Goal: Task Accomplishment & Management: Manage account settings

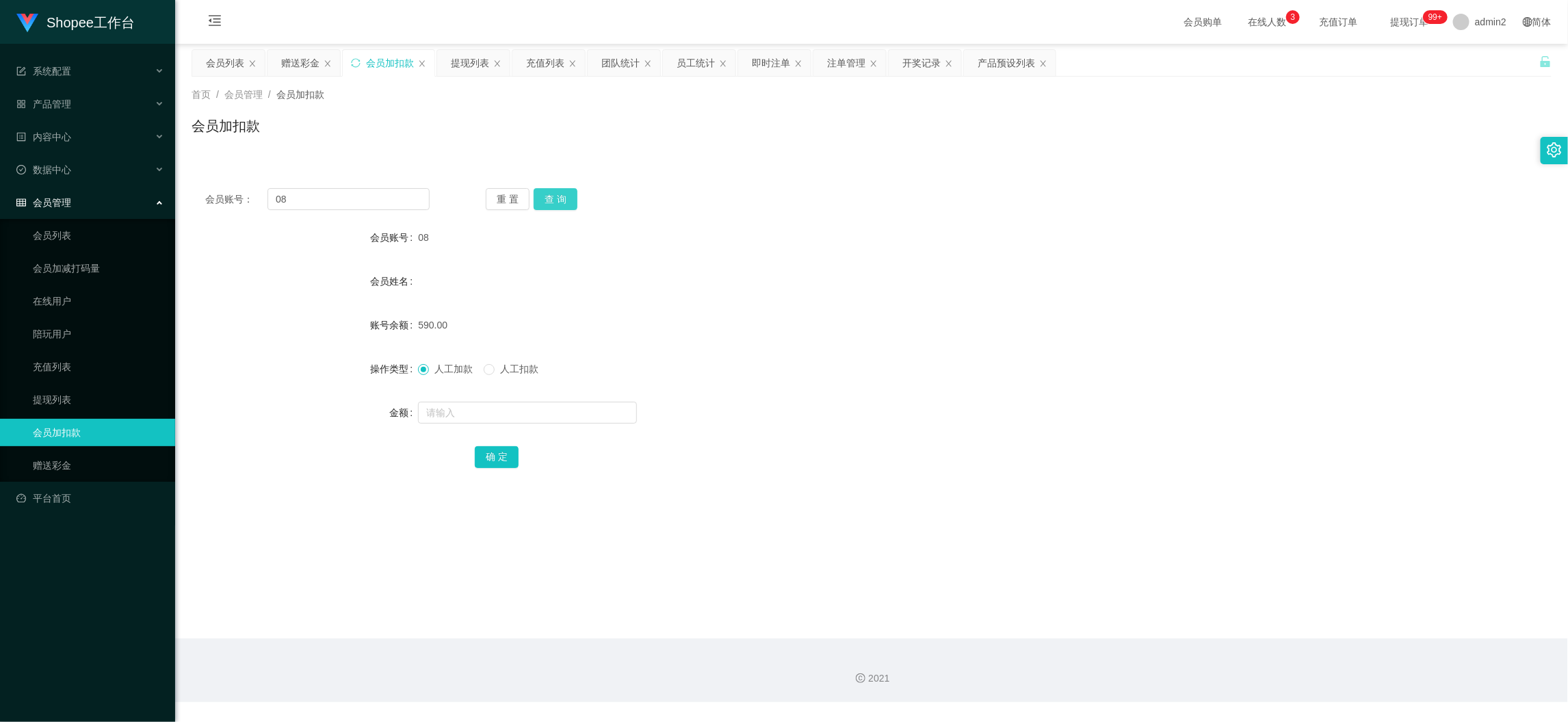
click at [548, 195] on button "查 询" at bounding box center [555, 199] width 44 height 22
click at [566, 419] on input "text" at bounding box center [527, 413] width 219 height 22
click at [566, 419] on input "1" at bounding box center [527, 413] width 219 height 22
type input "16"
click at [487, 464] on button "确 定" at bounding box center [496, 457] width 44 height 22
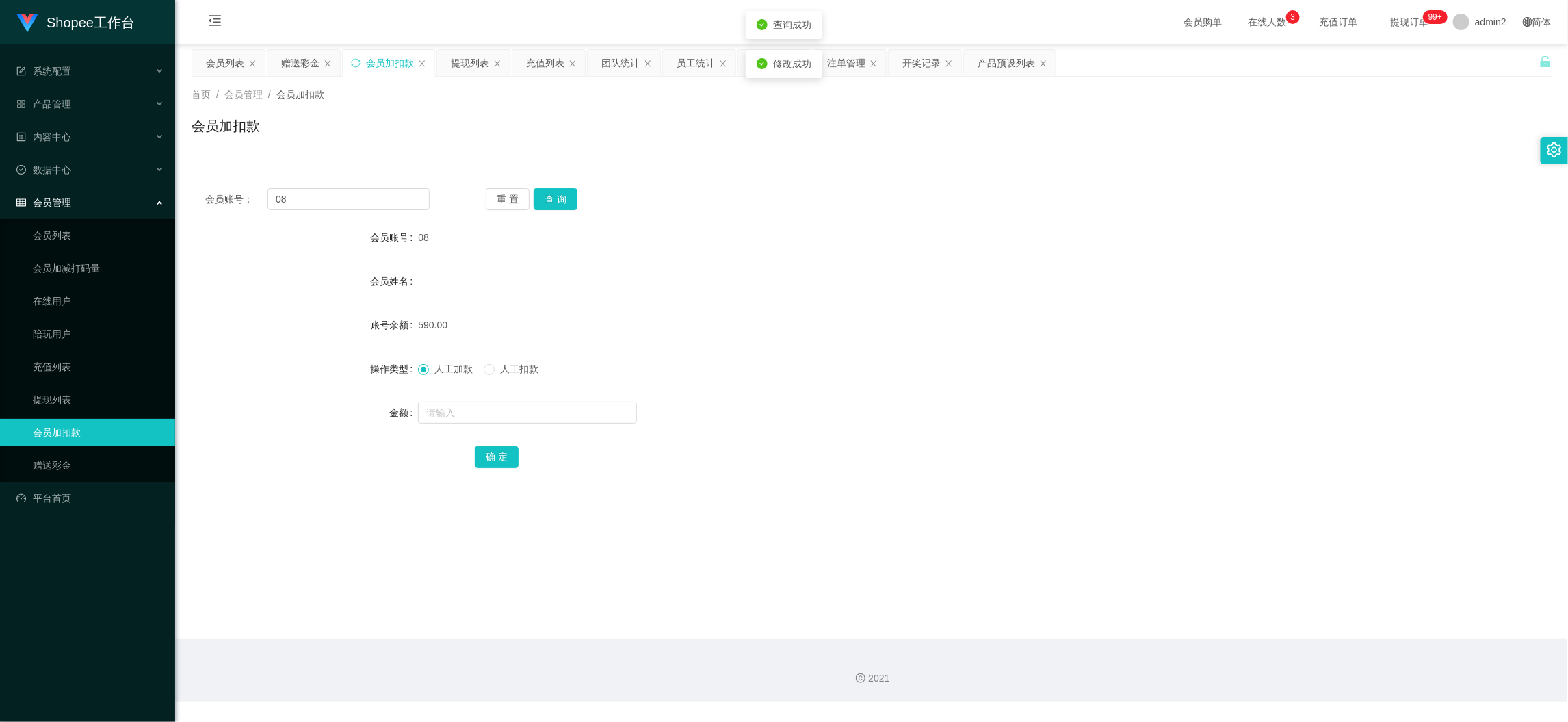
click at [693, 271] on div "会员姓名" at bounding box center [872, 282] width 1360 height 28
click at [617, 69] on div "团队统计" at bounding box center [620, 63] width 39 height 26
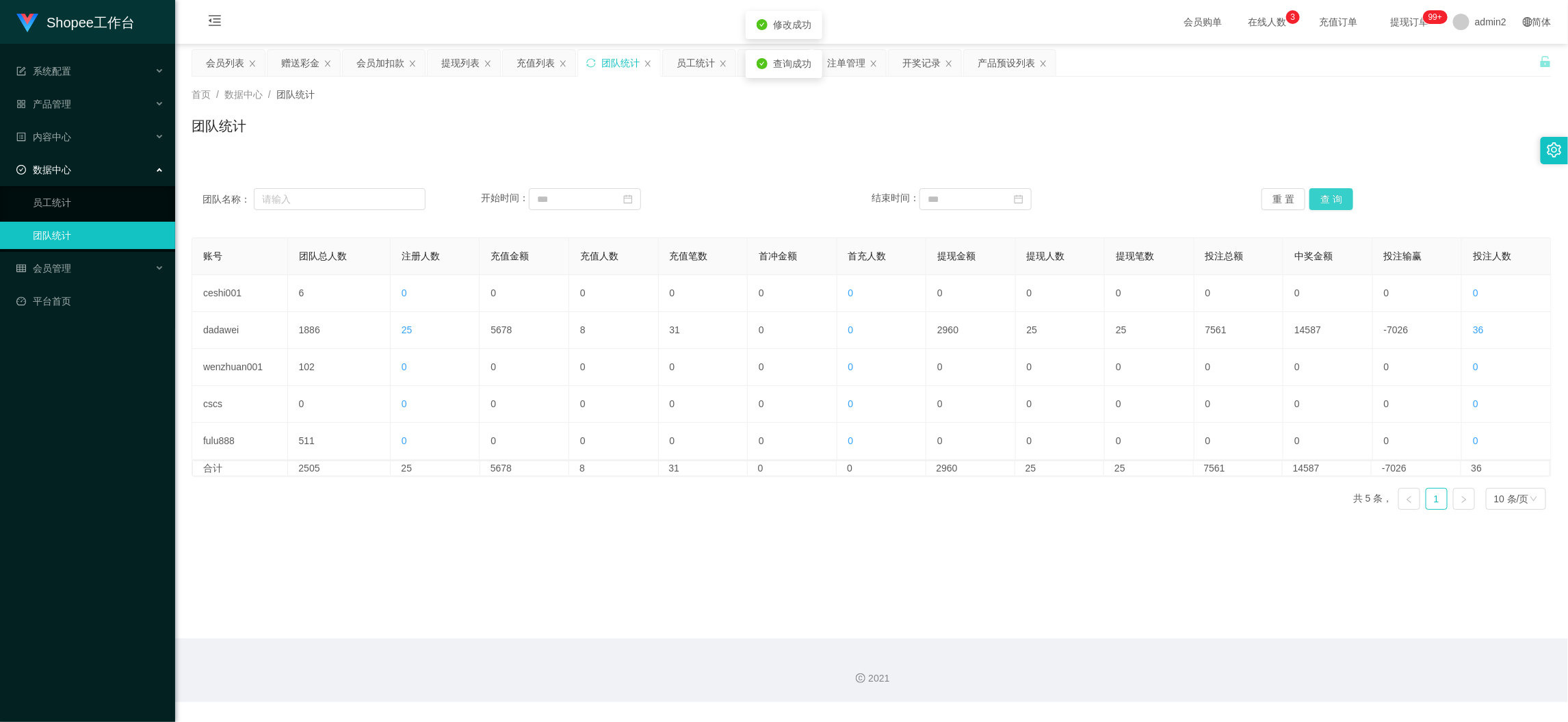
click at [1317, 199] on button "查 询" at bounding box center [1331, 199] width 44 height 22
click at [980, 643] on div "2021" at bounding box center [871, 670] width 1393 height 63
drag, startPoint x: 300, startPoint y: 61, endPoint x: 388, endPoint y: 88, distance: 92.0
click at [300, 61] on div "赠送彩金" at bounding box center [300, 63] width 39 height 26
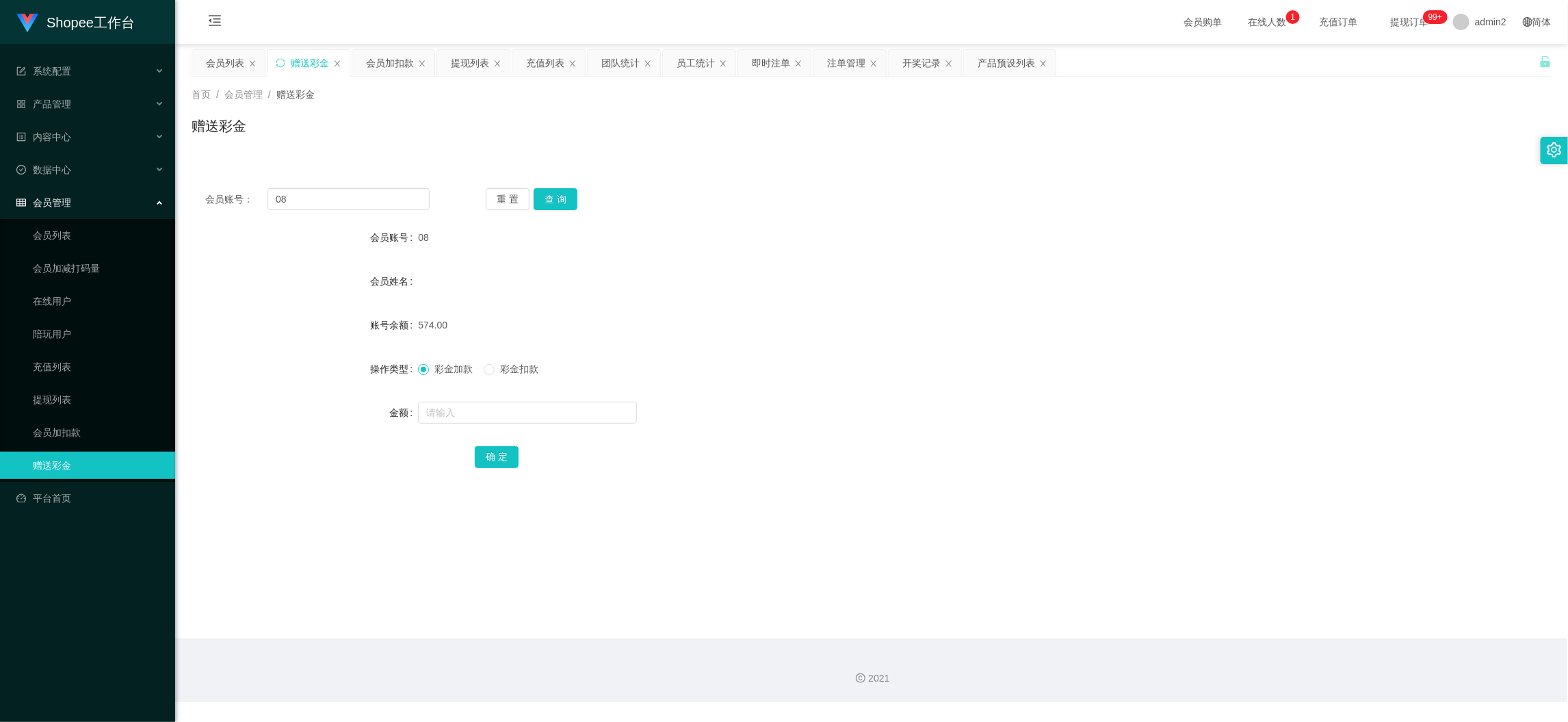
drag, startPoint x: 1255, startPoint y: 624, endPoint x: 757, endPoint y: 368, distance: 559.9
click at [1253, 625] on main "关闭左侧 关闭右侧 关闭其它 刷新页面 会员列表 赠送彩金 会员加扣款 提现列表 充值列表 团队统计 员工统计 即时注单 注单管理 开奖记录 产品预设列表 首…" at bounding box center [871, 341] width 1393 height 595
click at [393, 73] on div "会员加扣款" at bounding box center [390, 63] width 48 height 26
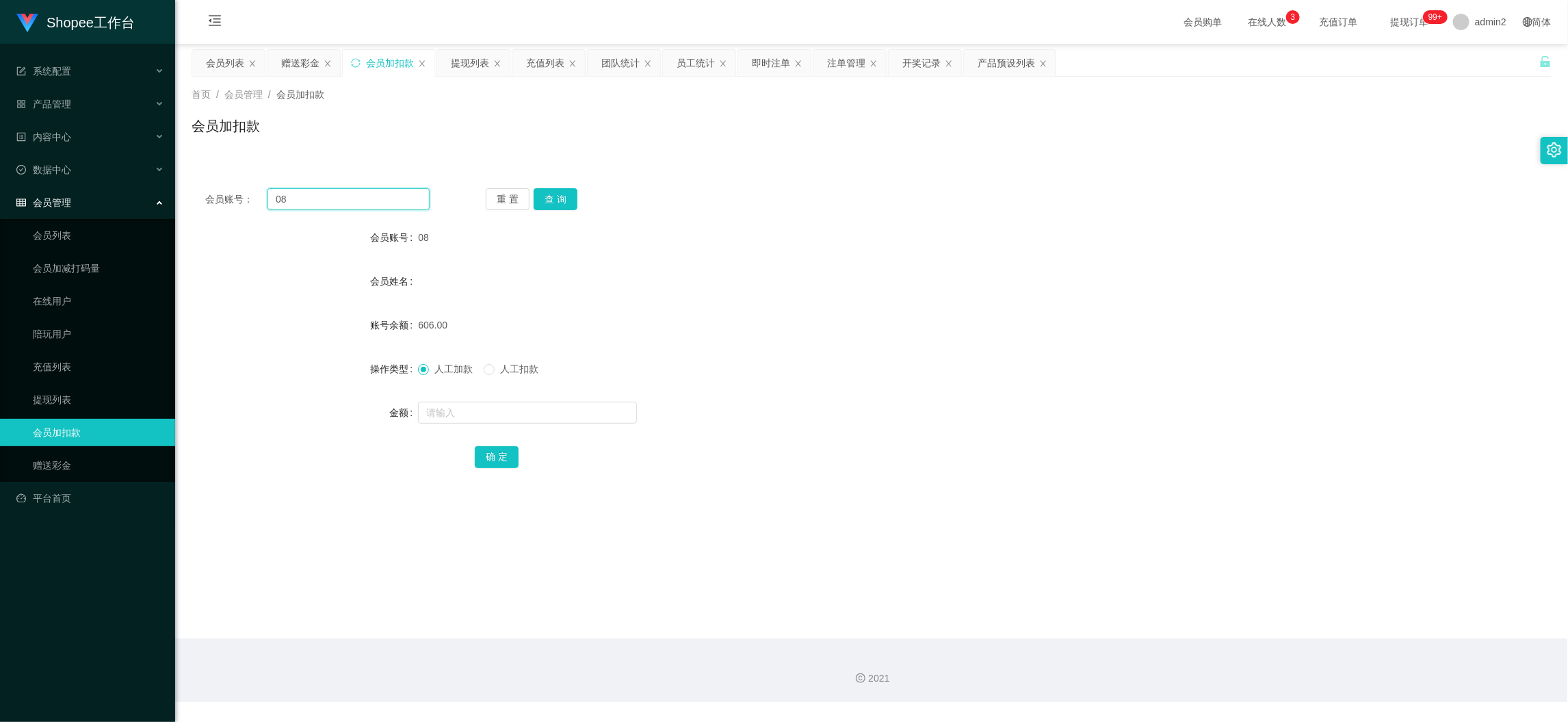
click at [384, 200] on input "08" at bounding box center [348, 199] width 162 height 22
paste input "5"
type input "5"
click at [558, 197] on button "查 询" at bounding box center [555, 199] width 44 height 22
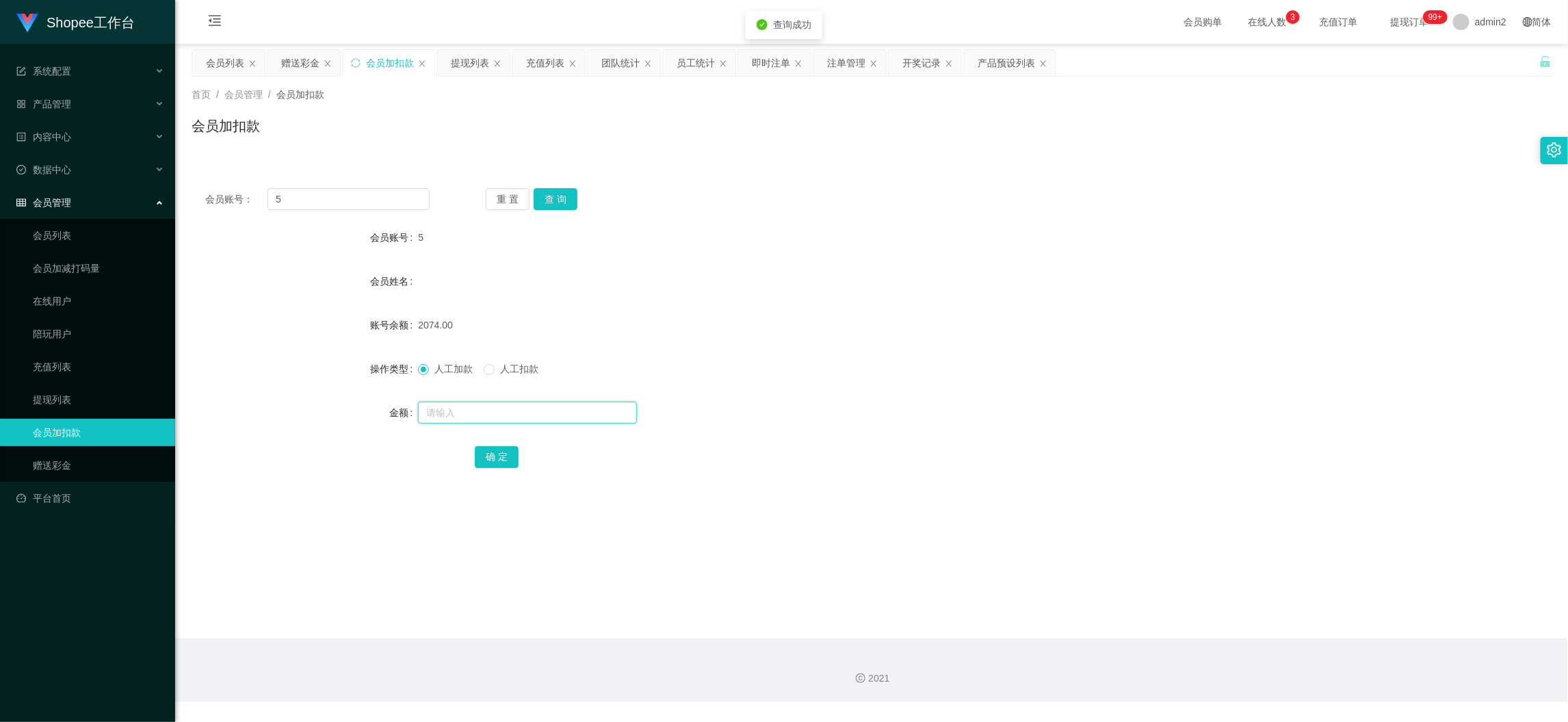
click at [554, 406] on input "text" at bounding box center [527, 413] width 219 height 22
type input "16"
click at [494, 448] on button "确 定" at bounding box center [496, 457] width 44 height 22
click at [831, 431] on form "会员账号 5 会员姓名 账号余额 2090.00 操作类型 人工加款 人工扣款 金额 确 定" at bounding box center [872, 347] width 1360 height 247
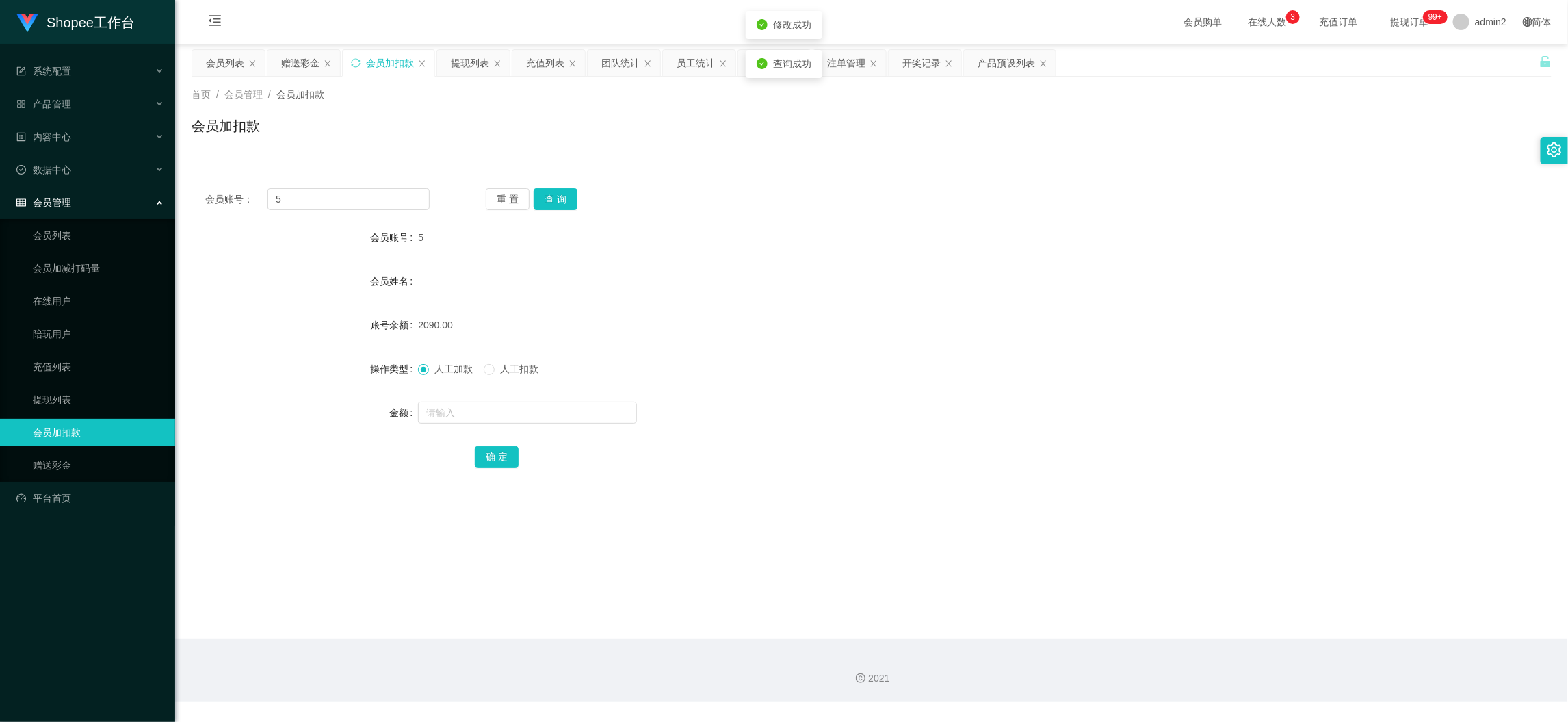
click at [1075, 645] on div "2021" at bounding box center [871, 670] width 1393 height 63
click at [1239, 624] on main "关闭左侧 关闭右侧 关闭其它 刷新页面 会员列表 赠送彩金 会员加扣款 提现列表 充值列表 团队统计 员工统计 即时注单 注单管理 开奖记录 产品预设列表 首…" at bounding box center [871, 341] width 1393 height 595
click at [305, 65] on div "赠送彩金" at bounding box center [300, 63] width 39 height 26
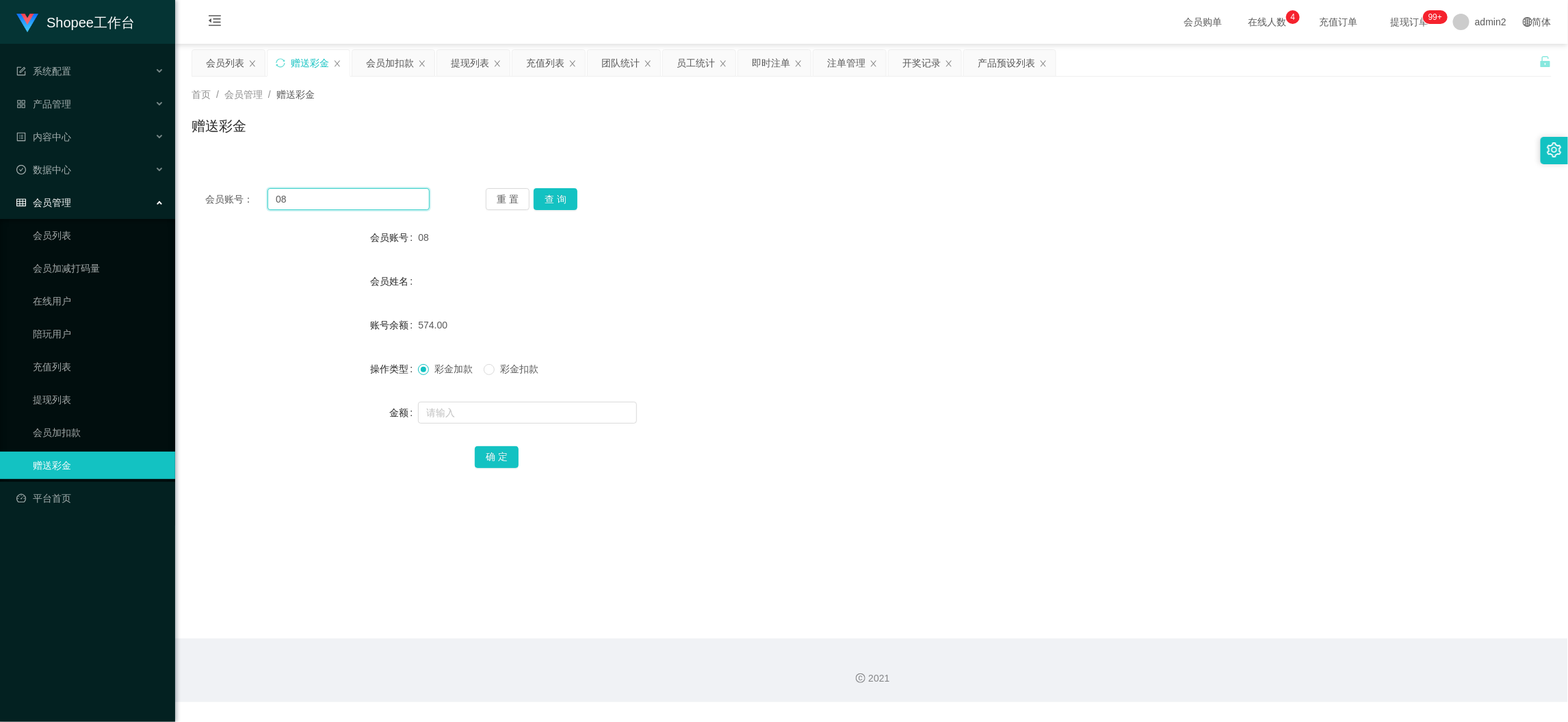
click at [386, 198] on input "08" at bounding box center [348, 199] width 162 height 22
paste input "Ong123456"
type input "Ong123456"
click at [559, 188] on button "查 询" at bounding box center [555, 199] width 44 height 22
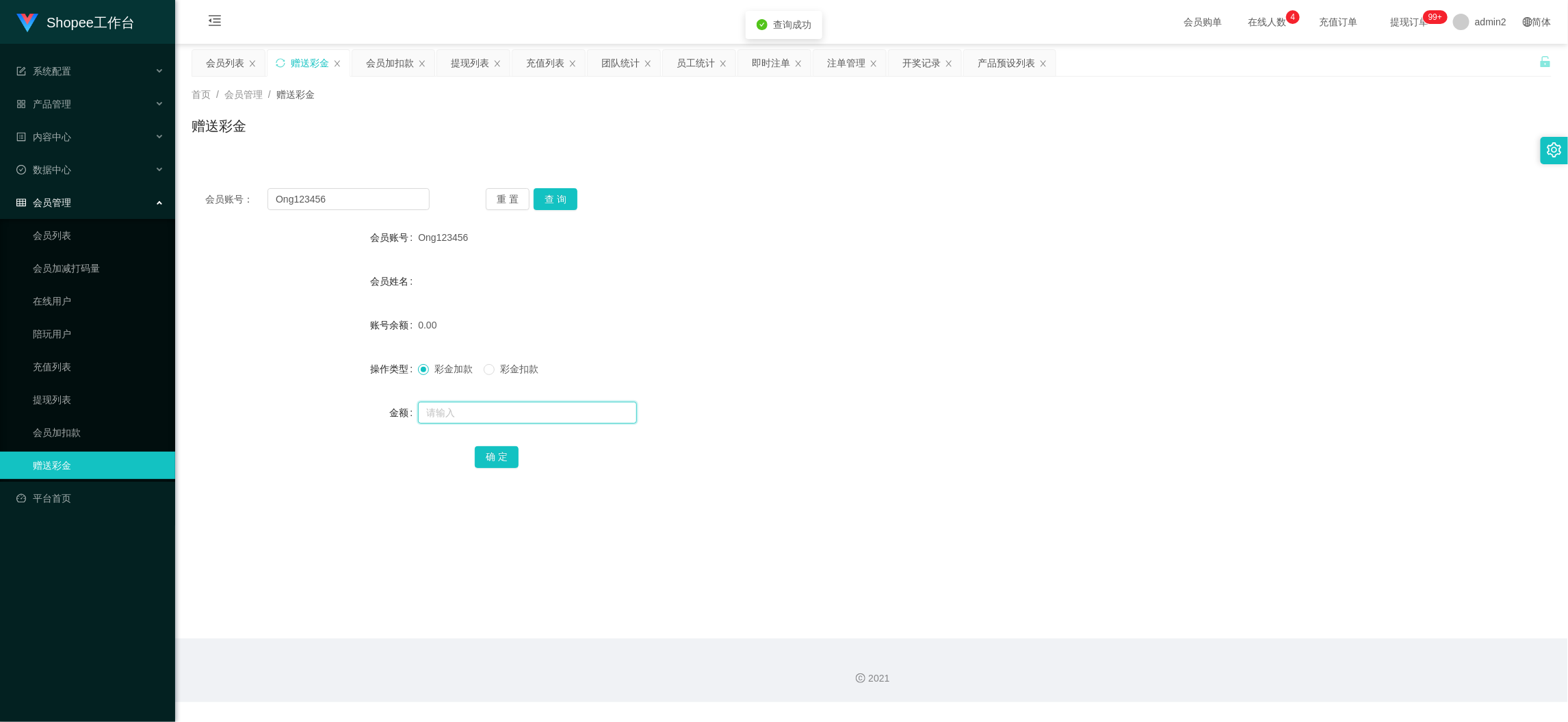
click at [579, 419] on input "text" at bounding box center [527, 413] width 219 height 22
type input "80"
click at [508, 449] on button "确 定" at bounding box center [496, 457] width 44 height 22
click at [918, 403] on div at bounding box center [814, 413] width 794 height 28
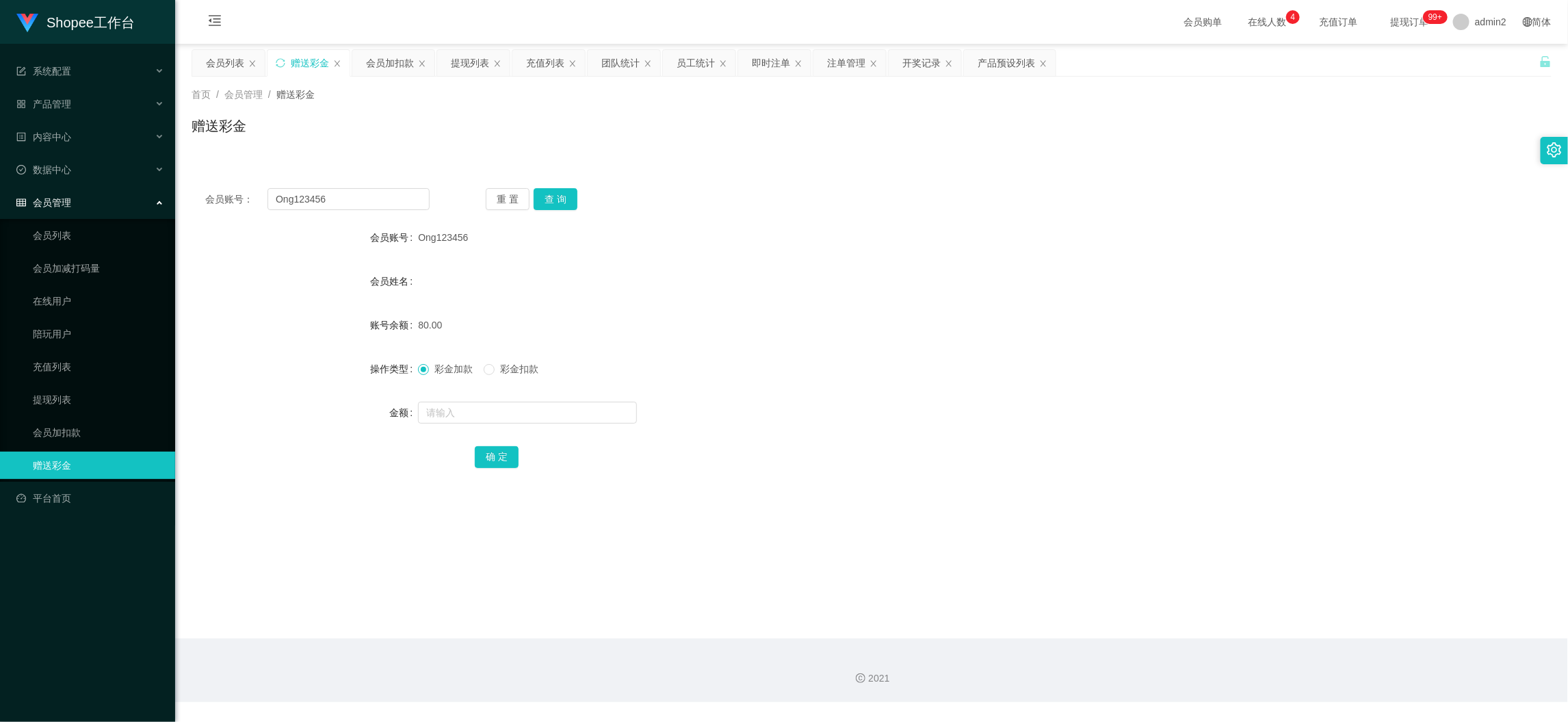
drag, startPoint x: 1260, startPoint y: 641, endPoint x: 1255, endPoint y: 625, distance: 16.8
click at [1260, 634] on section "会员购单 在线人数 0 1 2 3 4 5 6 7 8 9 0 1 2 3 4 5 6 7 8 9 0 1 2 3 4 5 6 7 8 9 充值订单 提现订单…" at bounding box center [871, 351] width 1393 height 702
click at [363, 195] on input "Ong123456" at bounding box center [348, 199] width 162 height 22
drag, startPoint x: 363, startPoint y: 195, endPoint x: 512, endPoint y: 205, distance: 149.3
click at [365, 195] on input "Ong123456" at bounding box center [348, 199] width 162 height 22
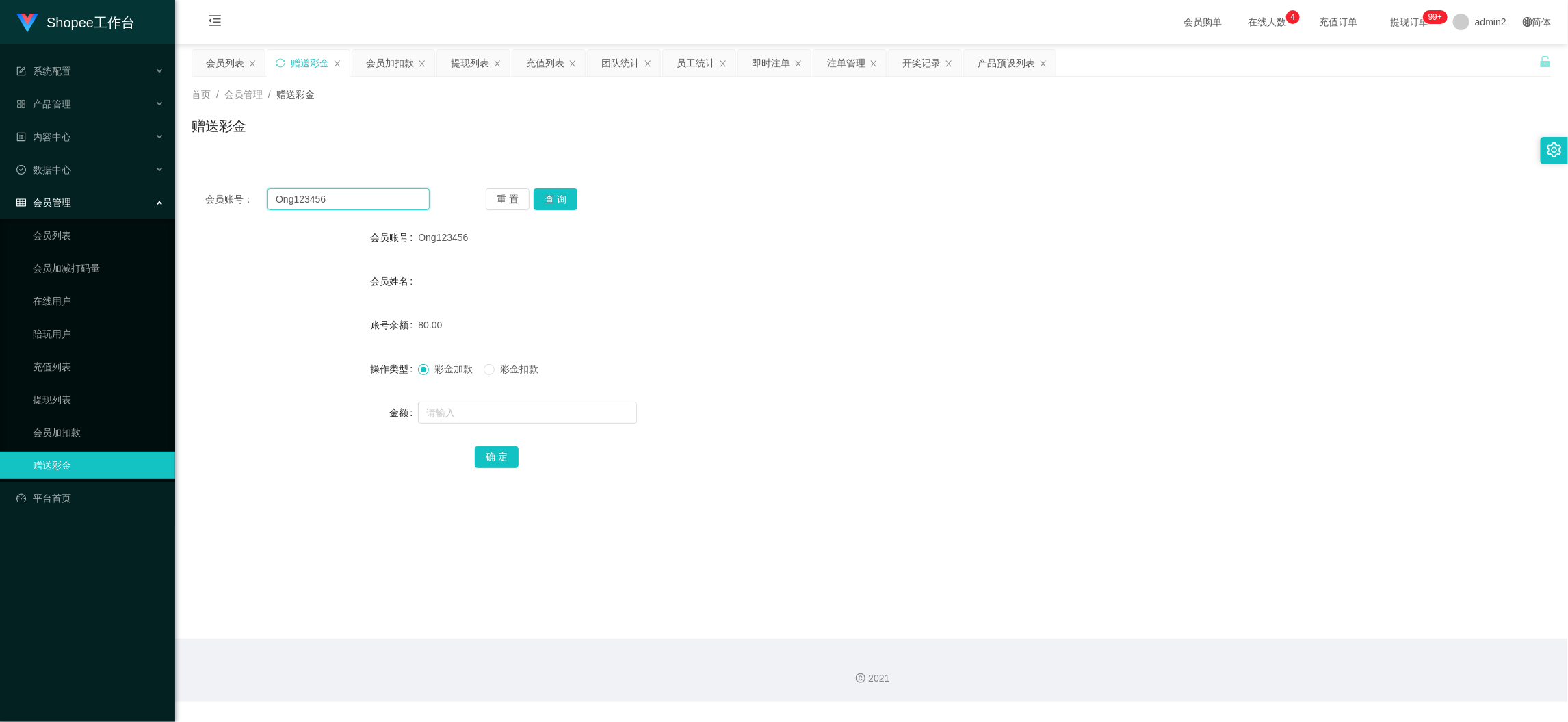
paste input "Renochia"
type input "Renochia"
click at [550, 190] on button "查 询" at bounding box center [555, 199] width 44 height 22
click at [585, 418] on input "text" at bounding box center [527, 413] width 219 height 22
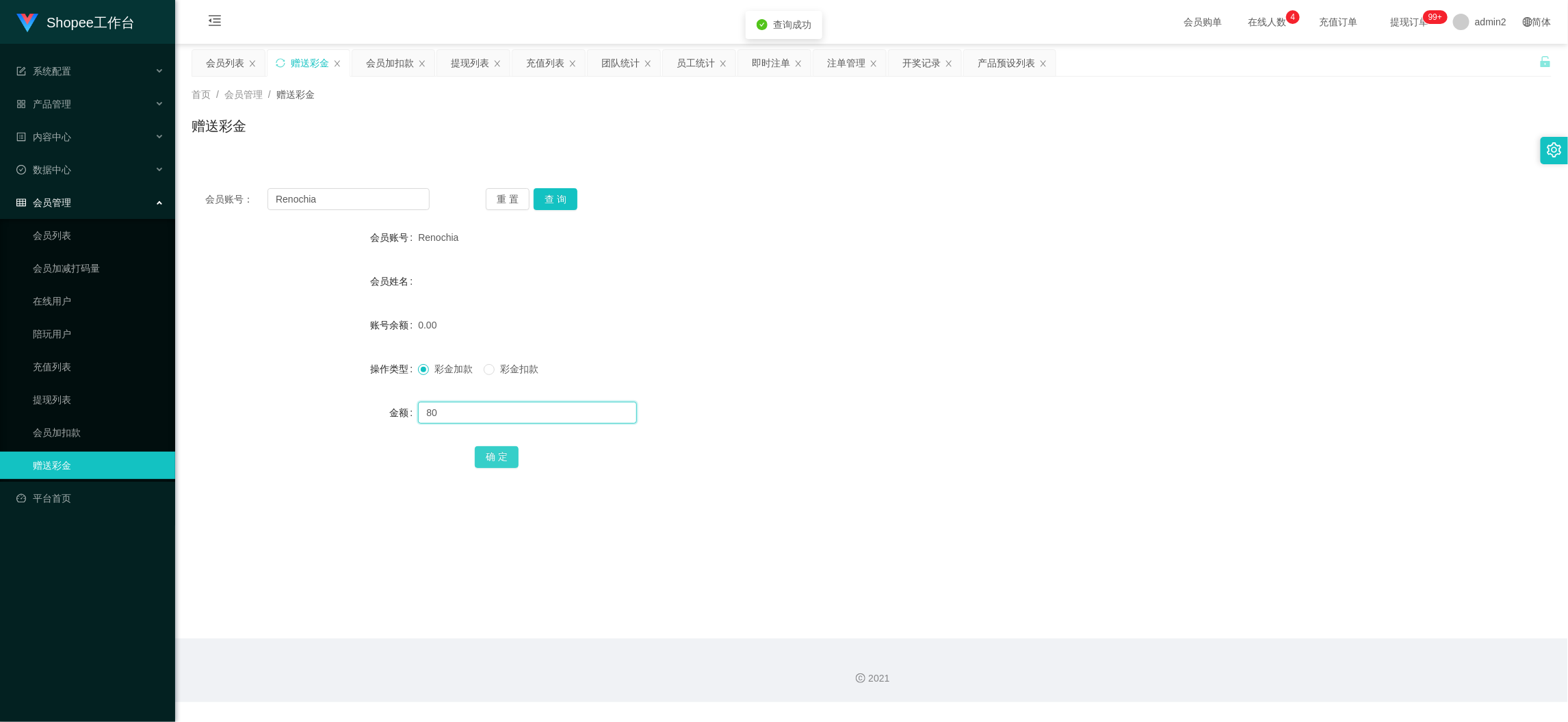
type input "80"
click at [485, 464] on button "确 定" at bounding box center [496, 457] width 44 height 22
click at [964, 389] on form "会员账号 Renochia 会员姓名 账号余额 0.00 操作类型 彩金加款 彩金扣款 金额 确 定" at bounding box center [872, 347] width 1360 height 247
drag, startPoint x: 1212, startPoint y: 622, endPoint x: 1010, endPoint y: 529, distance: 222.4
click at [1211, 622] on main "关闭左侧 关闭右侧 关闭其它 刷新页面 会员列表 赠送彩金 会员加扣款 提现列表 充值列表 团队统计 员工统计 即时注单 注单管理 开奖记录 产品预设列表 首…" at bounding box center [871, 341] width 1393 height 595
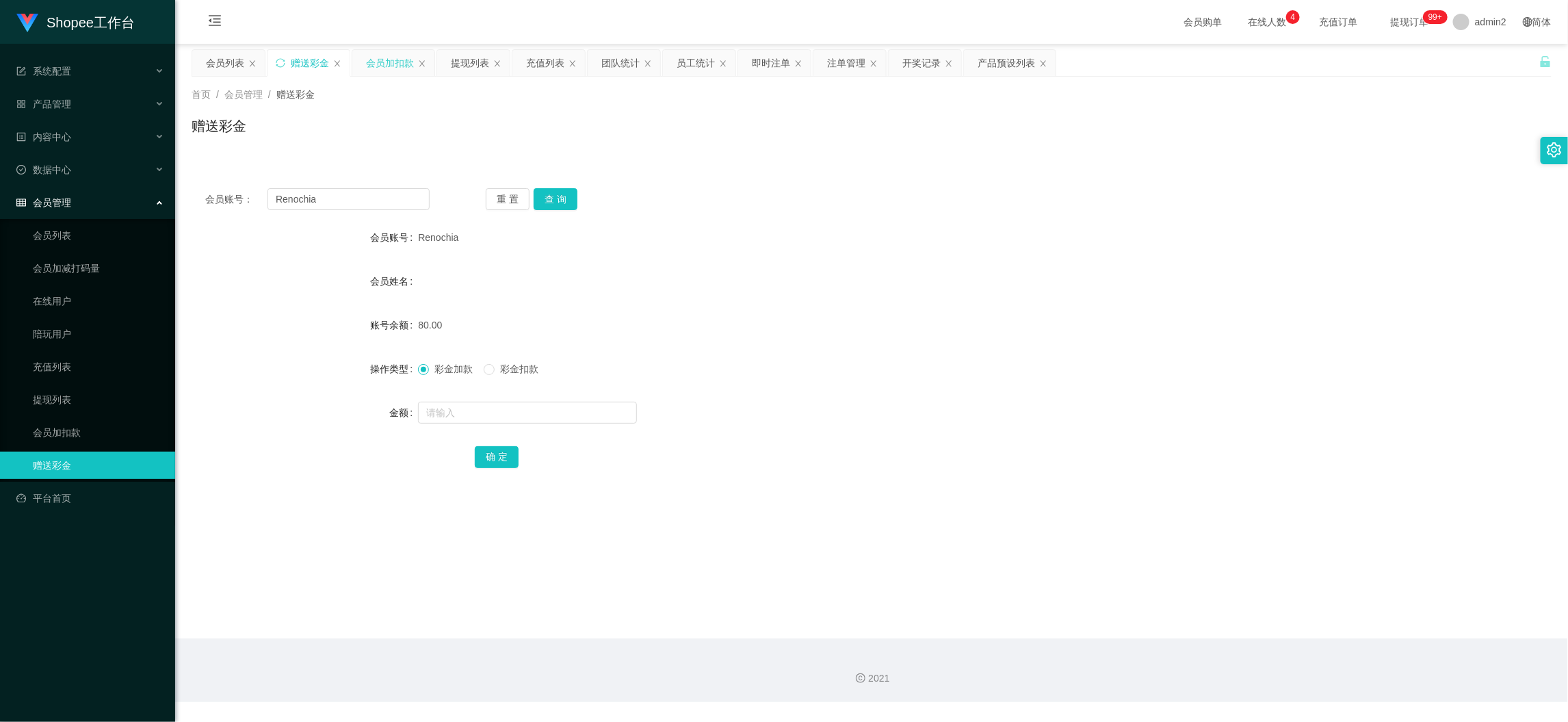
click at [388, 61] on div "会员加扣款" at bounding box center [390, 63] width 48 height 26
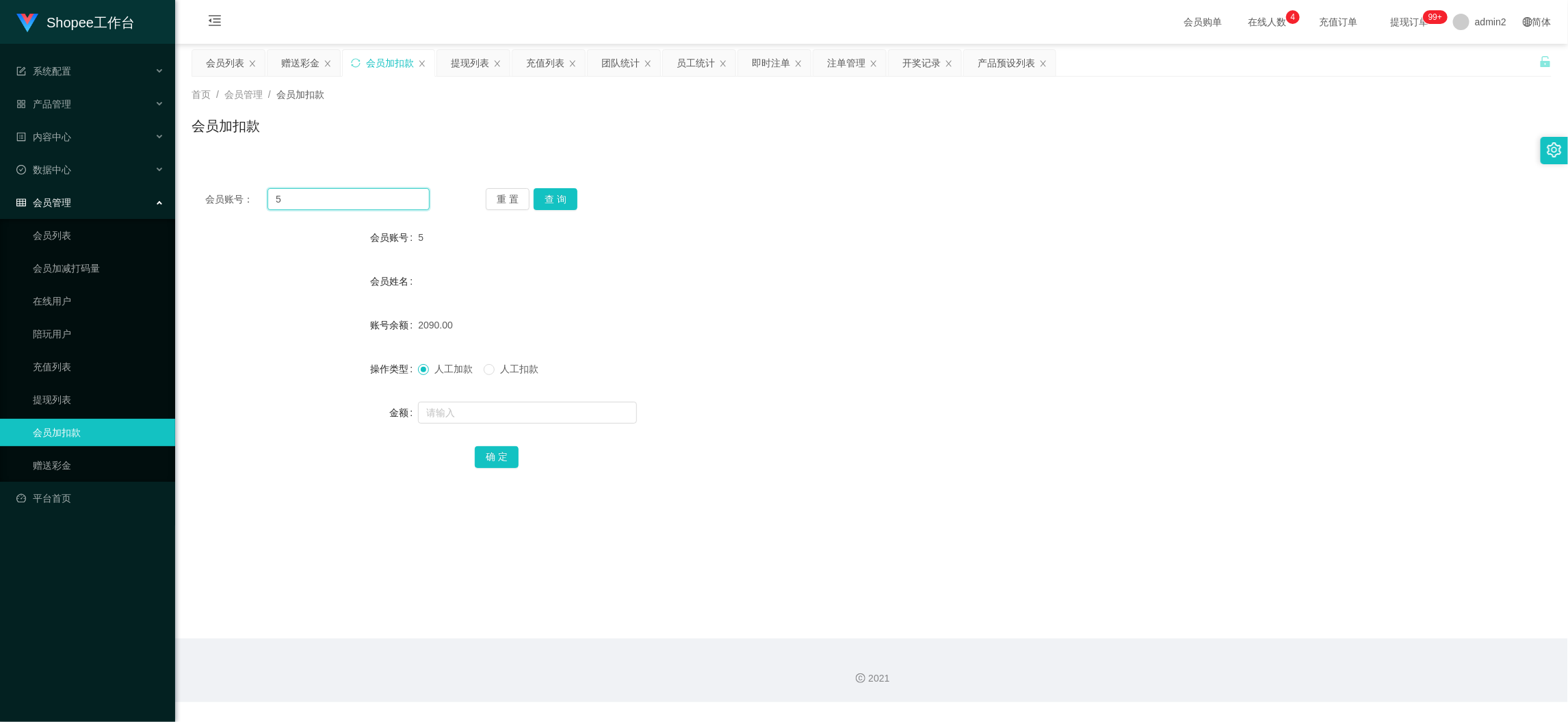
click at [375, 190] on input "5" at bounding box center [348, 199] width 162 height 22
click at [377, 192] on input "5" at bounding box center [348, 199] width 162 height 22
paste input "98"
type input "98"
click at [561, 200] on button "查 询" at bounding box center [555, 199] width 44 height 22
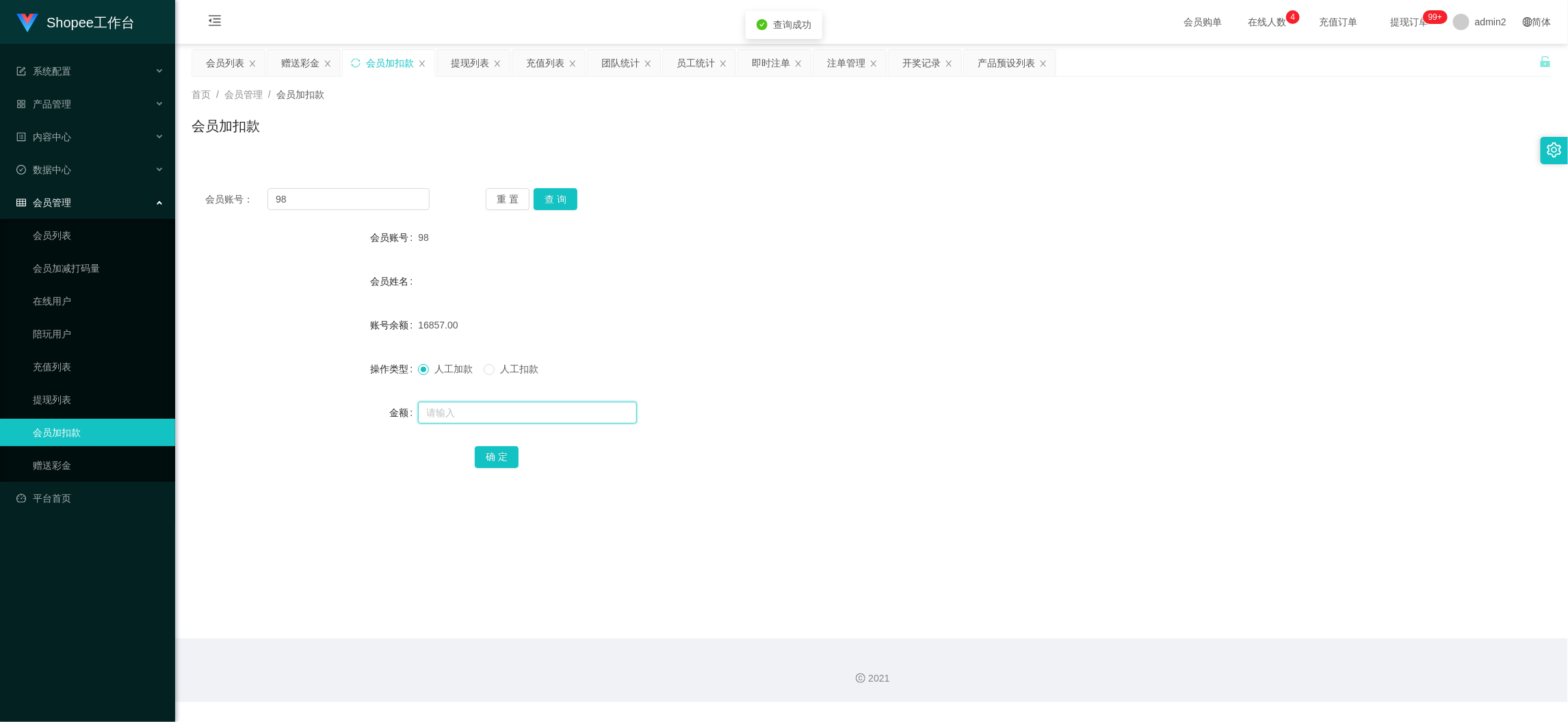
click at [600, 405] on input "text" at bounding box center [527, 413] width 219 height 22
type input "16"
click at [487, 458] on button "确 定" at bounding box center [496, 457] width 44 height 22
click at [1247, 662] on div "2021" at bounding box center [871, 670] width 1393 height 63
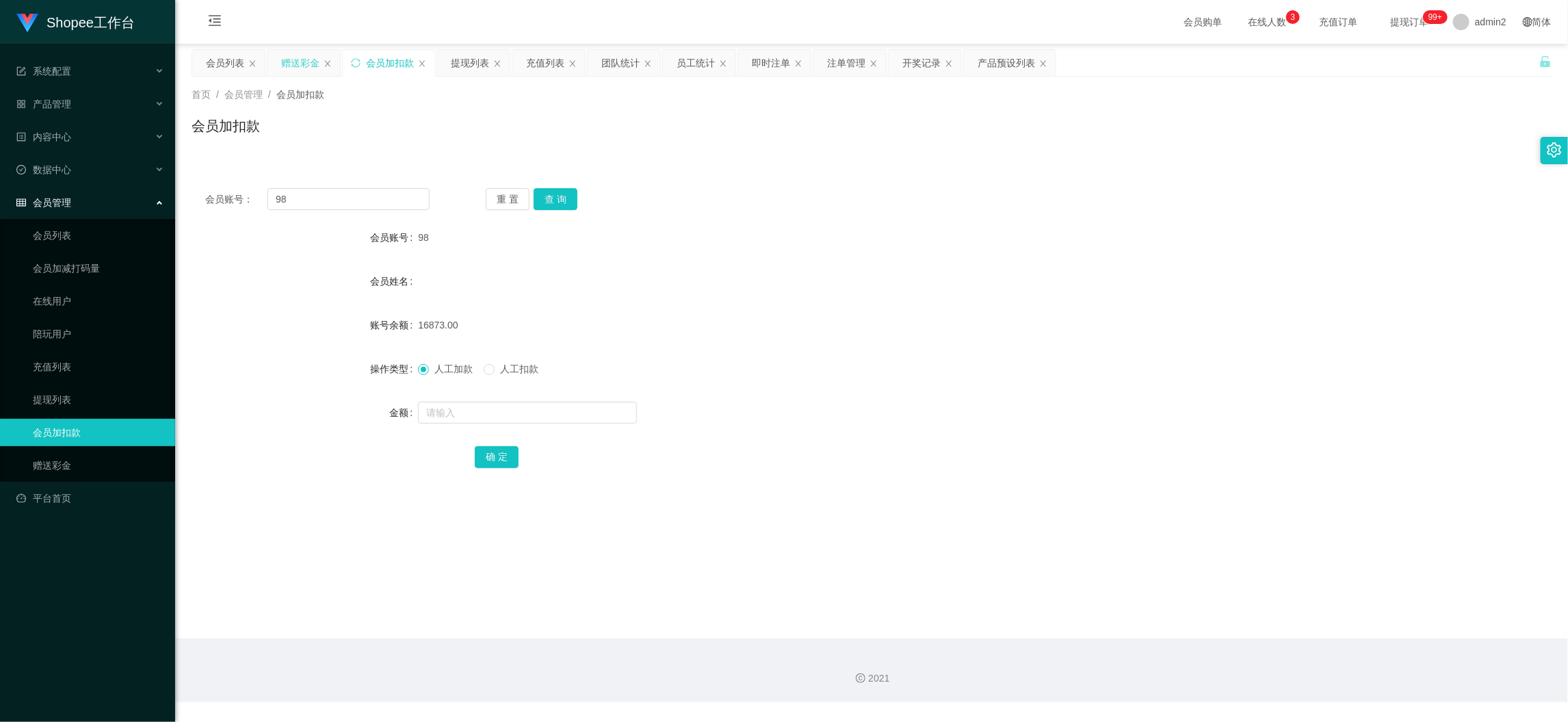
click at [280, 68] on div "赠送彩金" at bounding box center [303, 63] width 72 height 26
click at [300, 55] on div "赠送彩金" at bounding box center [300, 63] width 39 height 26
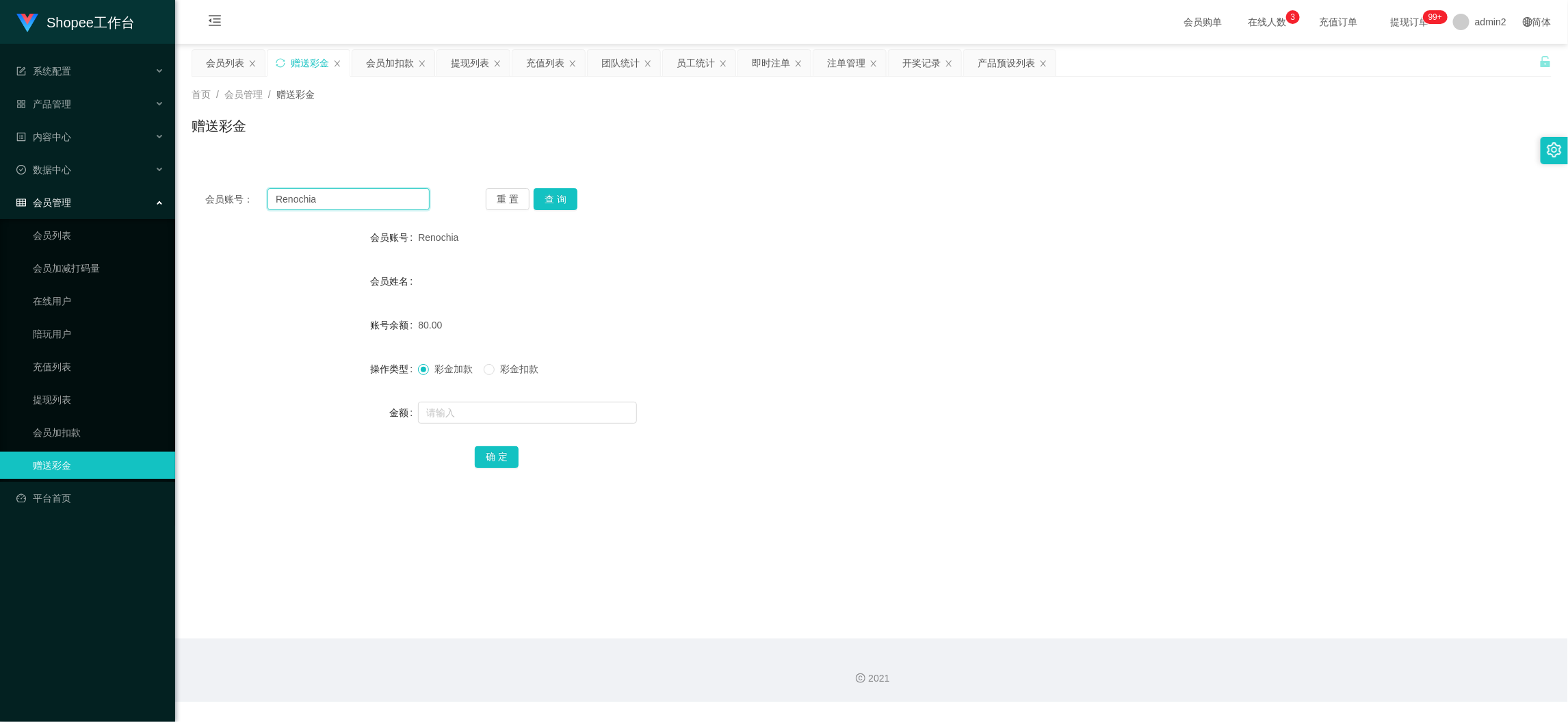
click at [350, 203] on input "Renochia" at bounding box center [348, 199] width 162 height 22
paste input "Tan96"
type input "Tan96"
click at [541, 197] on button "查 询" at bounding box center [555, 199] width 44 height 22
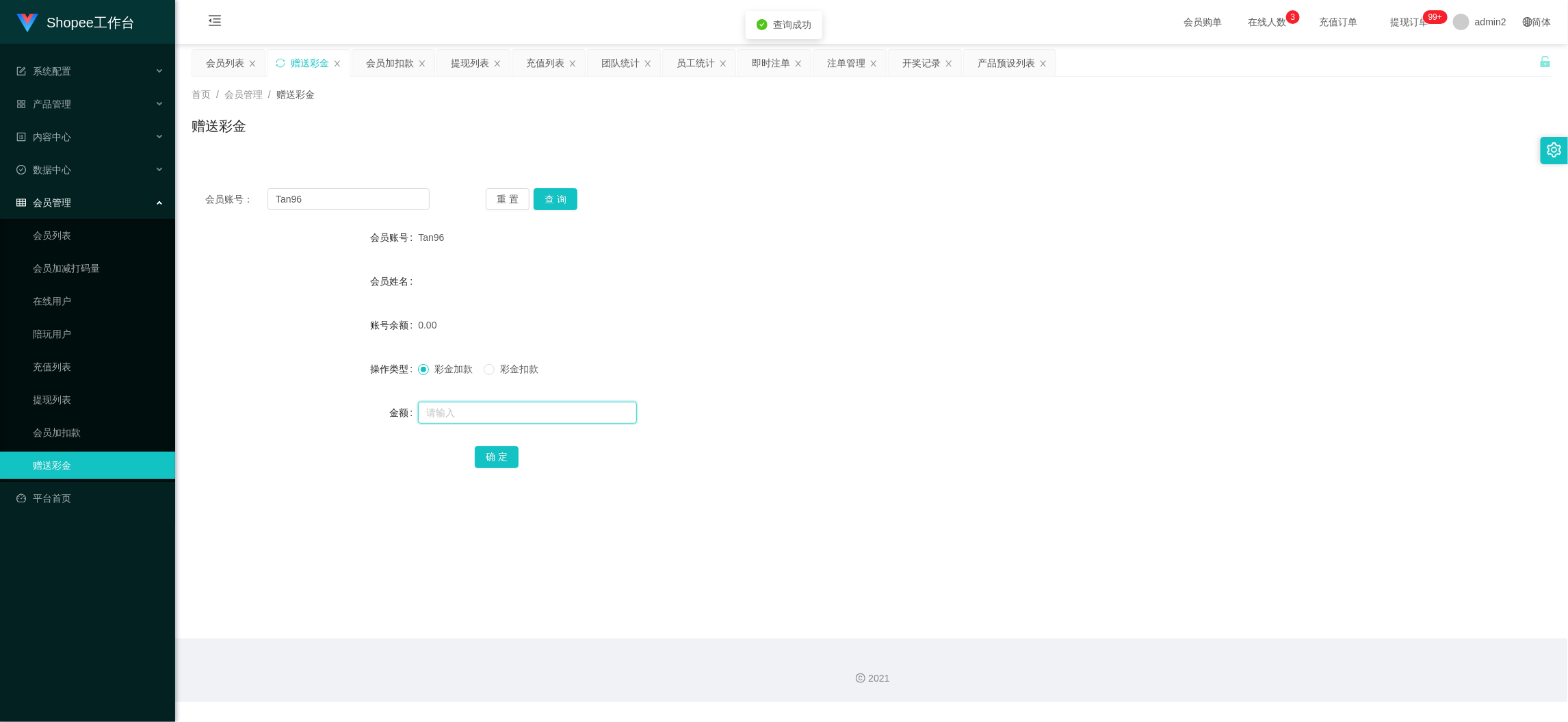
click at [563, 415] on input "text" at bounding box center [527, 413] width 219 height 22
click at [563, 412] on input "8" at bounding box center [527, 413] width 219 height 22
type input "80"
click at [485, 456] on button "确 定" at bounding box center [496, 457] width 44 height 22
click at [856, 386] on form "会员账号 Tan96 会员姓名 账号余额 80.00 操作类型 彩金加款 彩金扣款 金额 确 定" at bounding box center [872, 347] width 1360 height 247
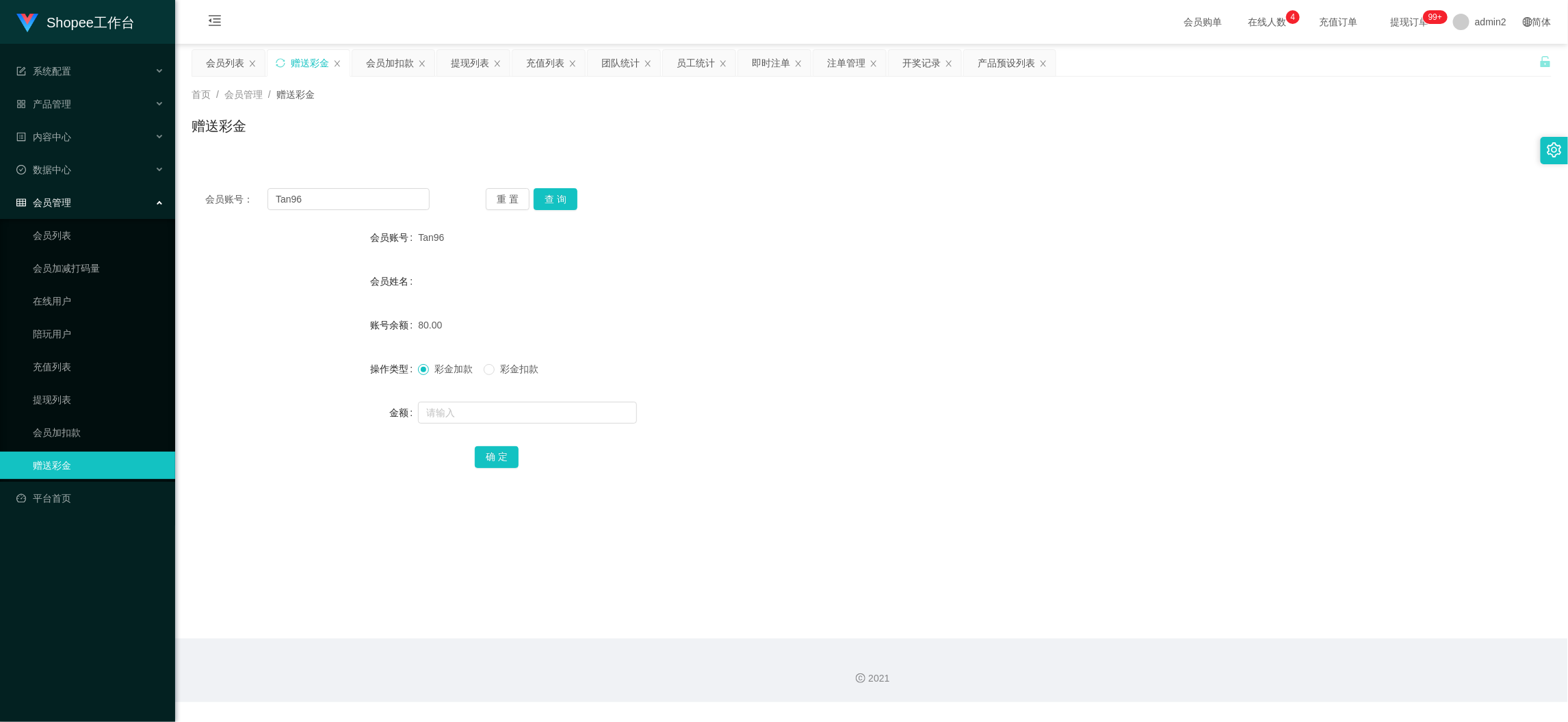
drag, startPoint x: 1163, startPoint y: 651, endPoint x: 1128, endPoint y: 608, distance: 55.4
click at [1163, 651] on div "2021" at bounding box center [871, 670] width 1393 height 63
click at [757, 62] on div "即时注单" at bounding box center [771, 63] width 39 height 26
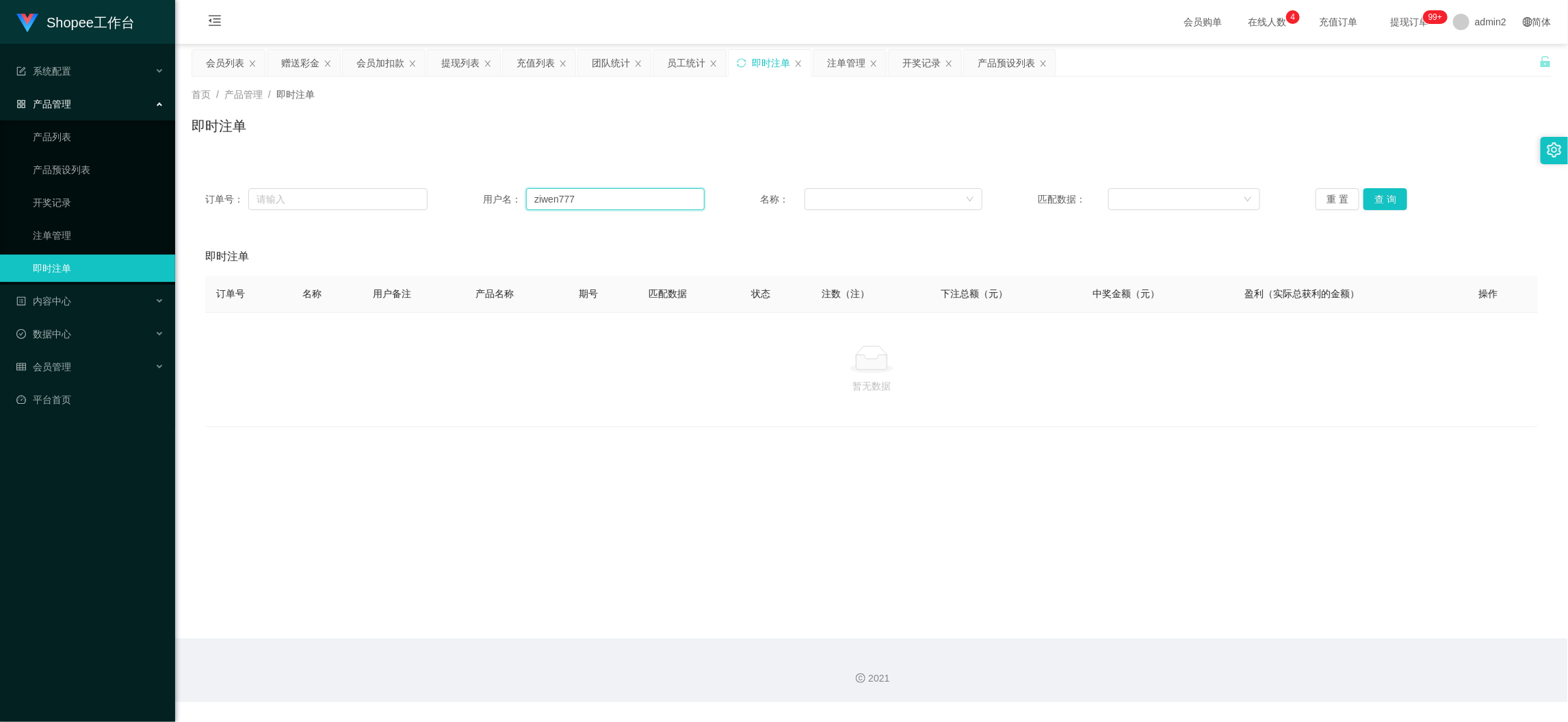
click at [598, 204] on input "ziwen777" at bounding box center [615, 199] width 179 height 22
paste input "Renochia"
type input "Renochia"
click at [1384, 195] on button "查 询" at bounding box center [1386, 199] width 44 height 22
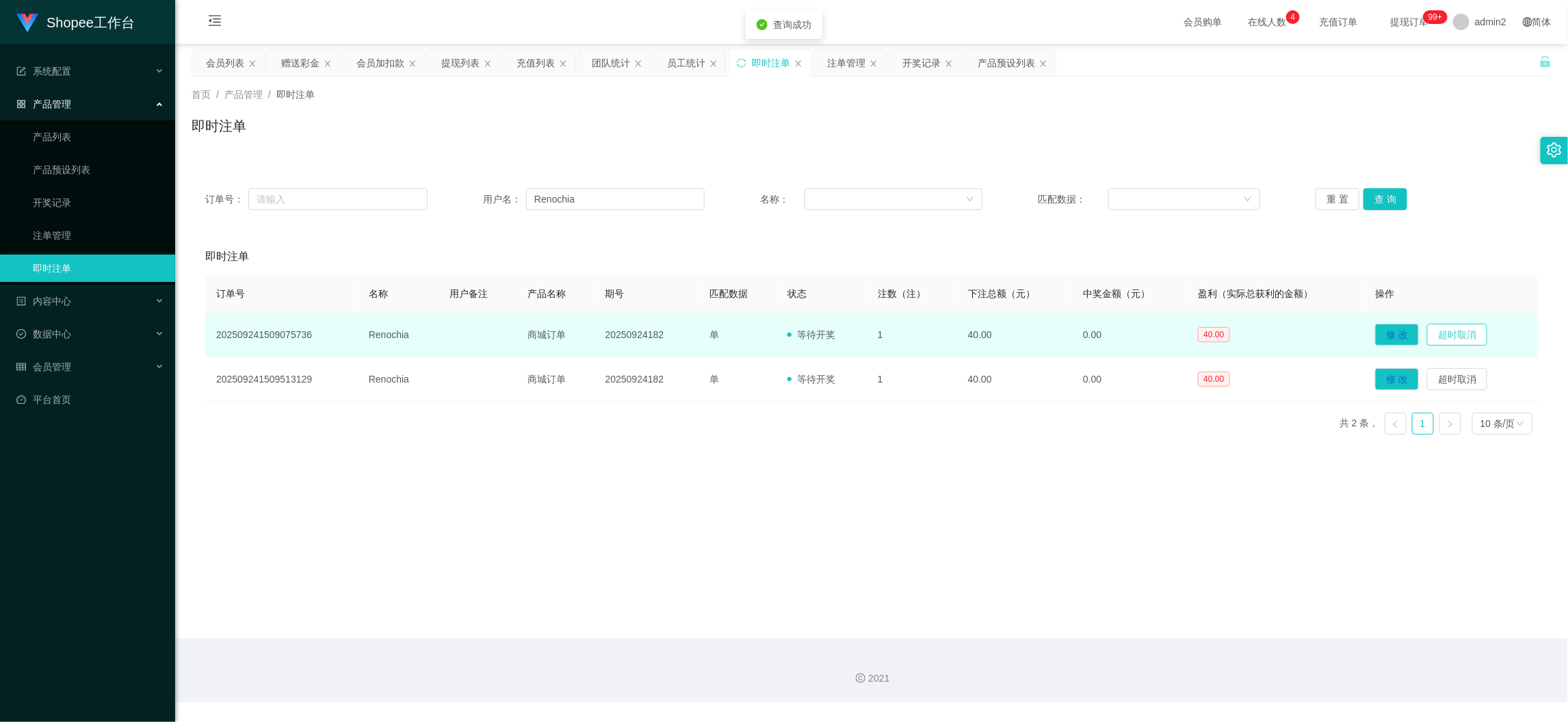
click at [1459, 334] on button "超时取消" at bounding box center [1457, 335] width 61 height 22
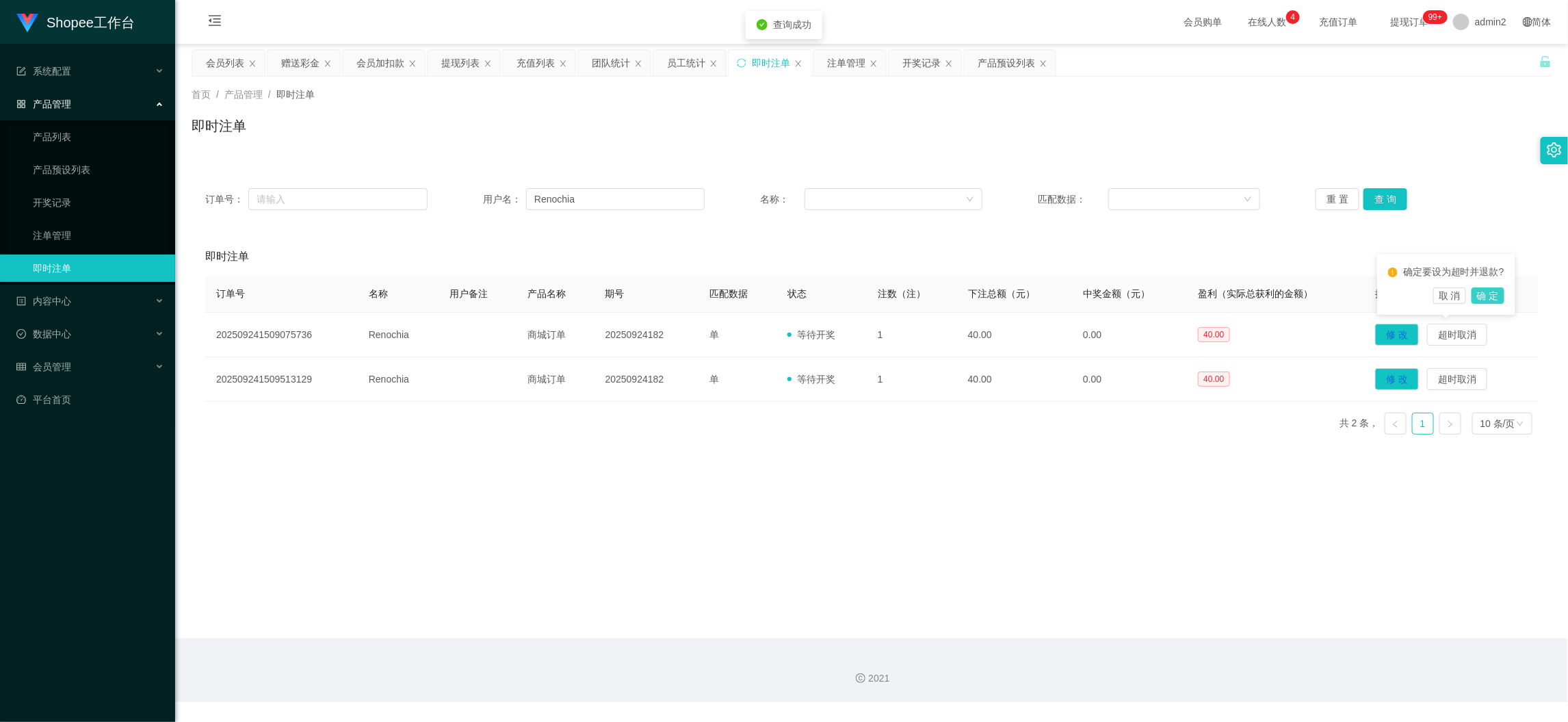
click at [1493, 295] on button "确 定" at bounding box center [1488, 295] width 33 height 17
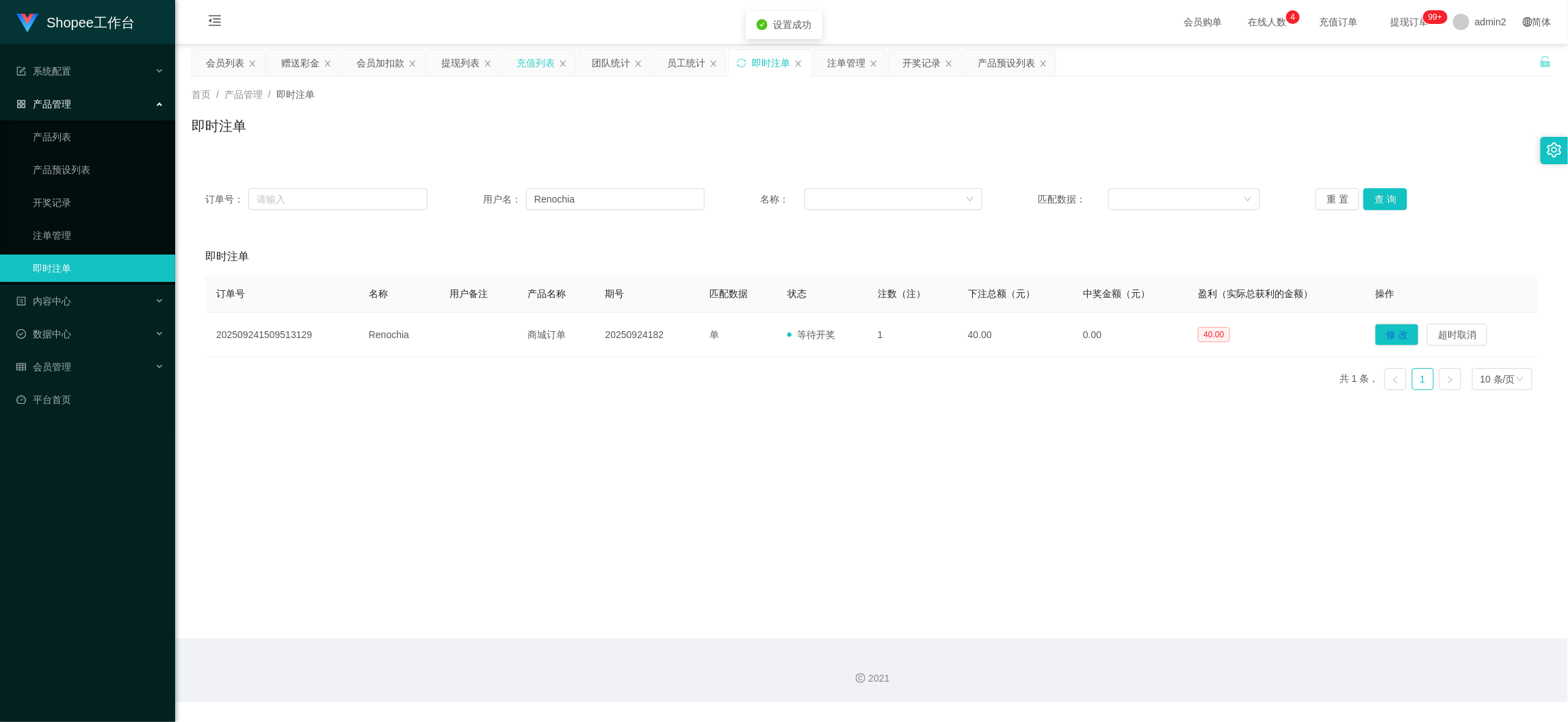
click at [546, 58] on div "充值列表" at bounding box center [536, 63] width 39 height 26
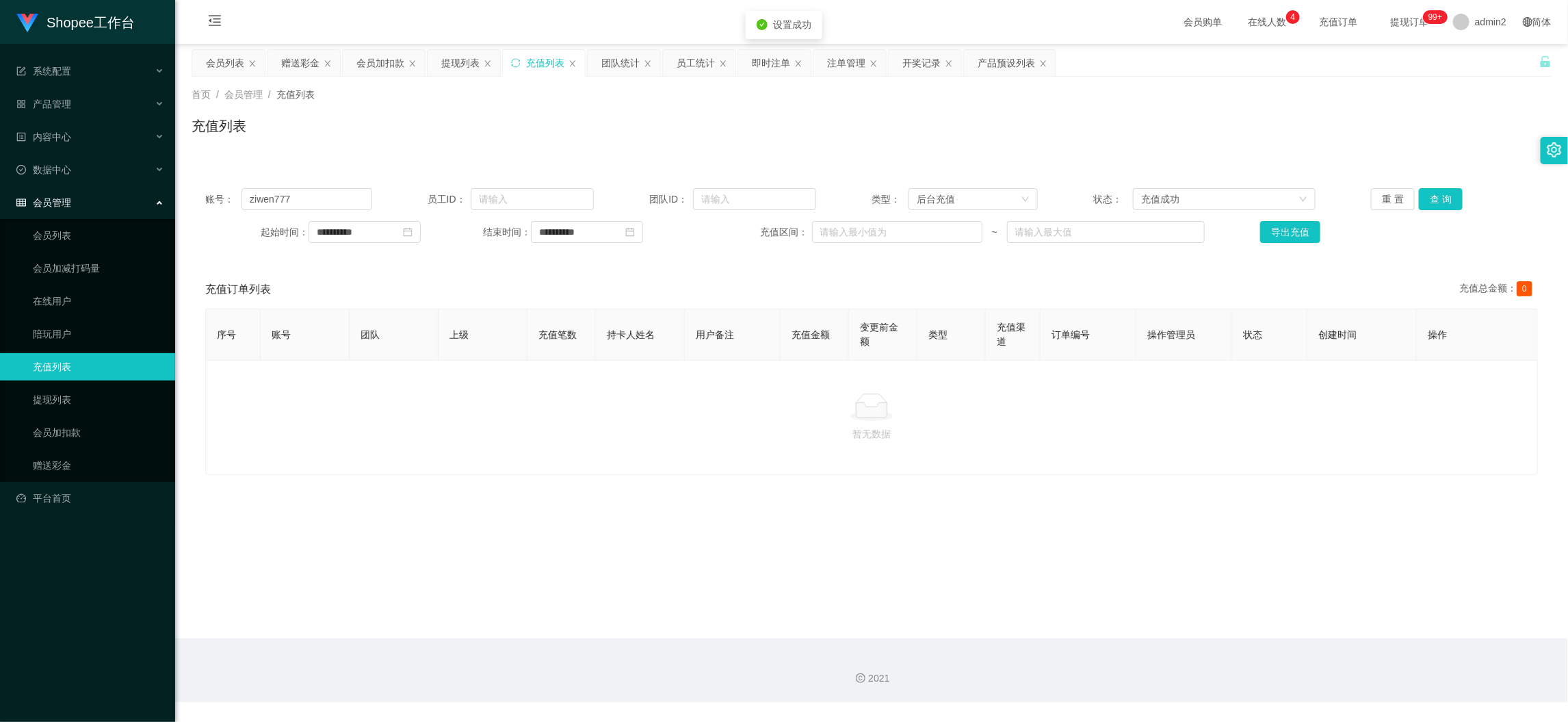
click at [381, 195] on div "账号： ziwen777 员工ID： 团队ID： 类型： 后台充值 状态： 充值成功 重 置 查 询" at bounding box center [872, 199] width 1333 height 22
click at [302, 193] on input "ziwen777" at bounding box center [306, 199] width 130 height 22
paste input "Renochia"
type input "Renochia"
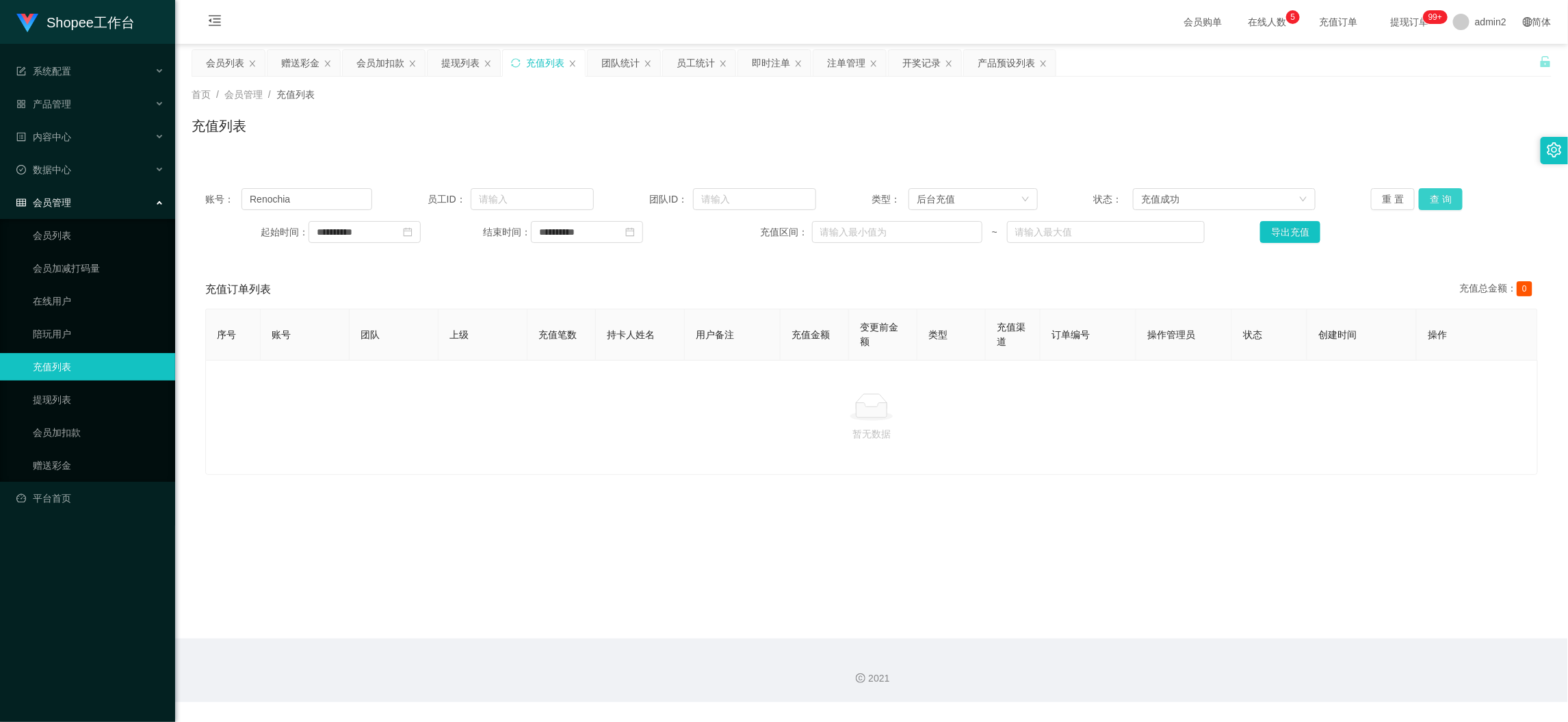
click at [1438, 206] on button "查 询" at bounding box center [1441, 199] width 44 height 22
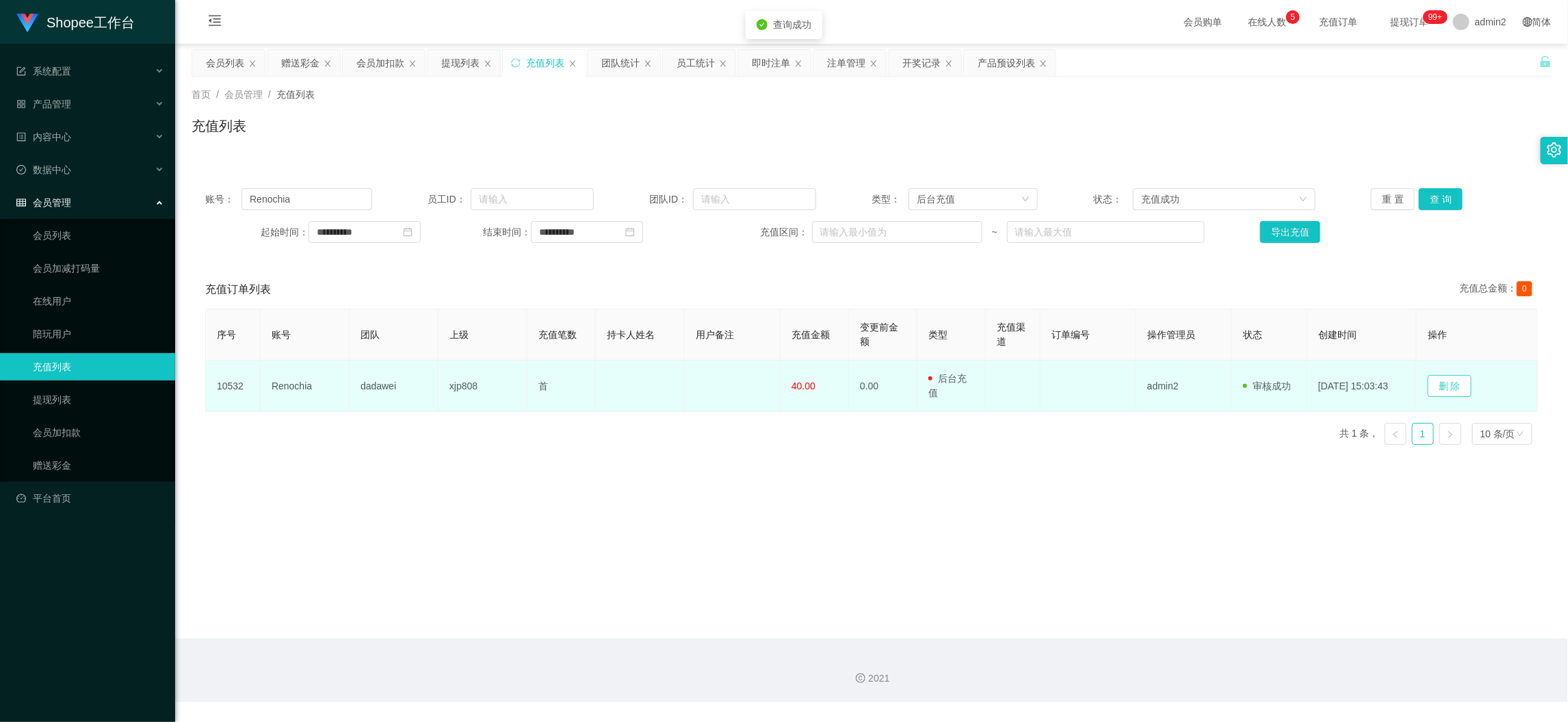
click at [1467, 380] on button "删 除" at bounding box center [1450, 386] width 44 height 22
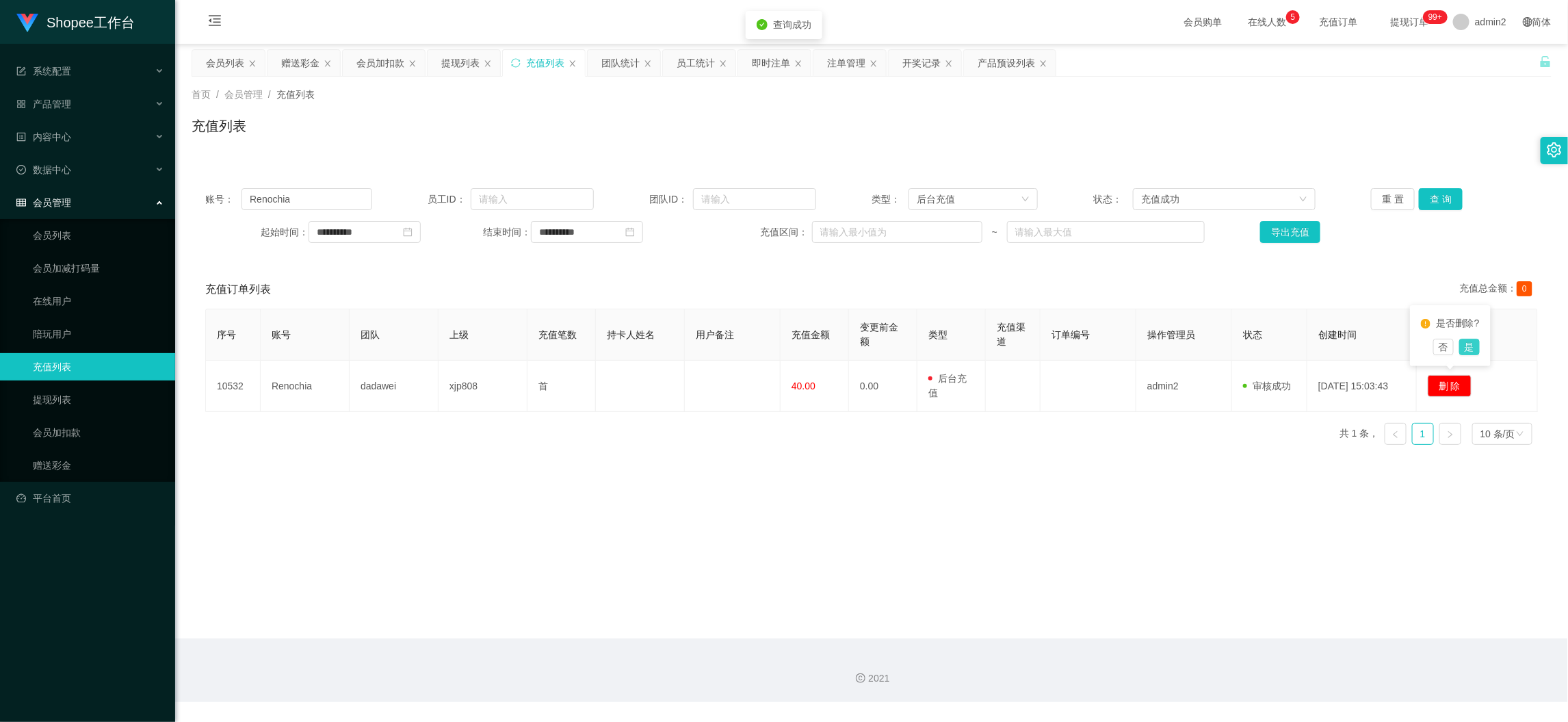
click at [1470, 346] on button "是" at bounding box center [1470, 347] width 20 height 17
click at [1097, 496] on main "**********" at bounding box center [871, 341] width 1393 height 595
drag, startPoint x: 1233, startPoint y: 620, endPoint x: 773, endPoint y: 365, distance: 526.0
click at [1232, 618] on main "**********" at bounding box center [871, 341] width 1393 height 595
click at [453, 61] on div "提现列表" at bounding box center [460, 63] width 39 height 26
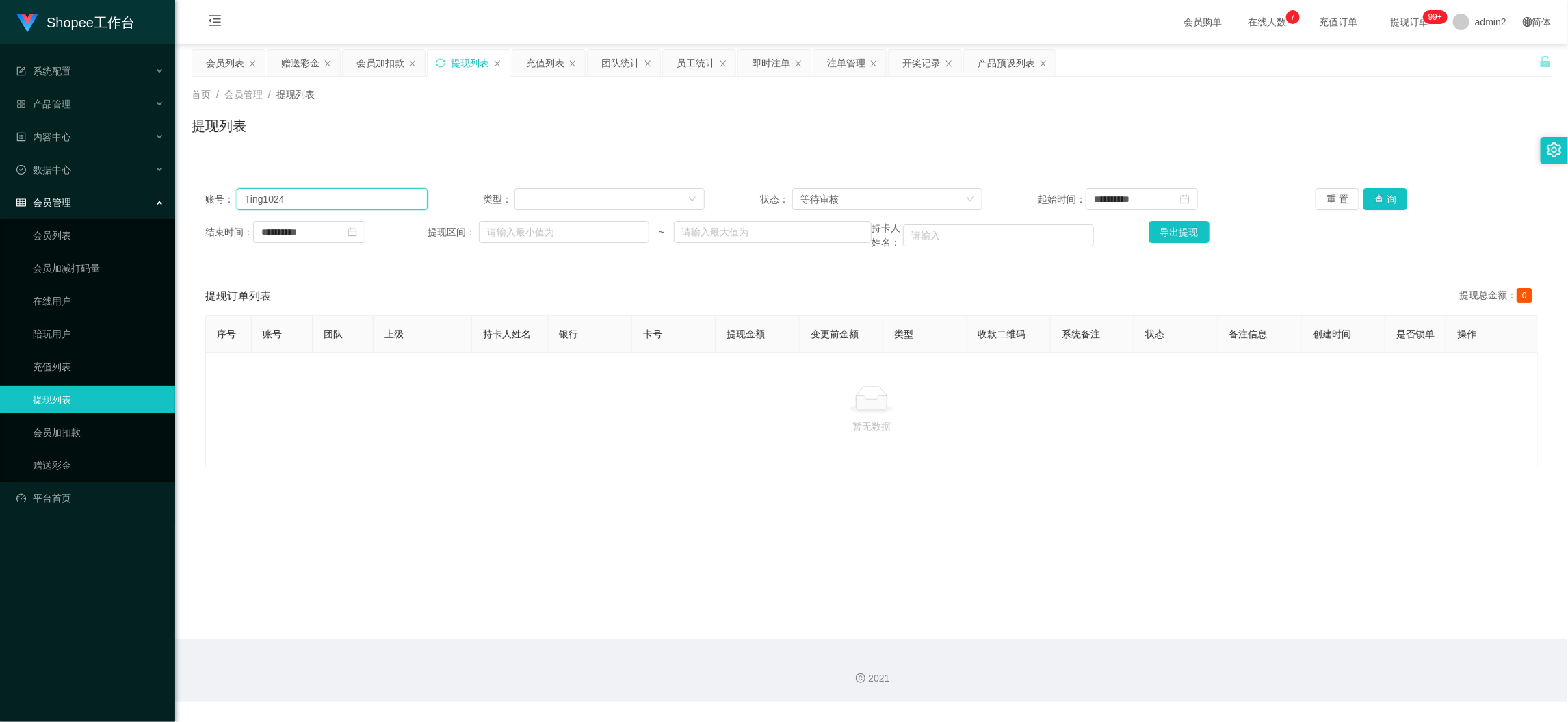
click at [379, 200] on input "Ting1024" at bounding box center [332, 199] width 191 height 22
paste input "Ong123456"
type input "Ong123456"
click at [1364, 192] on button "查 询" at bounding box center [1386, 199] width 44 height 22
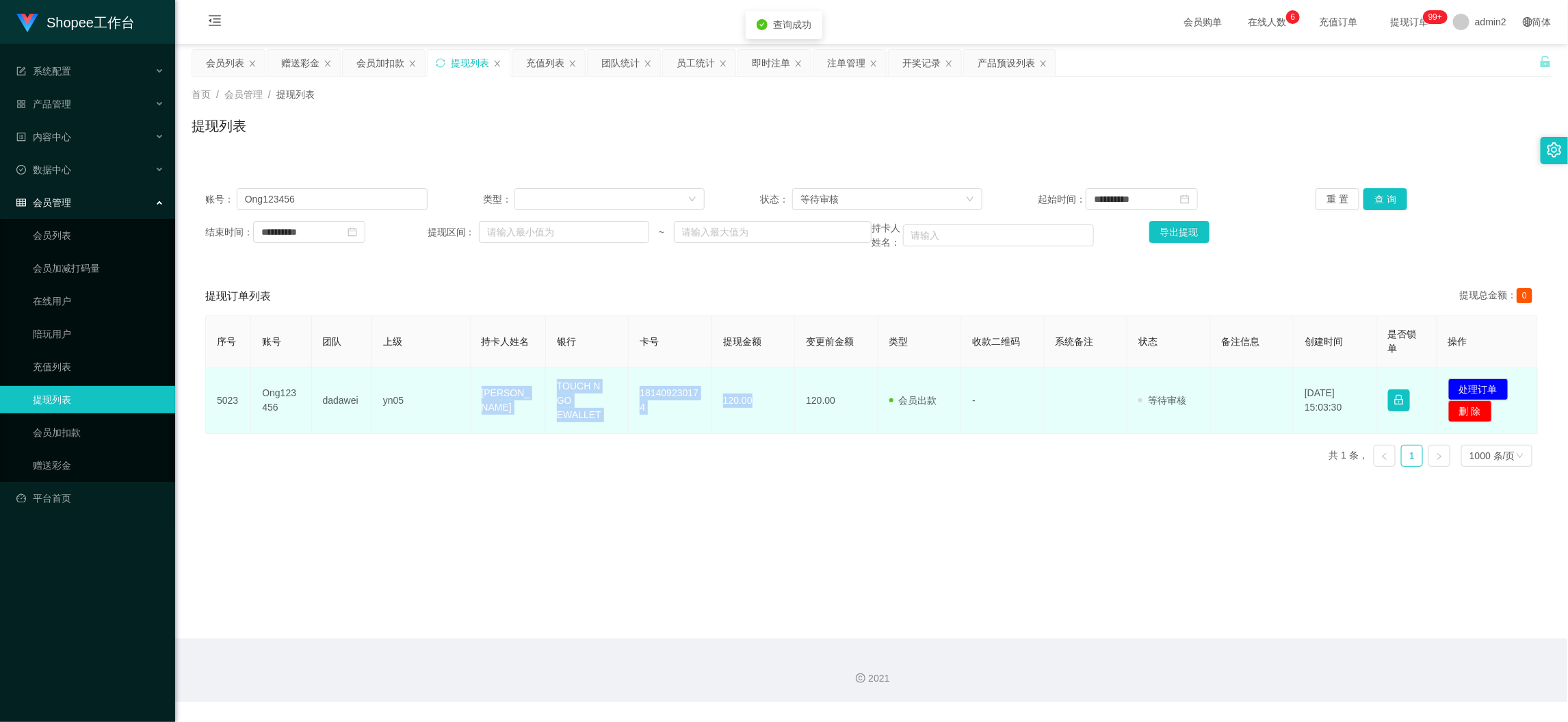
drag, startPoint x: 456, startPoint y: 387, endPoint x: 755, endPoint y: 408, distance: 299.7
click at [755, 408] on tr "5023 Ong123456 dadawei yn05 Ong chun wei TOUCH N GO EWALLET 181409230174 120.00…" at bounding box center [872, 400] width 1332 height 66
copy tr "Ong chun wei TOUCH N GO EWALLET 181409230174 120.00"
click at [1480, 381] on button "处理订单" at bounding box center [1478, 389] width 61 height 22
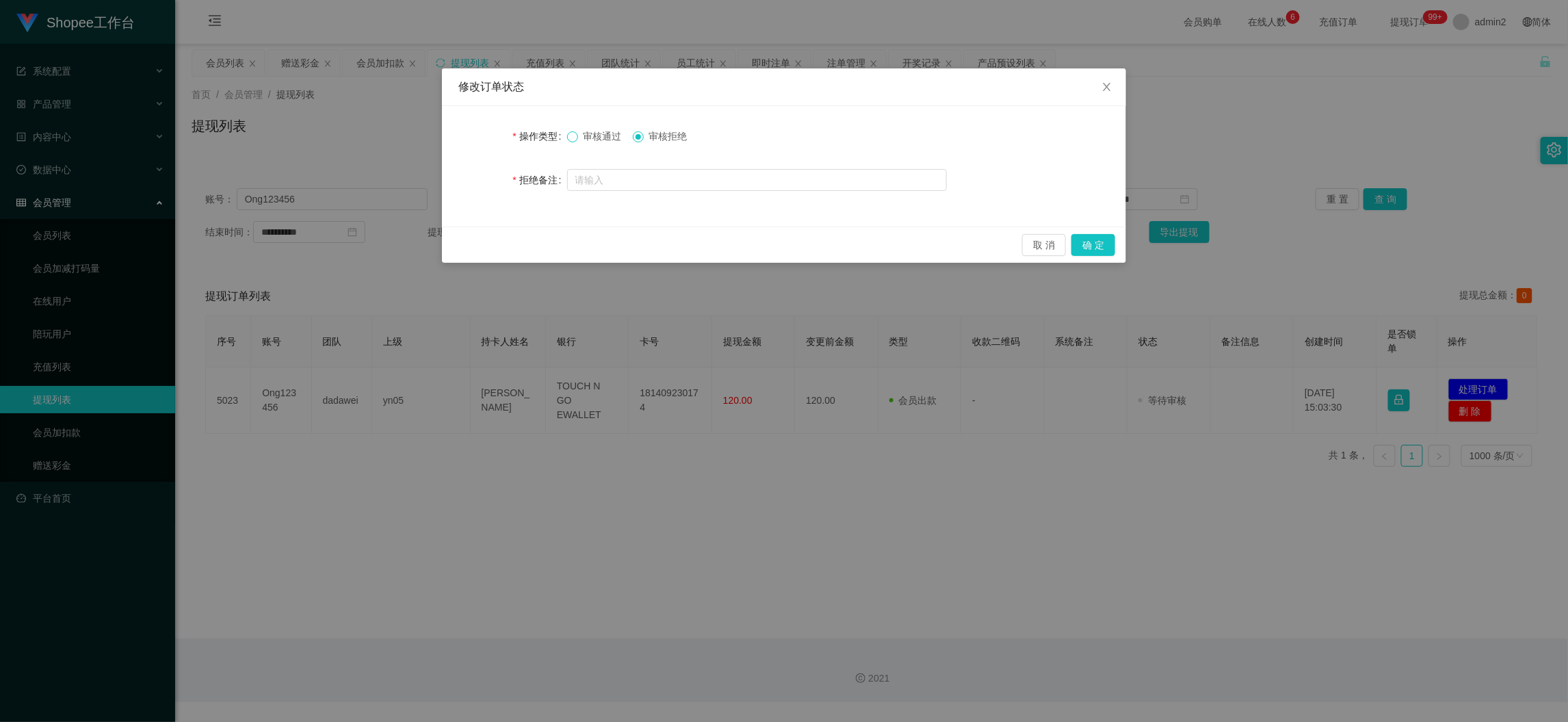
click at [576, 136] on span at bounding box center [572, 136] width 11 height 11
click at [1098, 241] on button "确 定" at bounding box center [1093, 245] width 44 height 22
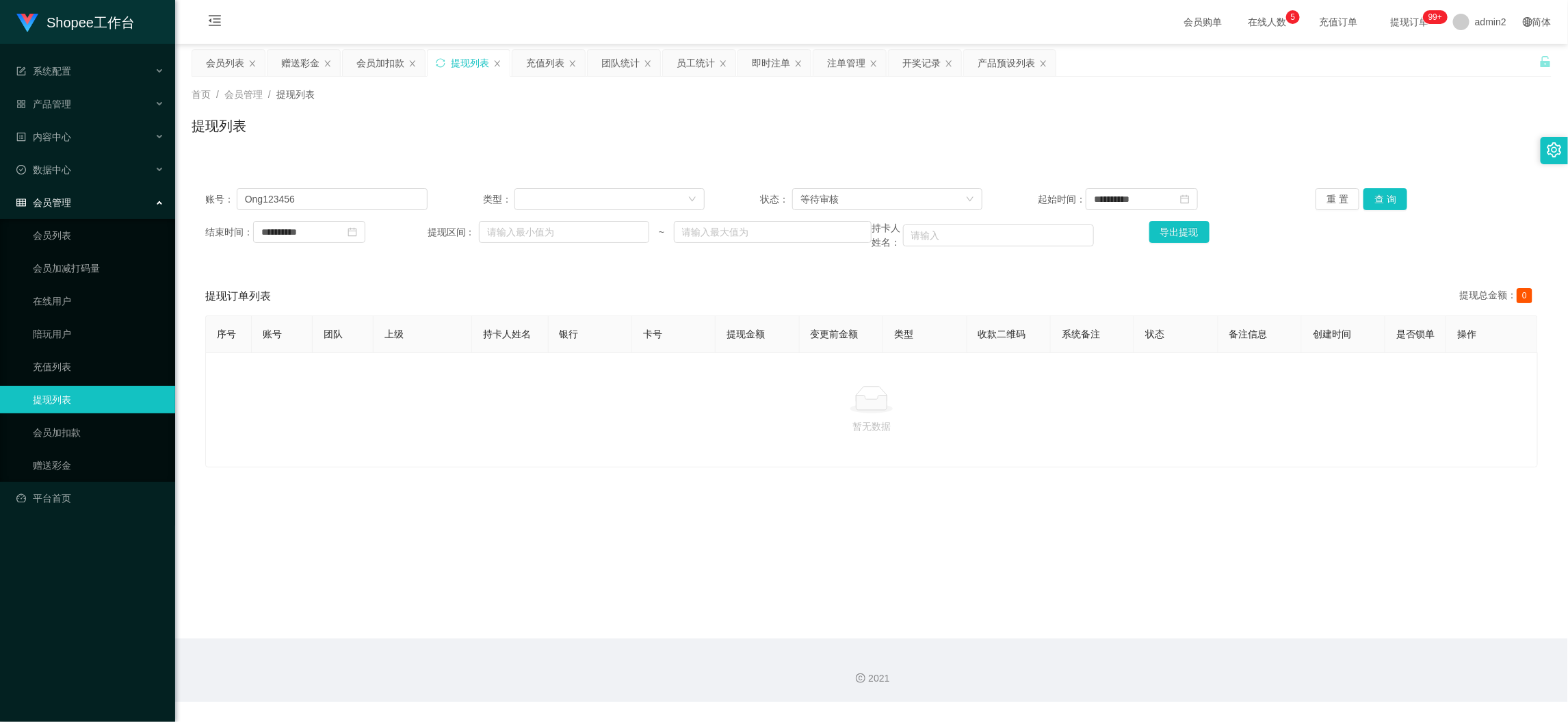
drag, startPoint x: 1287, startPoint y: 712, endPoint x: 846, endPoint y: 411, distance: 533.9
click at [1287, 706] on div "Shopee工作台 系统配置 产品管理 产品列表 产品预设列表 开奖记录 注单管理 即时注单 内容中心 数据中心 员工统计 团队统计 会员管理 会员列表 会员…" at bounding box center [784, 361] width 1568 height 722
click at [302, 62] on div "赠送彩金" at bounding box center [300, 63] width 39 height 26
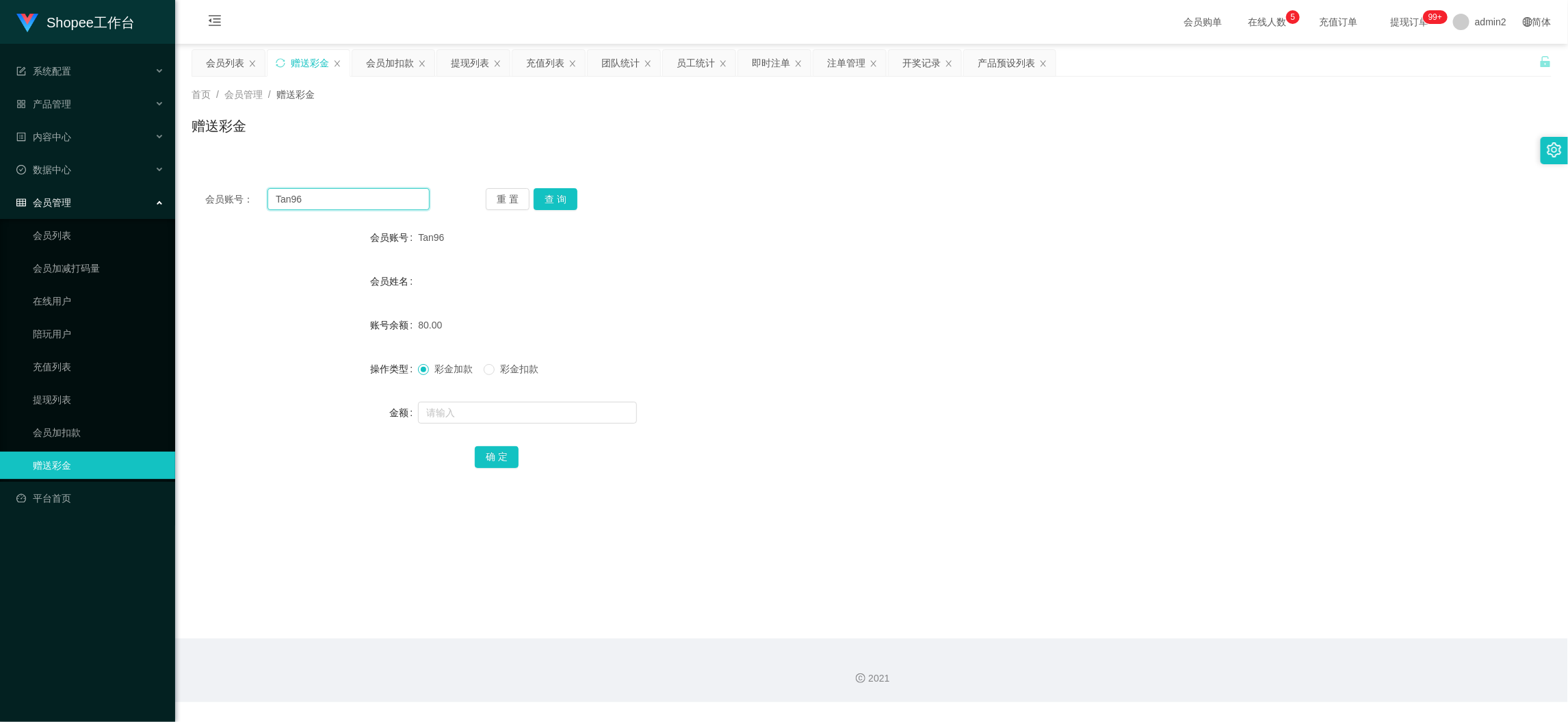
click at [405, 200] on input "Tan96" at bounding box center [348, 199] width 162 height 22
paste input "Renochia"
type input "Renochia"
drag, startPoint x: 582, startPoint y: 201, endPoint x: 573, endPoint y: 197, distance: 9.8
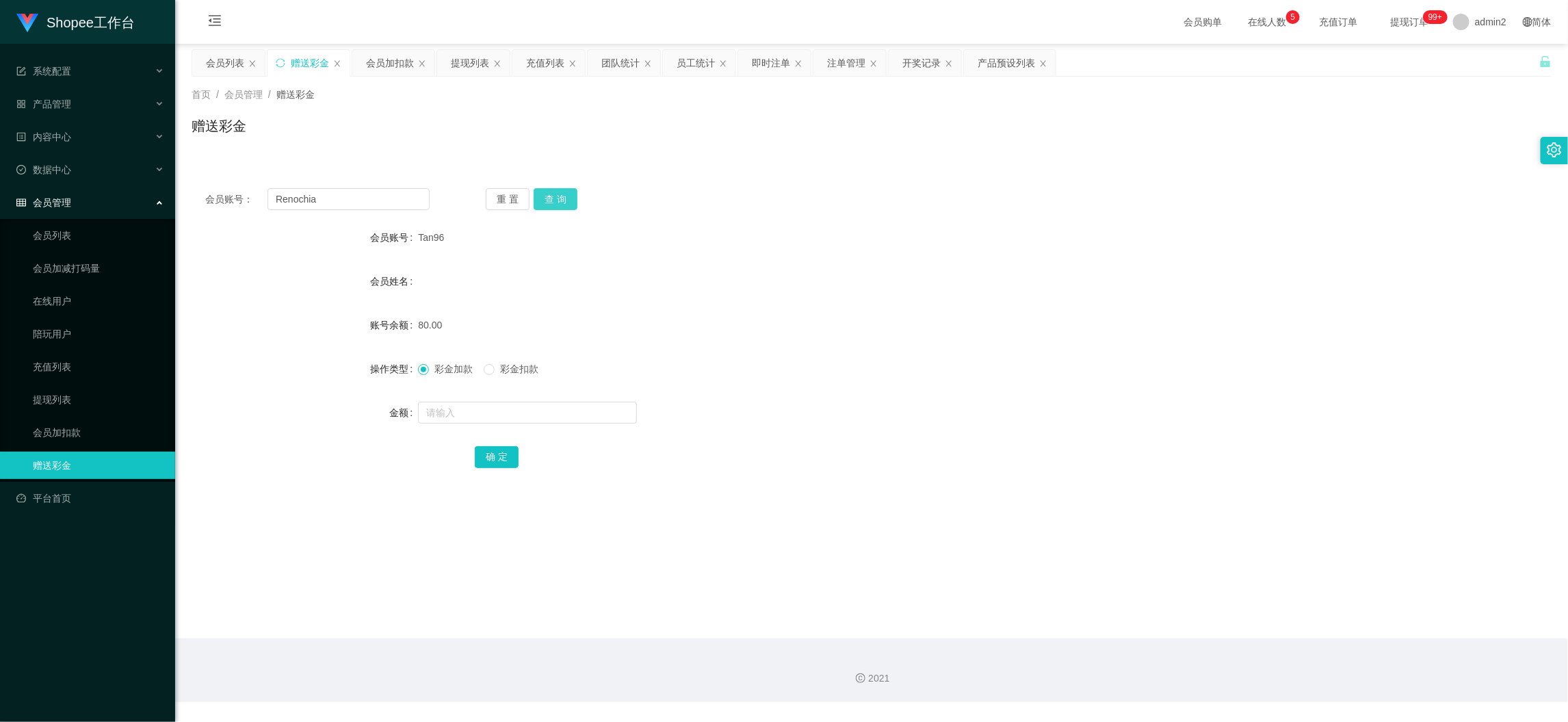
click at [580, 200] on div "重 置 查 询" at bounding box center [598, 199] width 225 height 22
click at [562, 193] on button "查 询" at bounding box center [555, 199] width 44 height 22
click at [549, 406] on input "text" at bounding box center [527, 413] width 219 height 22
type input "40"
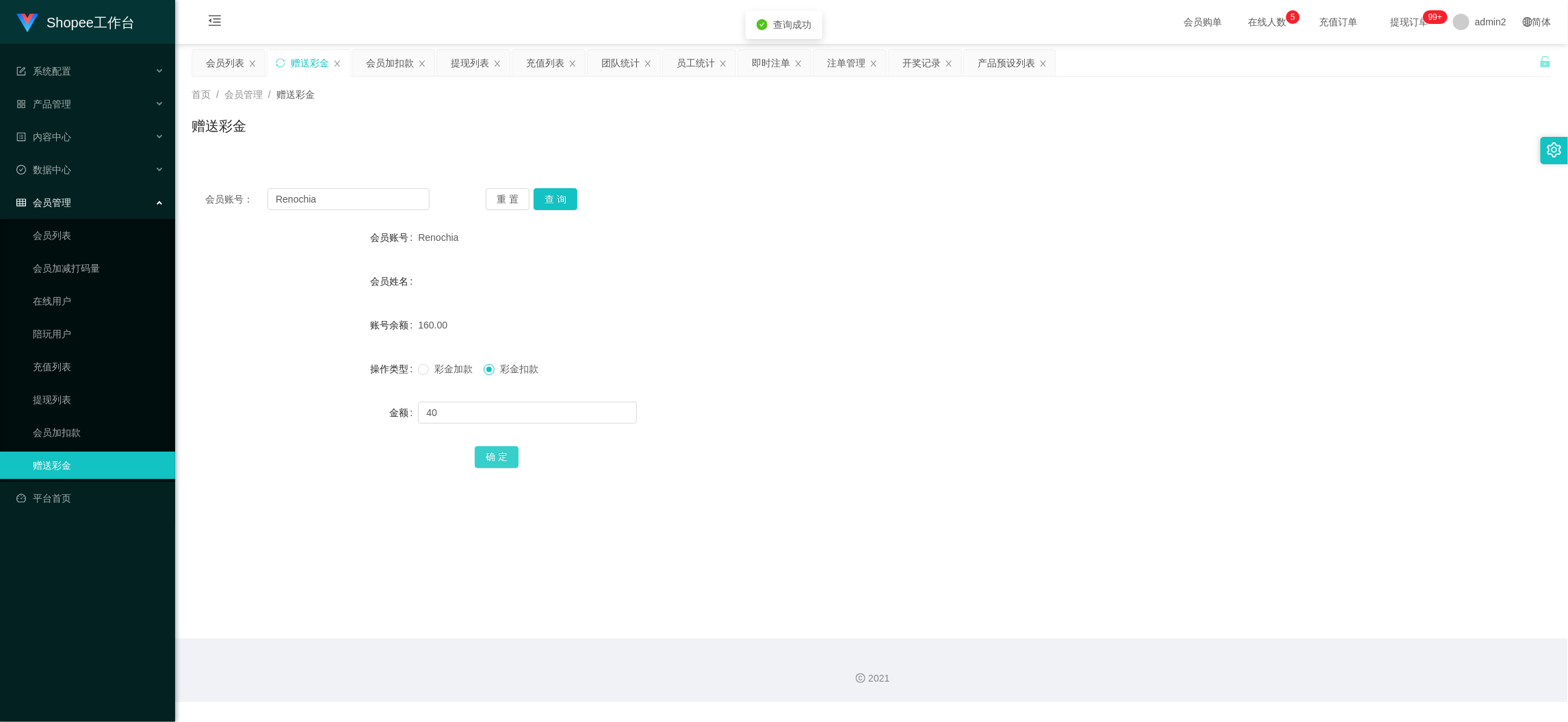
click at [498, 448] on button "确 定" at bounding box center [496, 457] width 44 height 22
click at [427, 368] on span at bounding box center [423, 369] width 11 height 11
click at [785, 369] on div "彩金加款 彩金扣款" at bounding box center [814, 369] width 794 height 28
click at [1185, 632] on main "关闭左侧 关闭右侧 关闭其它 刷新页面 会员列表 赠送彩金 会员加扣款 提现列表 充值列表 团队统计 员工统计 即时注单 注单管理 开奖记录 产品预设列表 首…" at bounding box center [871, 341] width 1393 height 595
click at [389, 58] on div "会员加扣款" at bounding box center [390, 63] width 48 height 26
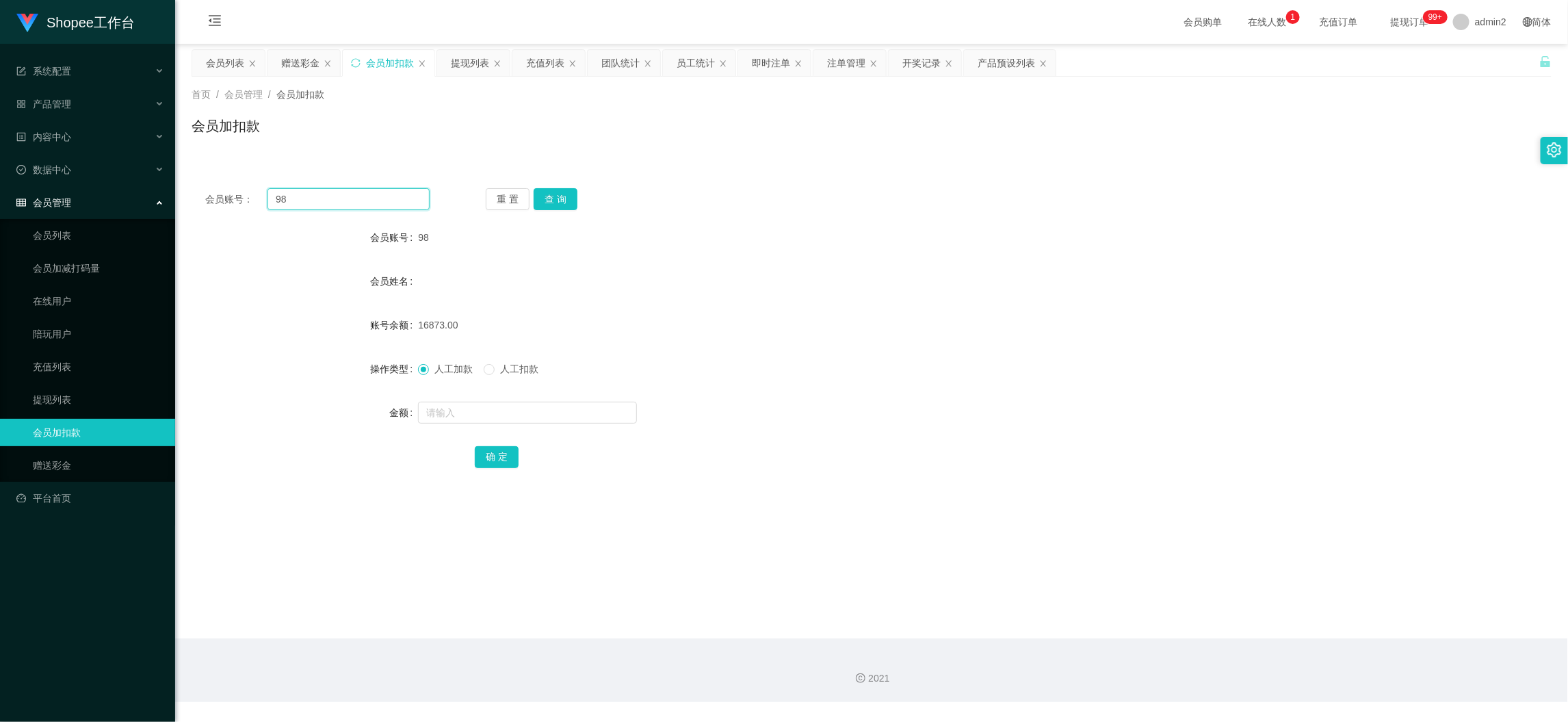
click at [370, 197] on input "98" at bounding box center [348, 199] width 162 height 22
paste input "16"
type input "168"
click at [566, 200] on button "查 询" at bounding box center [555, 199] width 44 height 22
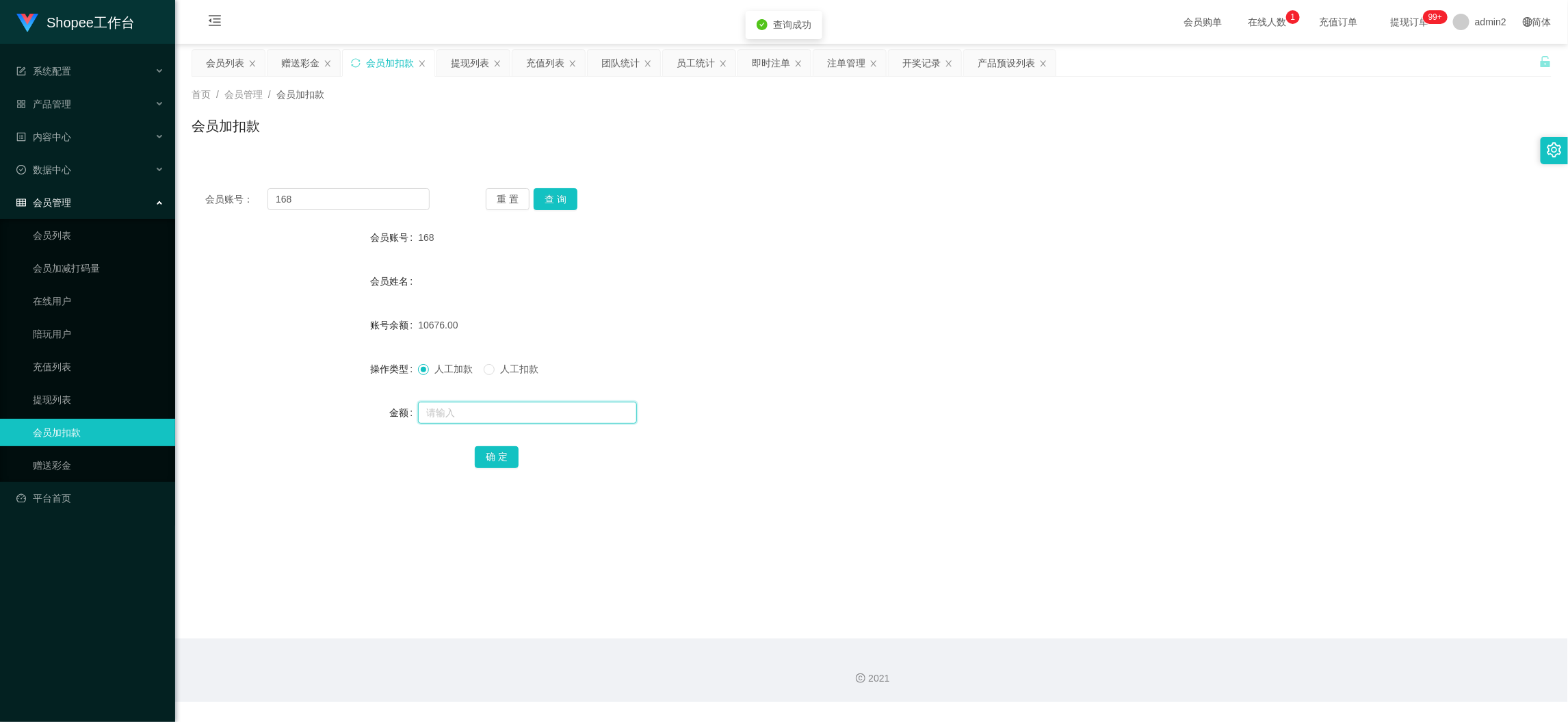
click at [584, 414] on input "text" at bounding box center [527, 413] width 219 height 22
type input "16"
click at [479, 457] on button "确 定" at bounding box center [496, 457] width 44 height 22
drag, startPoint x: 1235, startPoint y: 652, endPoint x: 855, endPoint y: 389, distance: 462.1
click at [1234, 648] on div "2021" at bounding box center [871, 670] width 1393 height 63
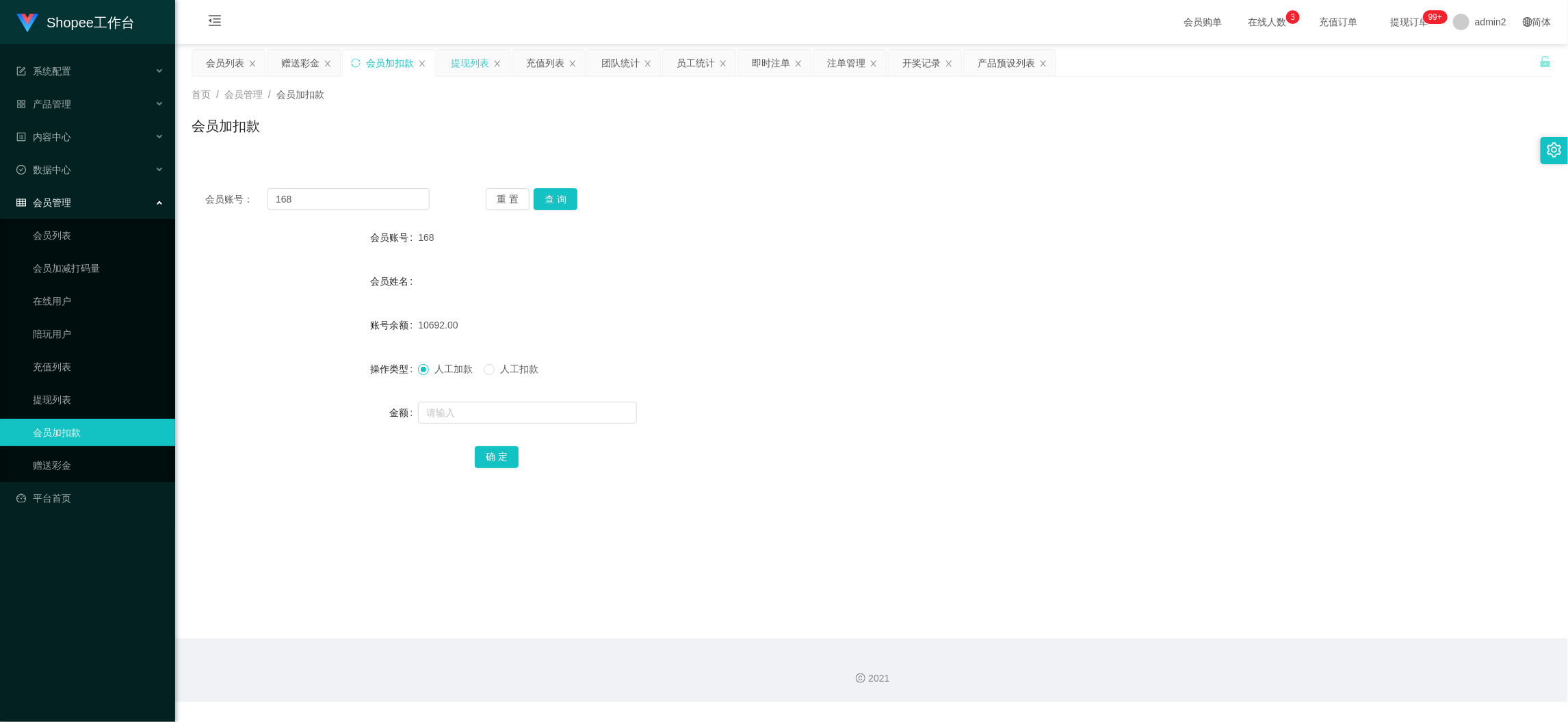
click at [476, 58] on div "提现列表" at bounding box center [470, 63] width 39 height 26
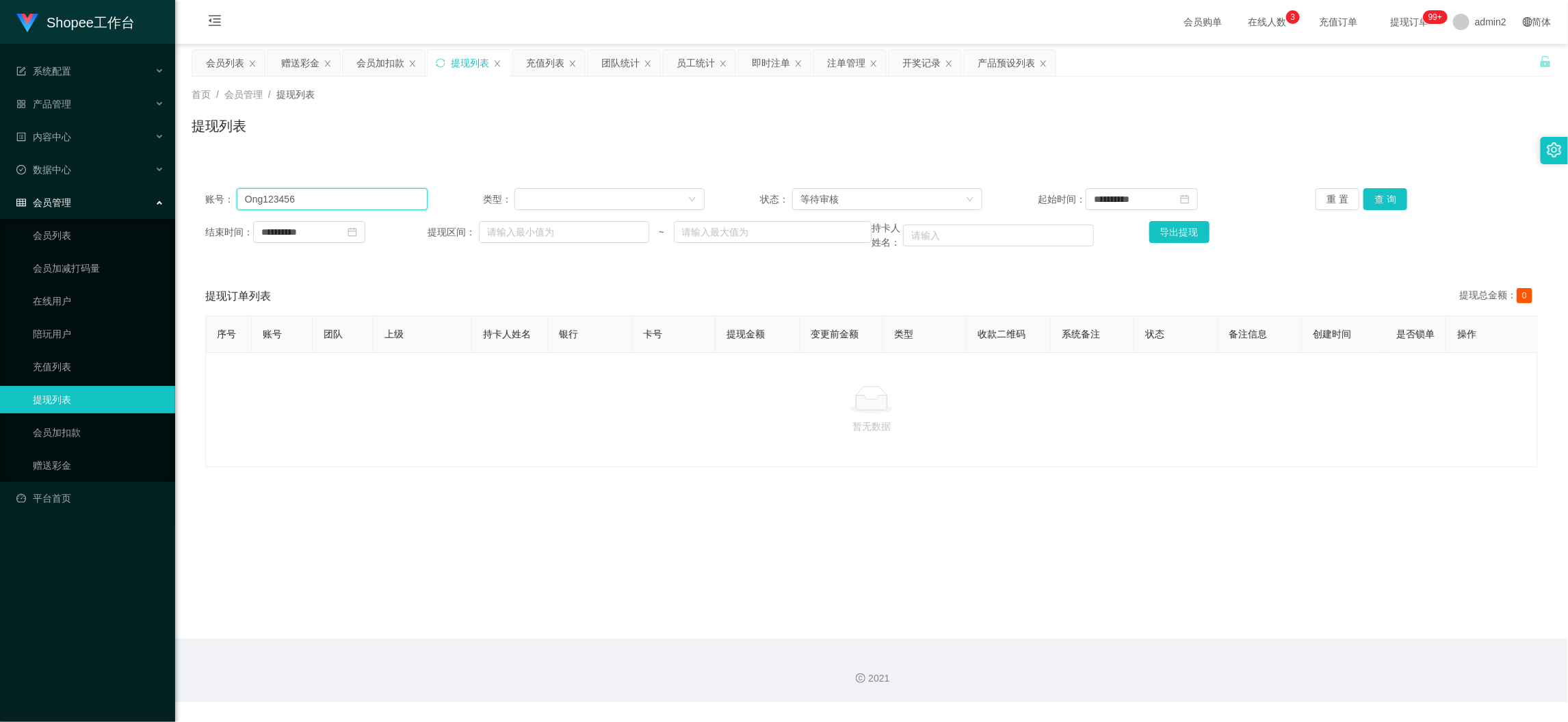
click at [367, 205] on input "Ong123456" at bounding box center [332, 199] width 191 height 22
paste input "samseo"
type input "samseo"
click at [1384, 190] on button "查 询" at bounding box center [1386, 199] width 44 height 22
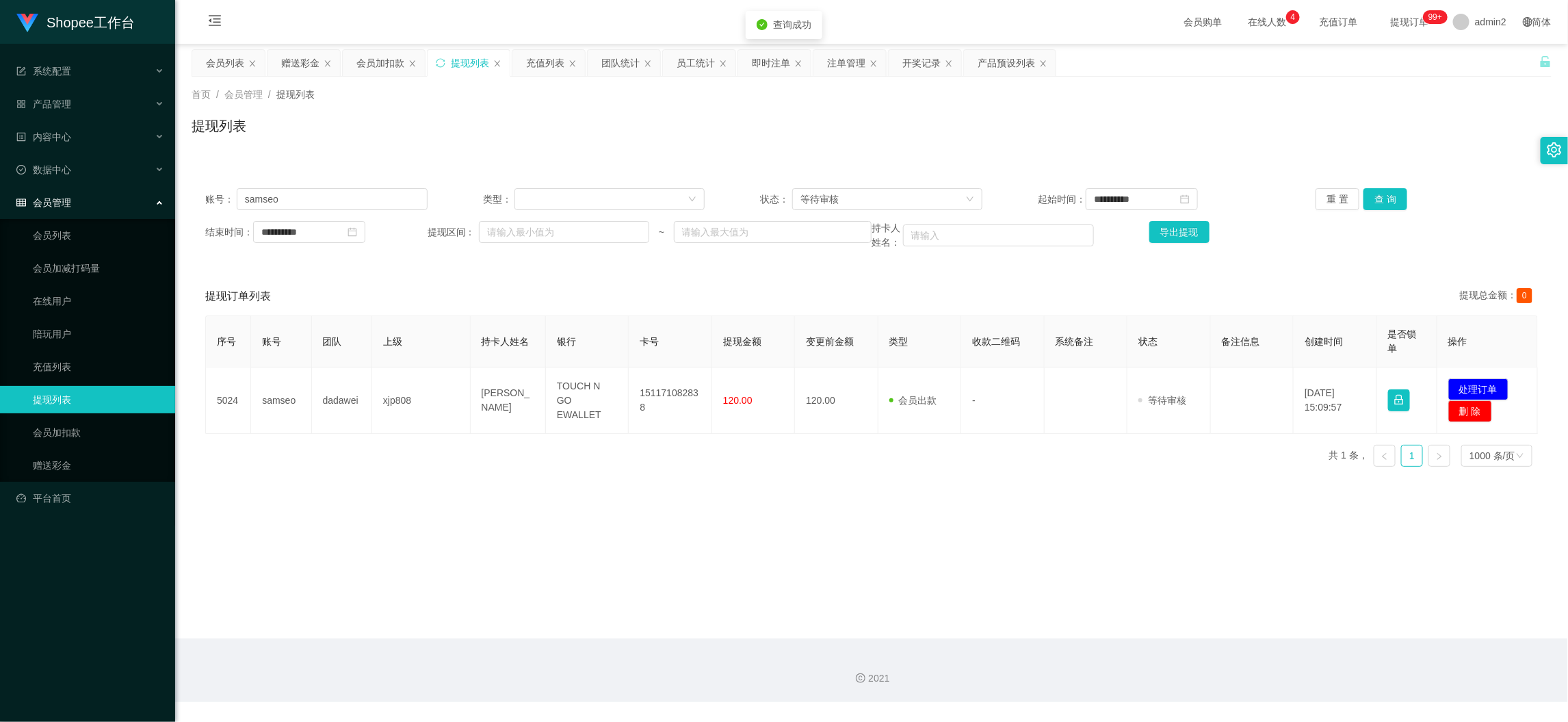
drag, startPoint x: 467, startPoint y: 465, endPoint x: 439, endPoint y: 419, distance: 53.9
click at [467, 463] on div "序号 账号 团队 上级 持卡人姓名 银行 卡号 提现金额 变更前金额 类型 收款二维码 系统备注 状态 备注信息 创建时间 是否锁单 操作 5024 sams…" at bounding box center [872, 397] width 1333 height 162
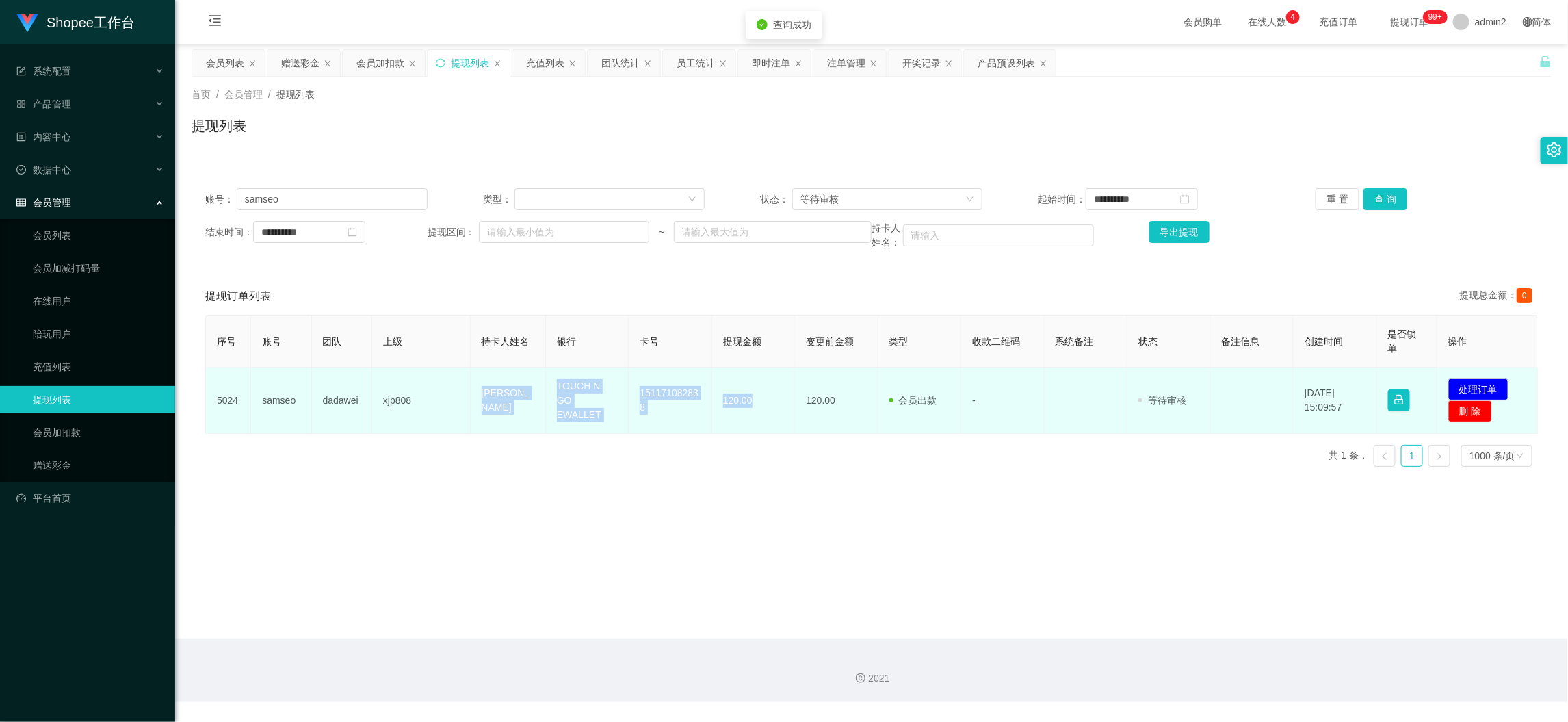
drag, startPoint x: 459, startPoint y: 381, endPoint x: 756, endPoint y: 408, distance: 298.2
click at [756, 408] on tr "5024 samseo dadawei xjp808 SEO SEA HONG TOUCH N GO EWALLET 151171082838 120.00 …" at bounding box center [872, 400] width 1332 height 66
copy tr "[PERSON_NAME] TOUCH N GO EWALLET 151171082838 120.00"
click at [1473, 386] on button "处理订单" at bounding box center [1478, 389] width 61 height 22
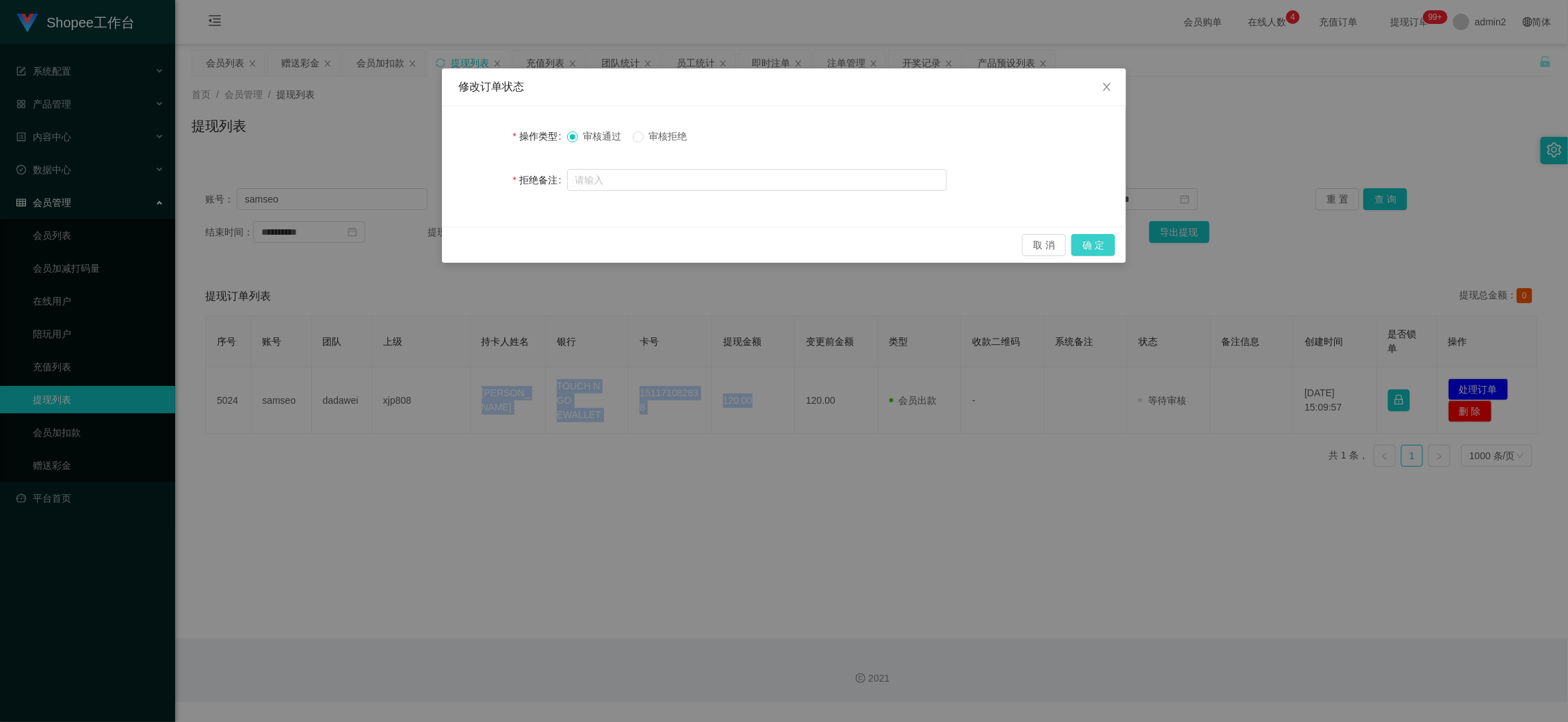
click at [1098, 247] on button "确 定" at bounding box center [1093, 245] width 44 height 22
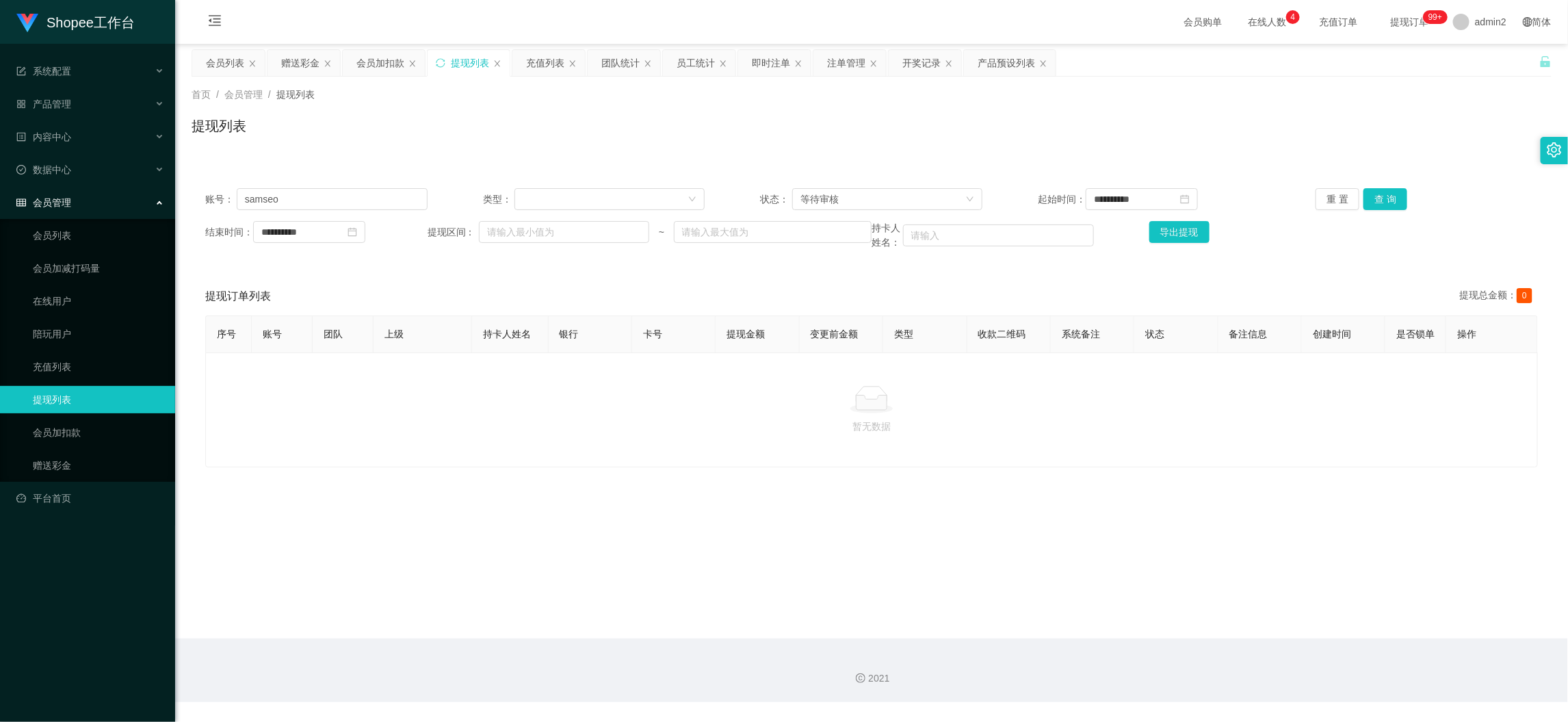
click at [1061, 606] on main "**********" at bounding box center [871, 341] width 1393 height 595
click at [381, 61] on div "会员加扣款" at bounding box center [381, 63] width 48 height 26
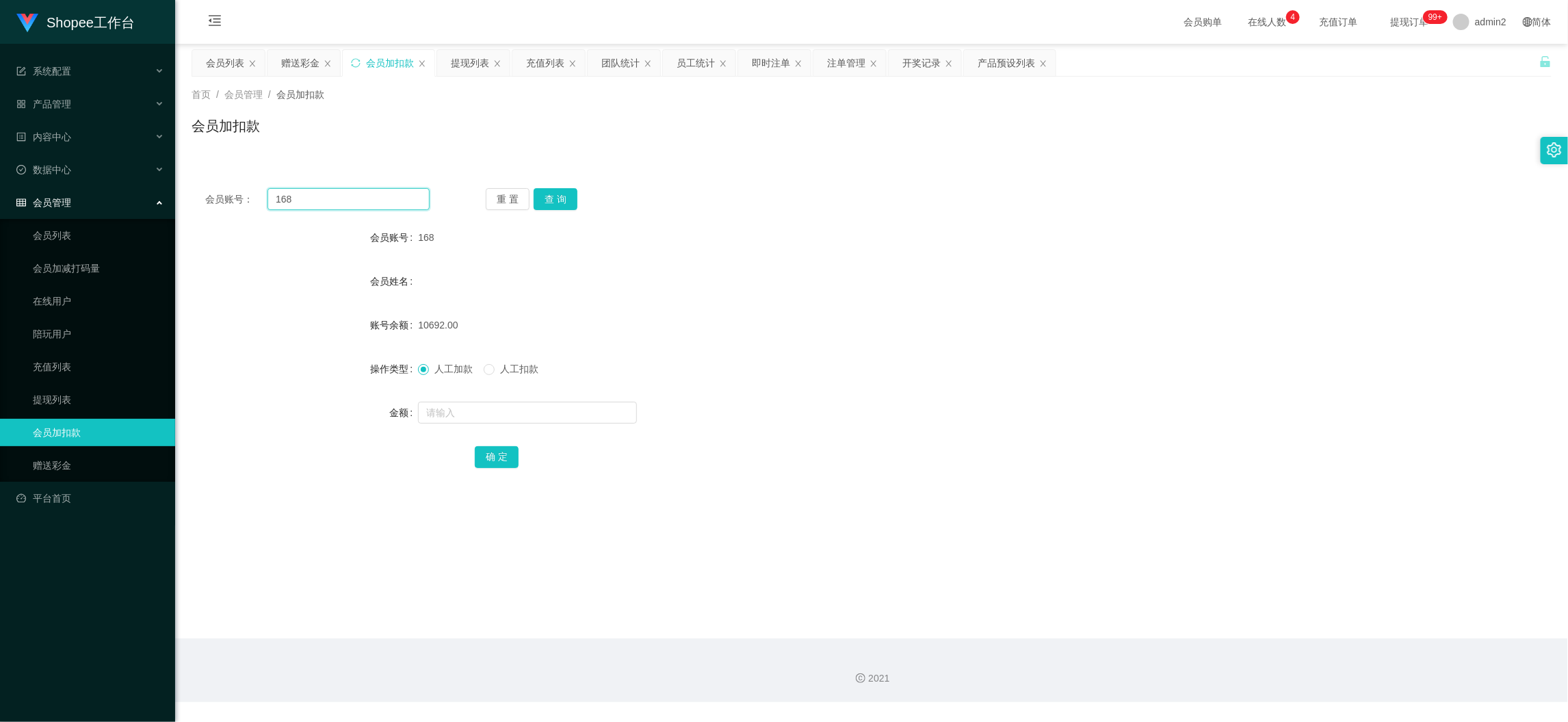
click at [385, 195] on input "168" at bounding box center [348, 199] width 162 height 22
paste input "060"
type input "060"
click at [540, 193] on button "查 询" at bounding box center [555, 199] width 44 height 22
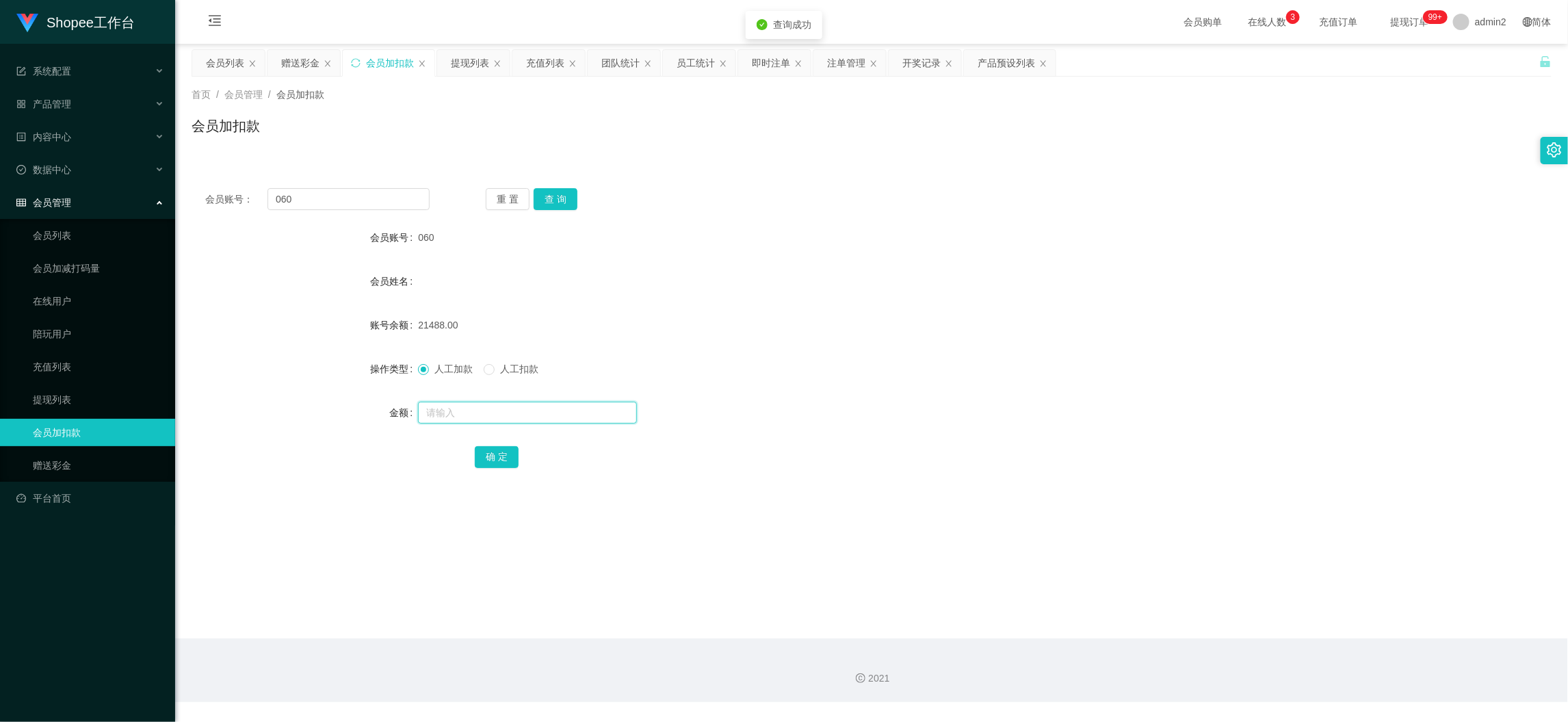
click at [552, 405] on input "text" at bounding box center [527, 413] width 219 height 22
click at [551, 405] on input "text" at bounding box center [527, 413] width 219 height 22
type input "16"
click at [488, 452] on button "确 定" at bounding box center [496, 457] width 44 height 22
drag, startPoint x: 1168, startPoint y: 616, endPoint x: 1093, endPoint y: 583, distance: 81.9
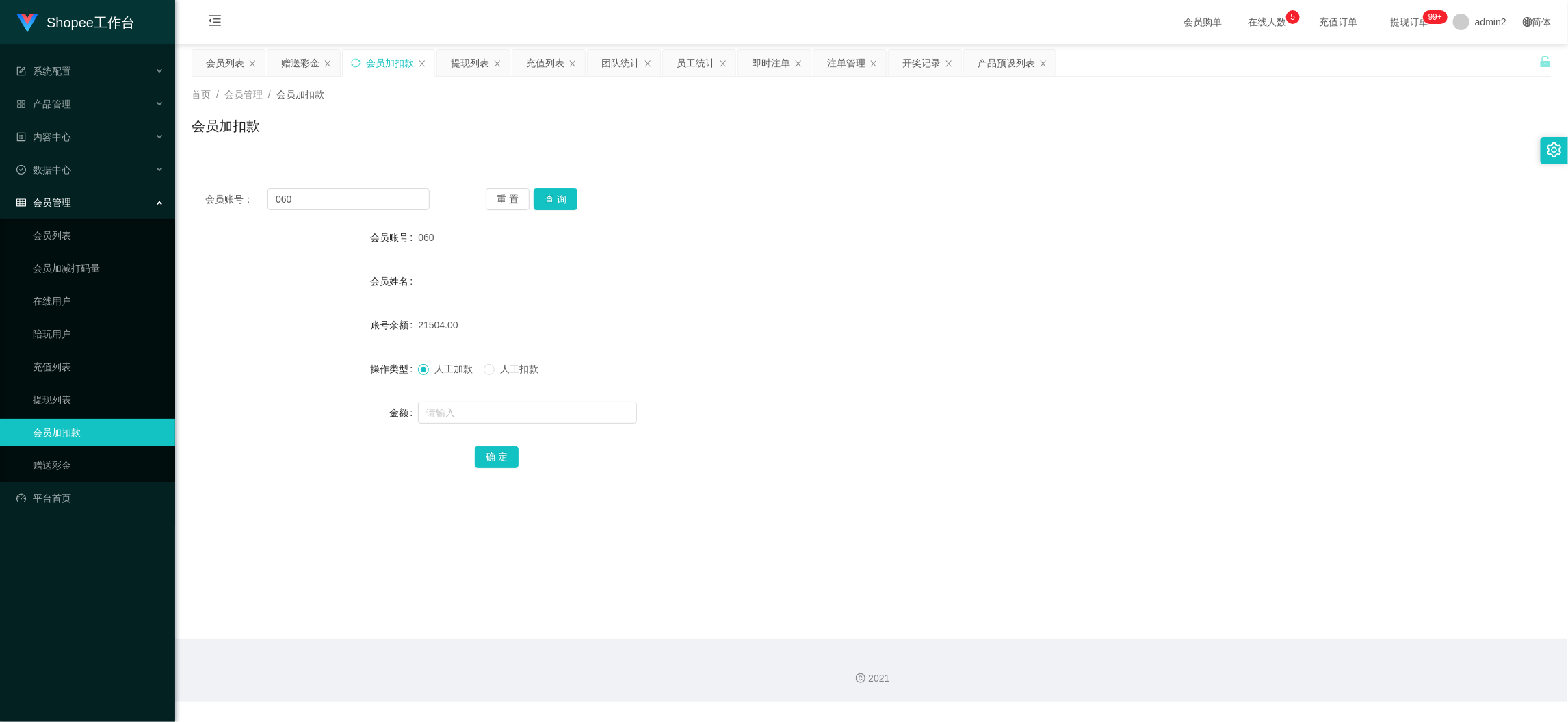
click at [1165, 616] on main "关闭左侧 关闭右侧 关闭其它 刷新页面 会员列表 赠送彩金 会员加扣款 提现列表 充值列表 团队统计 员工统计 即时注单 注单管理 开奖记录 产品预设列表 首…" at bounding box center [871, 341] width 1393 height 595
click at [403, 182] on div "会员账号： 060 重 置 查 询 会员账号 060 会员姓名 账号余额 21504.00 操作类型 人工加款 人工扣款 金额 确 定" at bounding box center [872, 337] width 1360 height 326
click at [409, 195] on input "060" at bounding box center [348, 199] width 162 height 22
paste input "98"
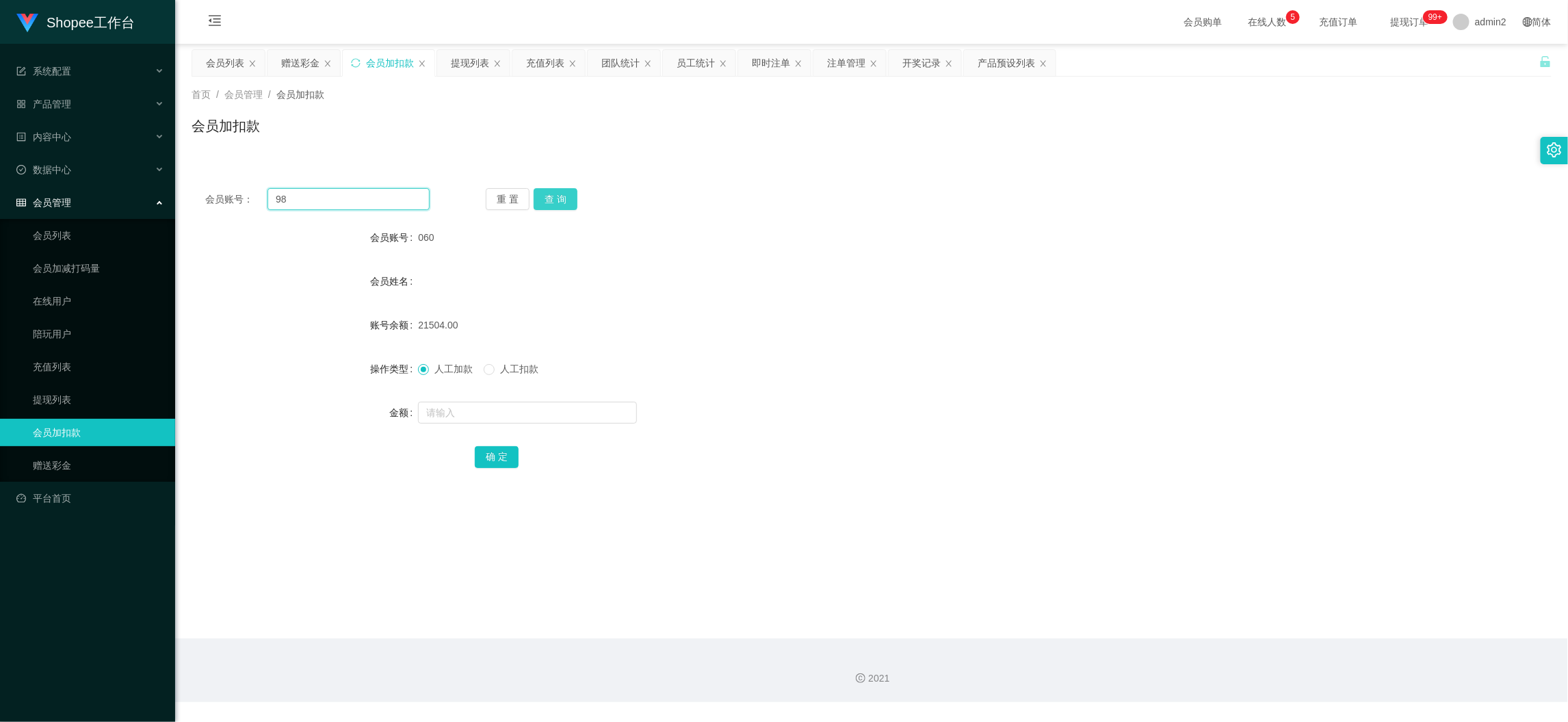
type input "98"
click at [558, 197] on button "查 询" at bounding box center [555, 199] width 44 height 22
click at [601, 411] on input "text" at bounding box center [527, 413] width 219 height 22
click at [601, 411] on input "1" at bounding box center [527, 413] width 219 height 22
type input "16"
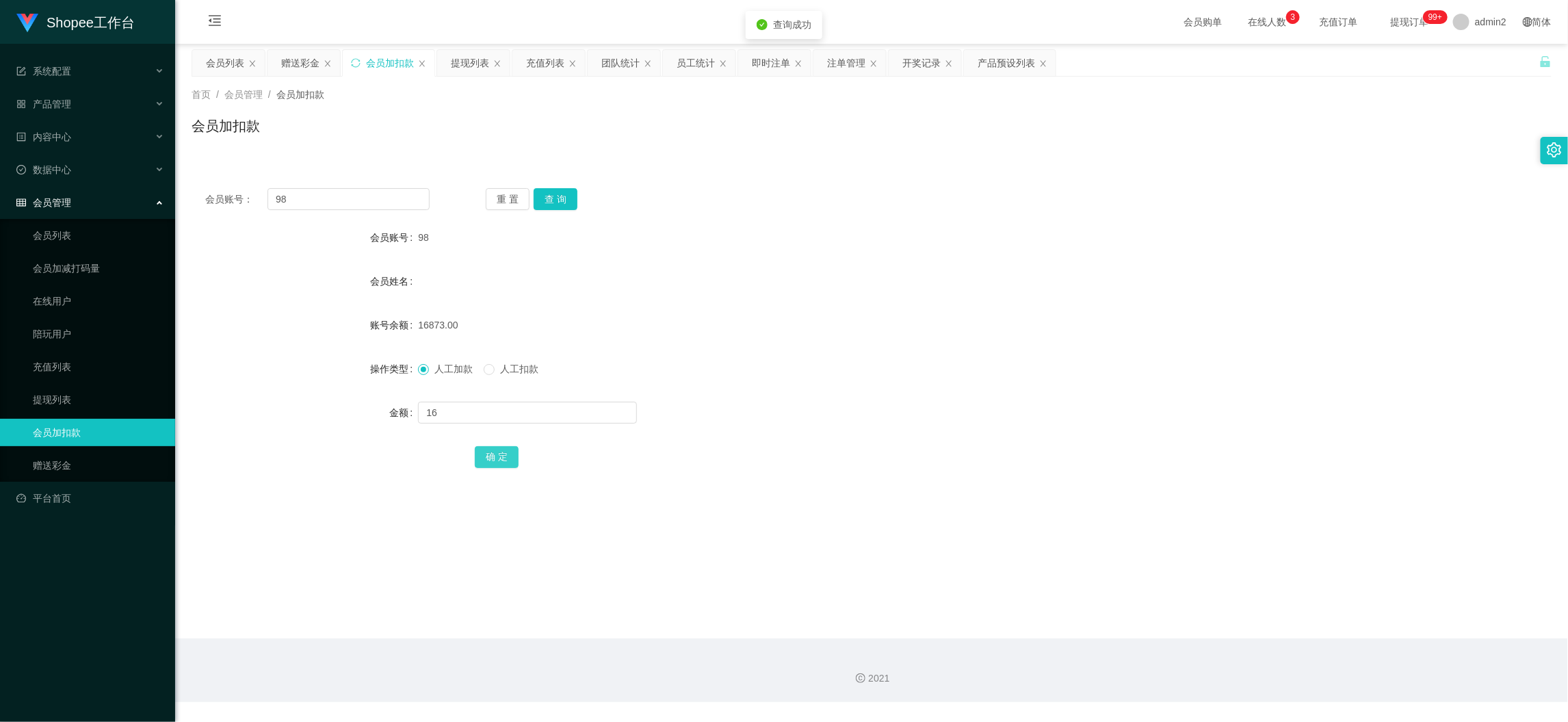
click at [485, 460] on button "确 定" at bounding box center [496, 457] width 44 height 22
click at [453, 61] on div "提现列表" at bounding box center [470, 63] width 39 height 26
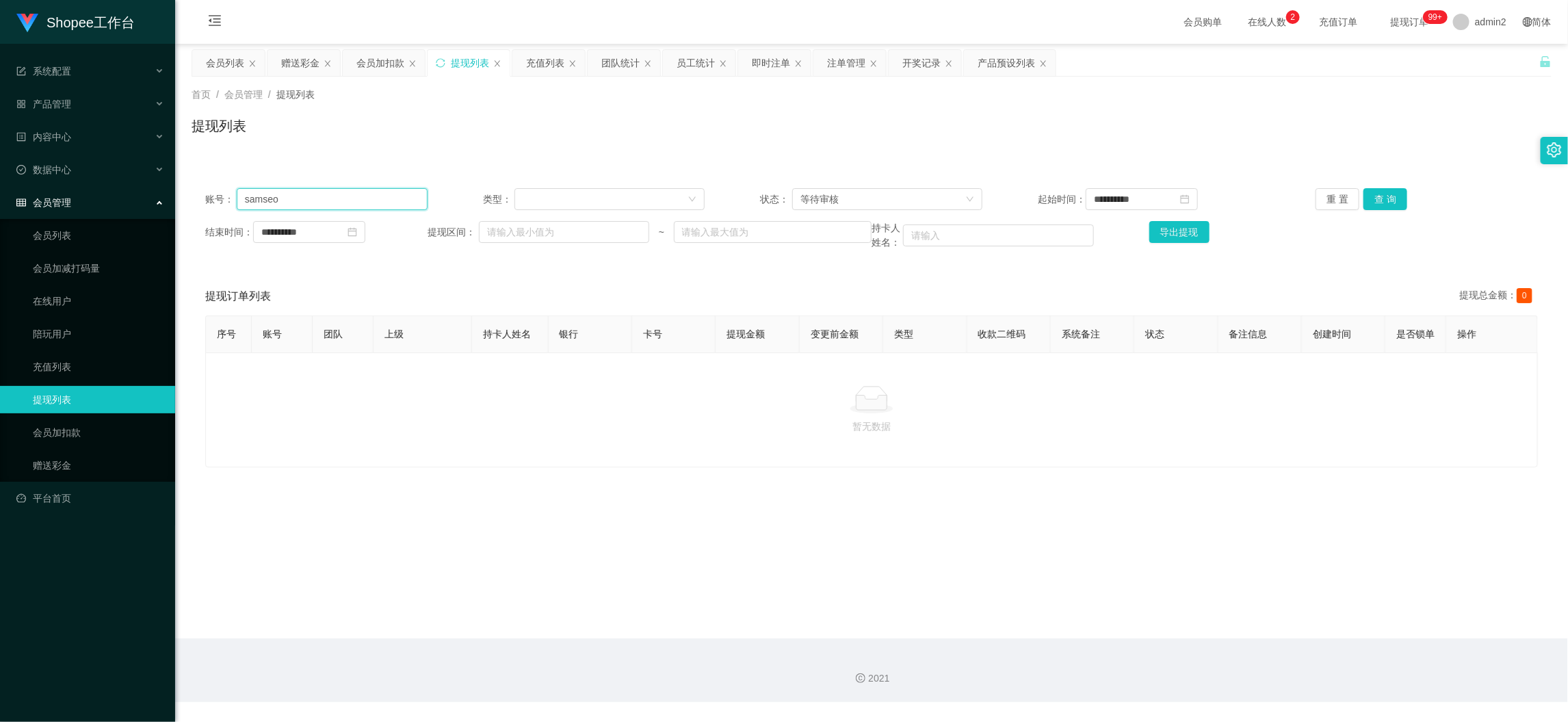
click at [381, 206] on input "samseo" at bounding box center [332, 199] width 191 height 22
click at [376, 203] on input "samseo" at bounding box center [332, 199] width 191 height 22
paste input "Renochia"
type input "Renochia"
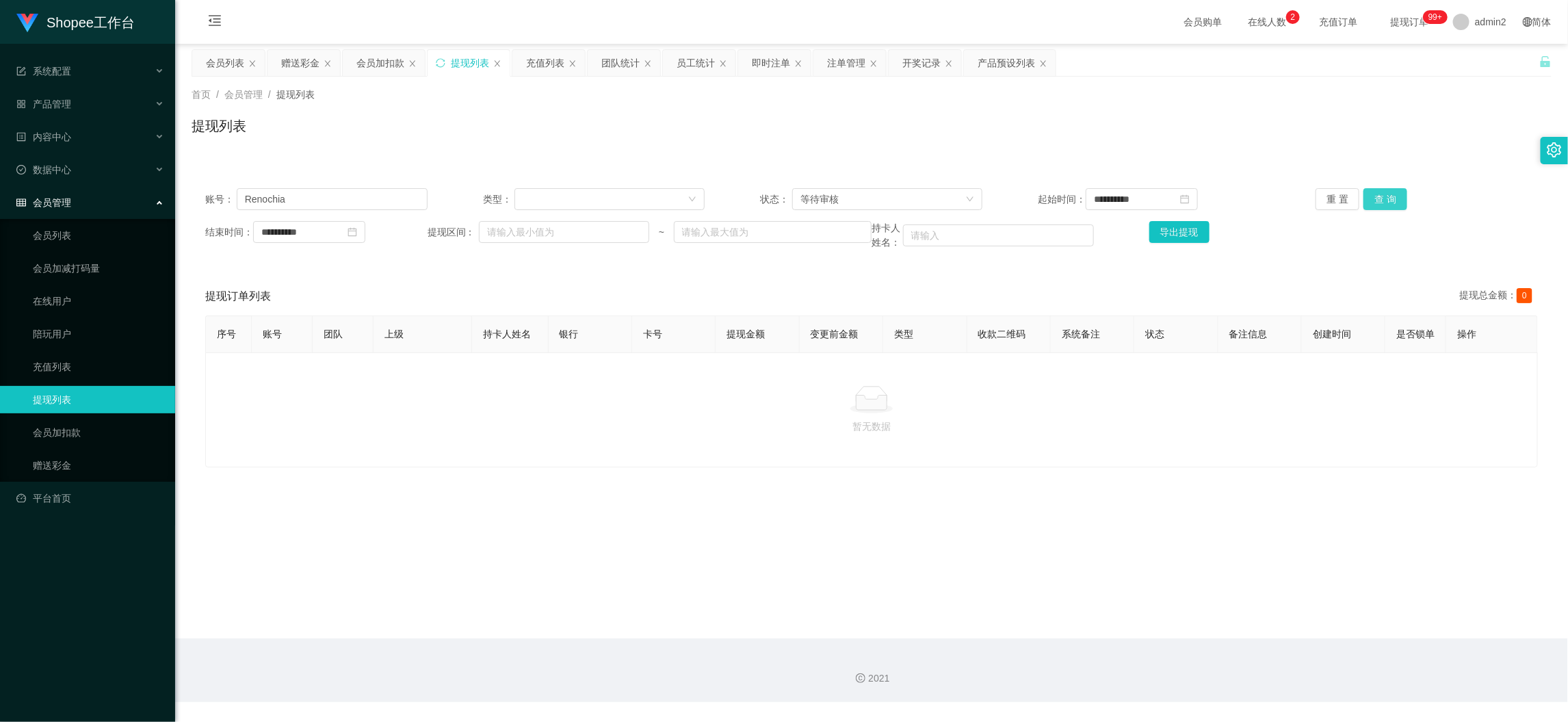
click at [1365, 197] on button "查 询" at bounding box center [1386, 199] width 44 height 22
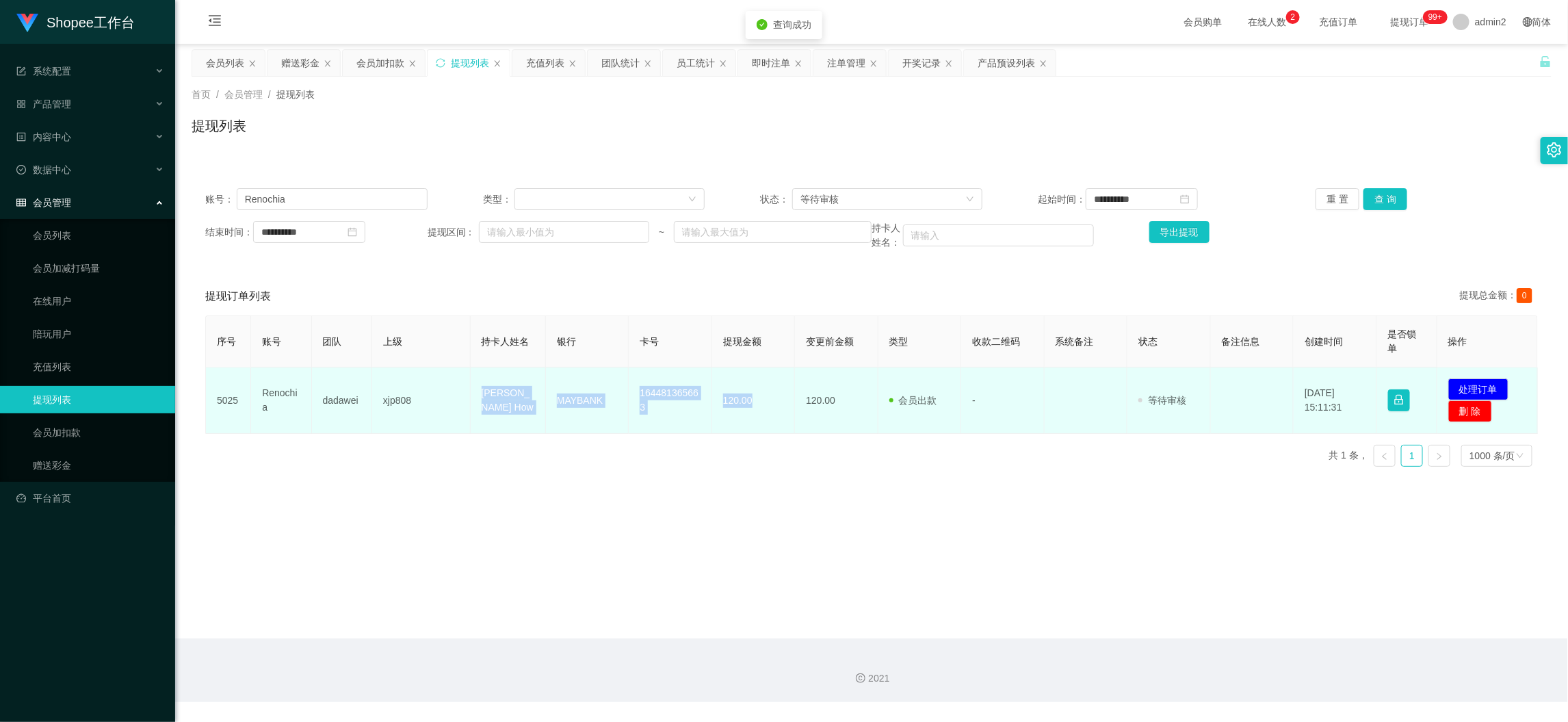
drag, startPoint x: 471, startPoint y: 389, endPoint x: 760, endPoint y: 412, distance: 289.9
click at [760, 412] on tr "5025 Renochia dadawei xjp808 [PERSON_NAME] How MAYBANK 164481365663 120.00 120.…" at bounding box center [872, 400] width 1332 height 66
copy tr "[PERSON_NAME] How MAYBANK 164481365663 120.00"
click at [1481, 384] on button "处理订单" at bounding box center [1478, 389] width 61 height 22
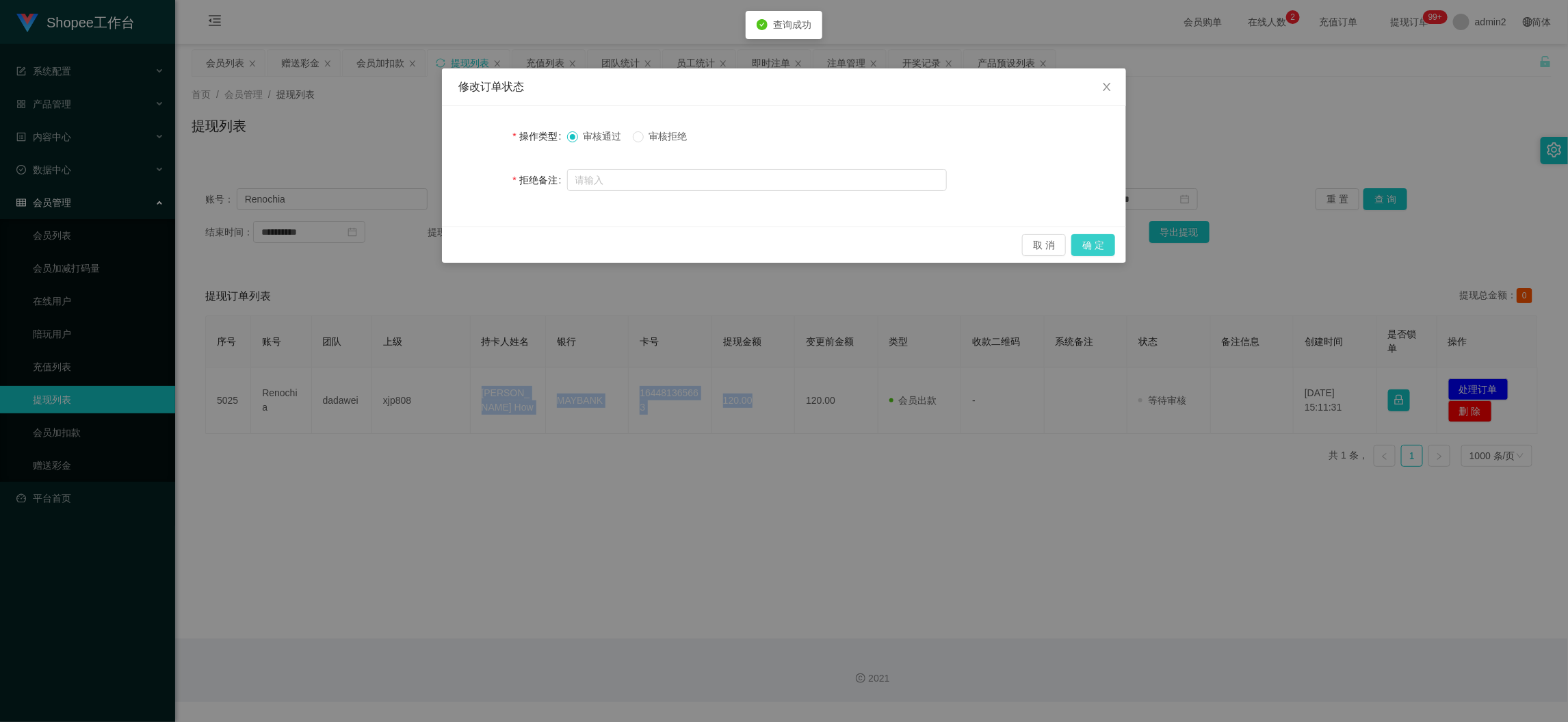
click at [1087, 243] on button "确 定" at bounding box center [1093, 245] width 44 height 22
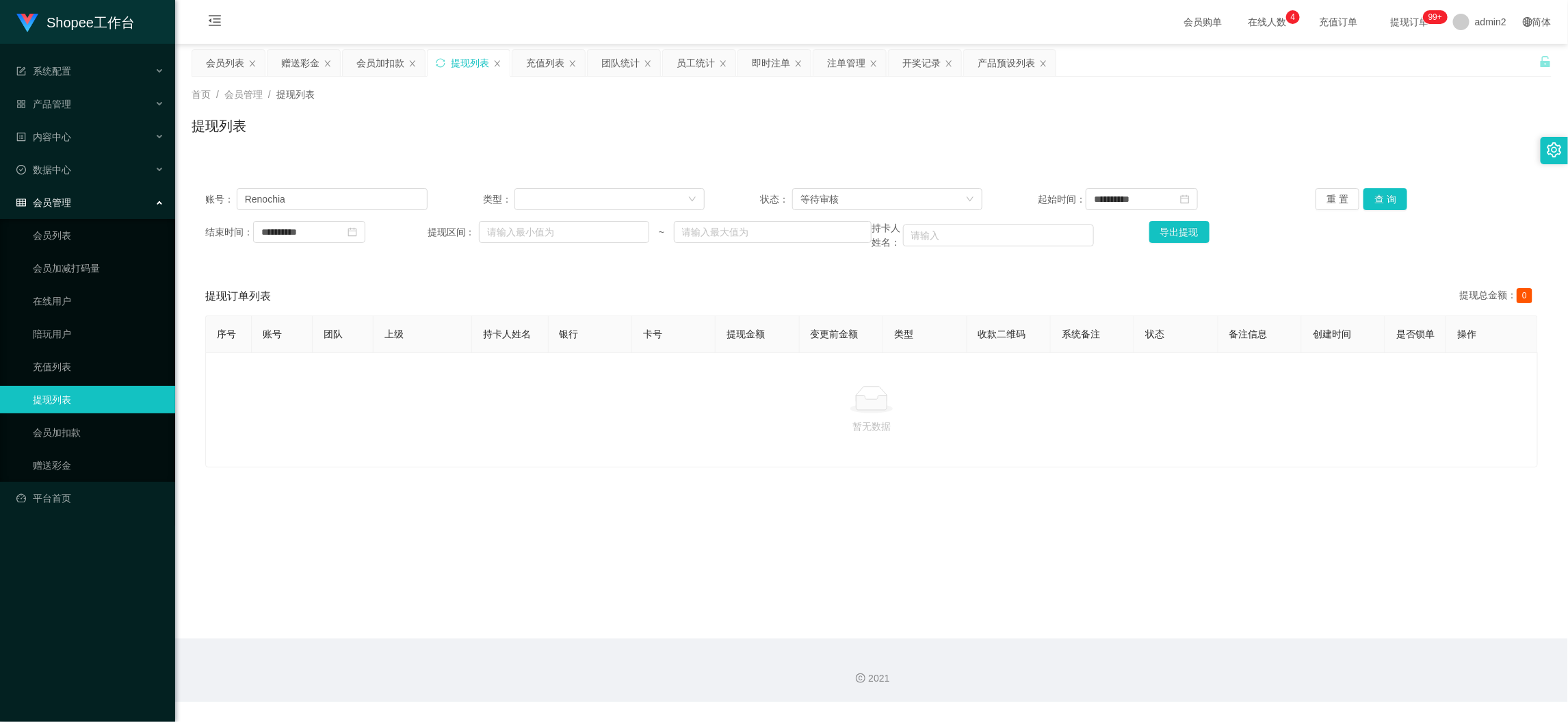
click at [1240, 614] on main "**********" at bounding box center [871, 341] width 1393 height 595
click at [305, 60] on div "赠送彩金" at bounding box center [300, 63] width 39 height 26
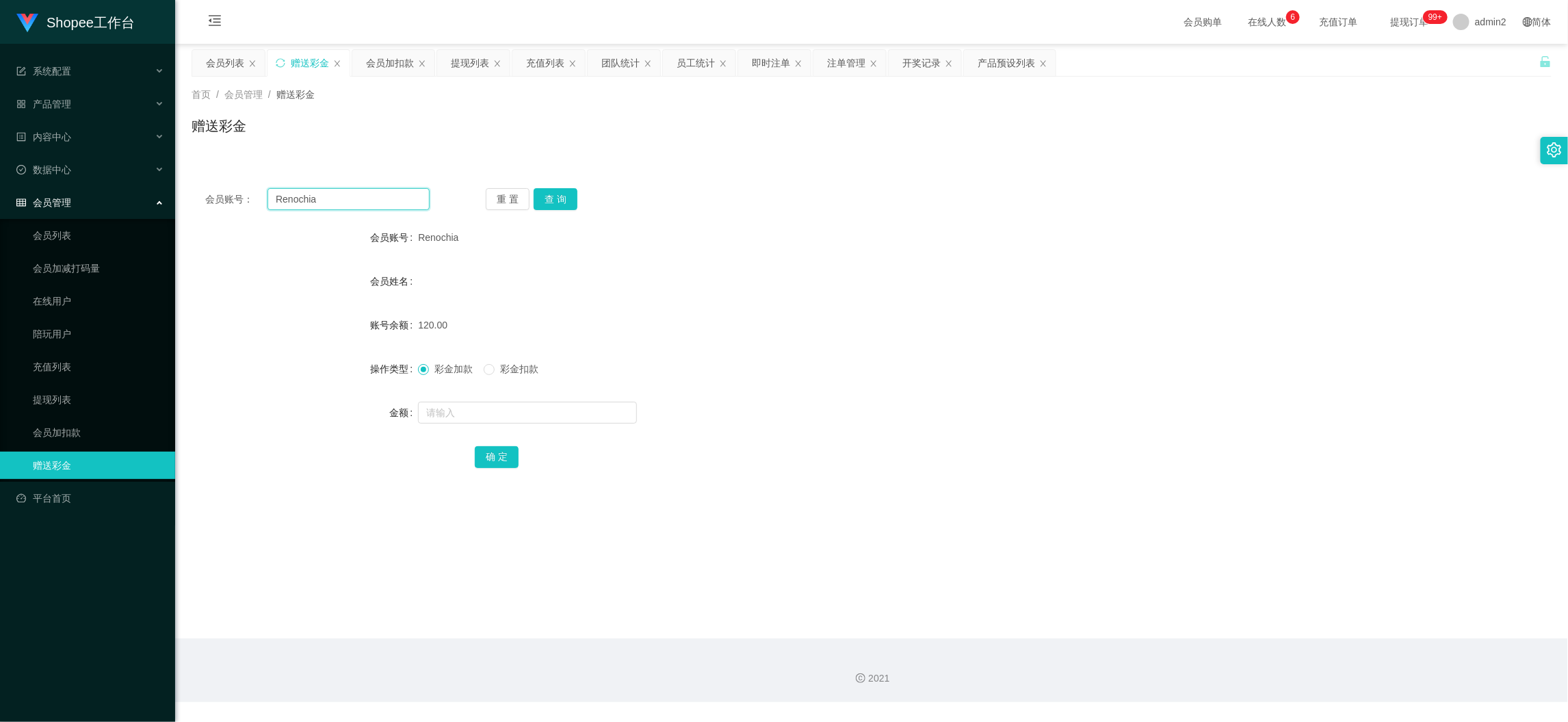
click at [375, 195] on input "Renochia" at bounding box center [348, 199] width 162 height 22
paste input "chailingkau"
type input "chailingkau"
click at [540, 200] on button "查 询" at bounding box center [555, 199] width 44 height 22
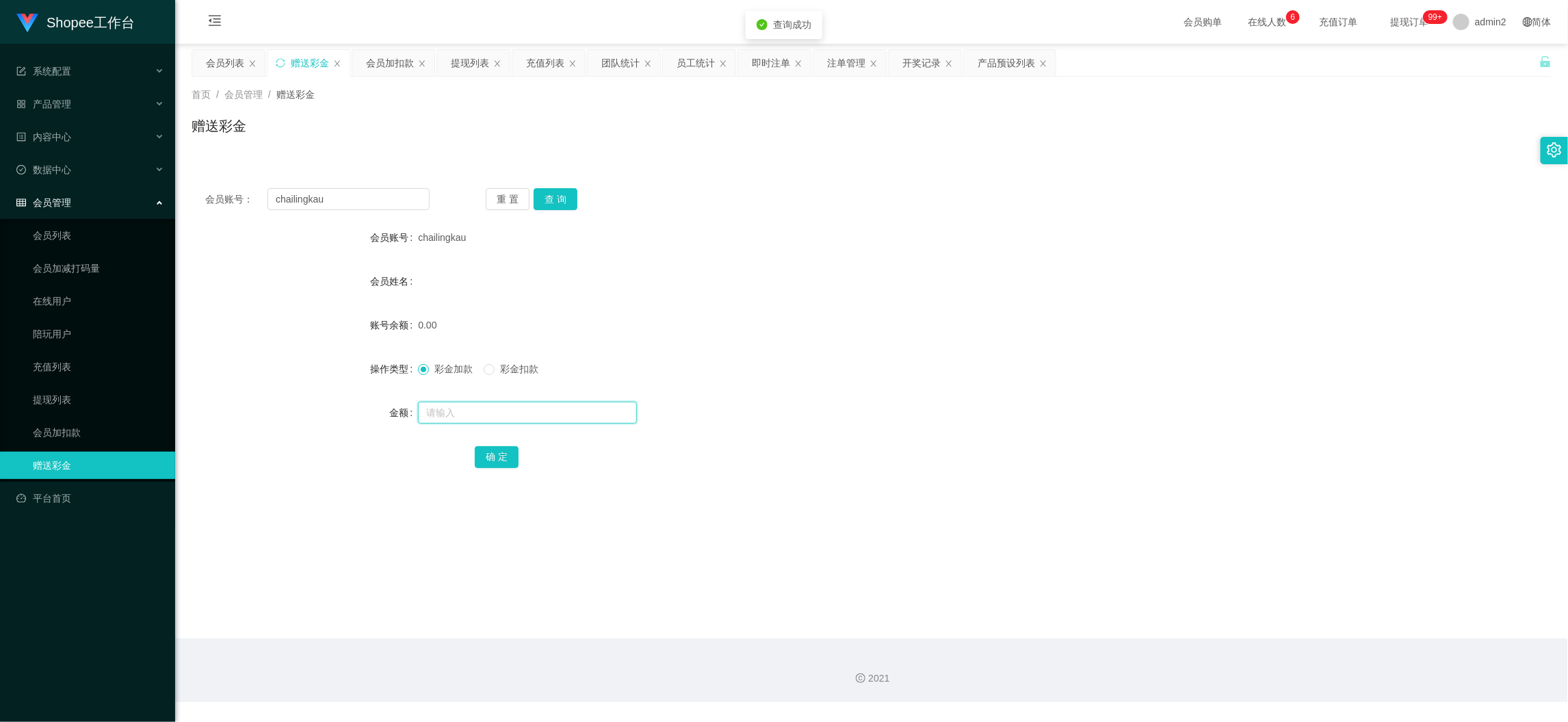
click at [588, 407] on input "text" at bounding box center [527, 413] width 219 height 22
type input "80"
click at [504, 457] on button "确 定" at bounding box center [496, 457] width 44 height 22
click at [896, 422] on div at bounding box center [814, 413] width 794 height 28
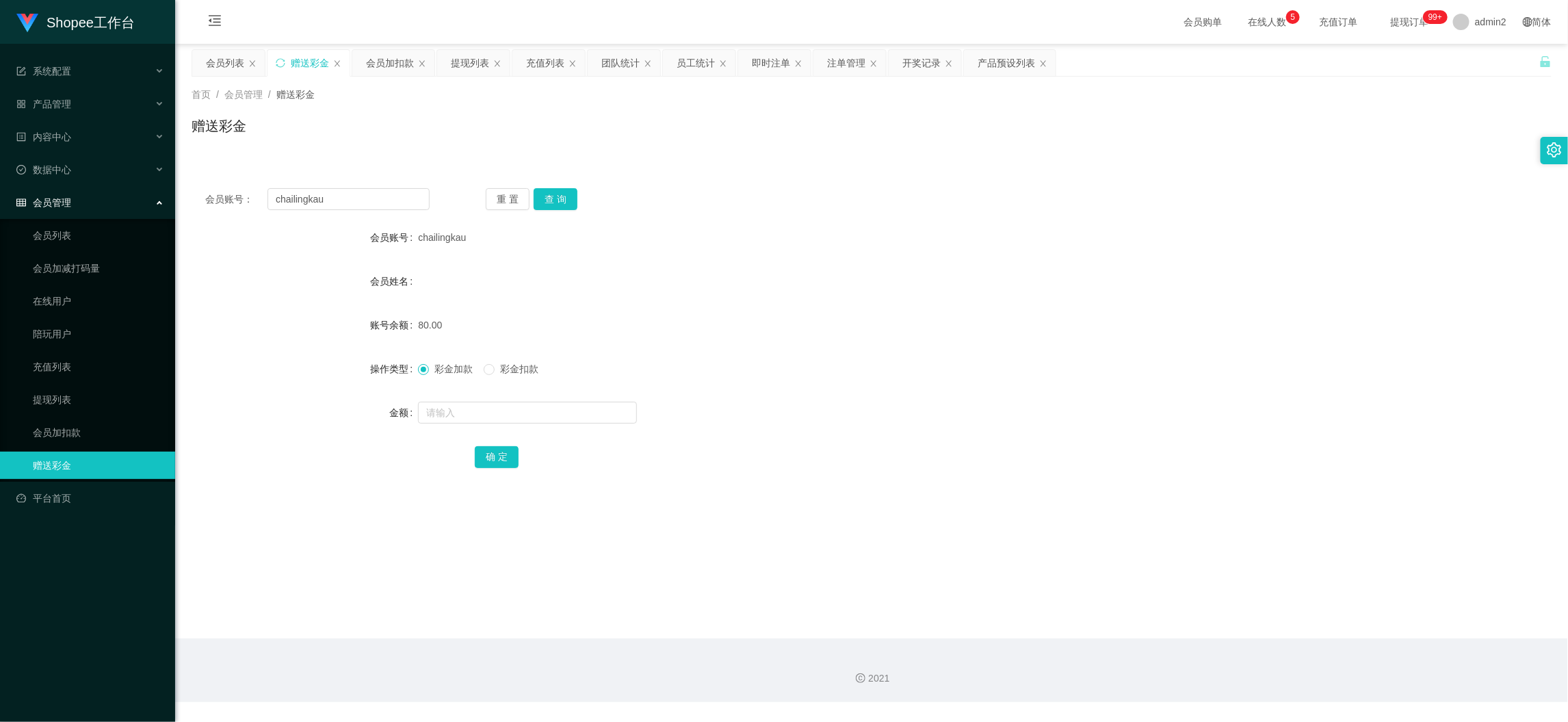
click at [1208, 633] on main "关闭左侧 关闭右侧 关闭其它 刷新页面 会员列表 赠送彩金 会员加扣款 提现列表 充值列表 团队统计 员工统计 即时注单 注单管理 开奖记录 产品预设列表 首…" at bounding box center [871, 341] width 1393 height 595
click at [383, 193] on input "chailingkau" at bounding box center [348, 199] width 162 height 22
paste input "selina010"
type input "selina010"
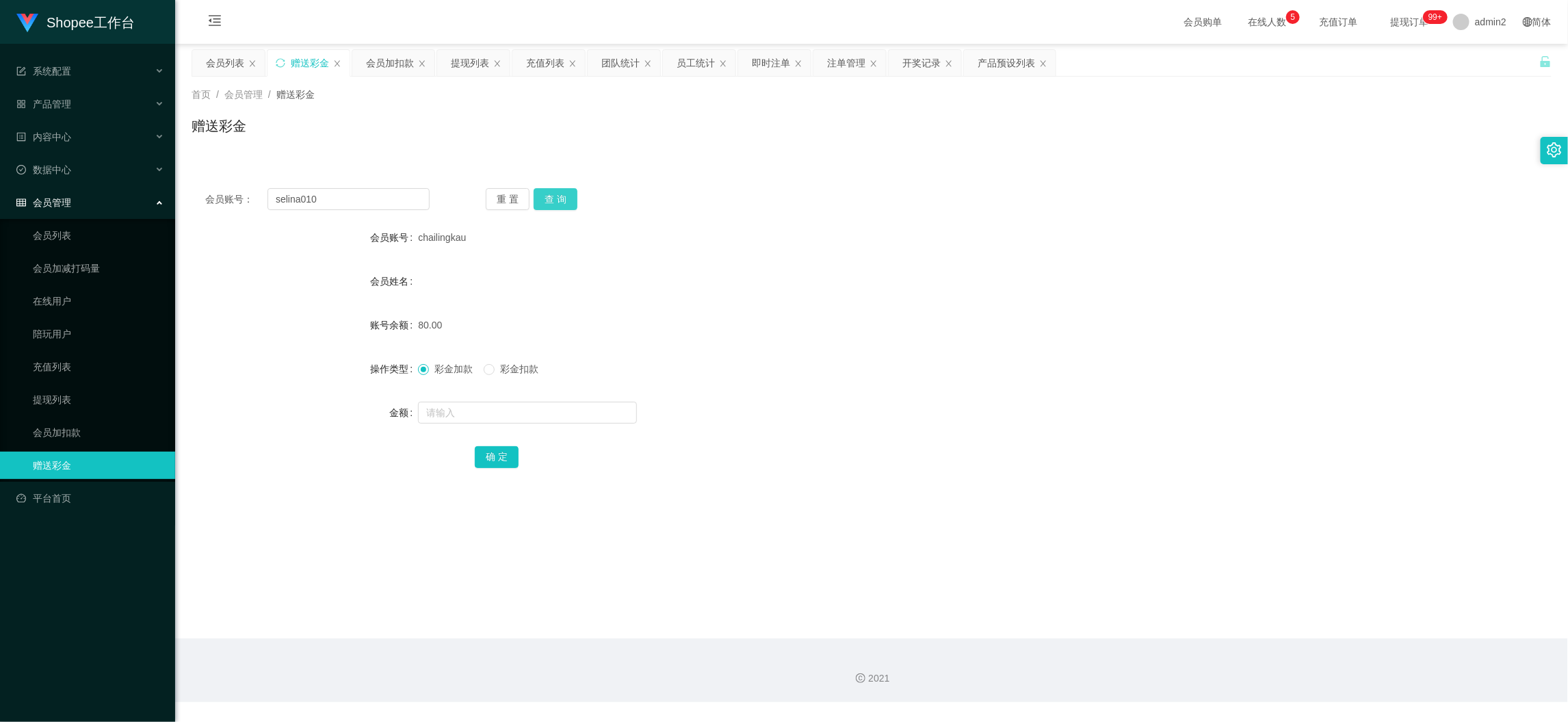
click at [566, 198] on button "查 询" at bounding box center [555, 199] width 44 height 22
click at [559, 414] on input "text" at bounding box center [527, 413] width 219 height 22
click at [561, 414] on input "text" at bounding box center [527, 413] width 219 height 22
type input "80"
click at [491, 461] on button "确 定" at bounding box center [496, 457] width 44 height 22
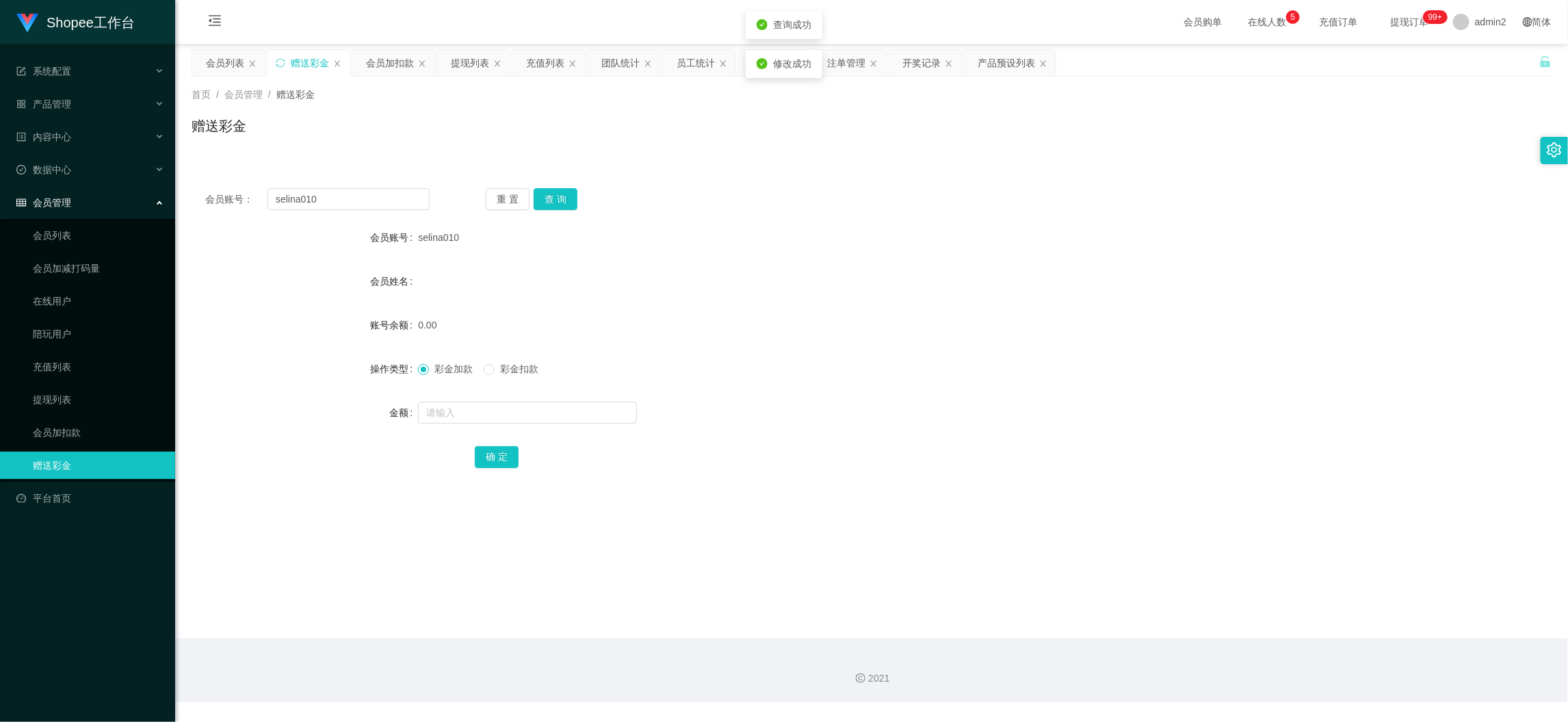
click at [944, 395] on form "会员账号 selina010 会员姓名 账号余额 0.00 操作类型 彩金加款 彩金扣款 金额 确 定" at bounding box center [872, 347] width 1360 height 247
drag, startPoint x: 1251, startPoint y: 663, endPoint x: 607, endPoint y: 282, distance: 748.3
click at [1247, 656] on div "2021" at bounding box center [871, 670] width 1393 height 63
click at [367, 201] on input "selina010" at bounding box center [348, 199] width 162 height 22
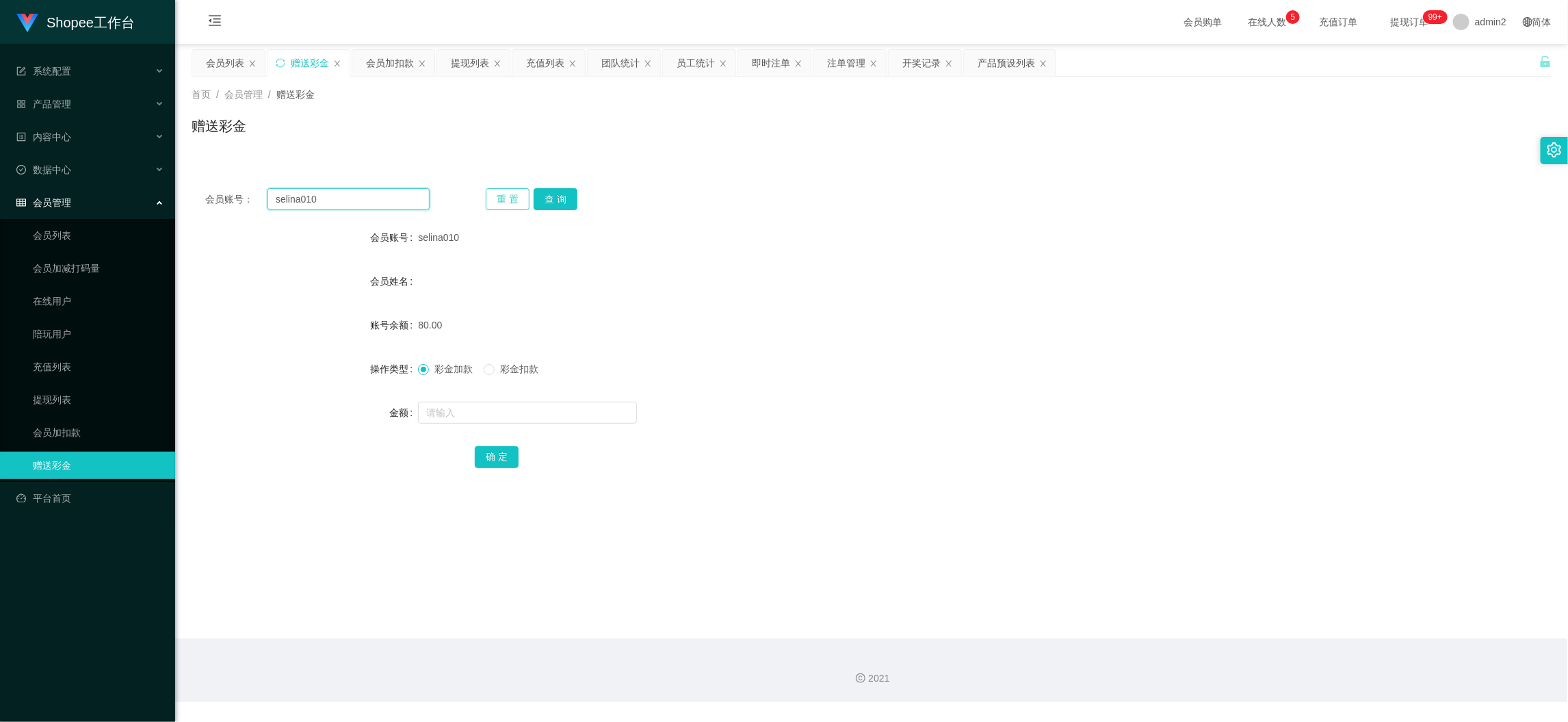
paste input "maryling"
type input "maryling"
click at [555, 190] on button "查 询" at bounding box center [555, 199] width 44 height 22
click at [566, 416] on input "text" at bounding box center [527, 413] width 219 height 22
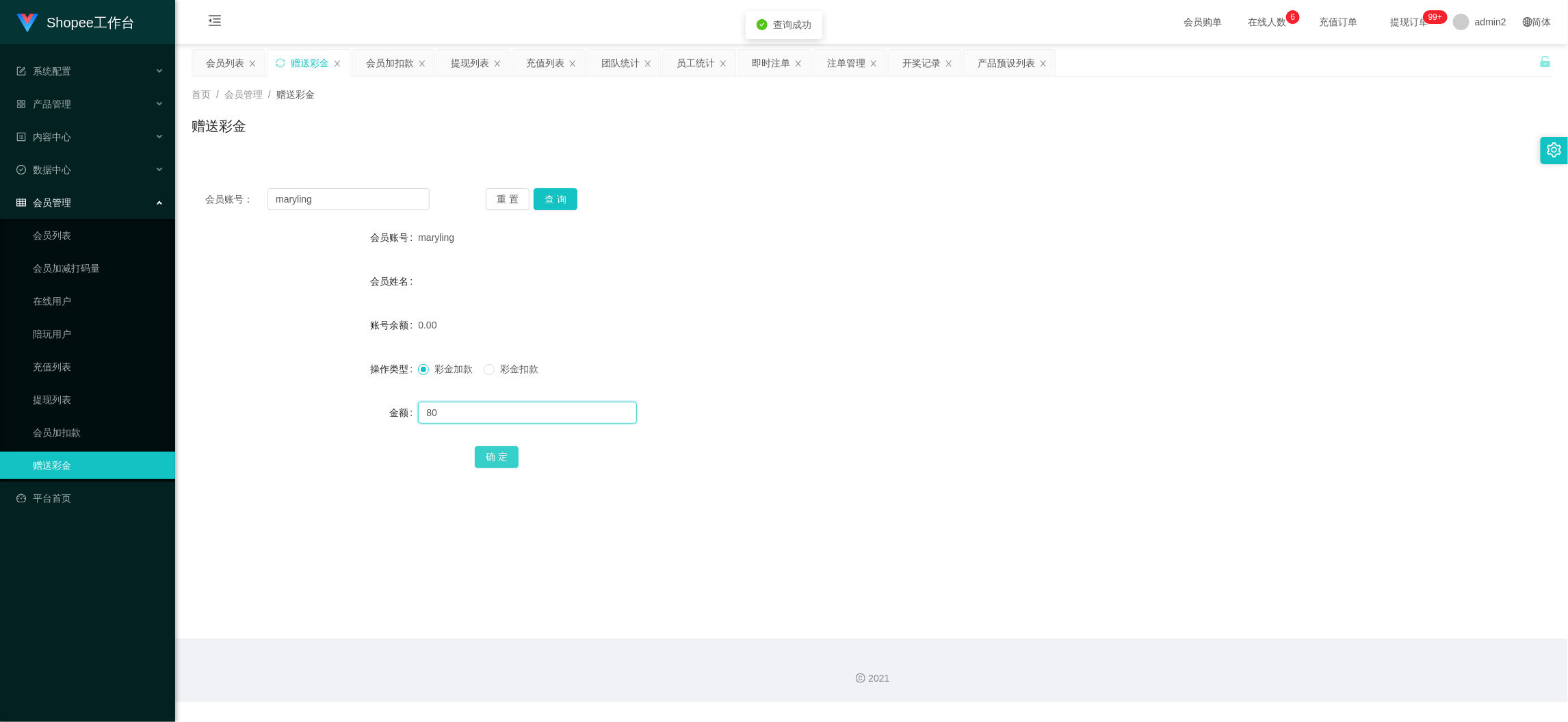
type input "80"
click at [485, 457] on button "确 定" at bounding box center [496, 457] width 44 height 22
click at [959, 381] on div "彩金加款 彩金扣款" at bounding box center [814, 369] width 794 height 28
click at [1018, 647] on div "2021" at bounding box center [871, 670] width 1393 height 63
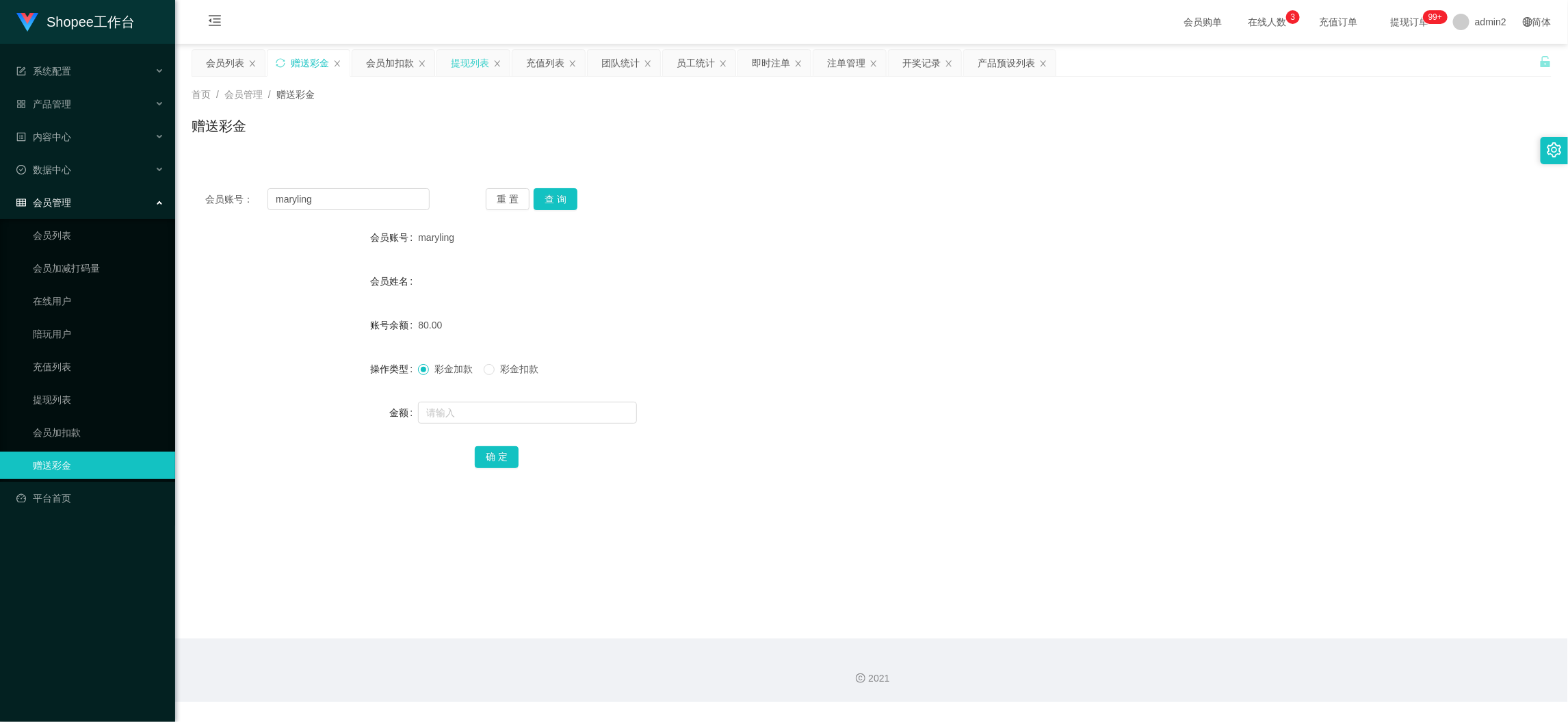
click at [473, 61] on div "提现列表" at bounding box center [470, 63] width 39 height 26
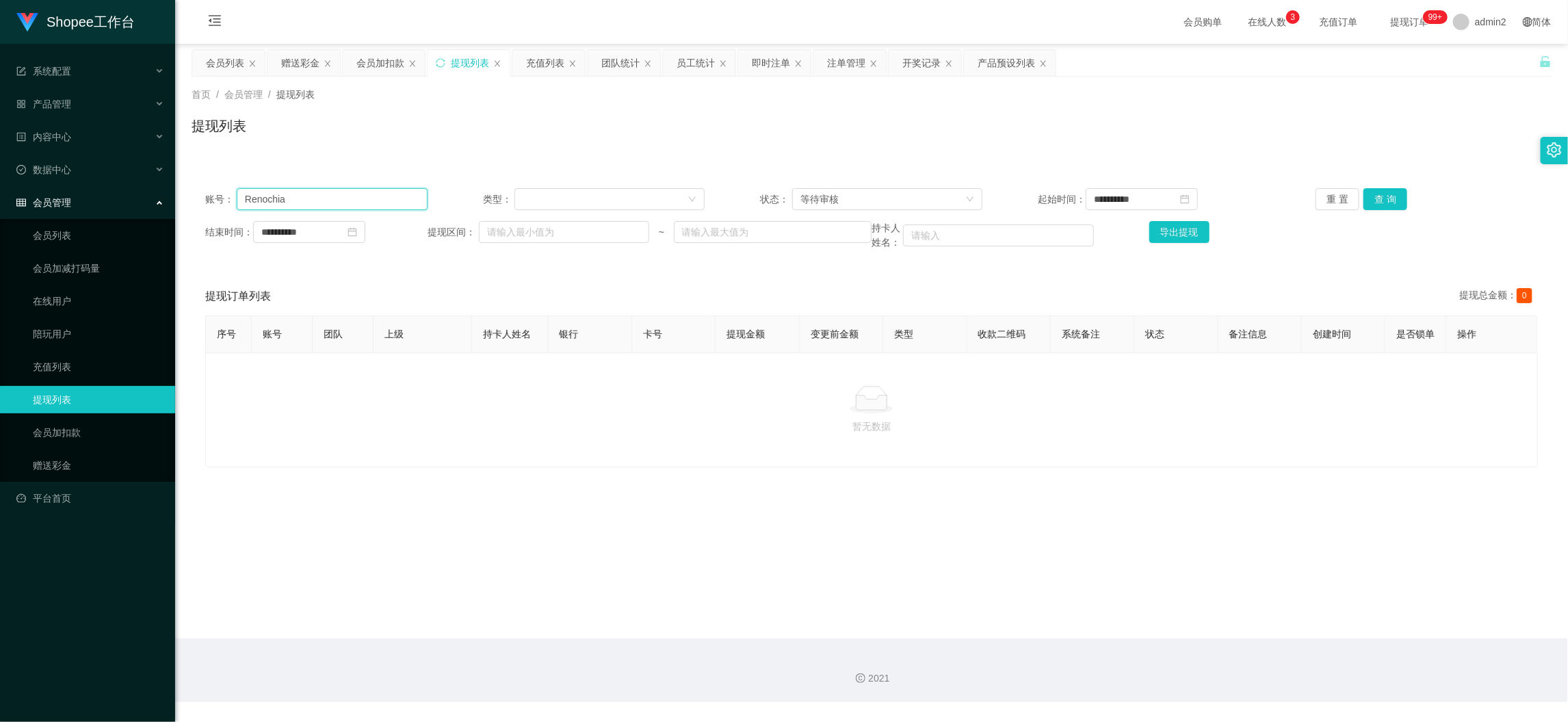
click at [379, 193] on input "Renochia" at bounding box center [332, 199] width 191 height 22
paste input "Tan96"
type input "Tan96"
click at [1374, 195] on button "查 询" at bounding box center [1386, 199] width 44 height 22
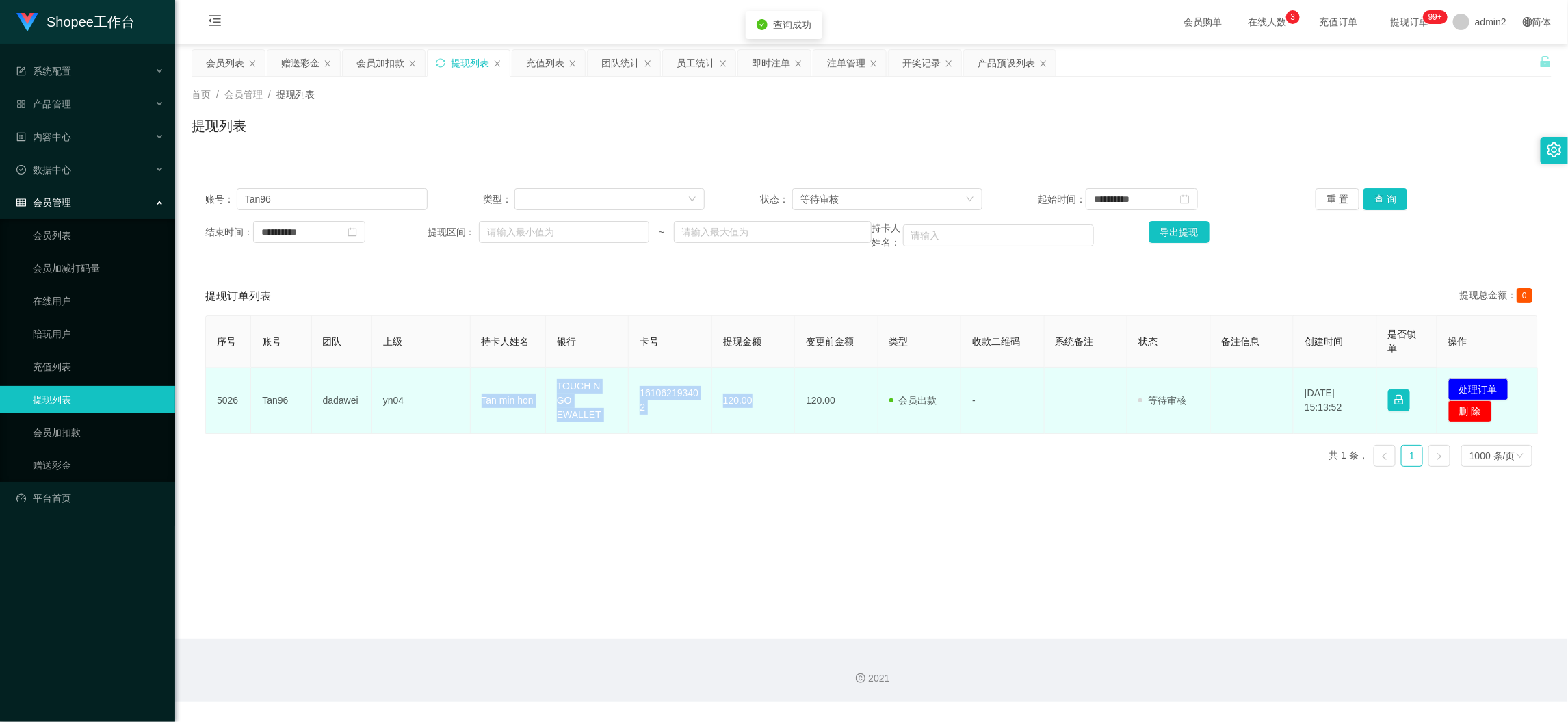
drag, startPoint x: 475, startPoint y: 394, endPoint x: 762, endPoint y: 409, distance: 287.4
click at [762, 409] on tr "5026 Tan96 dadawei yn04 Tan min hon TOUCH N GO EWALLET 161062193402 120.00 120.…" at bounding box center [872, 400] width 1332 height 66
copy tr "Tan min hon TOUCH N GO EWALLET 161062193402 120.00"
click at [1483, 381] on button "处理订单" at bounding box center [1478, 389] width 61 height 22
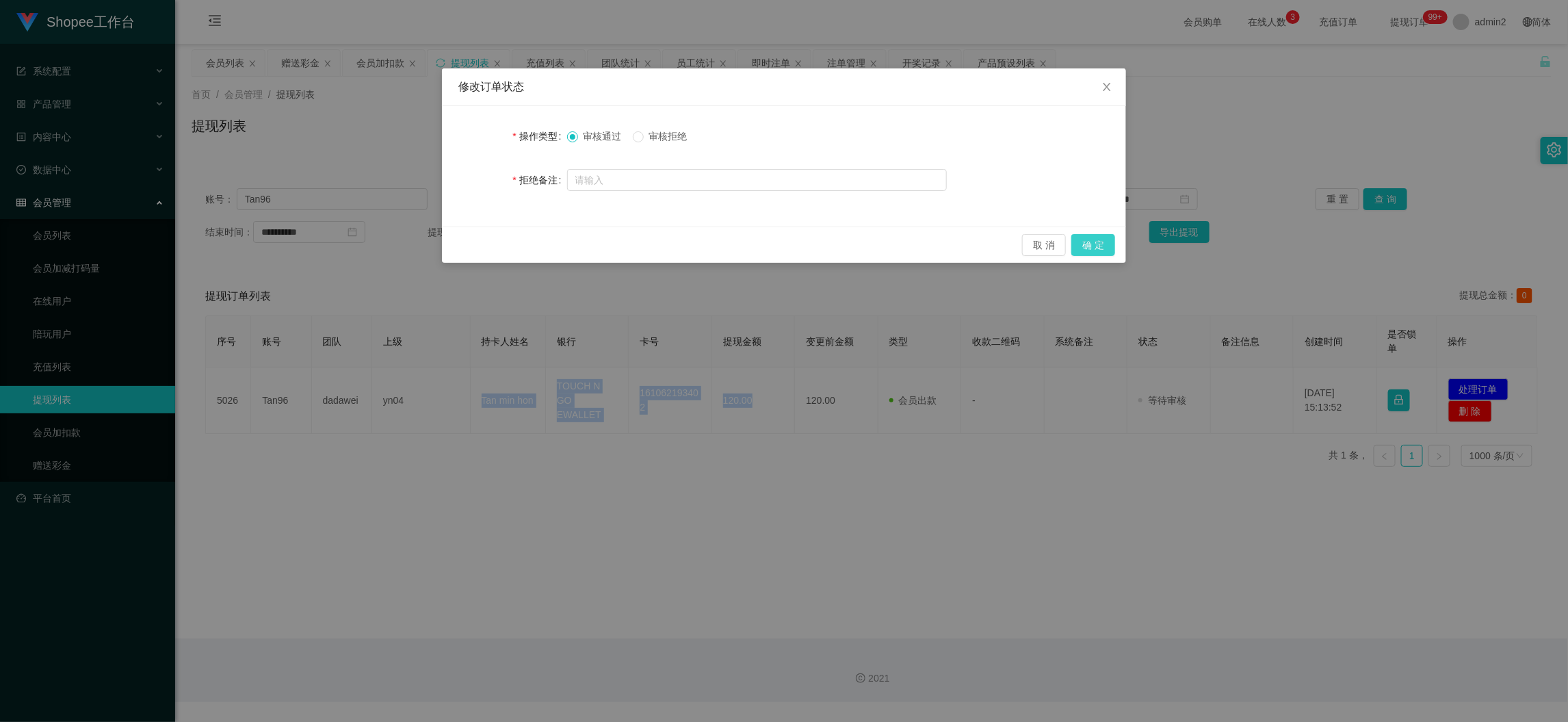
click at [1099, 238] on button "确 定" at bounding box center [1093, 245] width 44 height 22
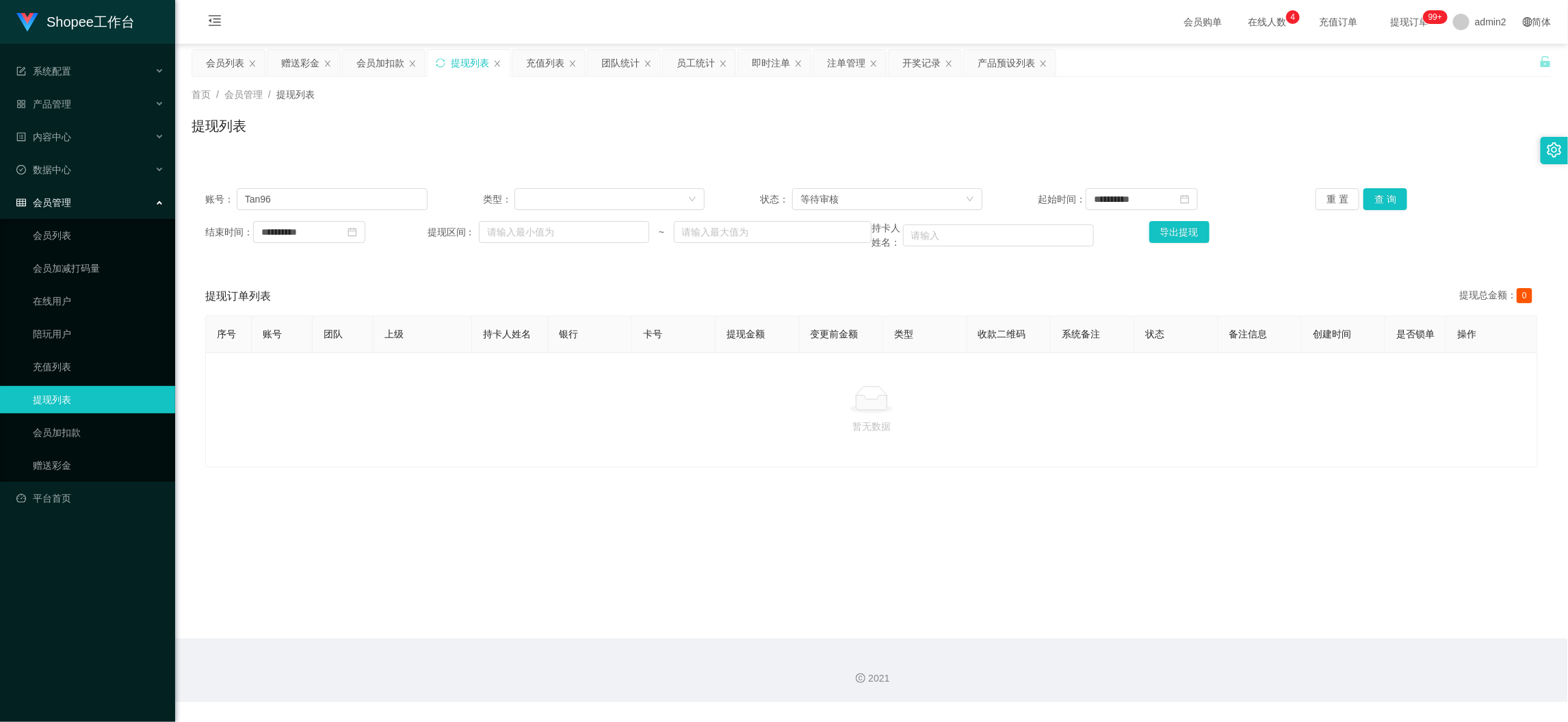
drag, startPoint x: 1236, startPoint y: 624, endPoint x: 839, endPoint y: 408, distance: 452.0
click at [1230, 619] on main "**********" at bounding box center [871, 341] width 1393 height 595
click at [367, 64] on div "会员加扣款" at bounding box center [381, 63] width 48 height 26
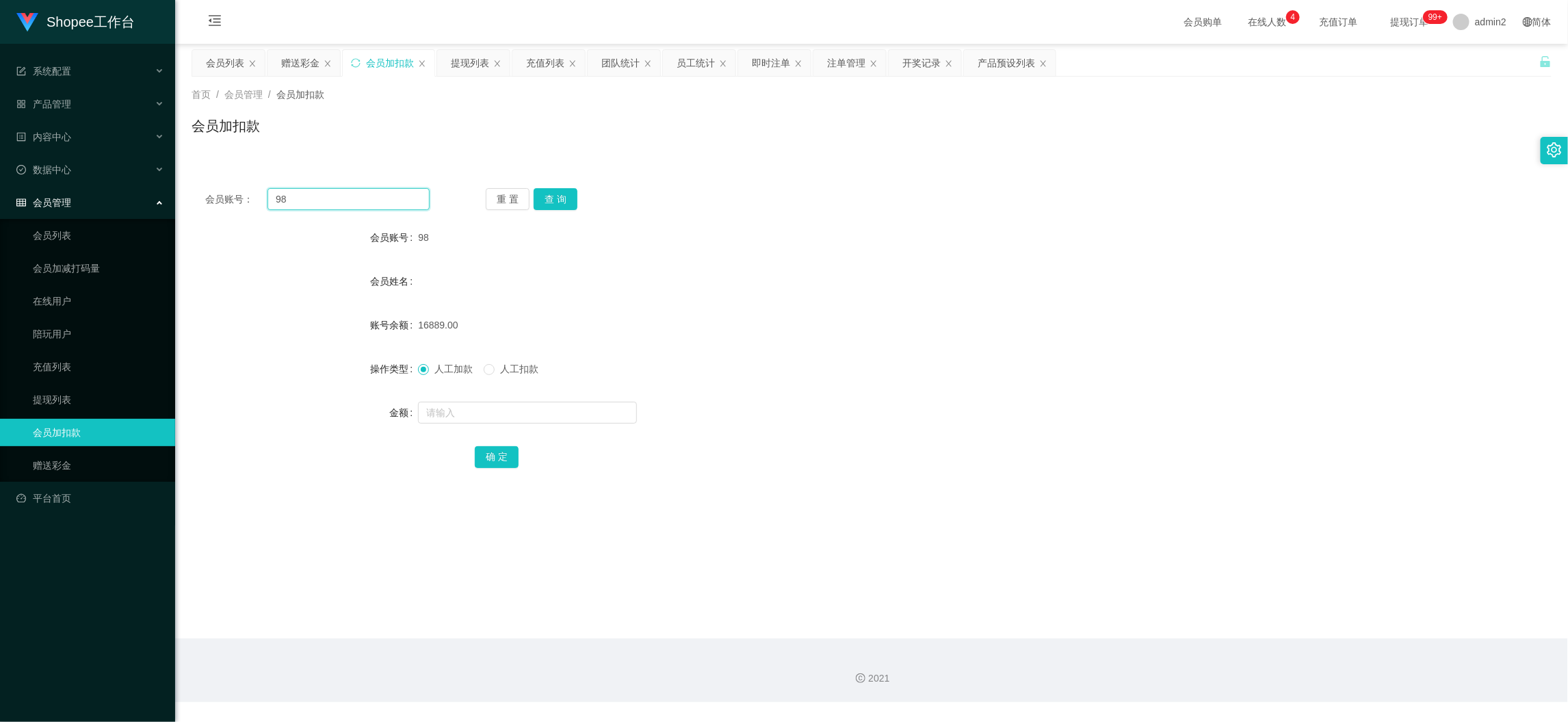
click at [373, 208] on input "98" at bounding box center [348, 199] width 162 height 22
paste input "16"
type input "168"
click at [544, 203] on button "查 询" at bounding box center [555, 199] width 44 height 22
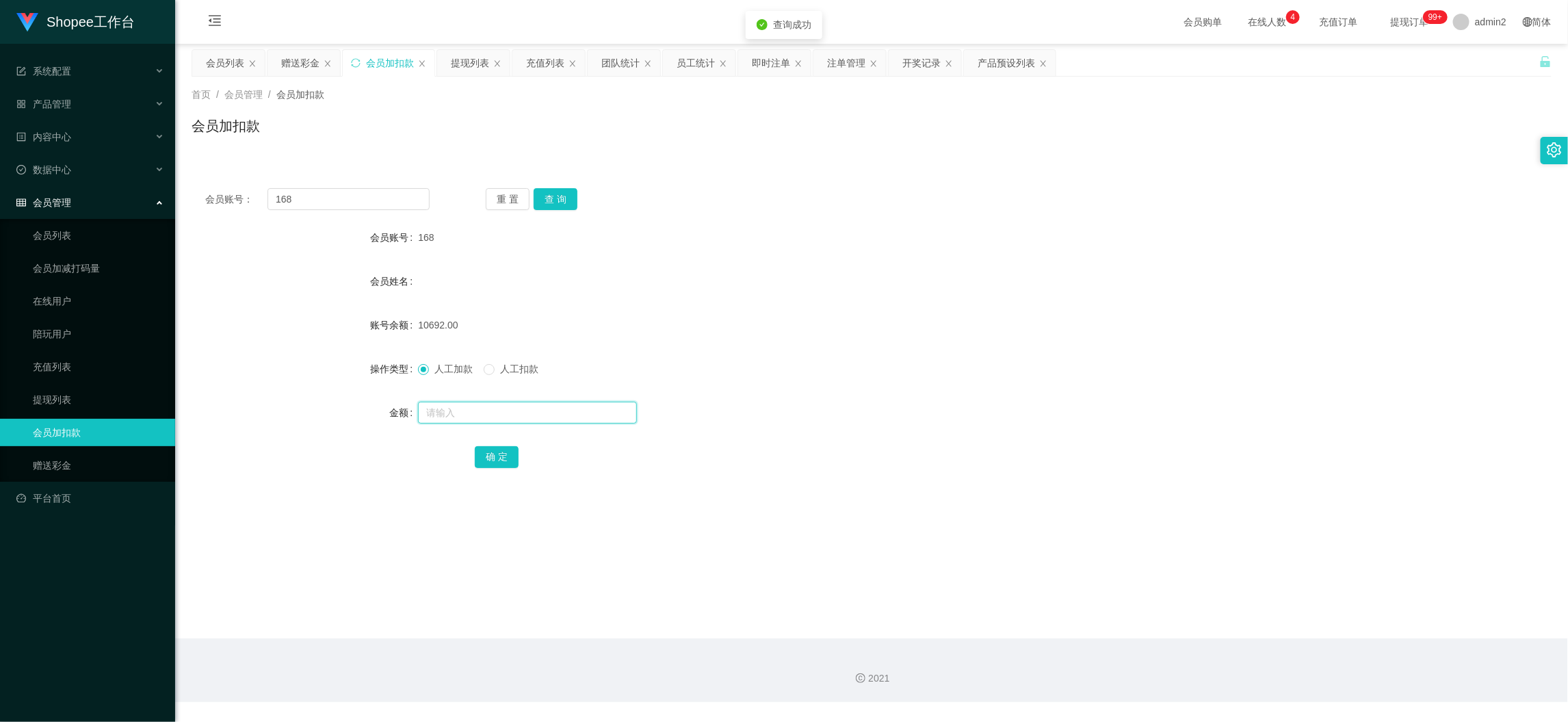
click at [544, 418] on input "text" at bounding box center [527, 413] width 219 height 22
type input "16"
click at [502, 453] on button "确 定" at bounding box center [496, 457] width 44 height 22
drag, startPoint x: 1136, startPoint y: 658, endPoint x: 823, endPoint y: 441, distance: 380.9
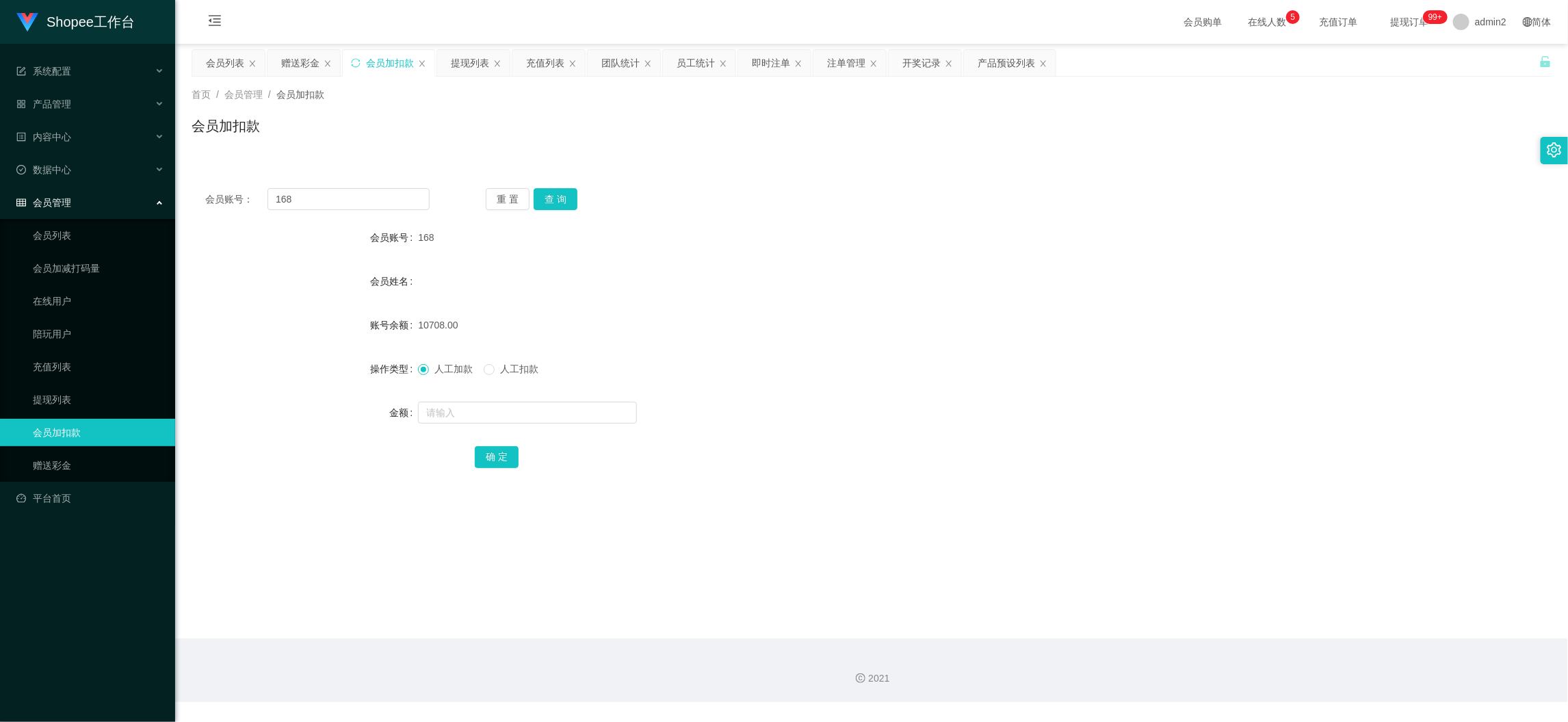
click at [1133, 652] on div "2021" at bounding box center [871, 670] width 1393 height 63
click at [402, 188] on input "168" at bounding box center [348, 199] width 162 height 22
click at [402, 190] on input "168" at bounding box center [348, 199] width 162 height 22
paste input "77"
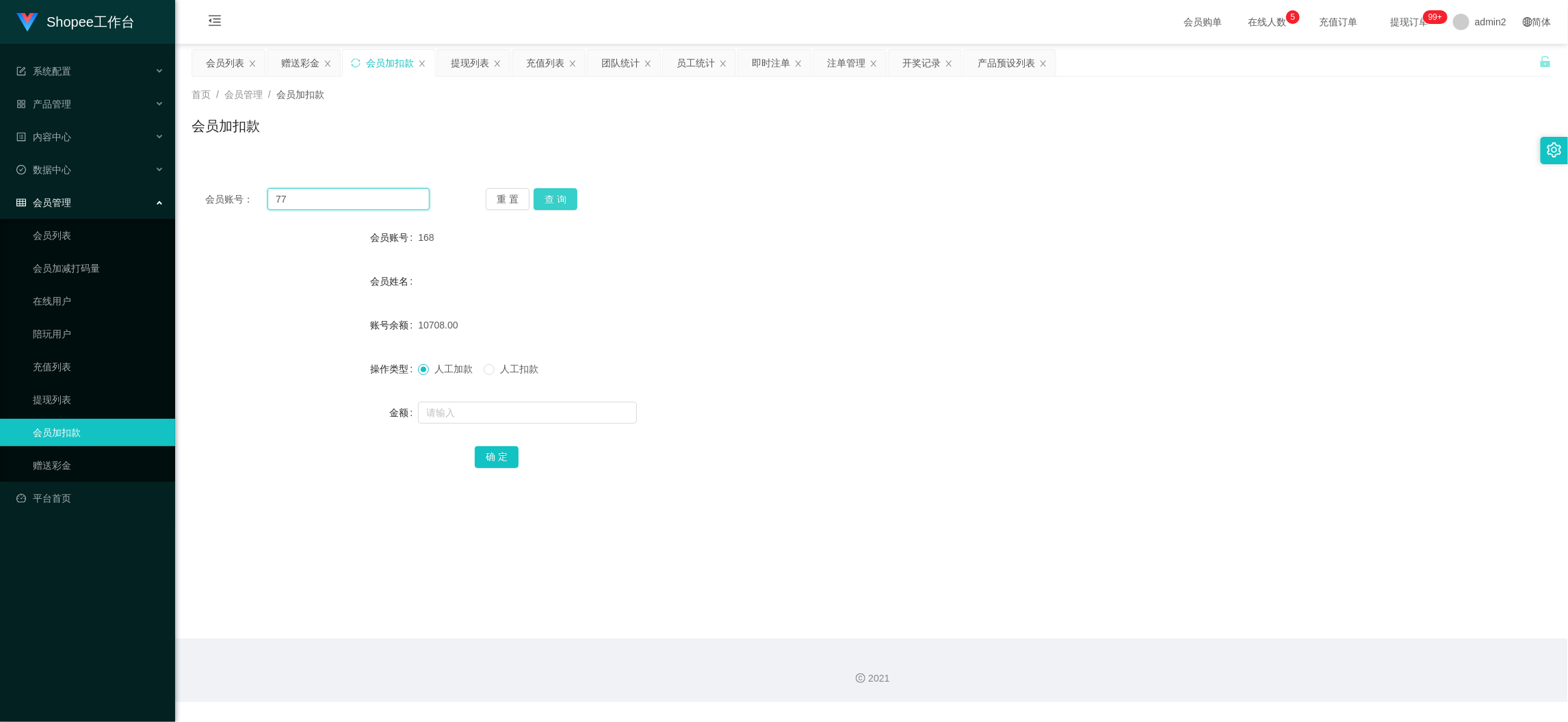
type input "77"
click at [566, 192] on button "查 询" at bounding box center [555, 199] width 44 height 22
click at [590, 414] on input "text" at bounding box center [527, 413] width 219 height 22
type input "16"
click at [529, 443] on div "确 定" at bounding box center [871, 457] width 794 height 28
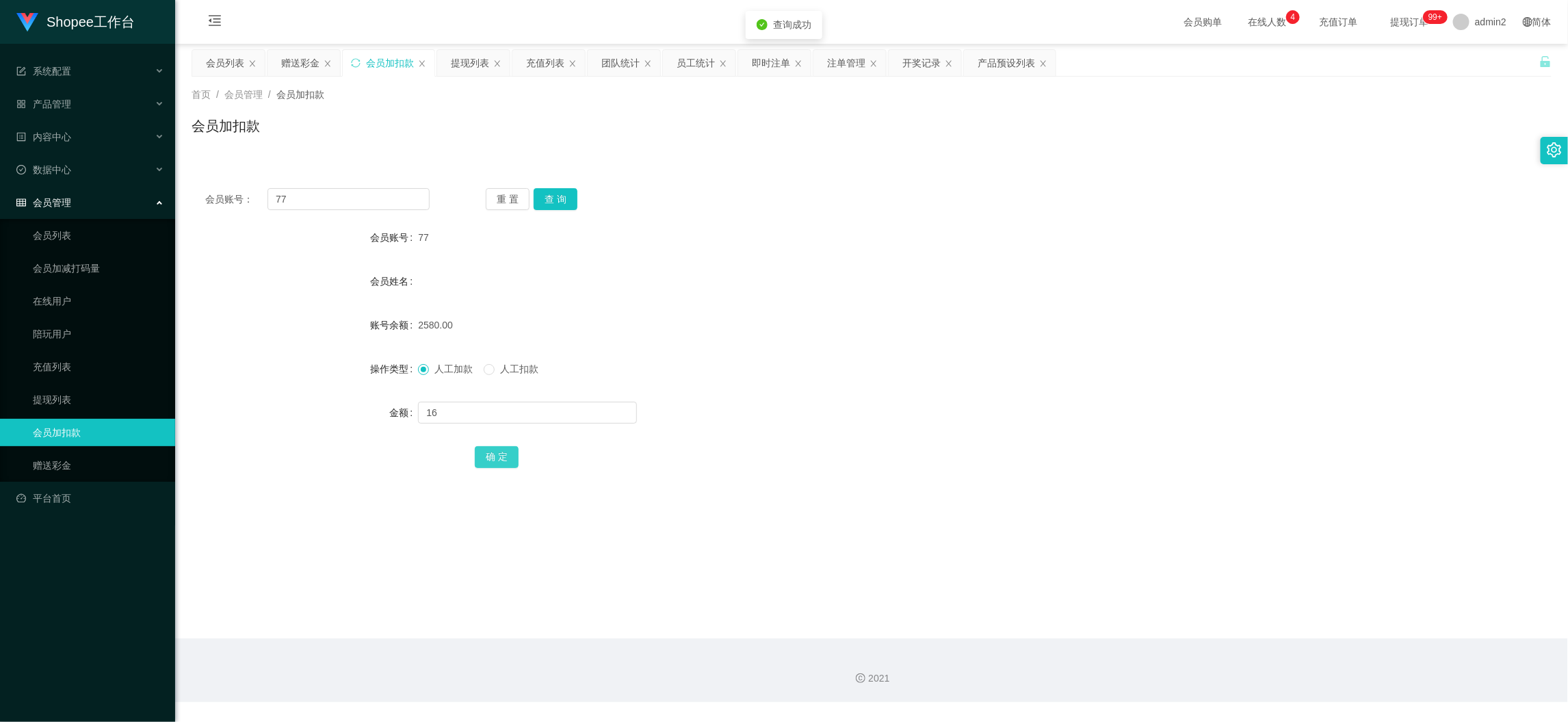
click at [500, 456] on button "确 定" at bounding box center [496, 457] width 44 height 22
drag, startPoint x: 1252, startPoint y: 629, endPoint x: 1136, endPoint y: 514, distance: 163.3
click at [1252, 629] on main "关闭左侧 关闭右侧 关闭其它 刷新页面 会员列表 赠送彩金 会员加扣款 提现列表 充值列表 团队统计 员工统计 即时注单 注单管理 开奖记录 产品预设列表 首…" at bounding box center [871, 341] width 1393 height 595
click at [461, 50] on div "提现列表" at bounding box center [470, 63] width 39 height 26
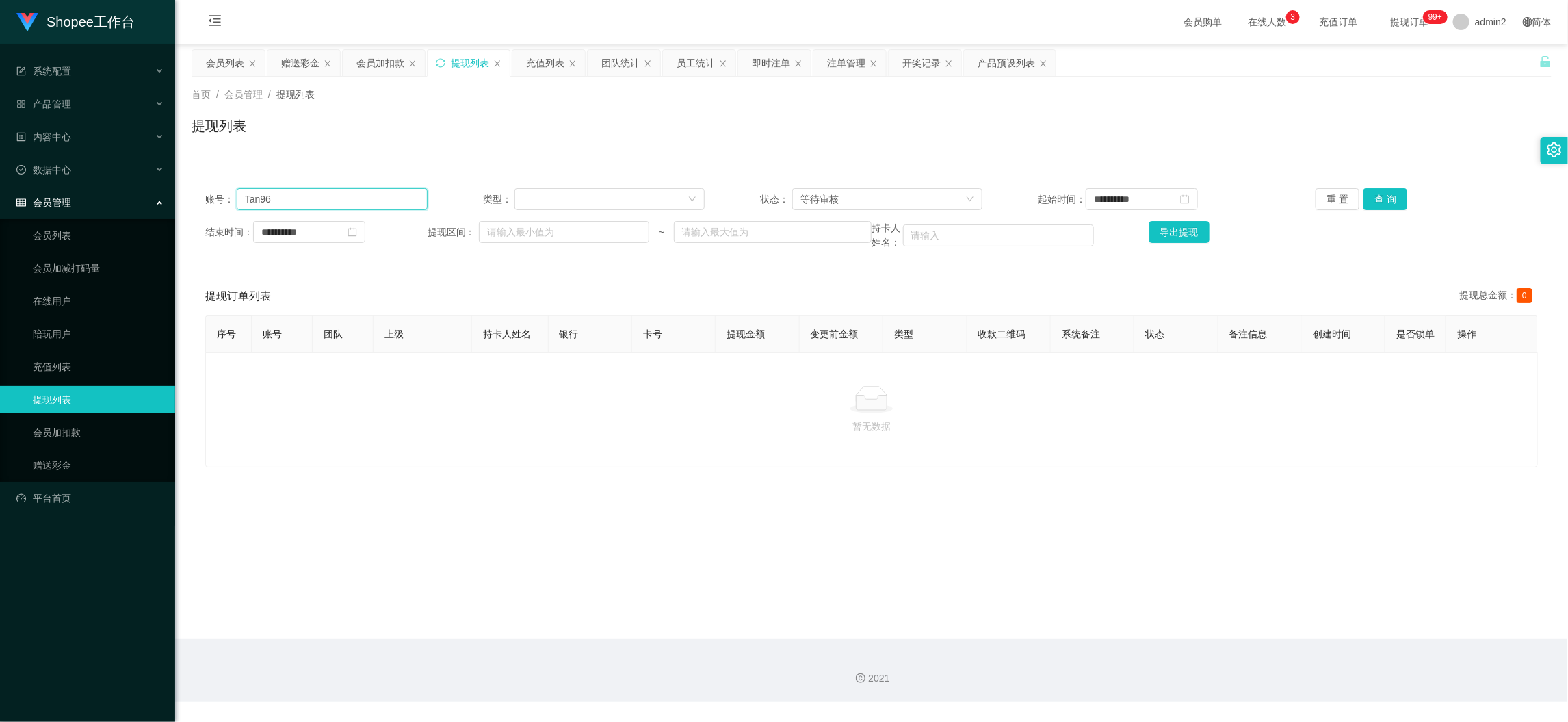
click at [367, 195] on input "Tan96" at bounding box center [332, 199] width 191 height 22
paste input "maryling"
type input "maryling"
click at [1364, 195] on button "查 询" at bounding box center [1386, 199] width 44 height 22
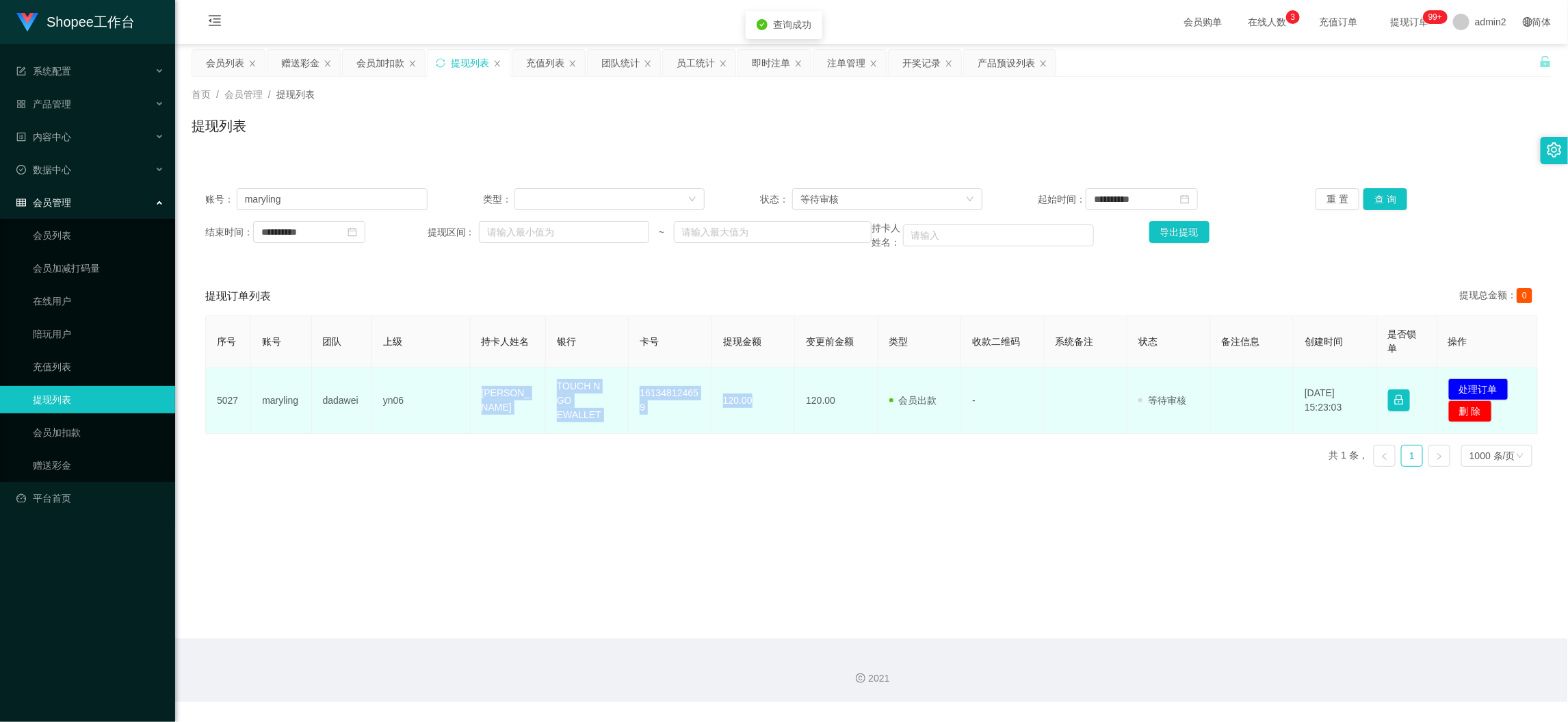
drag, startPoint x: 472, startPoint y: 387, endPoint x: 752, endPoint y: 403, distance: 280.5
click at [752, 403] on tr "5027 [PERSON_NAME] yn06 ling ngouk ching TOUCH N GO EWALLET 161348124659 120.00…" at bounding box center [872, 400] width 1332 height 66
copy tr "[PERSON_NAME] TOUCH N GO EWALLET 161348124659 120.00"
click at [1488, 385] on button "处理订单" at bounding box center [1478, 389] width 61 height 22
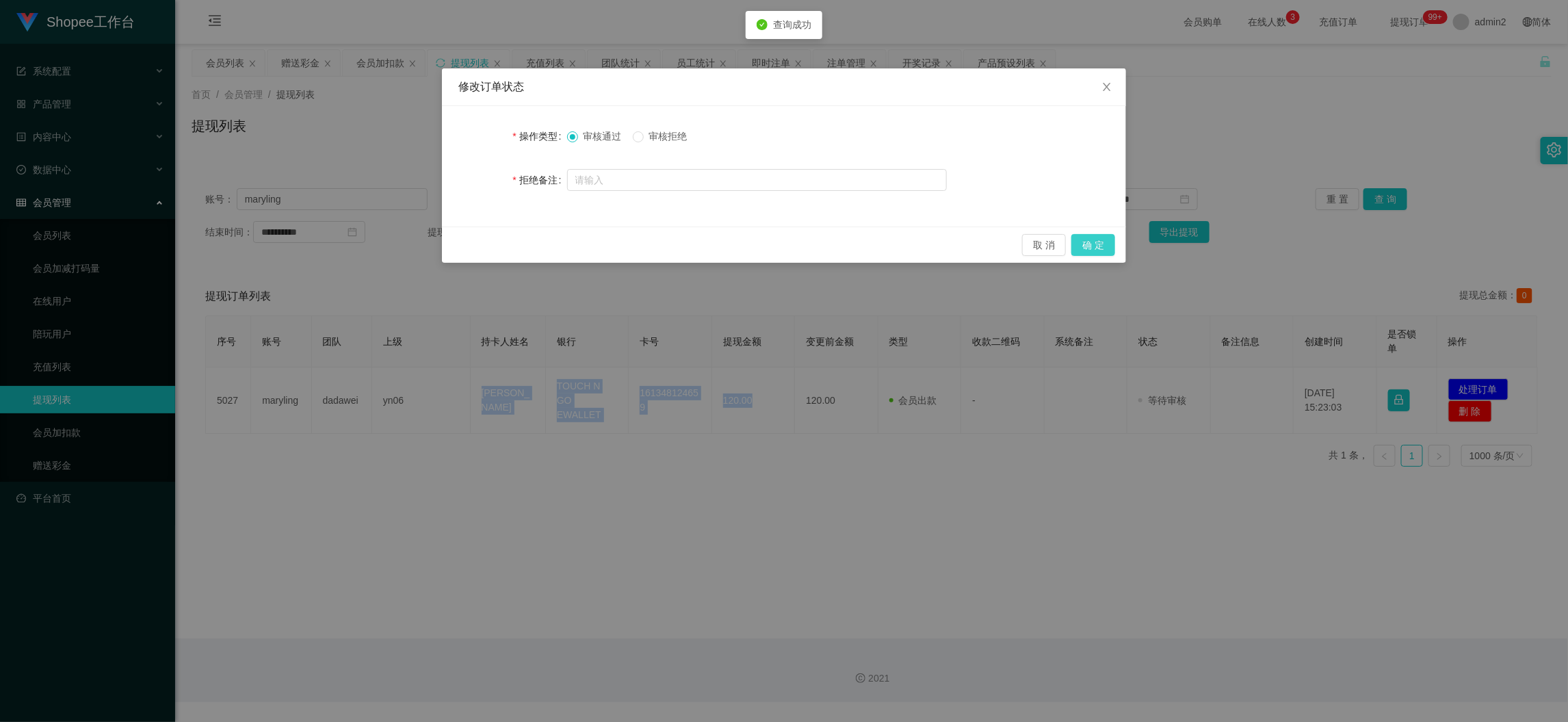
click at [1095, 245] on button "确 定" at bounding box center [1093, 245] width 44 height 22
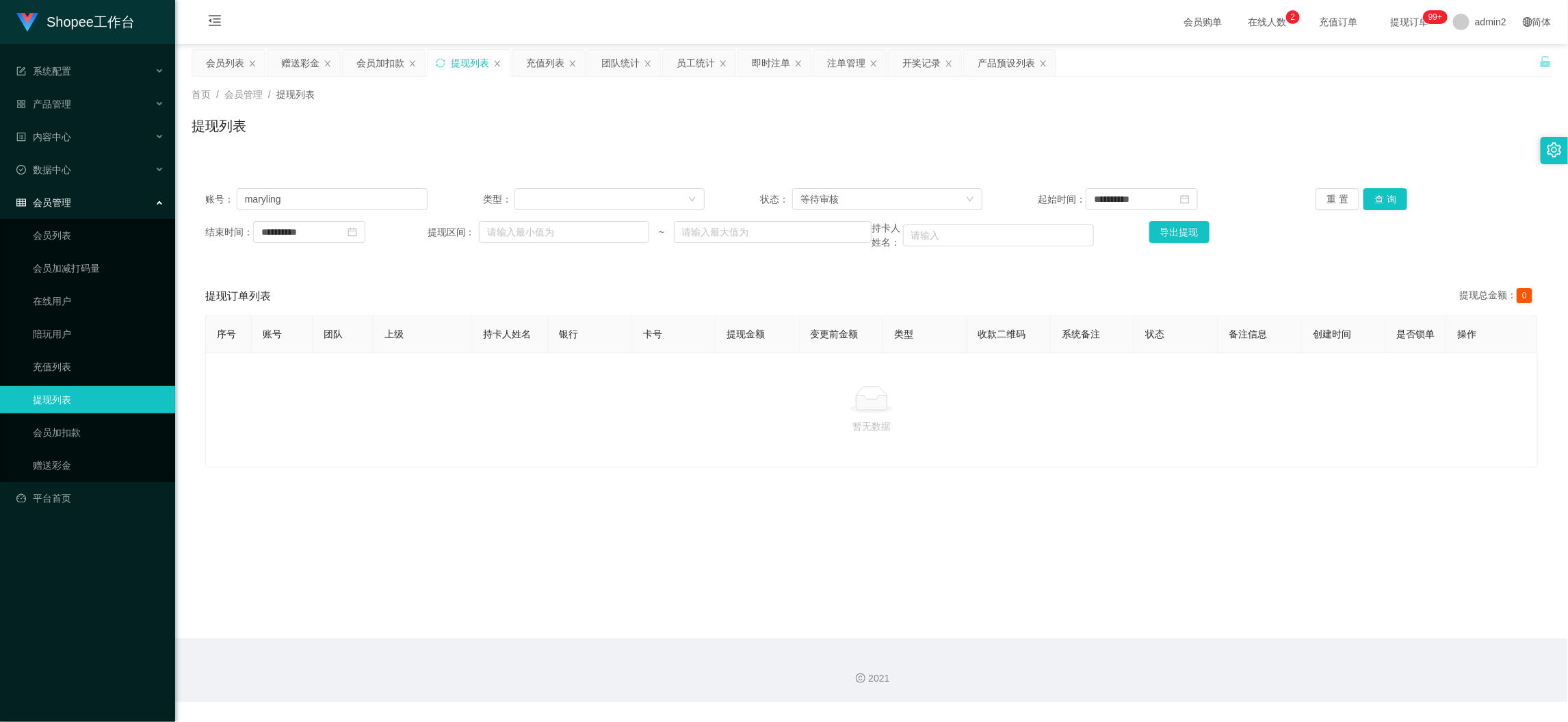
drag, startPoint x: 1261, startPoint y: 616, endPoint x: 1009, endPoint y: 440, distance: 307.4
click at [1262, 614] on main "**********" at bounding box center [871, 341] width 1393 height 595
click at [292, 58] on div "赠送彩金" at bounding box center [300, 63] width 39 height 26
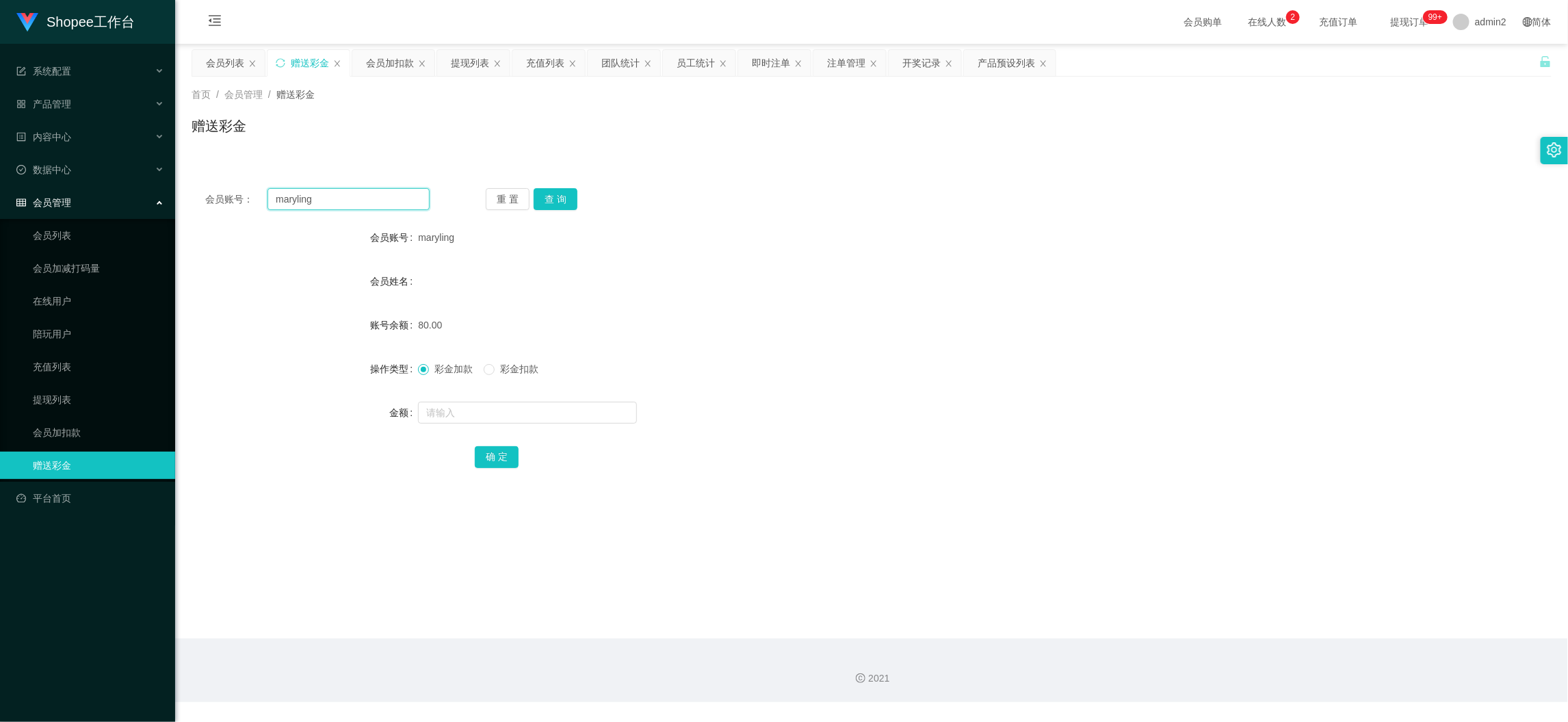
click at [373, 203] on input "maryling" at bounding box center [348, 199] width 162 height 22
click at [372, 201] on input "maryling" at bounding box center [348, 199] width 162 height 22
paste input "Kgchia5984"
type input "Kgchia5984"
click at [551, 200] on button "查 询" at bounding box center [555, 199] width 44 height 22
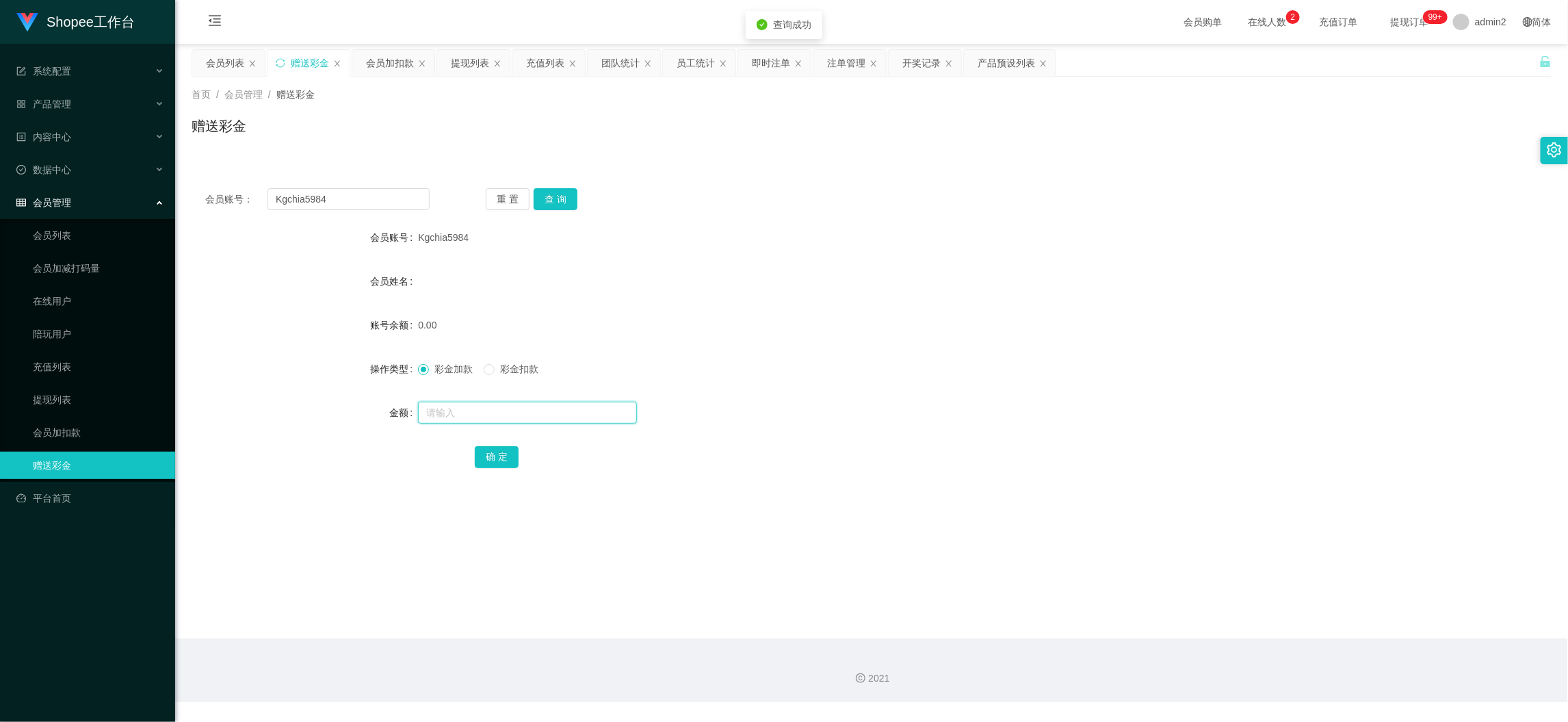
click at [574, 414] on input "text" at bounding box center [527, 413] width 219 height 22
type input "80"
click at [500, 454] on button "确 定" at bounding box center [496, 457] width 44 height 22
click at [901, 399] on div at bounding box center [814, 413] width 794 height 28
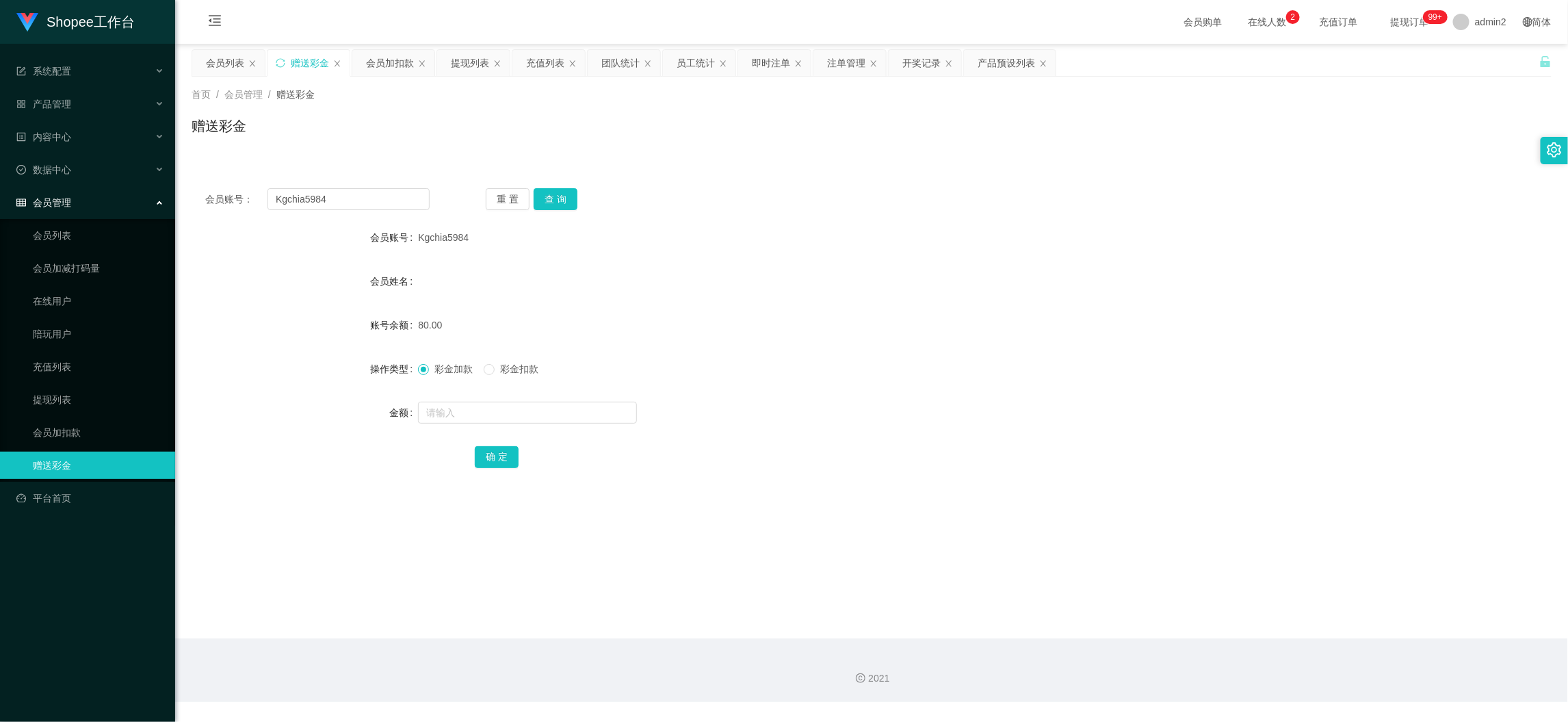
drag, startPoint x: 1255, startPoint y: 658, endPoint x: 1257, endPoint y: 646, distance: 12.2
click at [1256, 653] on div "2021" at bounding box center [871, 670] width 1393 height 63
drag, startPoint x: 697, startPoint y: 279, endPoint x: 704, endPoint y: 259, distance: 21.2
click at [699, 276] on div "会员姓名" at bounding box center [872, 282] width 1360 height 28
click at [848, 61] on div "注单管理" at bounding box center [846, 63] width 39 height 26
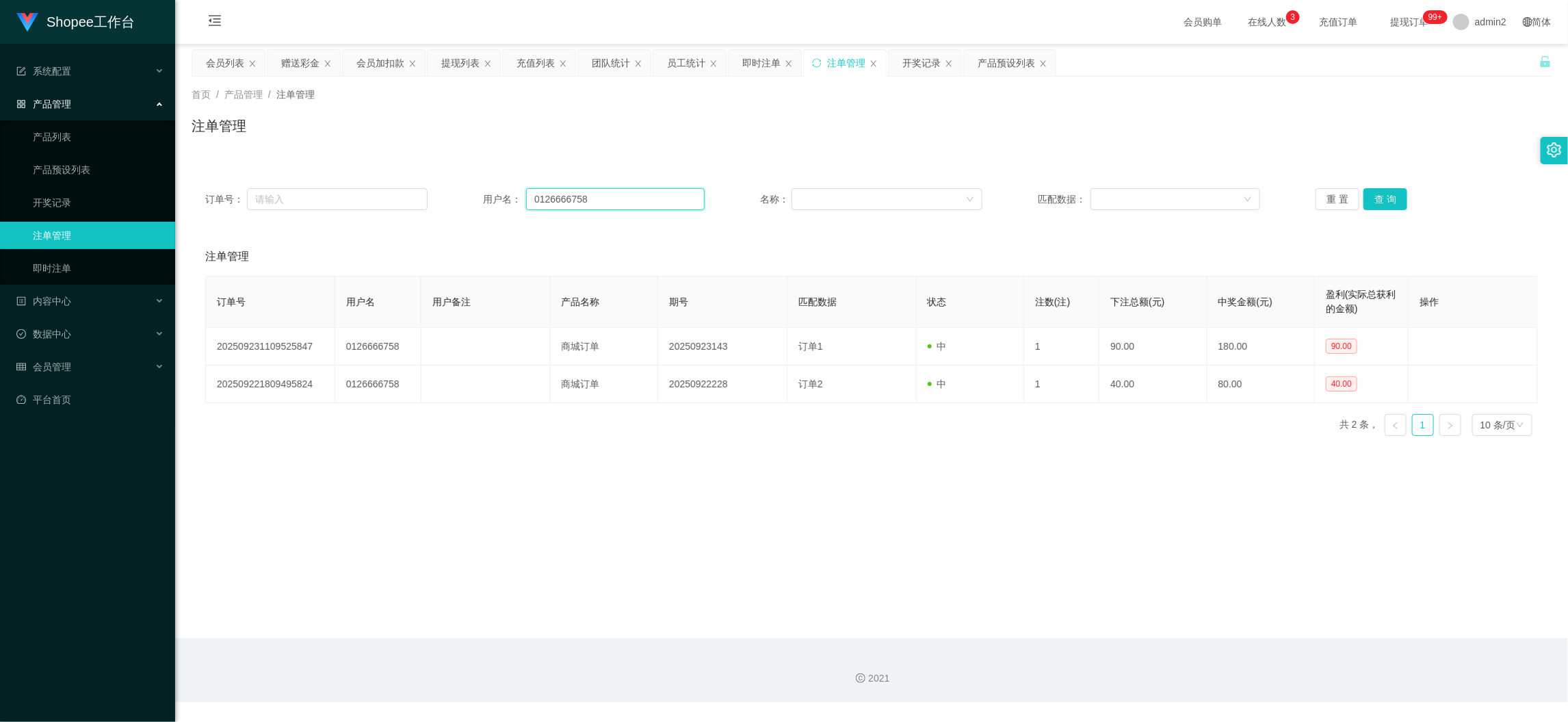
click at [607, 203] on input "0126666758" at bounding box center [615, 199] width 179 height 22
paste input "chailingkau"
type input "chailingkau"
click at [1397, 196] on button "查 询" at bounding box center [1386, 199] width 44 height 22
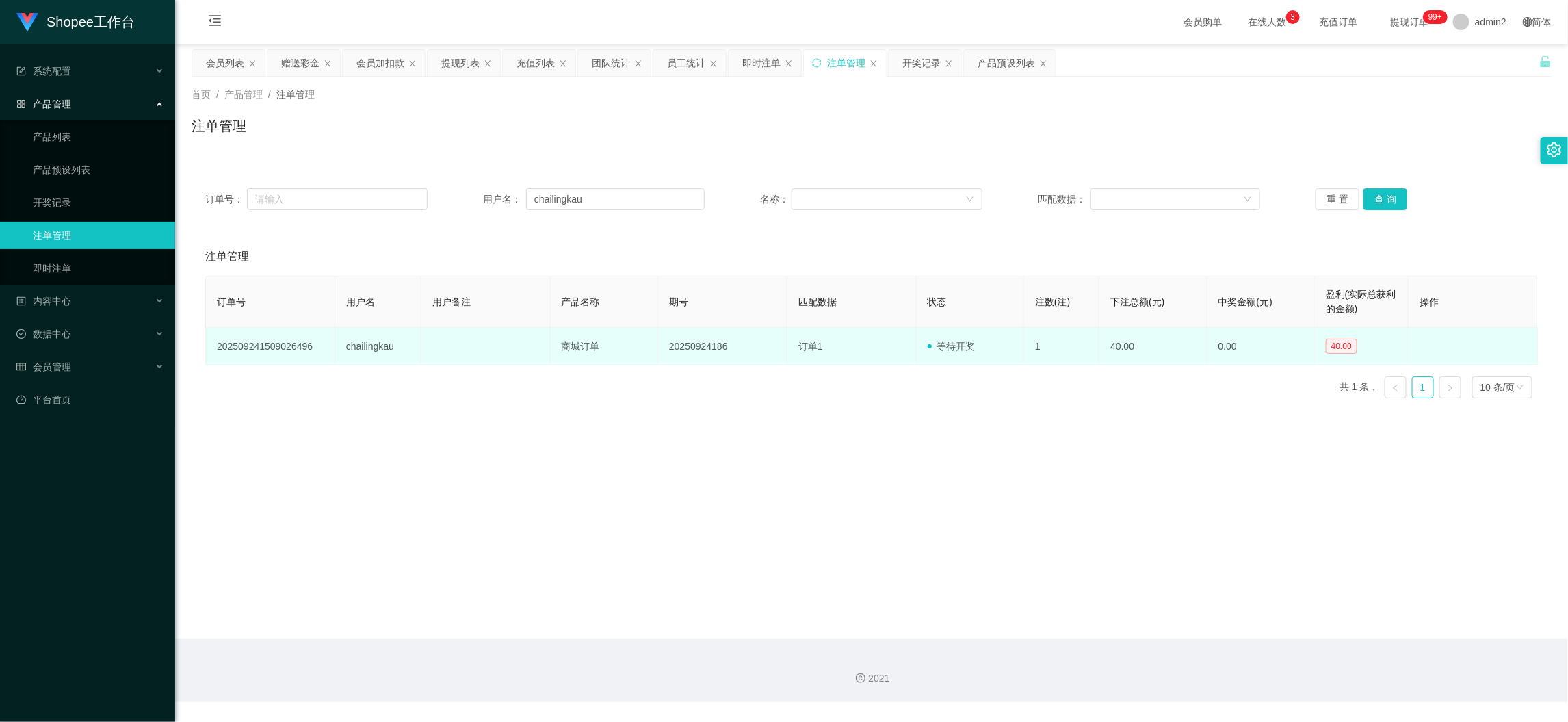
click at [702, 349] on td "20250924186" at bounding box center [722, 347] width 129 height 38
click at [702, 348] on td "20250924186" at bounding box center [722, 347] width 129 height 38
copy td "20250924186"
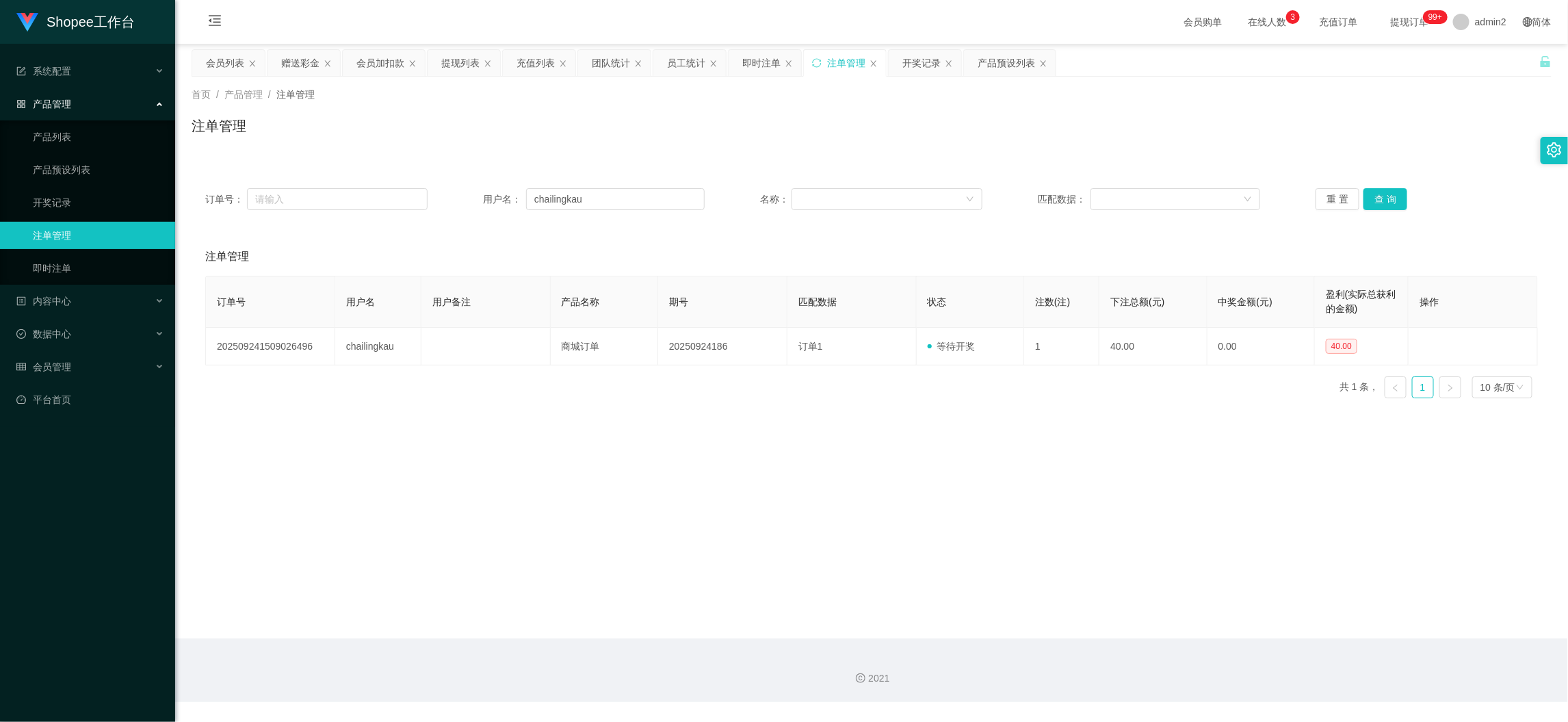
click at [1087, 435] on main "关闭左侧 关闭右侧 关闭其它 刷新页面 会员列表 赠送彩金 会员加扣款 提现列表 充值列表 团队统计 员工统计 即时注单 注单管理 开奖记录 产品预设列表 首…" at bounding box center [871, 341] width 1393 height 595
click at [917, 63] on div "开奖记录" at bounding box center [921, 63] width 39 height 26
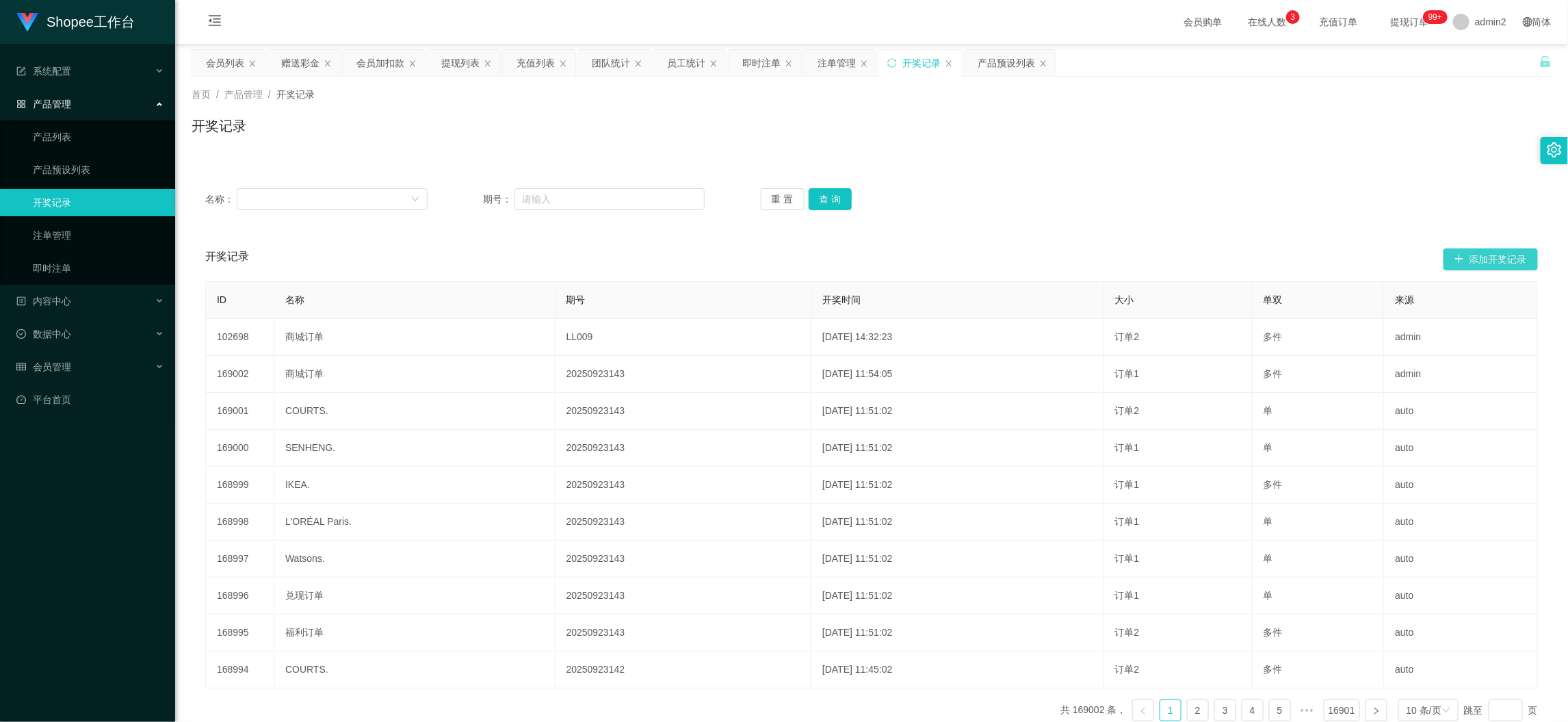
click at [1459, 256] on button "添加开奖记录" at bounding box center [1491, 260] width 95 height 22
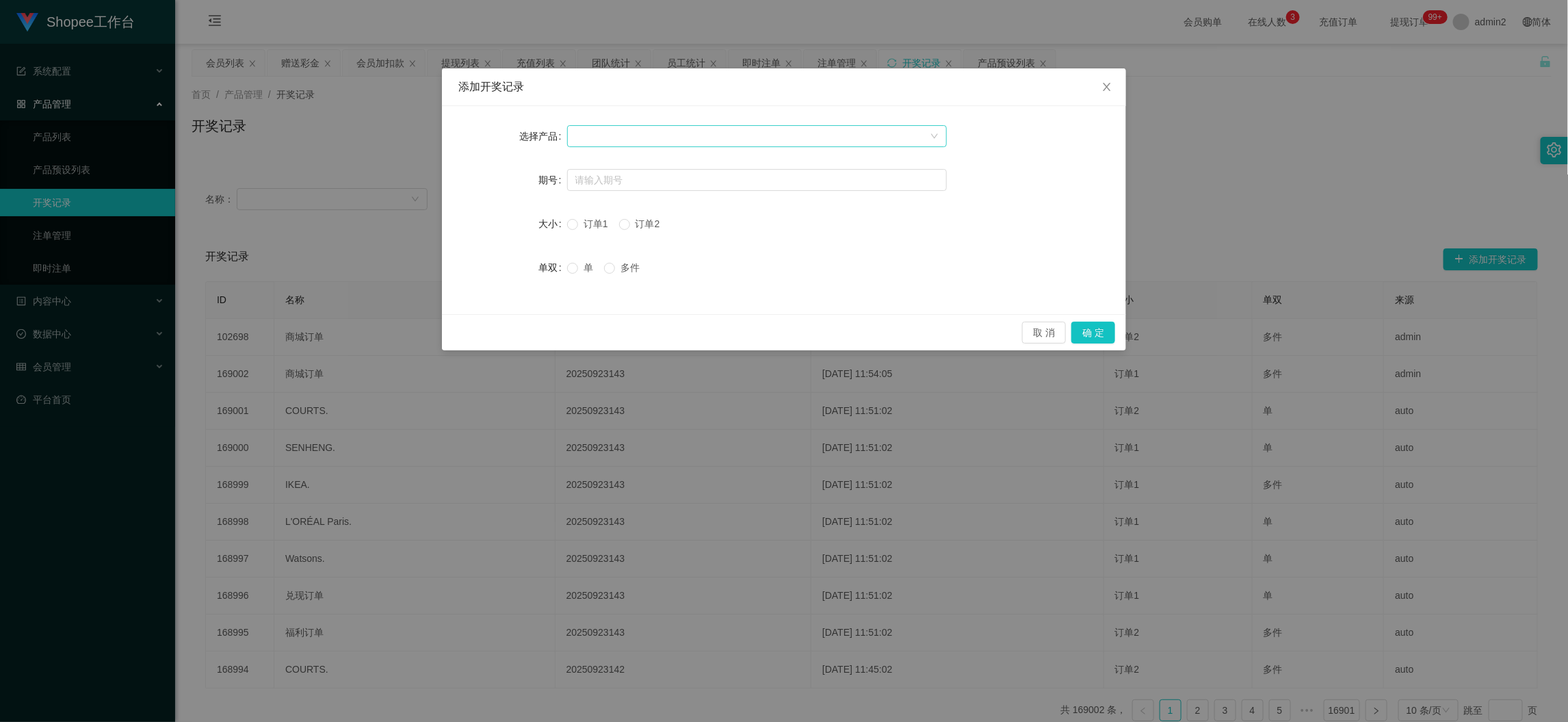
click at [676, 131] on div at bounding box center [752, 136] width 354 height 20
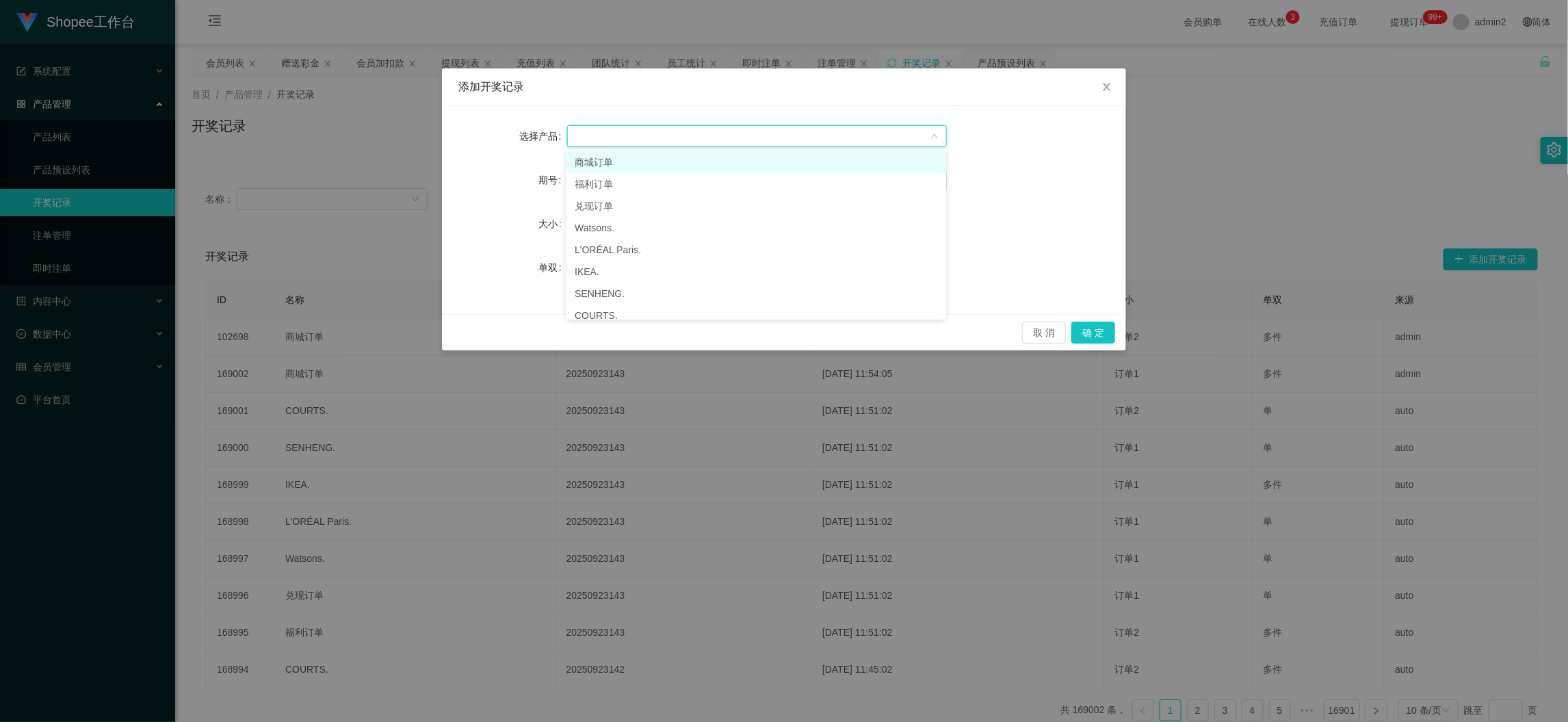
click at [645, 152] on li "商城订单" at bounding box center [756, 162] width 380 height 22
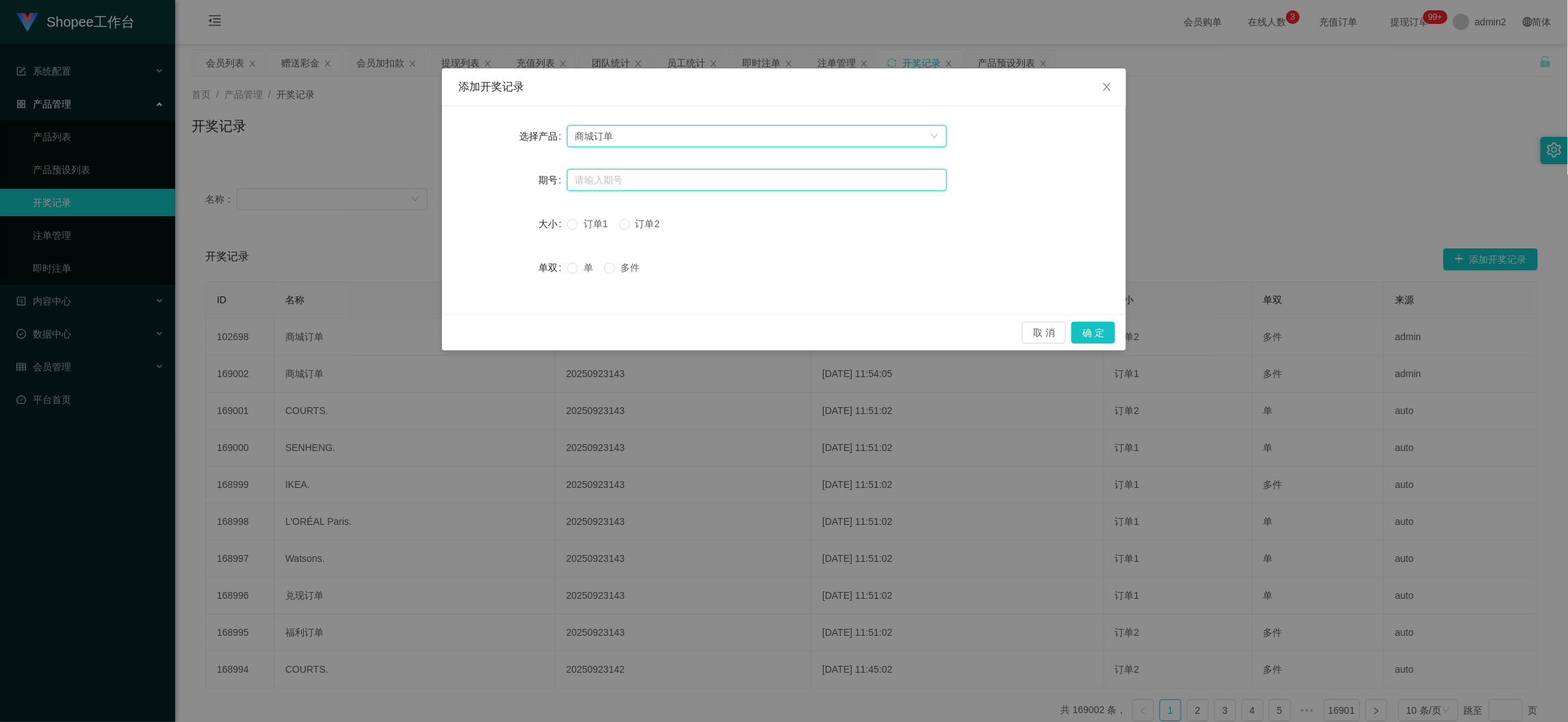
click at [635, 183] on input "text" at bounding box center [757, 180] width 380 height 22
paste input "20250924186"
type input "20250924186"
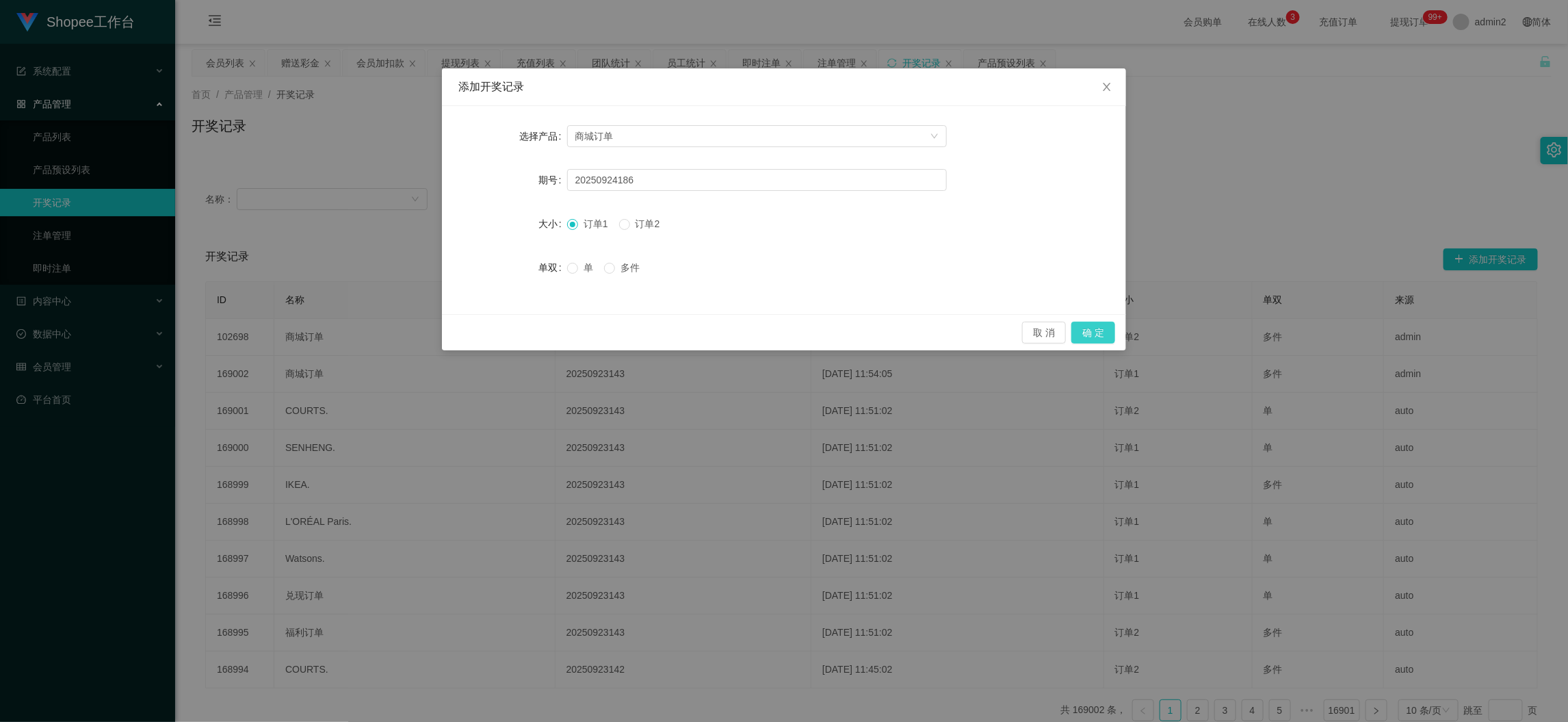
click at [1088, 329] on button "确 定" at bounding box center [1093, 333] width 44 height 22
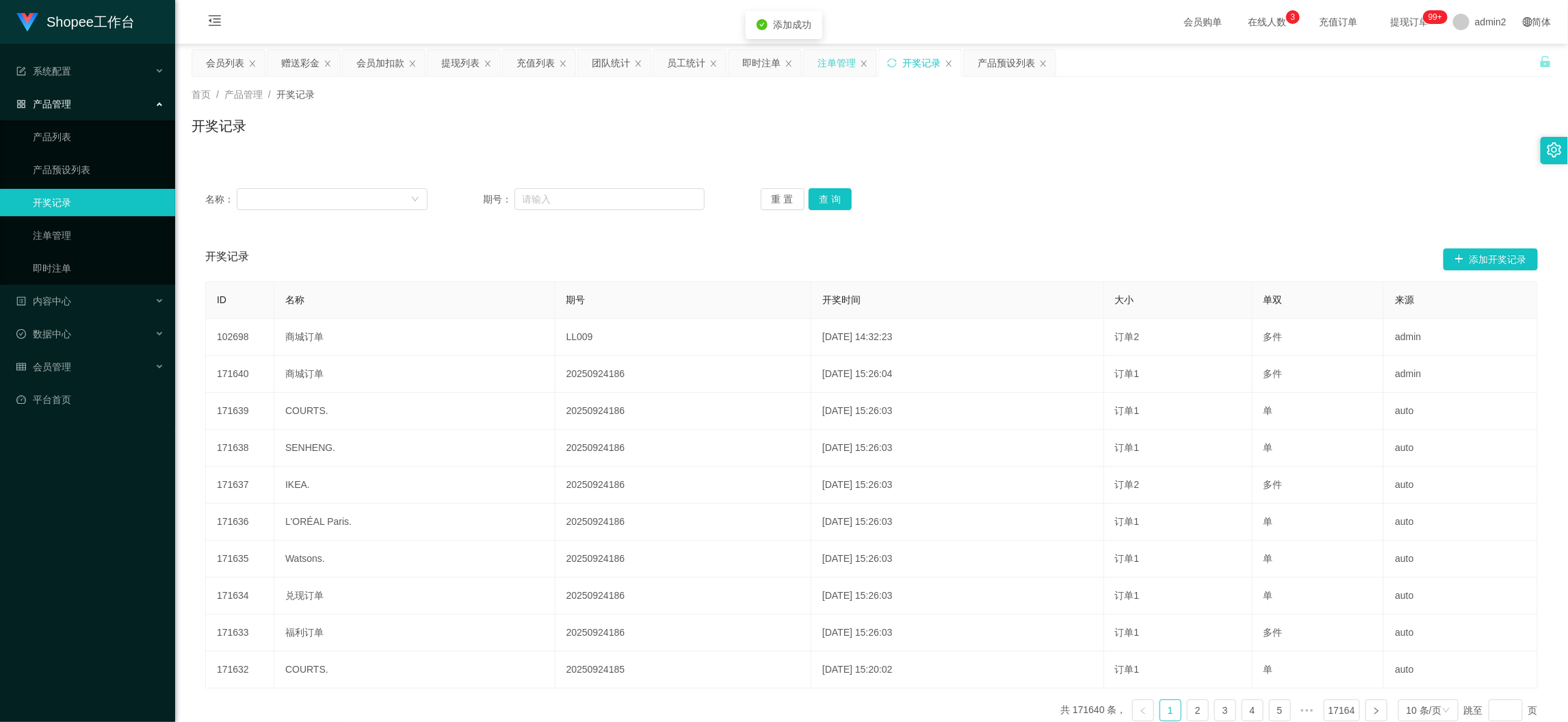
click at [834, 66] on div "注单管理" at bounding box center [837, 63] width 39 height 26
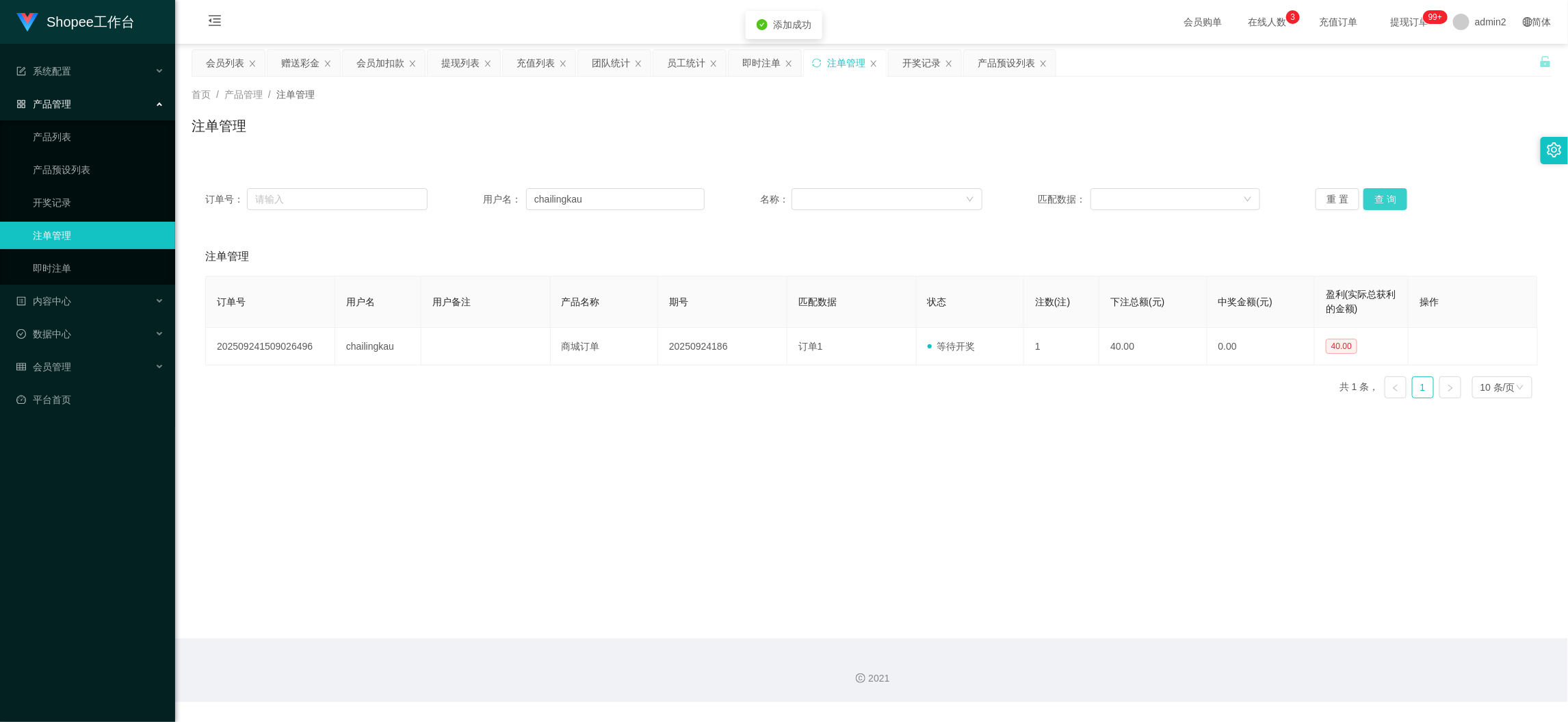
click at [1367, 196] on button "查 询" at bounding box center [1386, 199] width 44 height 22
click at [1370, 193] on button "查 询" at bounding box center [1386, 199] width 44 height 22
click at [1377, 193] on button "查 询" at bounding box center [1386, 199] width 44 height 22
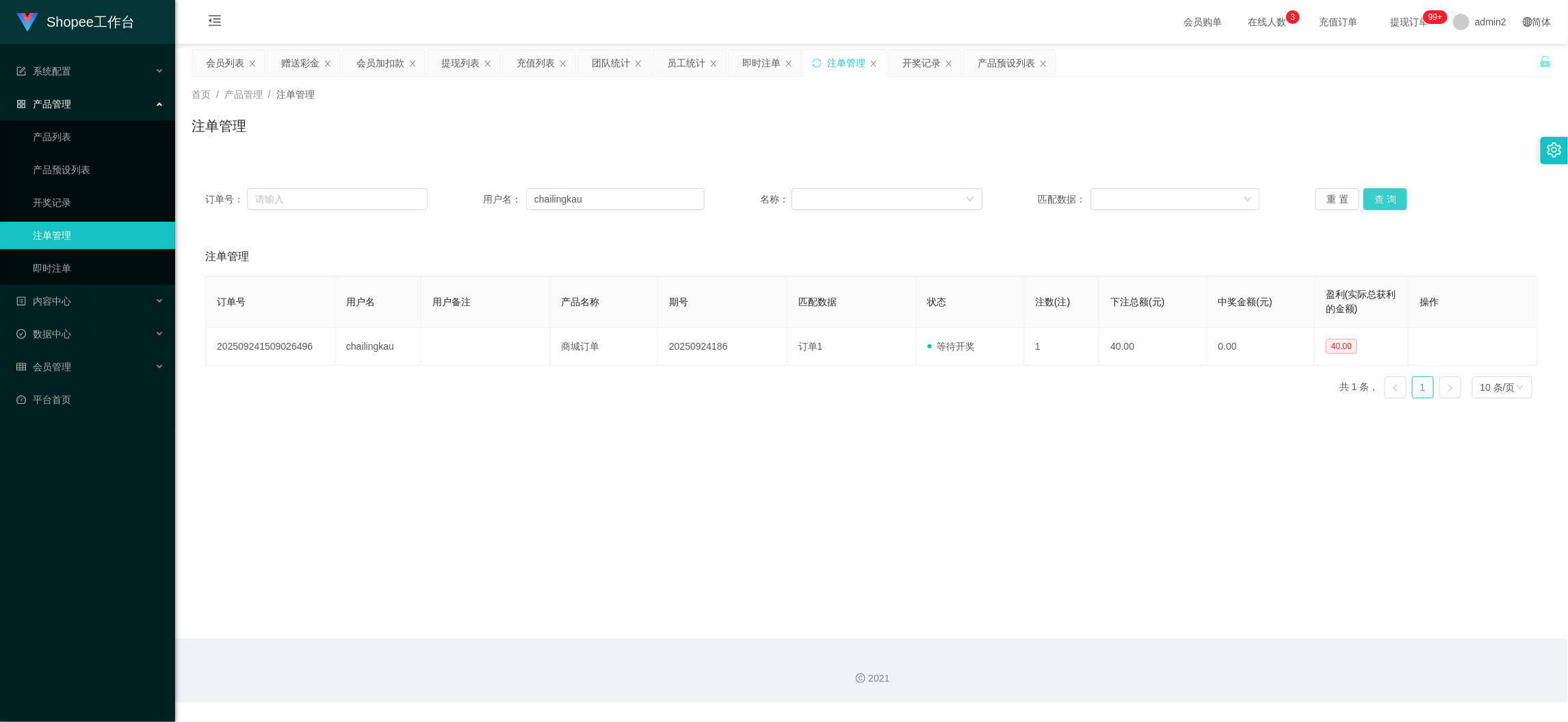
click at [1377, 195] on button "查 询" at bounding box center [1386, 199] width 44 height 22
drag, startPoint x: 899, startPoint y: 470, endPoint x: 900, endPoint y: 439, distance: 31.0
click at [899, 470] on main "关闭左侧 关闭右侧 关闭其它 刷新页面 会员列表 赠送彩金 会员加扣款 提现列表 充值列表 团队统计 员工统计 即时注单 注单管理 开奖记录 产品预设列表 首…" at bounding box center [871, 341] width 1393 height 595
drag, startPoint x: 1197, startPoint y: 659, endPoint x: 840, endPoint y: 376, distance: 455.6
click at [1198, 653] on div "2021" at bounding box center [871, 670] width 1393 height 63
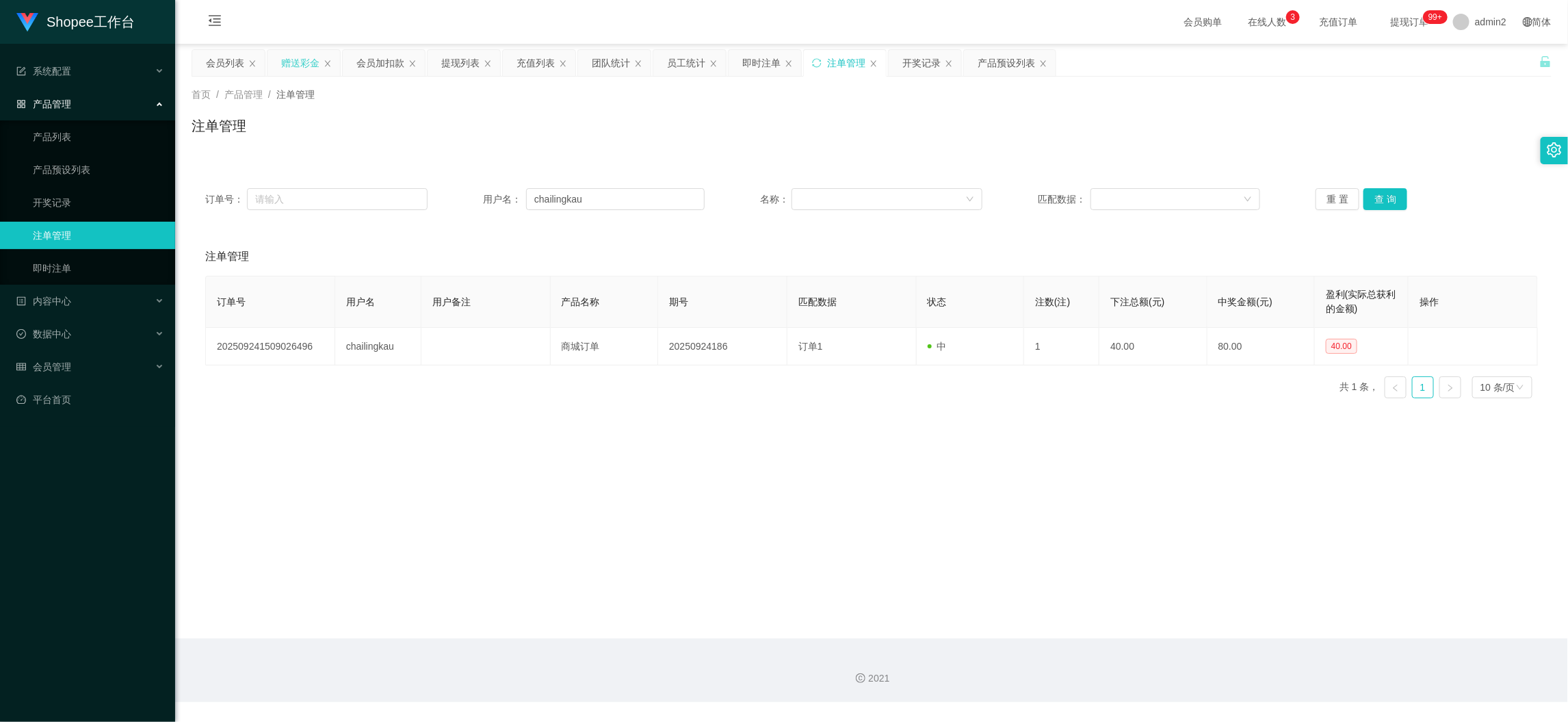
click at [292, 62] on div "赠送彩金" at bounding box center [300, 63] width 39 height 26
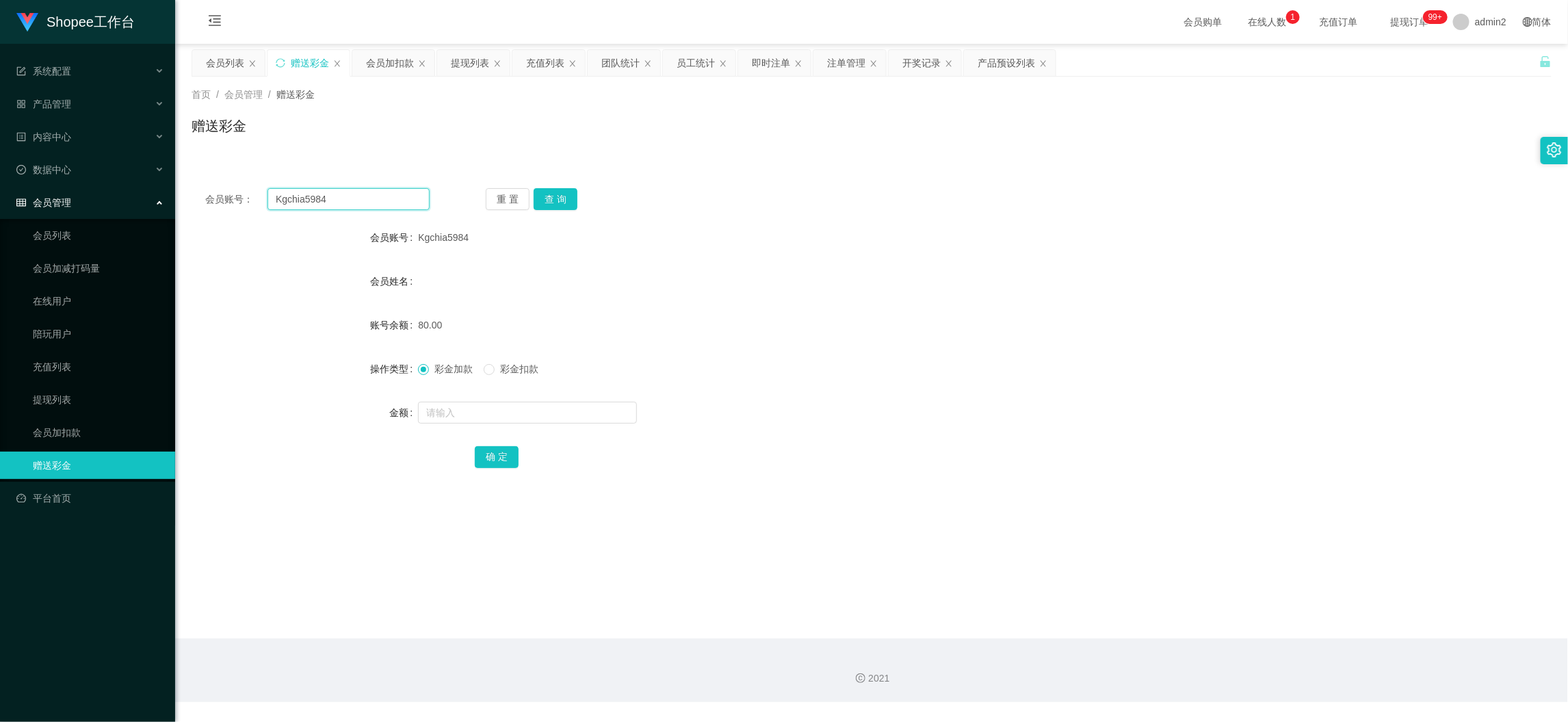
click at [398, 195] on input "Kgchia5984" at bounding box center [348, 199] width 162 height 22
drag, startPoint x: 398, startPoint y: 195, endPoint x: 416, endPoint y: 195, distance: 18.0
click at [403, 195] on input "Kgchia5984" at bounding box center [348, 199] width 162 height 22
paste input "selina010"
type input "selina010"
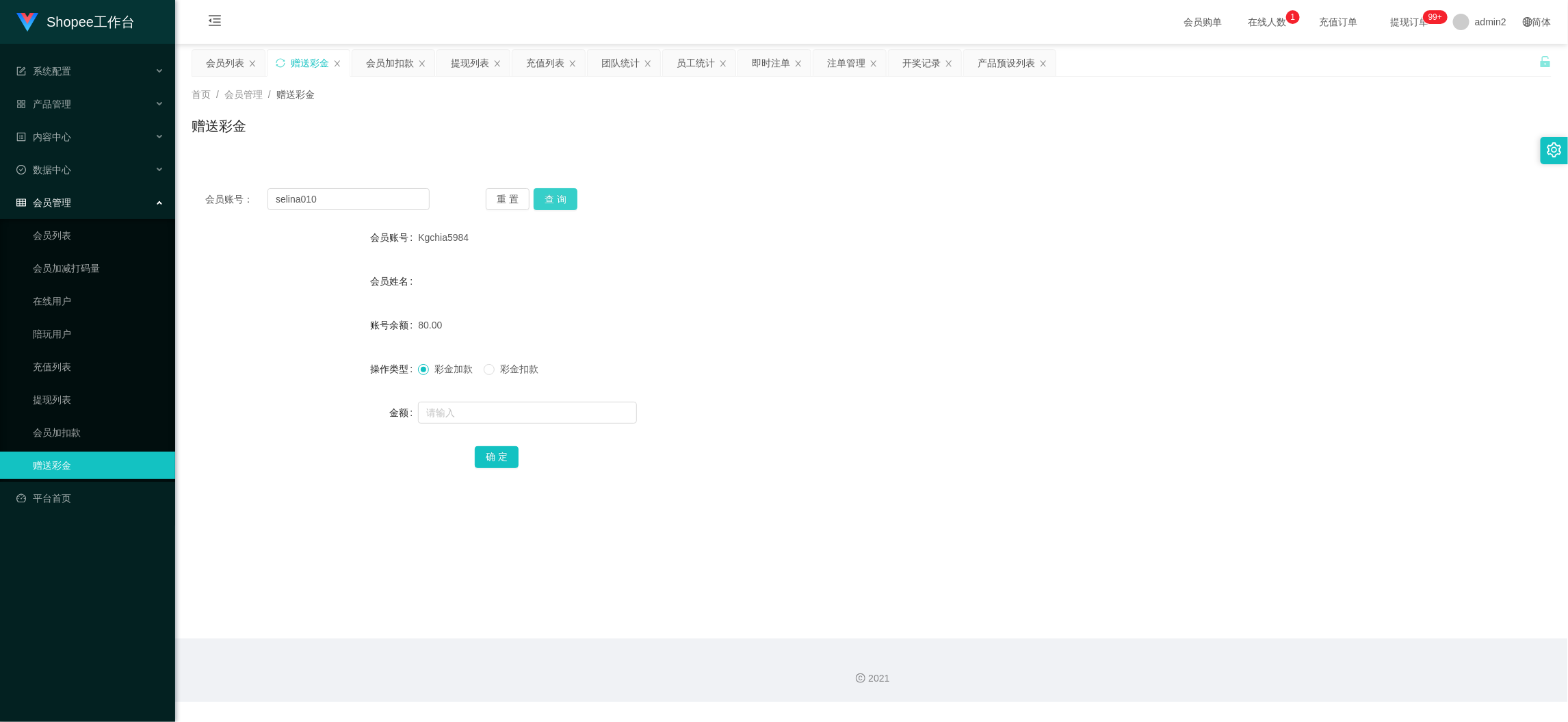
click at [559, 193] on button "查 询" at bounding box center [555, 199] width 44 height 22
click at [562, 412] on input "text" at bounding box center [527, 413] width 219 height 22
type input "80"
click at [491, 446] on button "确 定" at bounding box center [496, 457] width 44 height 22
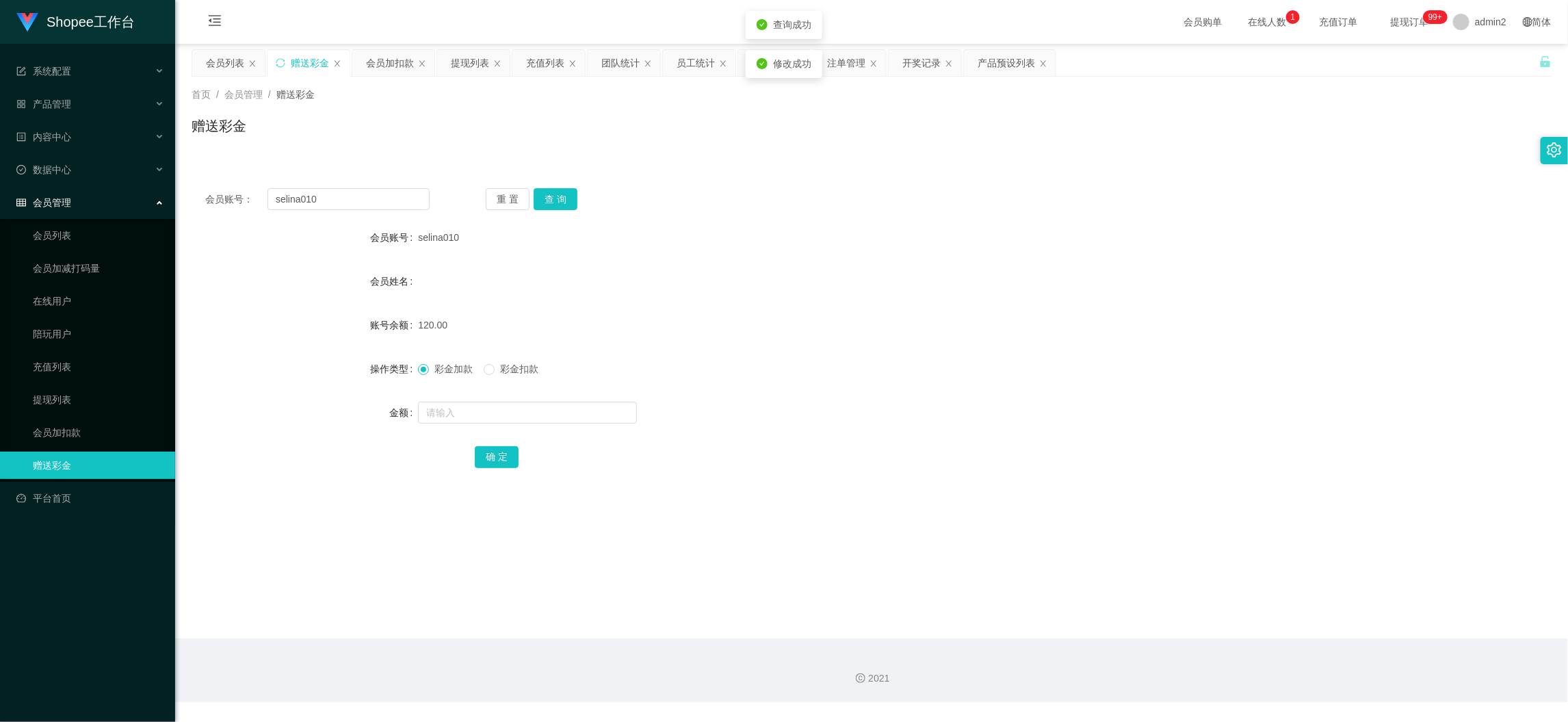
click at [945, 389] on form "会员账号 selina010 会员姓名 账号余额 120.00 操作类型 彩金加款 彩金扣款 金额 确 定" at bounding box center [872, 347] width 1360 height 247
drag, startPoint x: 1265, startPoint y: 639, endPoint x: 814, endPoint y: 343, distance: 539.5
click at [1264, 629] on main "关闭左侧 关闭右侧 关闭其它 刷新页面 会员列表 赠送彩金 会员加扣款 提现列表 充值列表 团队统计 员工统计 即时注单 注单管理 开奖记录 产品预设列表 首…" at bounding box center [871, 341] width 1393 height 595
click at [452, 61] on div "提现列表" at bounding box center [470, 63] width 39 height 26
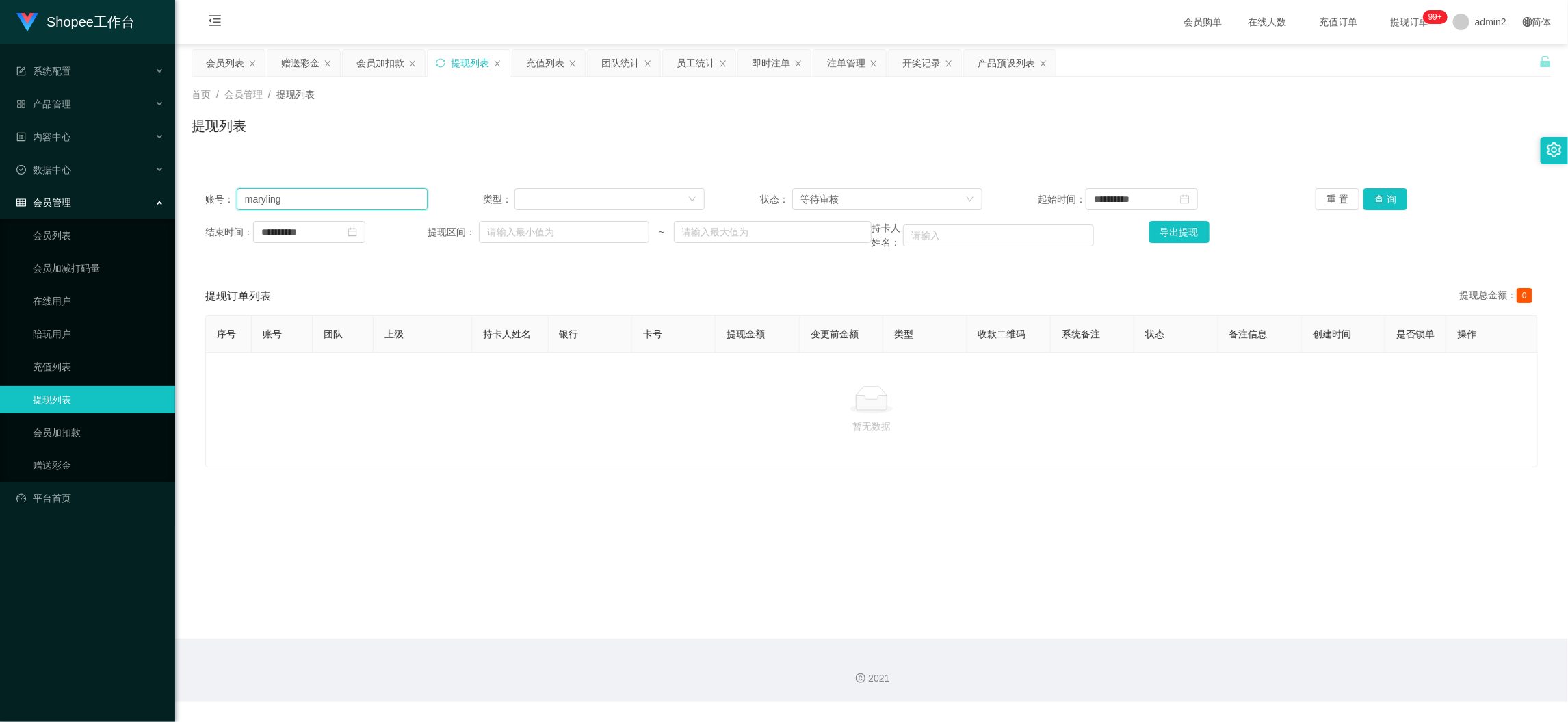
click at [362, 192] on input "maryling" at bounding box center [332, 199] width 191 height 22
paste input "chailingkau"
type input "chailingkau"
click at [1374, 201] on button "查 询" at bounding box center [1386, 199] width 44 height 22
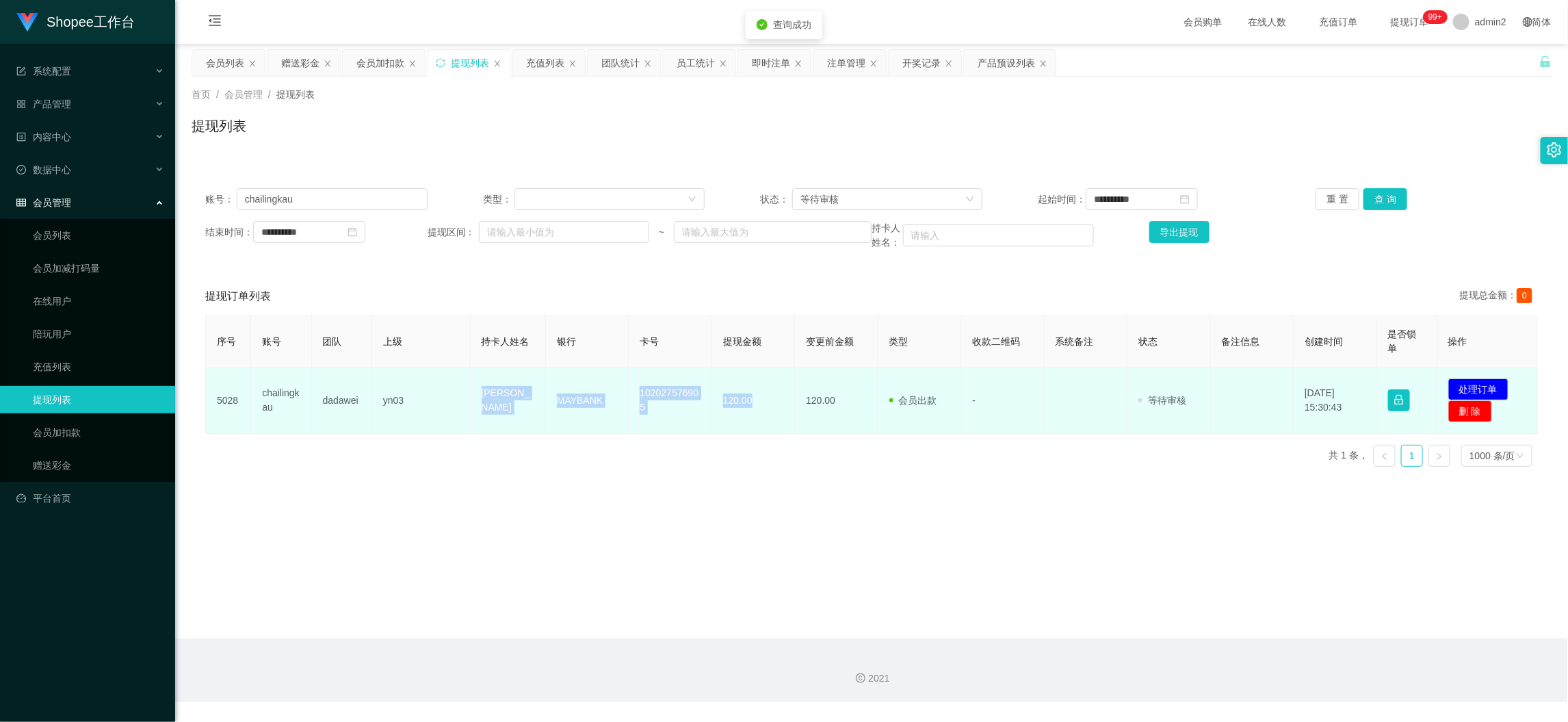
drag, startPoint x: 471, startPoint y: 385, endPoint x: 758, endPoint y: 414, distance: 288.5
click at [758, 414] on tr "5028 chailingkau dadawei yn03 Kau Chai Ling MAYBANK 102027576905 120.00 120.00 …" at bounding box center [872, 400] width 1332 height 66
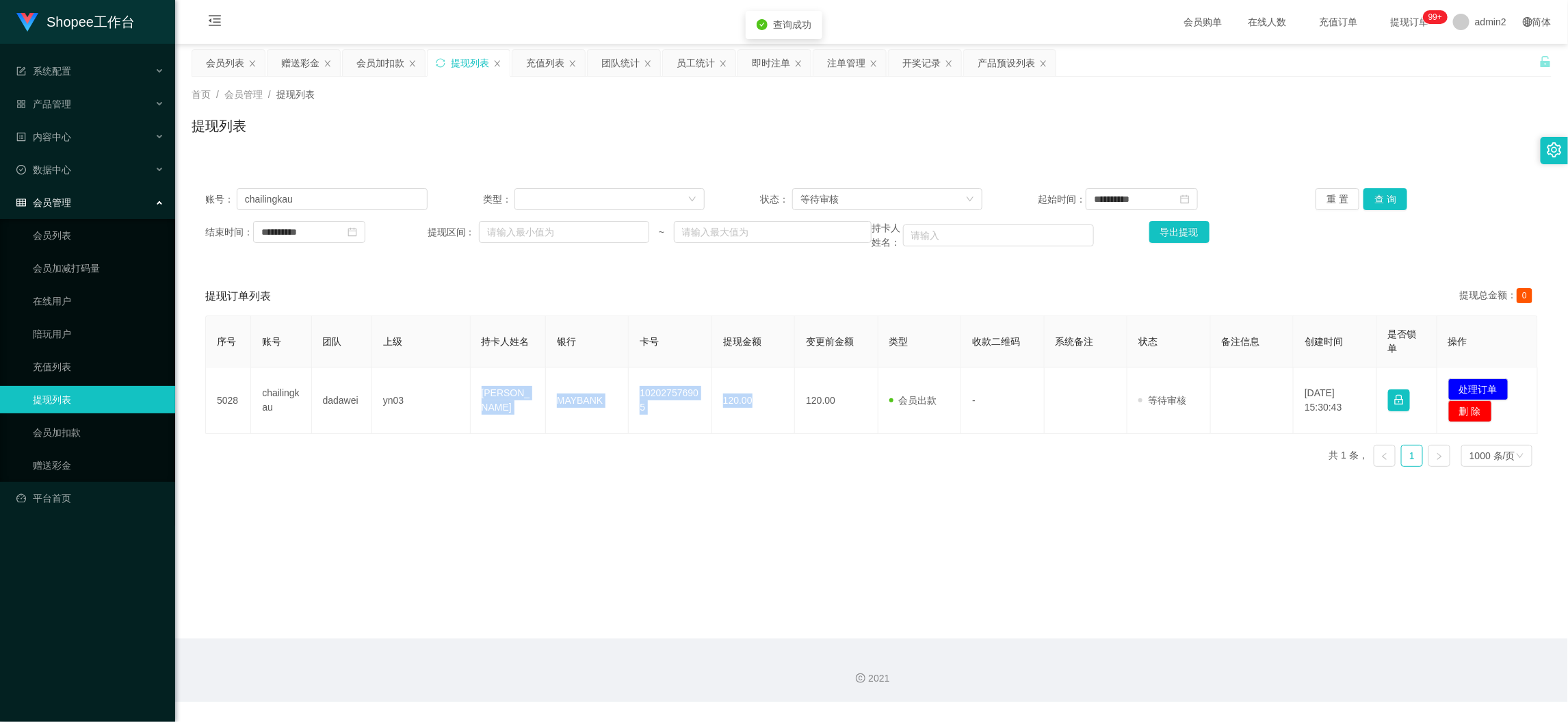
copy tr "Kau [PERSON_NAME] MAYBANK 102027576905 120.00"
click at [1489, 381] on button "处理订单" at bounding box center [1478, 389] width 61 height 22
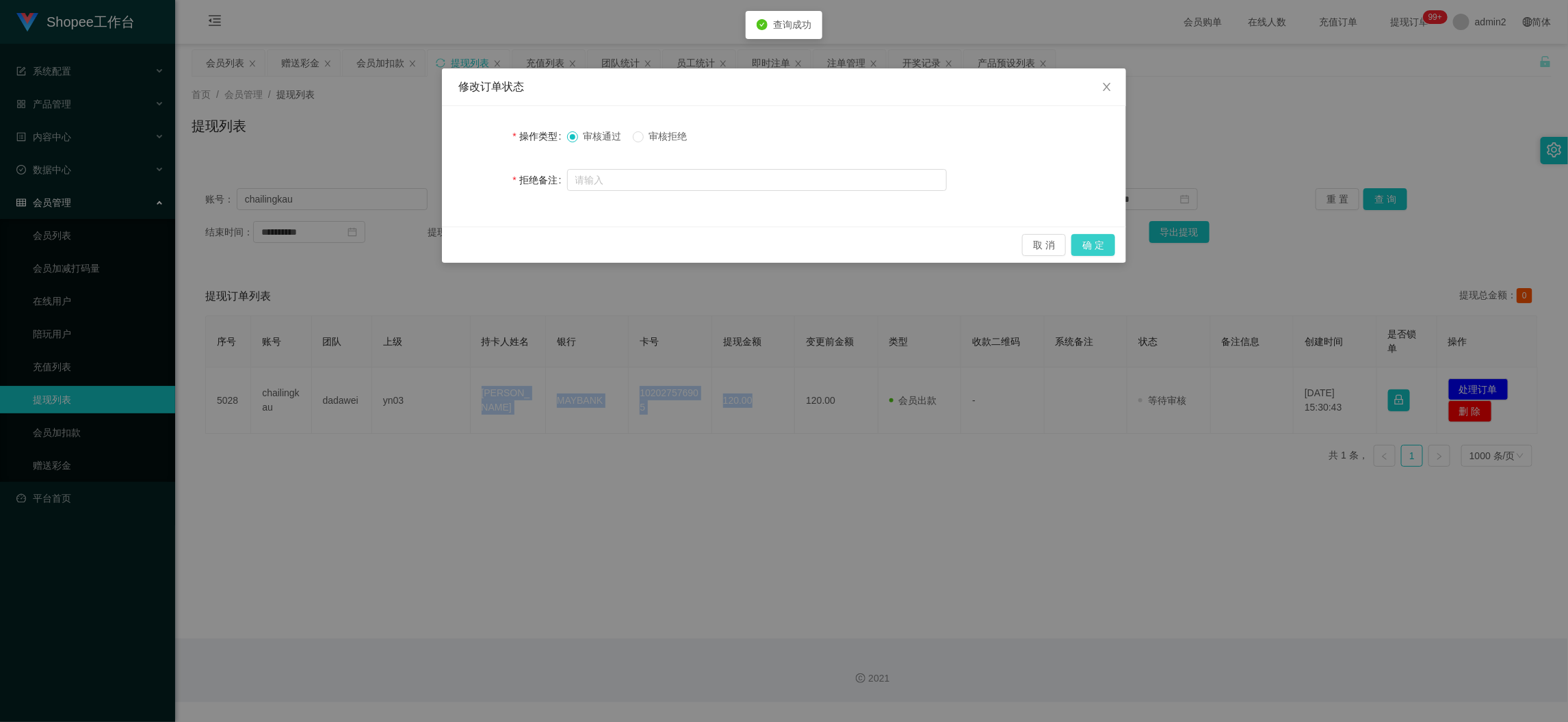
click at [1099, 241] on button "确 定" at bounding box center [1093, 245] width 44 height 22
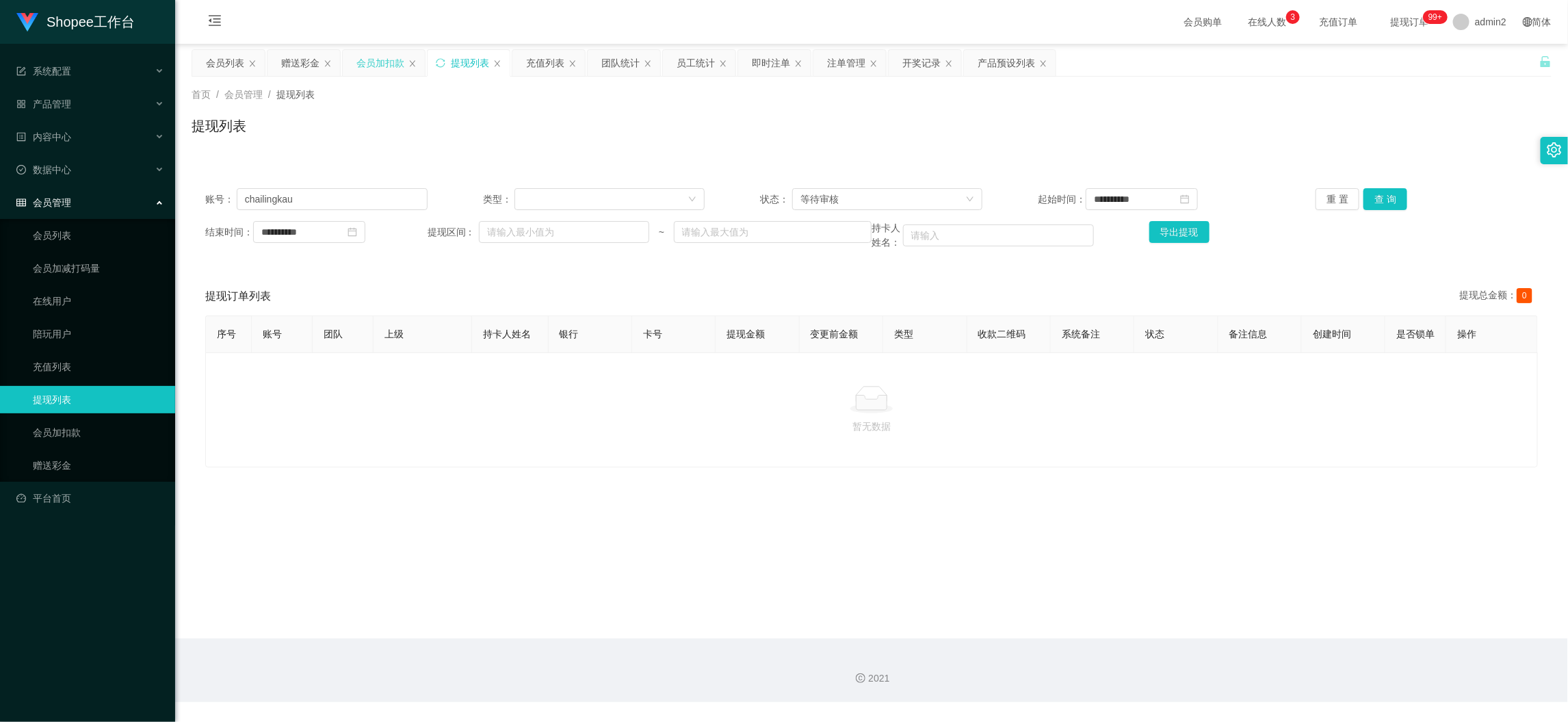
click at [392, 66] on div "会员加扣款" at bounding box center [381, 63] width 48 height 26
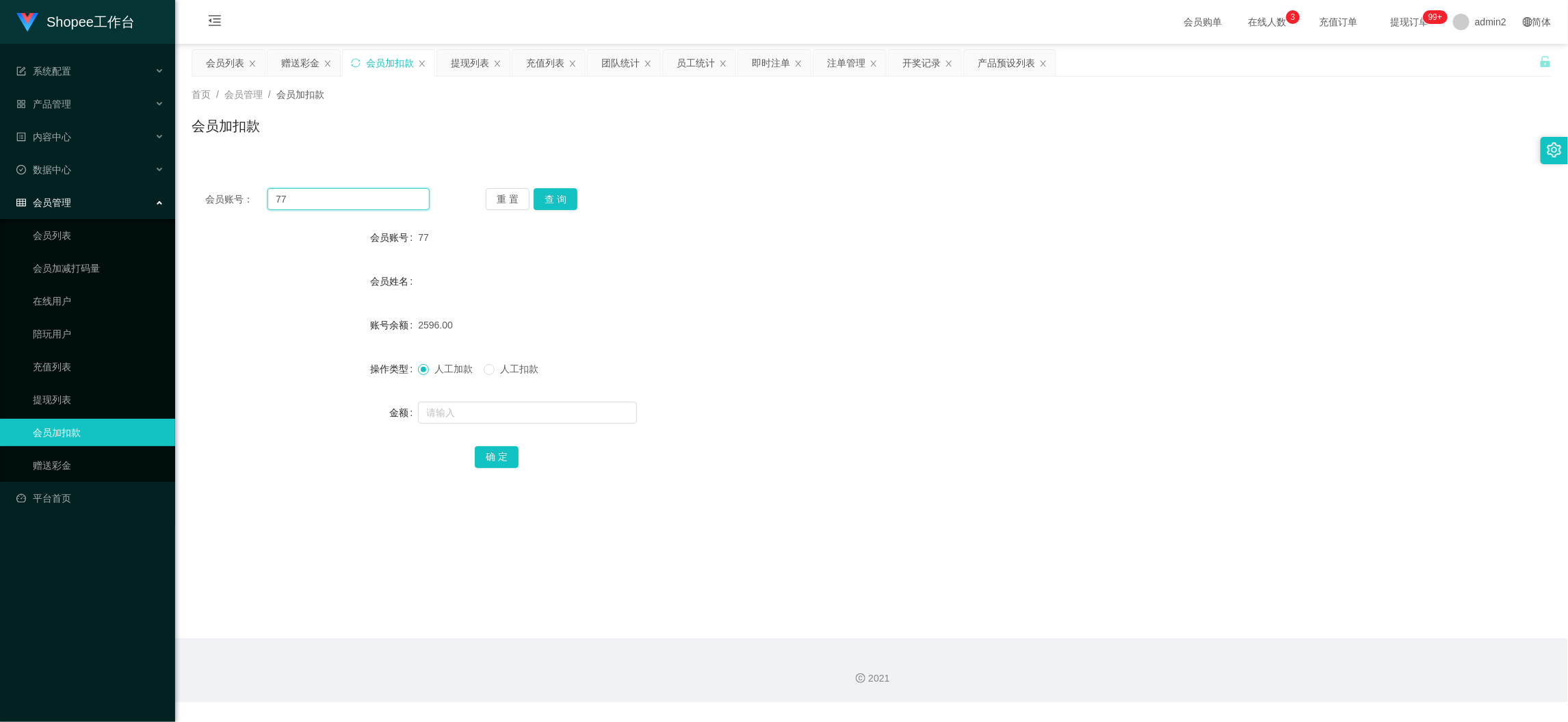
click at [367, 195] on input "77" at bounding box center [348, 199] width 162 height 22
drag, startPoint x: 367, startPoint y: 195, endPoint x: 537, endPoint y: 209, distance: 170.6
click at [368, 195] on input "77" at bounding box center [348, 199] width 162 height 22
paste input "5"
type input "5"
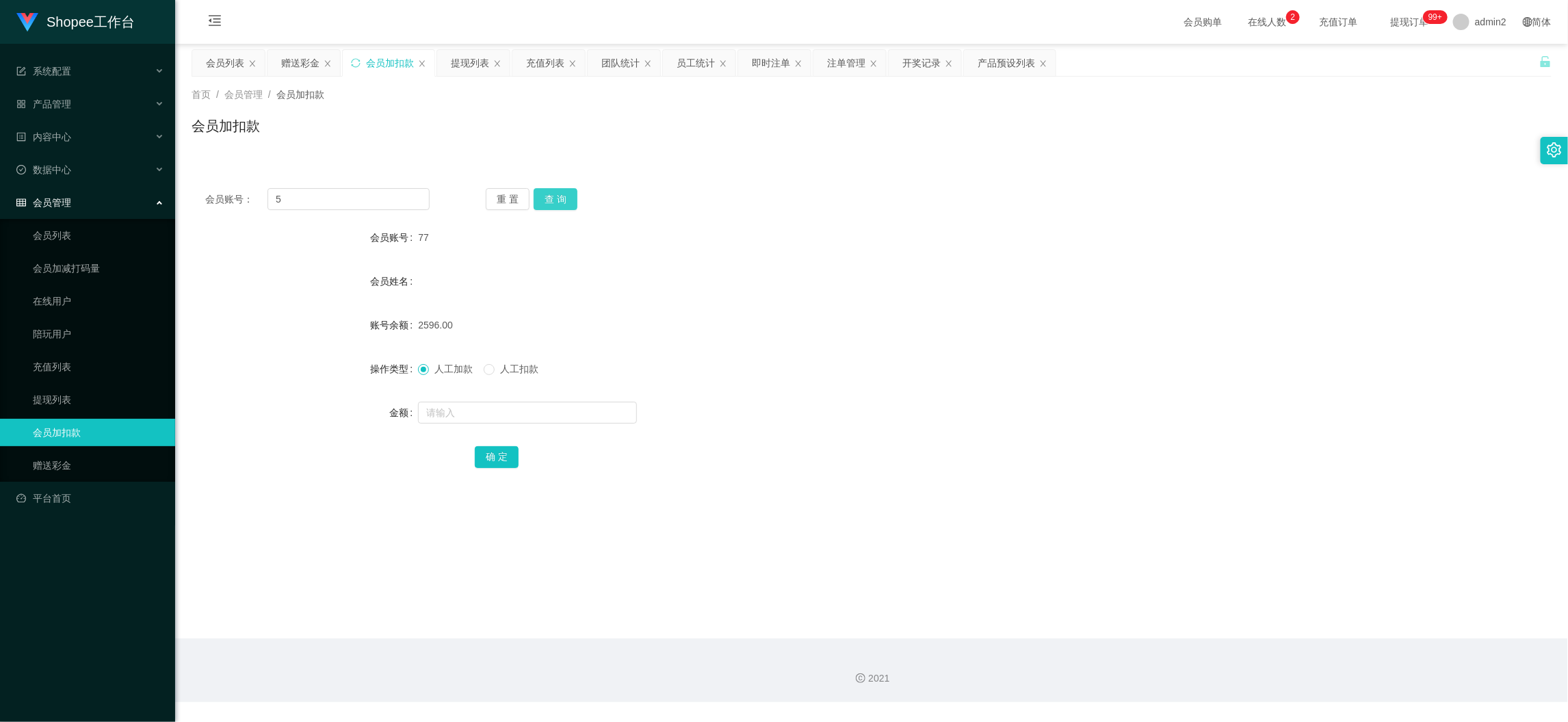
click at [564, 198] on button "查 询" at bounding box center [555, 199] width 44 height 22
click at [556, 420] on input "text" at bounding box center [527, 413] width 219 height 22
type input "80"
click at [494, 458] on button "确 定" at bounding box center [496, 457] width 44 height 22
click at [305, 61] on div "赠送彩金" at bounding box center [300, 63] width 39 height 26
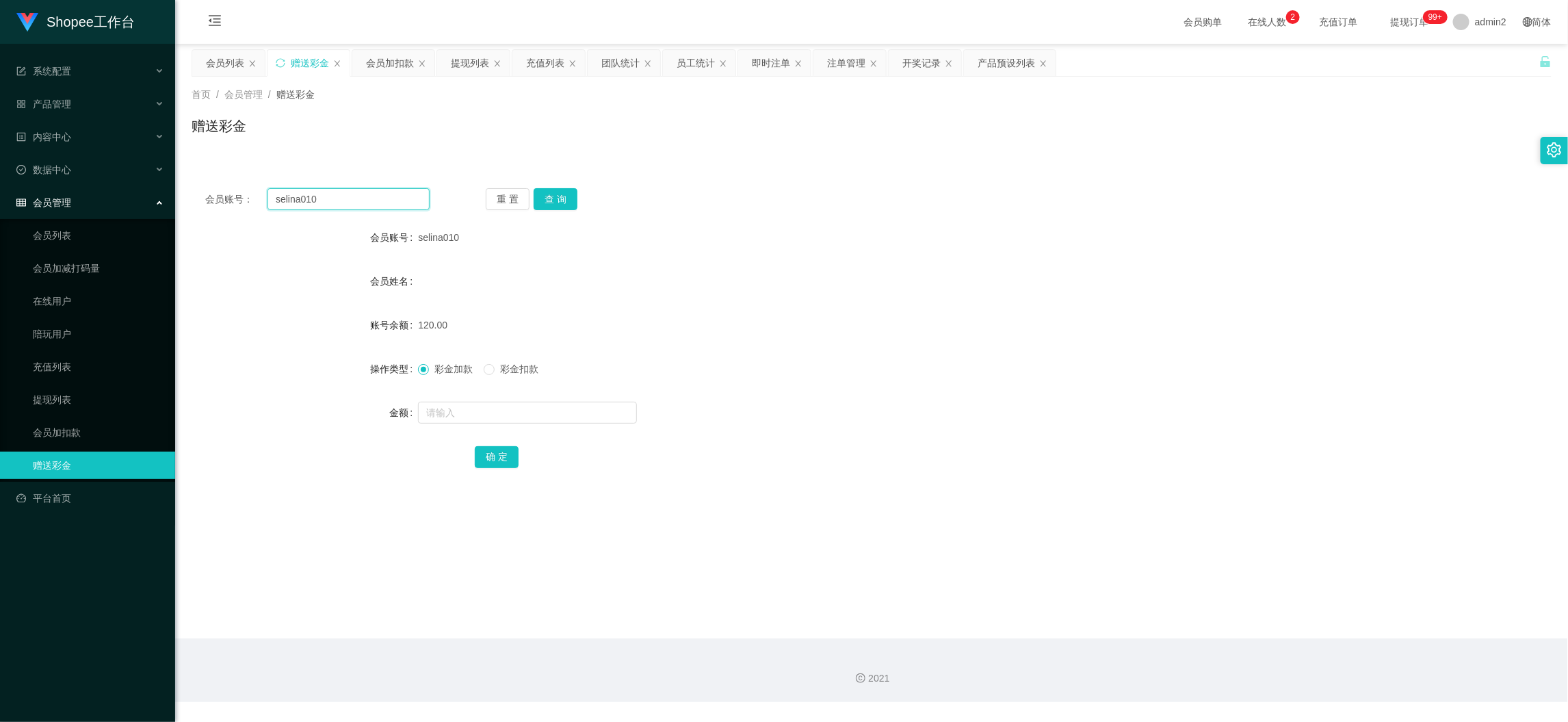
click at [361, 195] on input "selina010" at bounding box center [348, 199] width 162 height 22
paste input "5"
type input "5"
click at [550, 201] on button "查 询" at bounding box center [555, 199] width 44 height 22
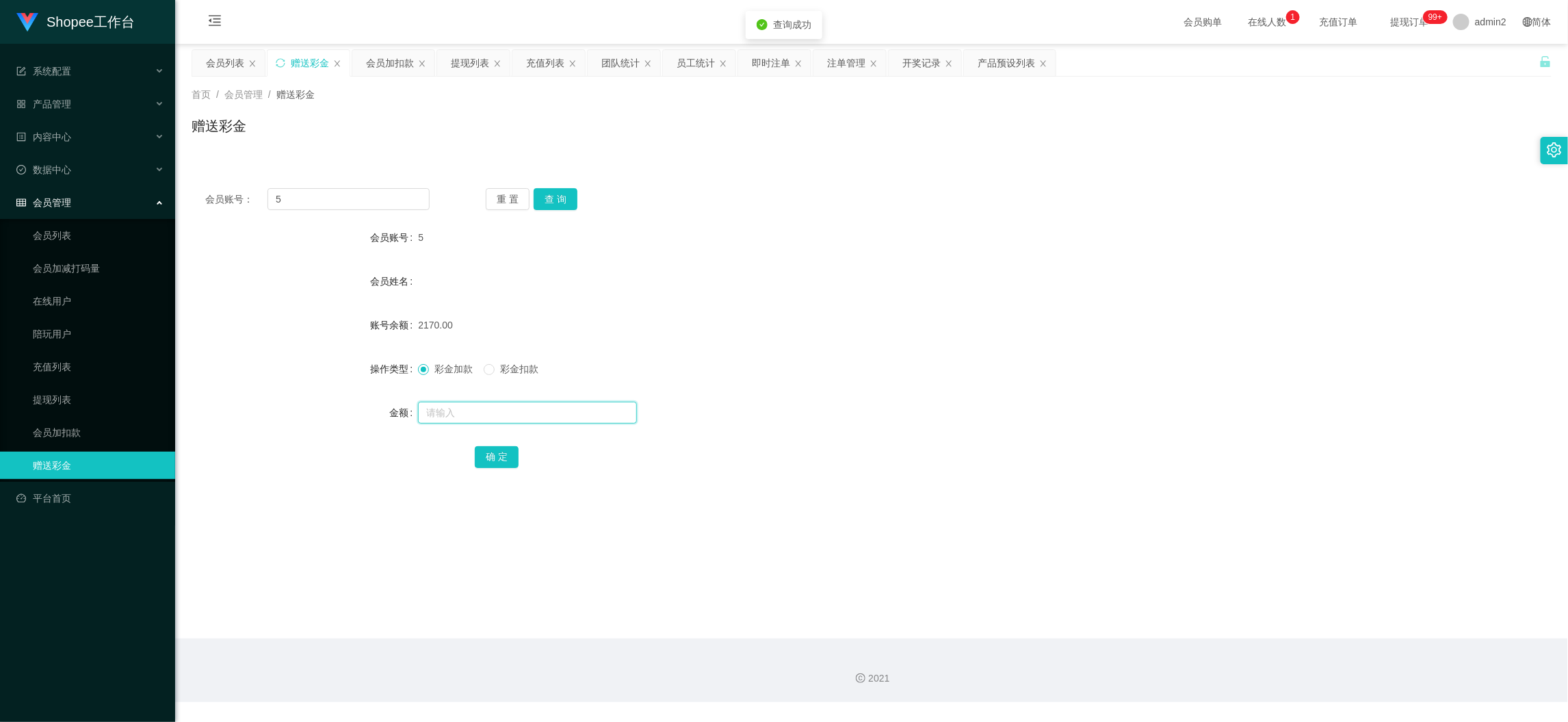
click at [547, 418] on input "text" at bounding box center [527, 413] width 219 height 22
type input "80"
click at [497, 449] on button "确 定" at bounding box center [496, 457] width 44 height 22
click at [655, 294] on div "会员姓名" at bounding box center [872, 282] width 1360 height 28
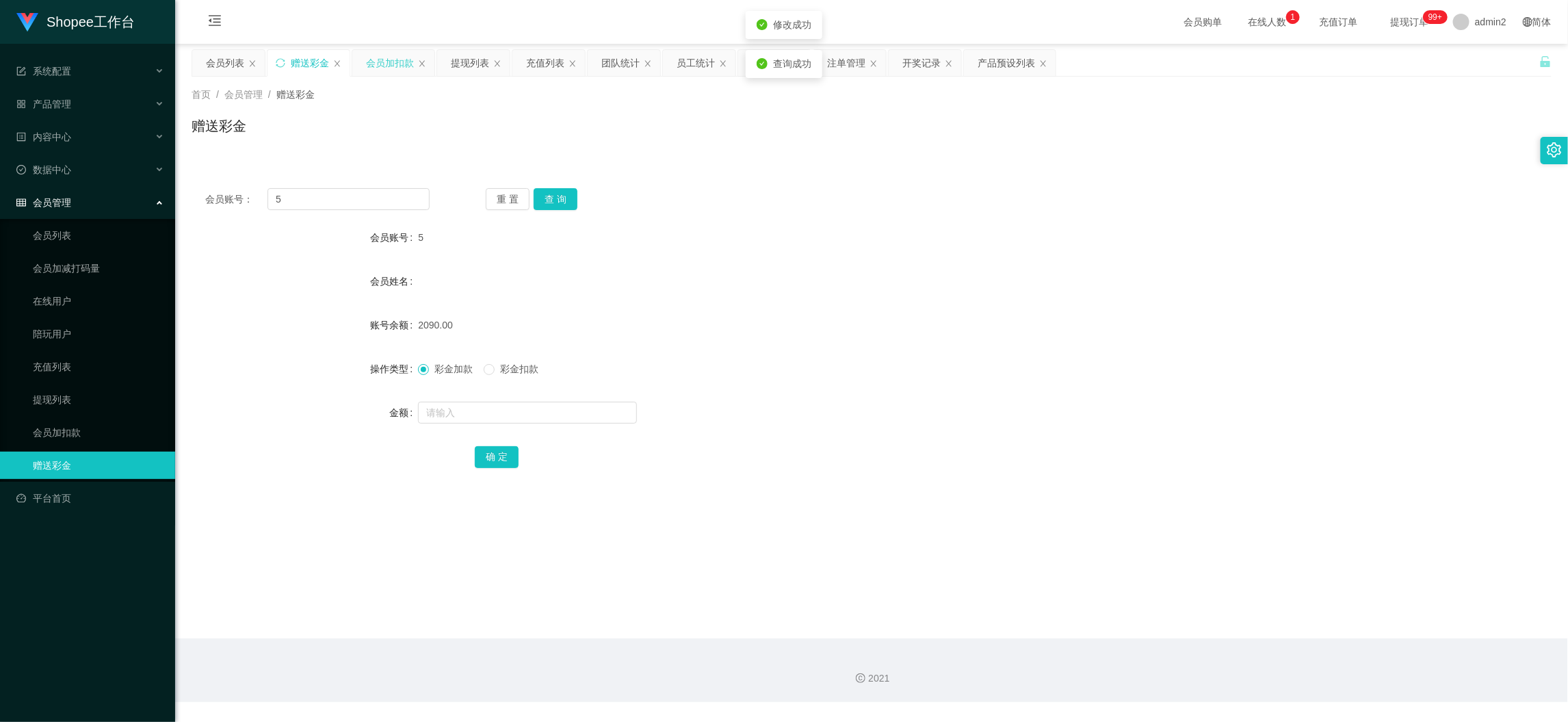
click at [383, 58] on div "会员加扣款" at bounding box center [390, 63] width 48 height 26
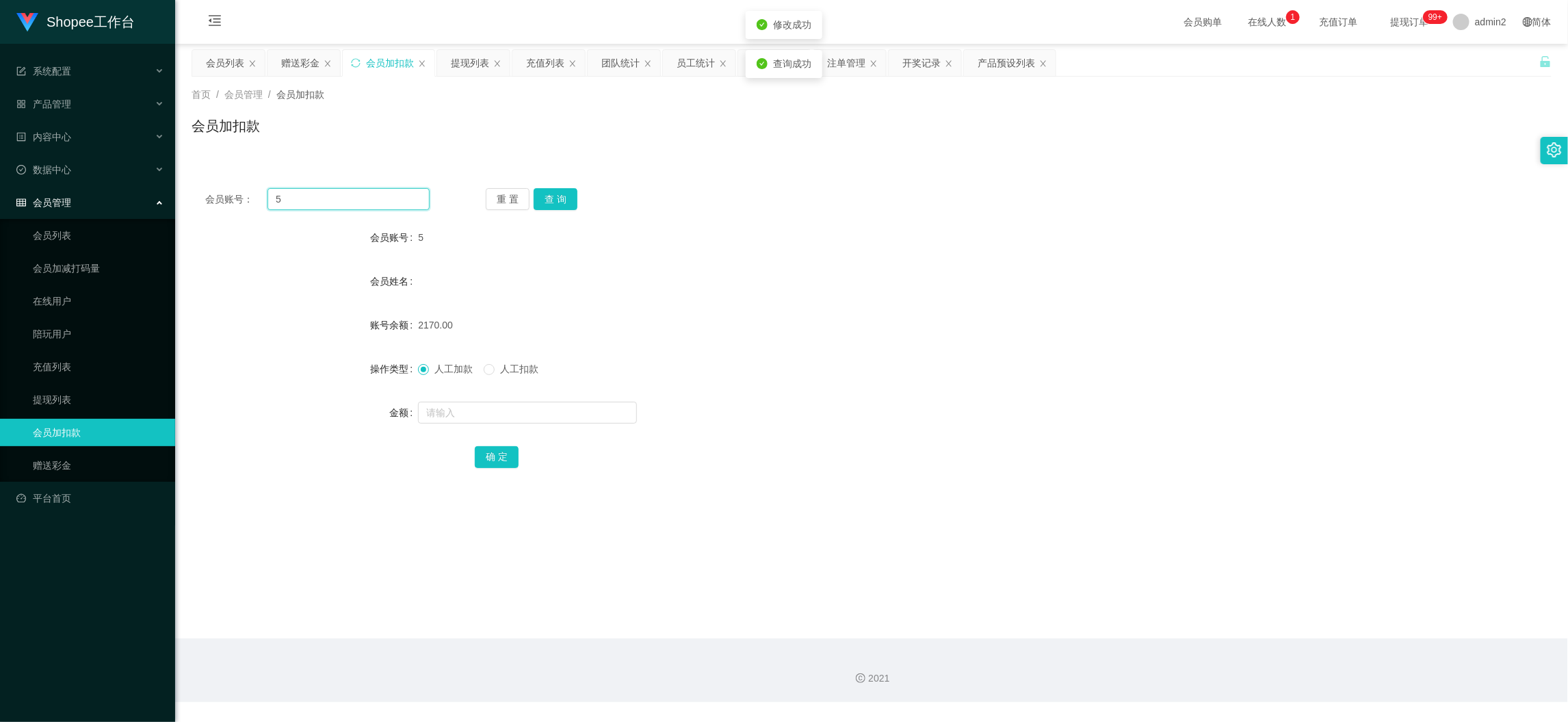
click at [384, 197] on input "5" at bounding box center [348, 199] width 162 height 22
click at [547, 197] on button "查 询" at bounding box center [555, 199] width 44 height 22
click at [574, 408] on input "text" at bounding box center [527, 413] width 219 height 22
click at [574, 408] on input "1" at bounding box center [527, 413] width 219 height 22
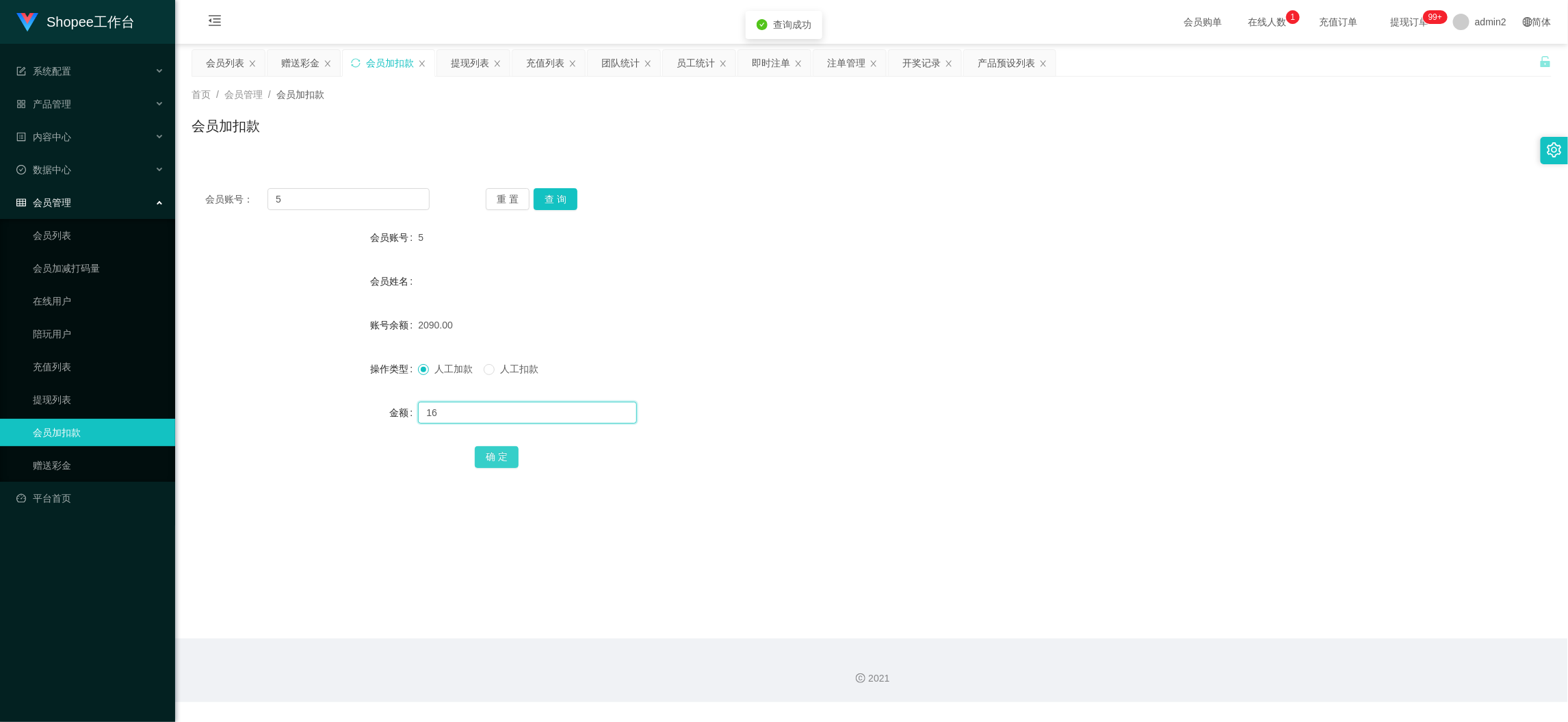
type input "16"
click at [495, 457] on button "确 定" at bounding box center [496, 457] width 44 height 22
click at [552, 58] on div "充值列表" at bounding box center [545, 63] width 39 height 26
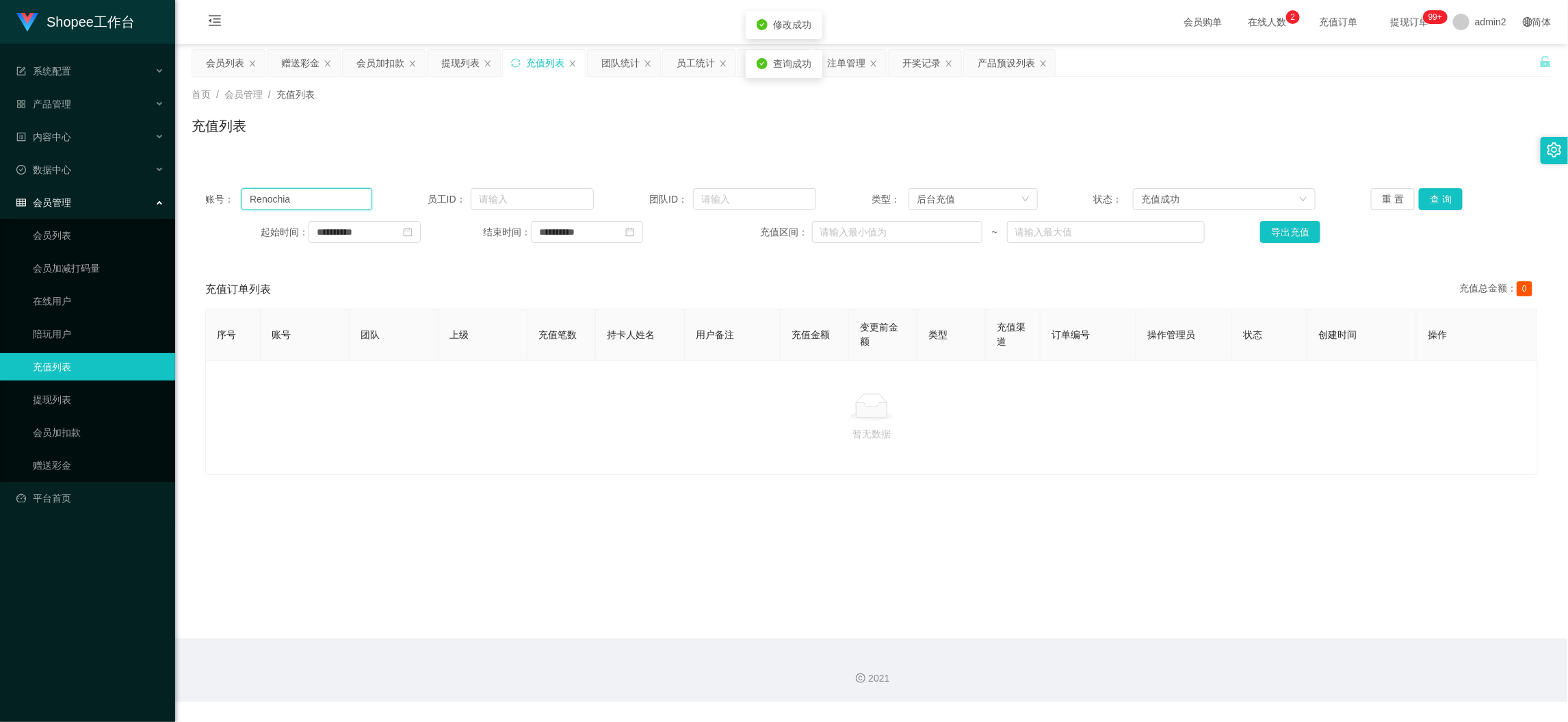
click at [336, 201] on input "Renochia" at bounding box center [306, 199] width 130 height 22
click at [348, 199] on input "Renochia" at bounding box center [306, 199] width 130 height 22
paste input "5"
type input "5"
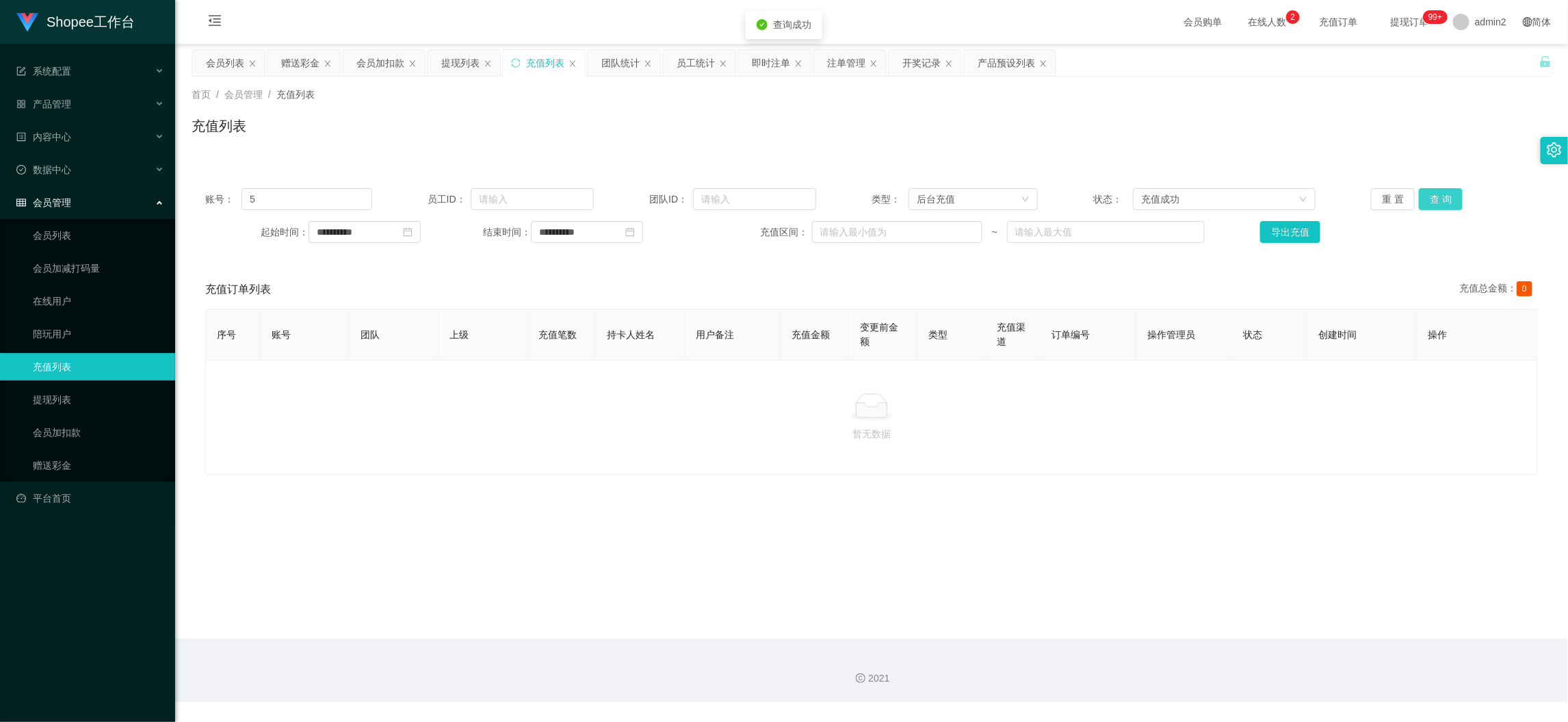
drag, startPoint x: 1421, startPoint y: 187, endPoint x: 1431, endPoint y: 196, distance: 13.5
click at [1426, 193] on div "**********" at bounding box center [872, 215] width 1360 height 82
drag, startPoint x: 1431, startPoint y: 196, endPoint x: 1449, endPoint y: 215, distance: 26.2
click at [1432, 196] on button "查 询" at bounding box center [1441, 199] width 44 height 22
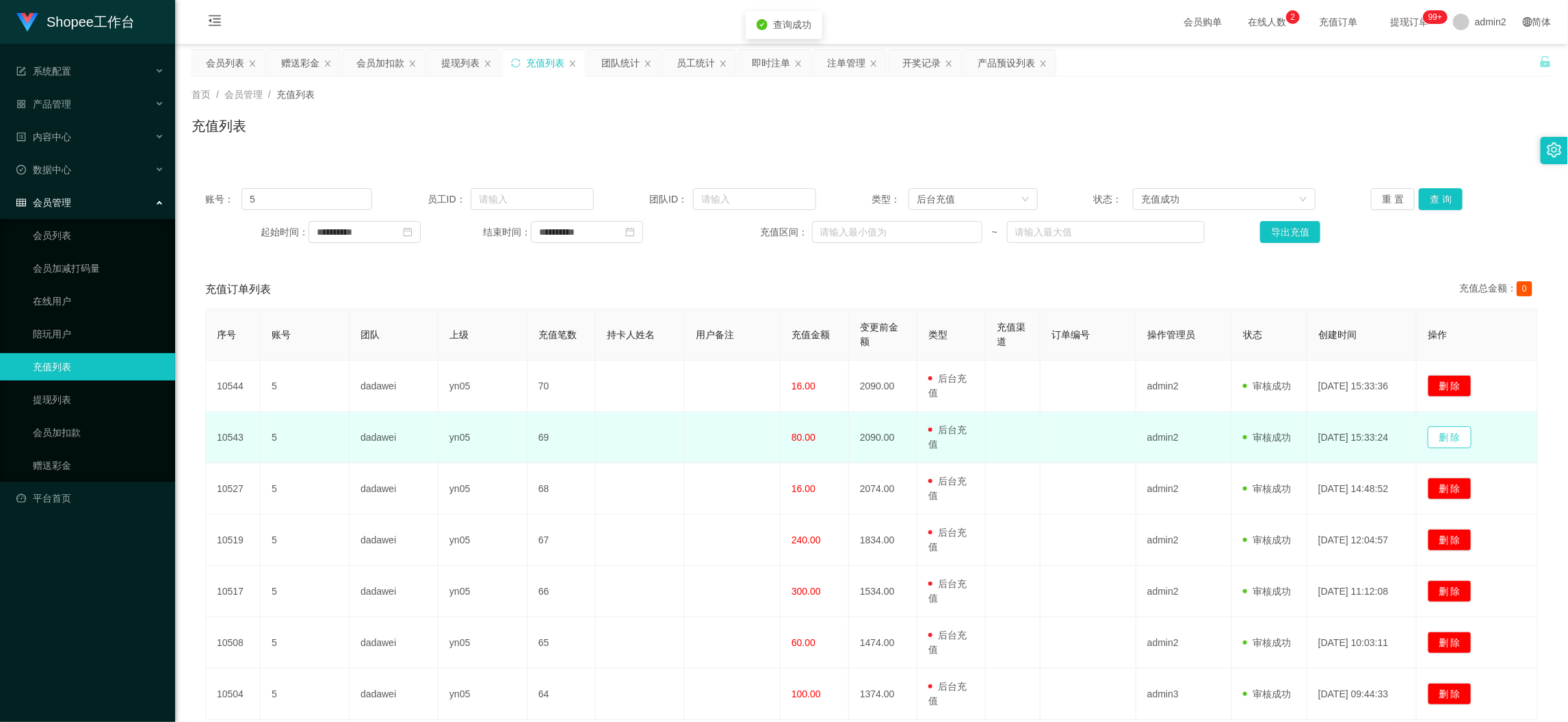
click at [1455, 437] on button "删 除" at bounding box center [1450, 438] width 44 height 22
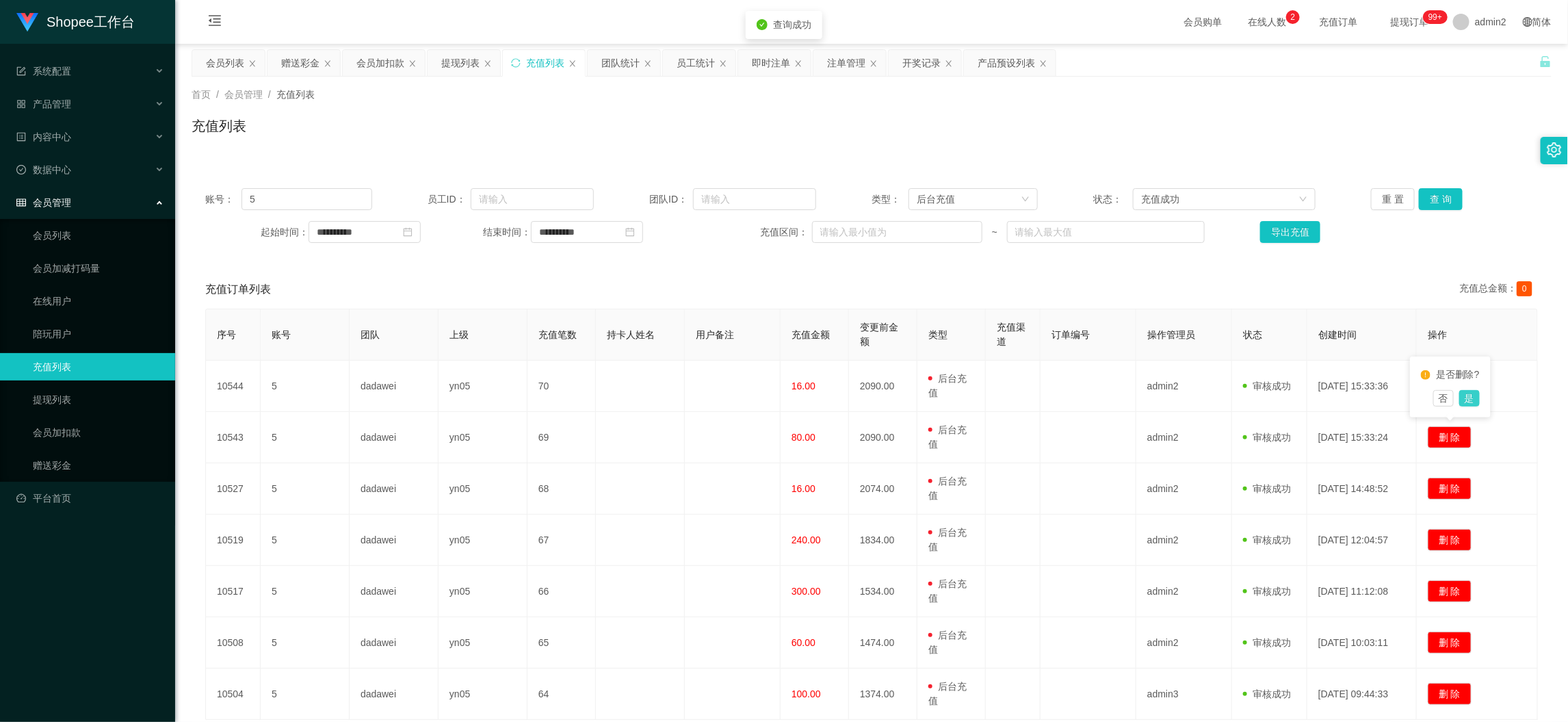
click at [1474, 397] on button "是" at bounding box center [1470, 398] width 20 height 17
click at [306, 63] on div "赠送彩金" at bounding box center [300, 63] width 39 height 26
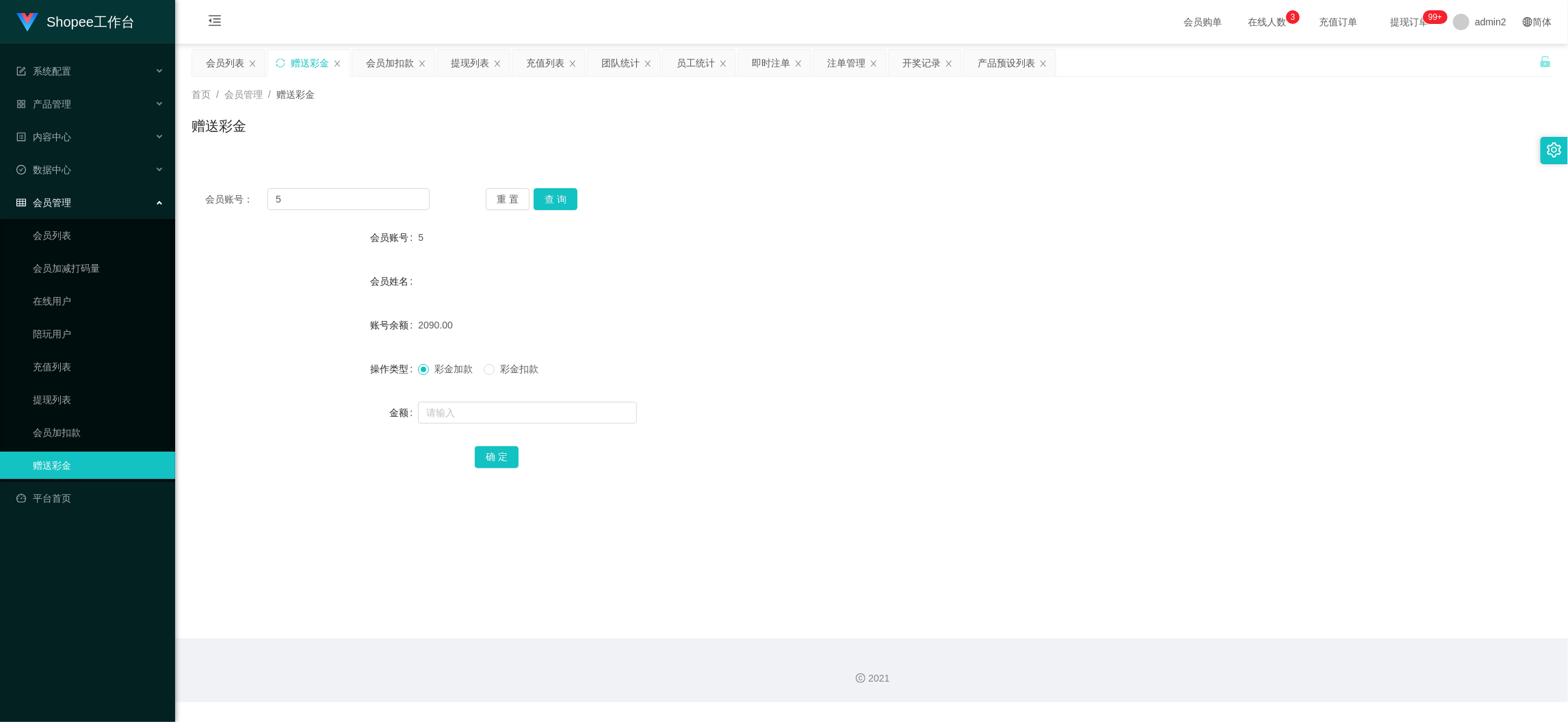
click at [357, 187] on div "会员账号： 5 重 置 查 询 会员账号 5 会员姓名 账号余额 2090.00 操作类型 彩金加款 彩金扣款 金额 确 定" at bounding box center [872, 337] width 1360 height 326
click at [360, 196] on input "5" at bounding box center [348, 199] width 162 height 22
paste input "wwiens"
type input "wwiens"
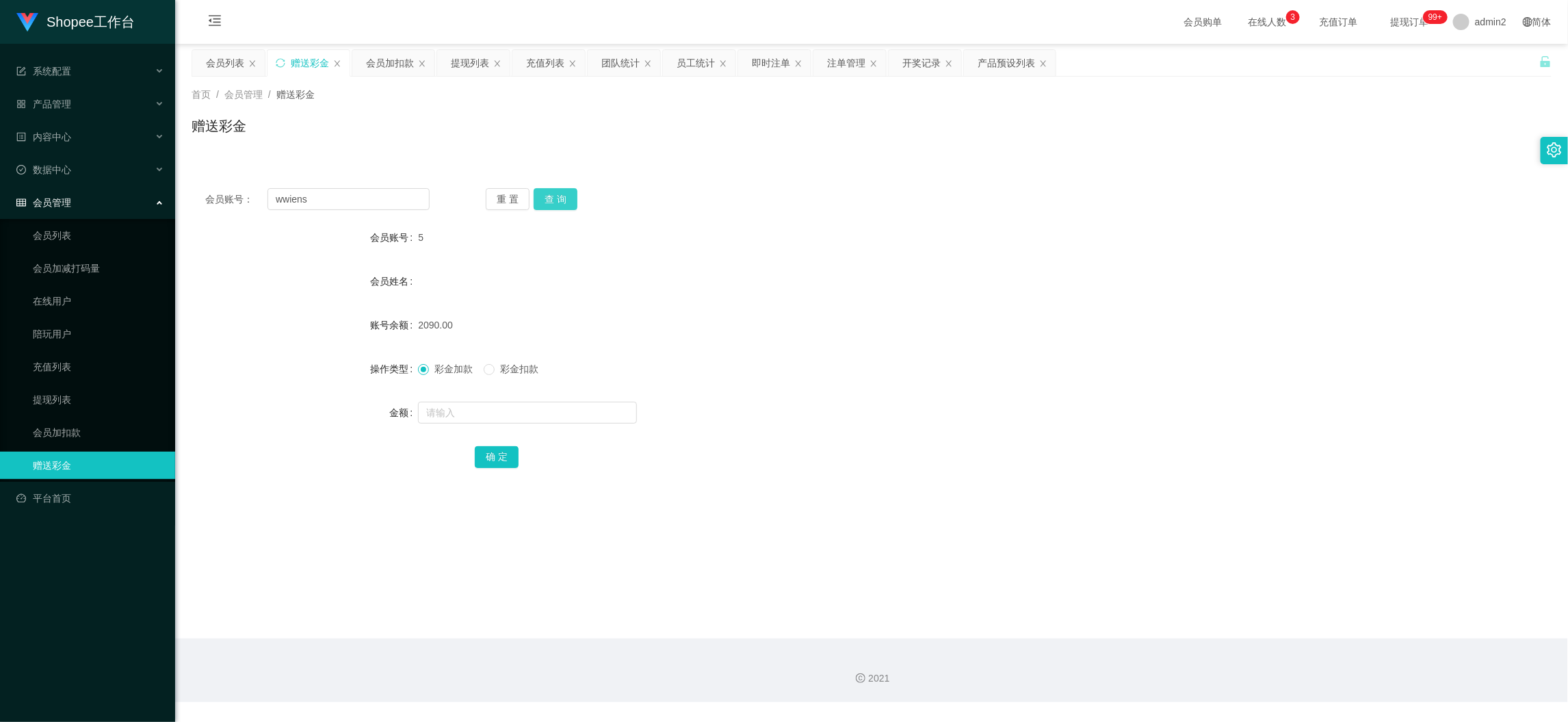
click at [541, 201] on button "查 询" at bounding box center [555, 199] width 44 height 22
click at [563, 416] on input "text" at bounding box center [527, 413] width 219 height 22
type input "80"
click at [499, 446] on button "确 定" at bounding box center [496, 457] width 44 height 22
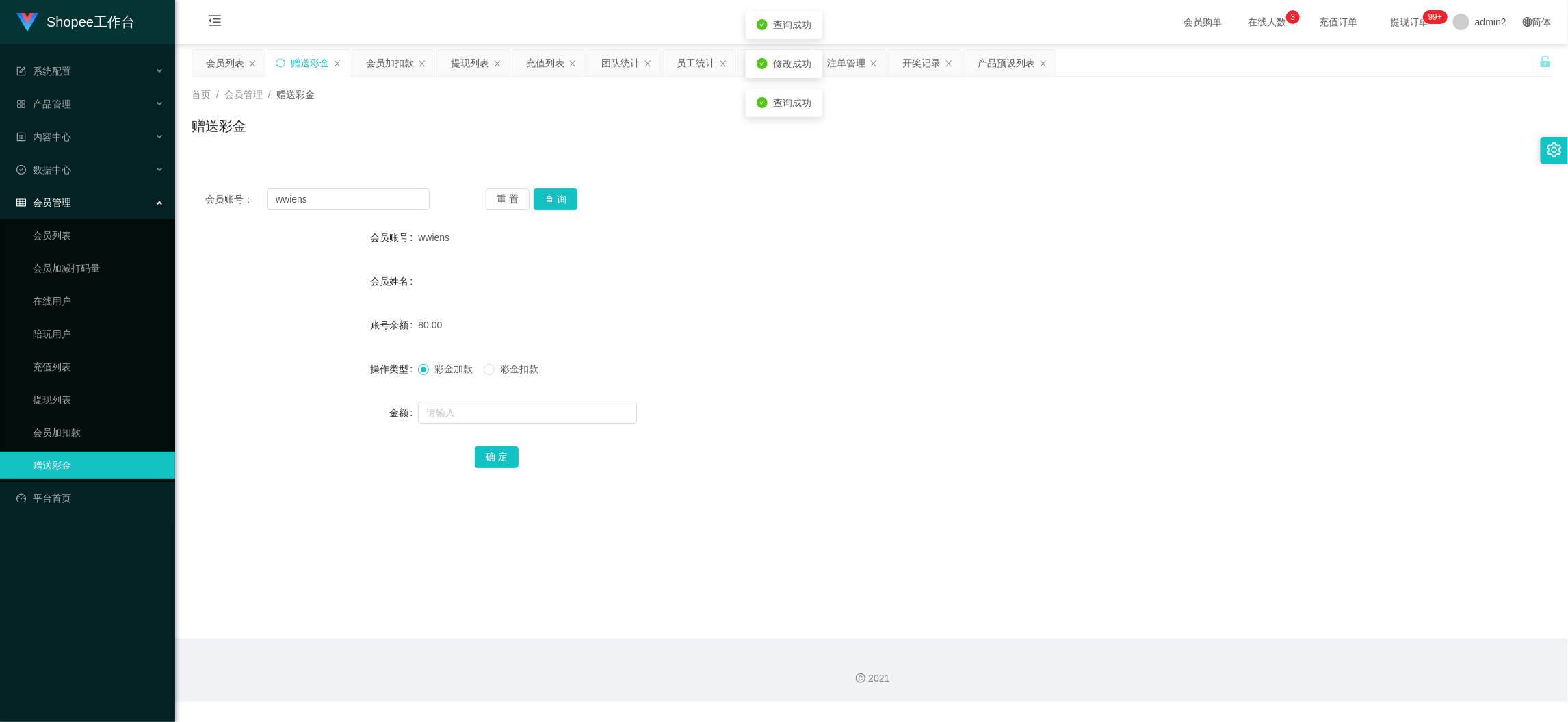
click at [874, 360] on div "彩金加款 彩金扣款" at bounding box center [814, 369] width 794 height 28
click at [621, 61] on div "团队统计" at bounding box center [620, 63] width 39 height 26
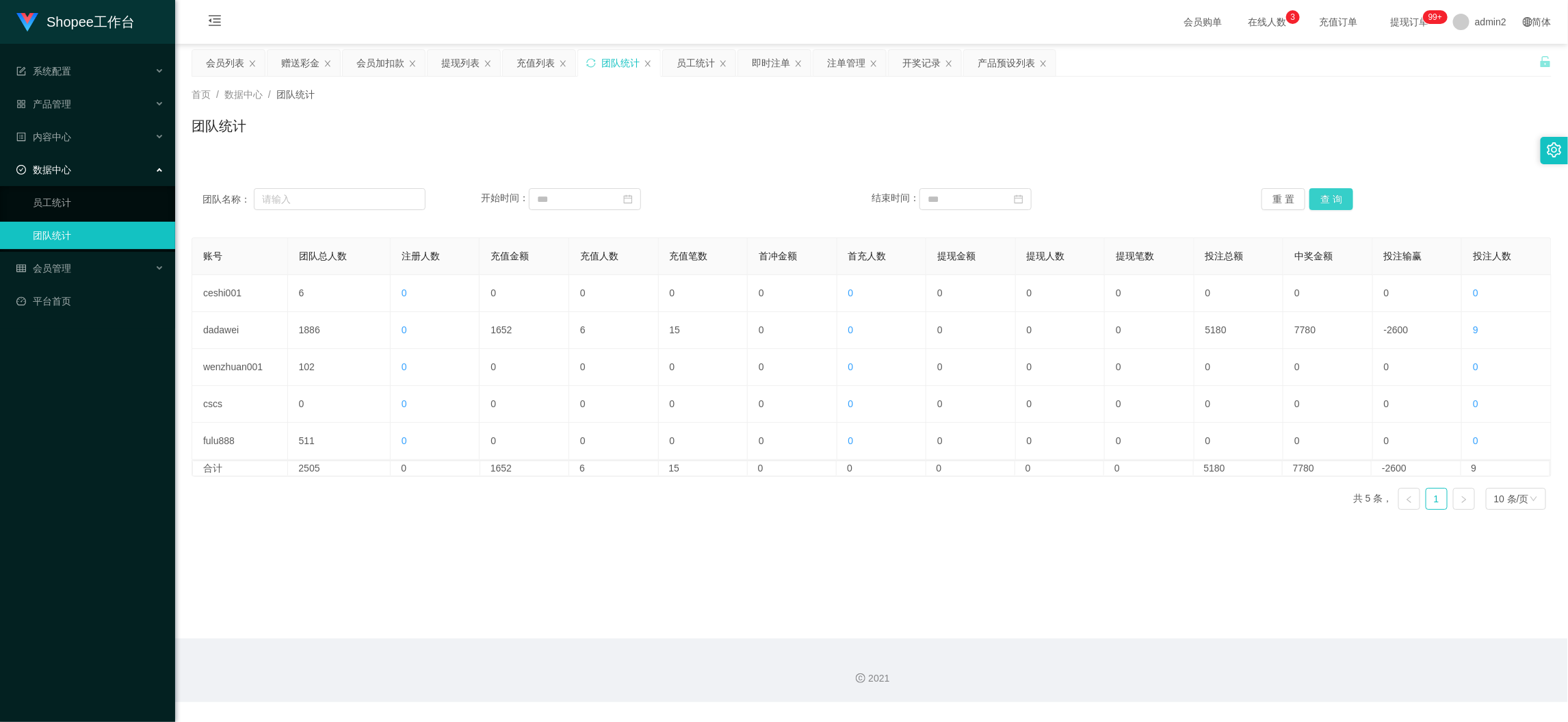
click at [1333, 190] on button "查 询" at bounding box center [1331, 199] width 44 height 22
click at [457, 58] on div "提现列表" at bounding box center [460, 63] width 39 height 26
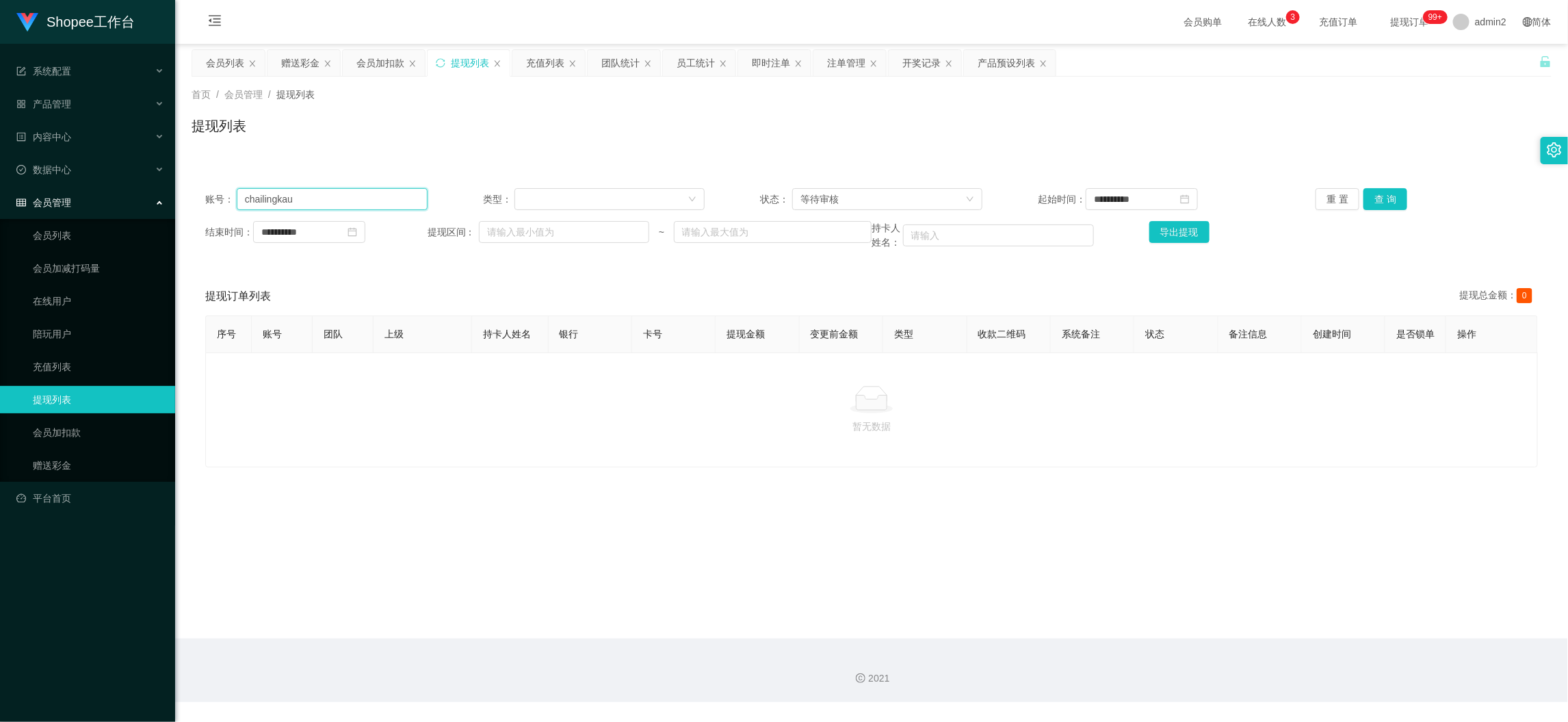
click at [346, 195] on input "chailingkau" at bounding box center [332, 199] width 191 height 22
drag, startPoint x: 347, startPoint y: 198, endPoint x: 381, endPoint y: 197, distance: 34.0
click at [347, 199] on input "chailingkau" at bounding box center [332, 199] width 191 height 22
paste input "selina010"
type input "selina010"
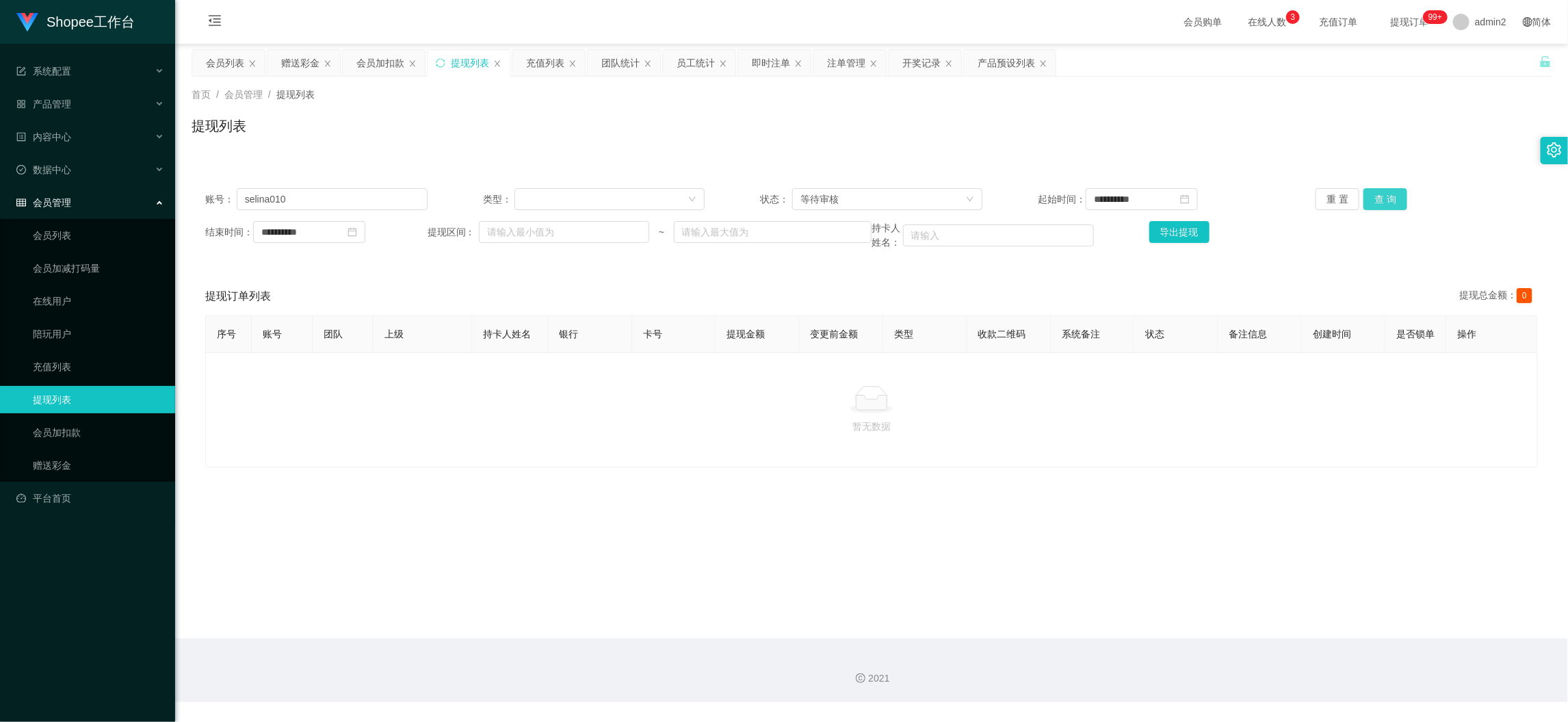
click at [1384, 195] on button "查 询" at bounding box center [1386, 199] width 44 height 22
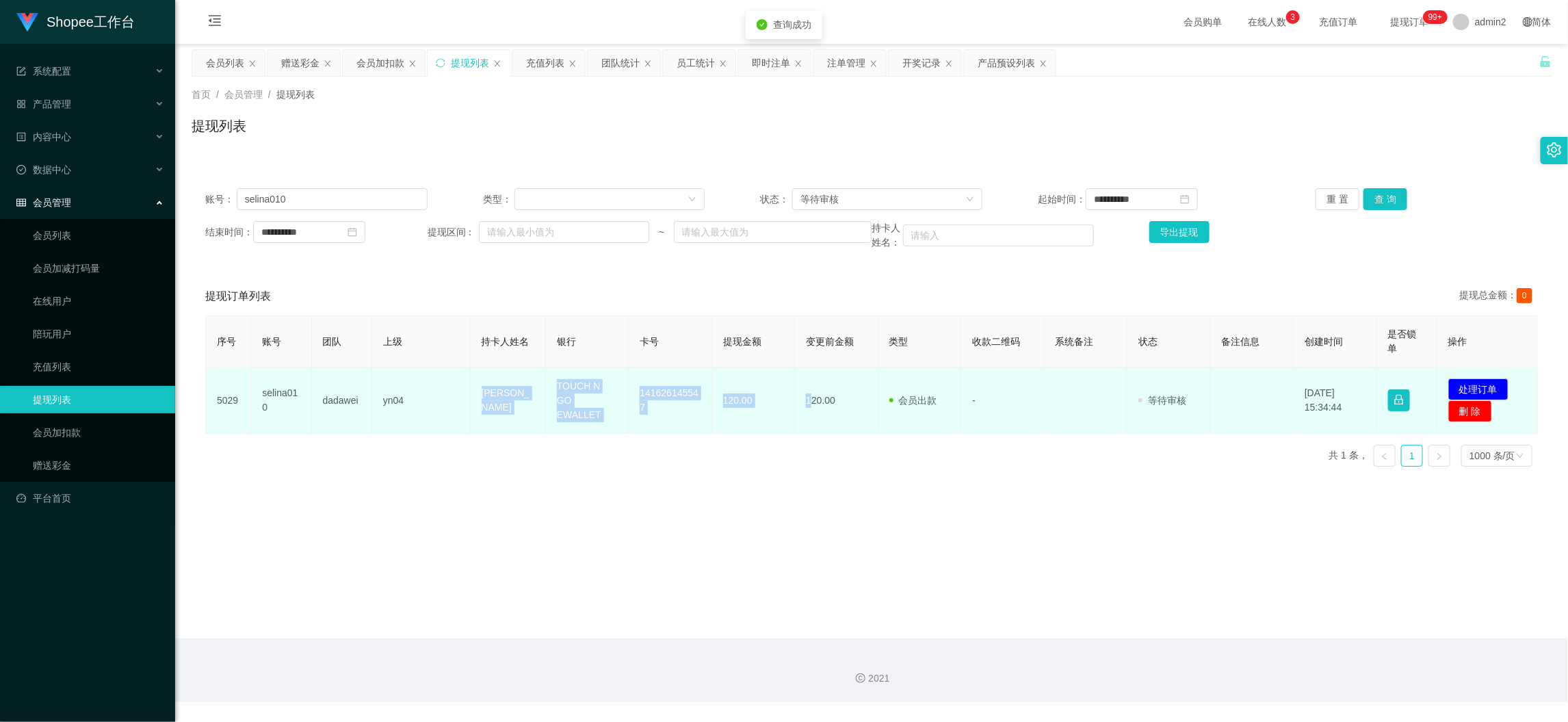
drag, startPoint x: 456, startPoint y: 384, endPoint x: 805, endPoint y: 407, distance: 349.8
click at [805, 407] on tr "5029 selina010 dadawei yn04 hung [PERSON_NAME] TOUCH N GO EWALLET 141626145547 …" at bounding box center [872, 400] width 1332 height 66
click at [754, 411] on td "120.00" at bounding box center [754, 400] width 83 height 66
drag, startPoint x: 461, startPoint y: 387, endPoint x: 752, endPoint y: 406, distance: 291.6
click at [752, 406] on tr "5029 selina010 dadawei yn04 hung [PERSON_NAME] TOUCH N GO EWALLET 141626145547 …" at bounding box center [872, 400] width 1332 height 66
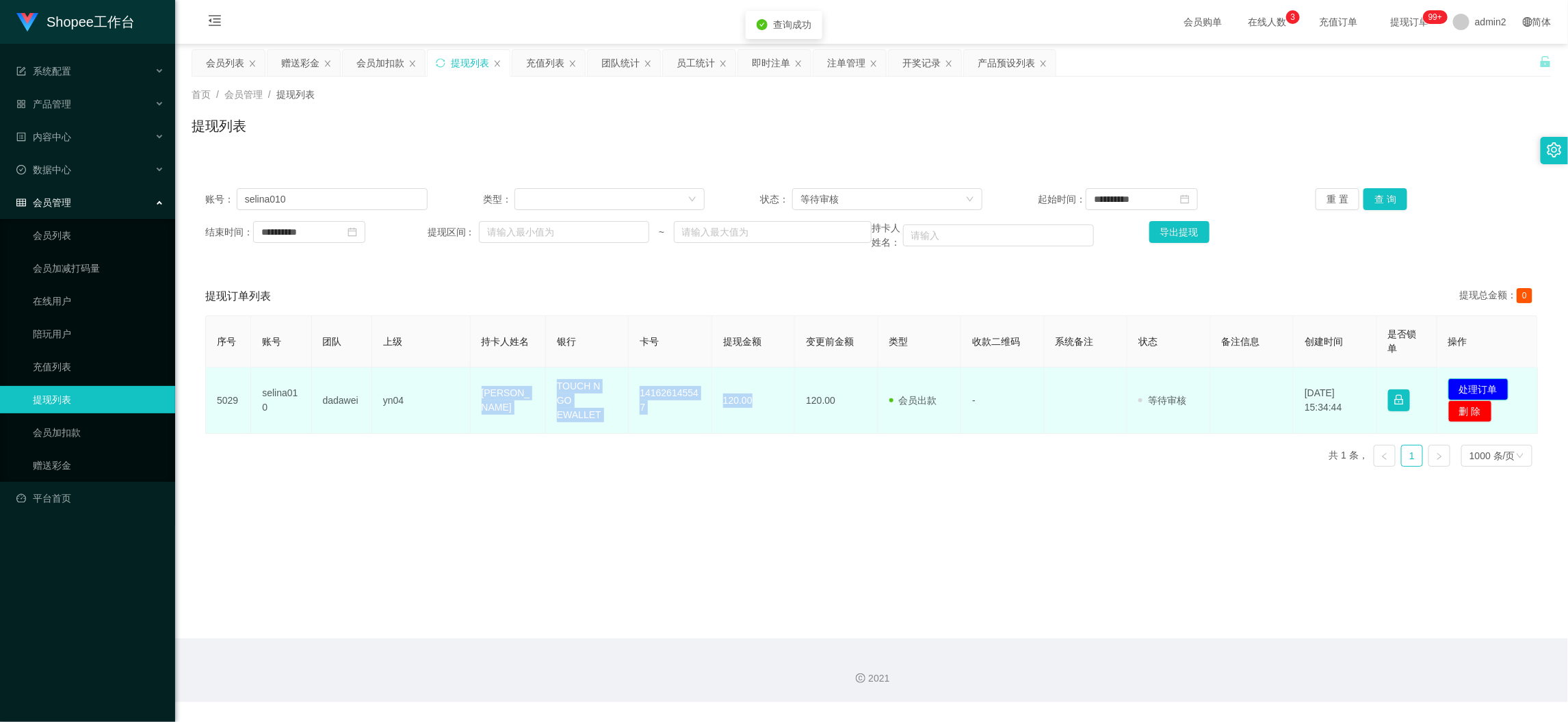
copy tr "[PERSON_NAME] TOUCH N GO EWALLET 141626145547 120.00"
click at [1470, 387] on button "处理订单" at bounding box center [1478, 389] width 61 height 22
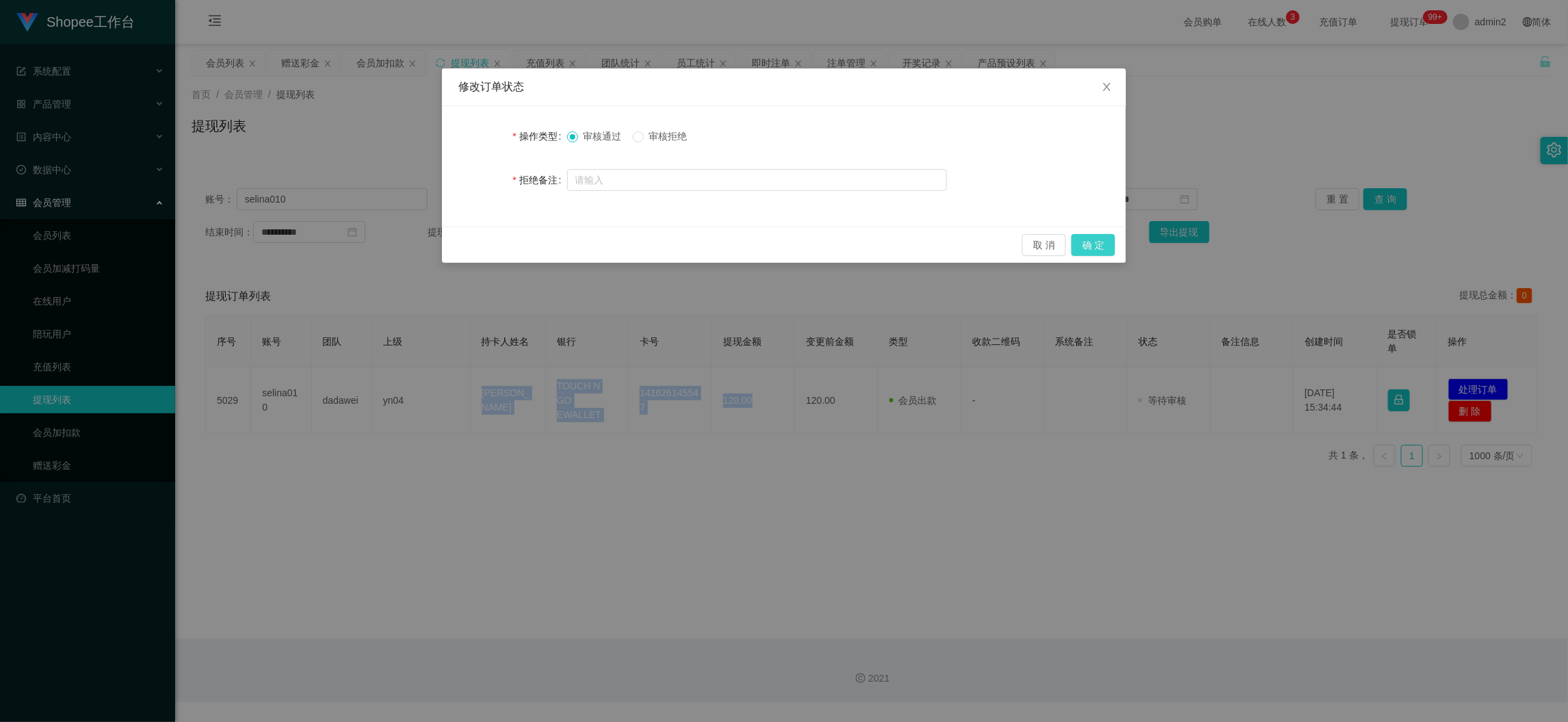
click at [1092, 249] on button "确 定" at bounding box center [1093, 245] width 44 height 22
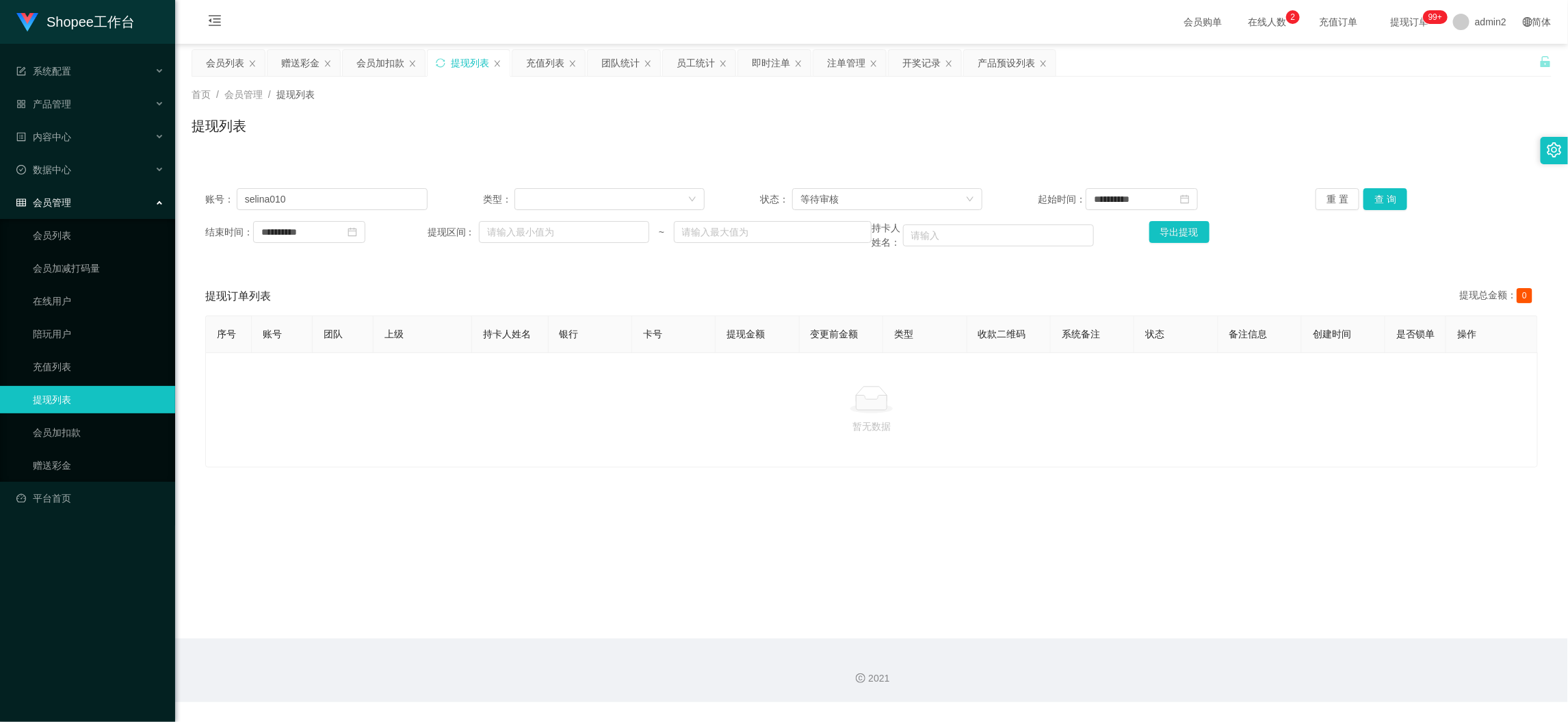
click at [1198, 641] on div "2021" at bounding box center [871, 670] width 1393 height 63
click at [300, 57] on div "赠送彩金" at bounding box center [300, 63] width 39 height 26
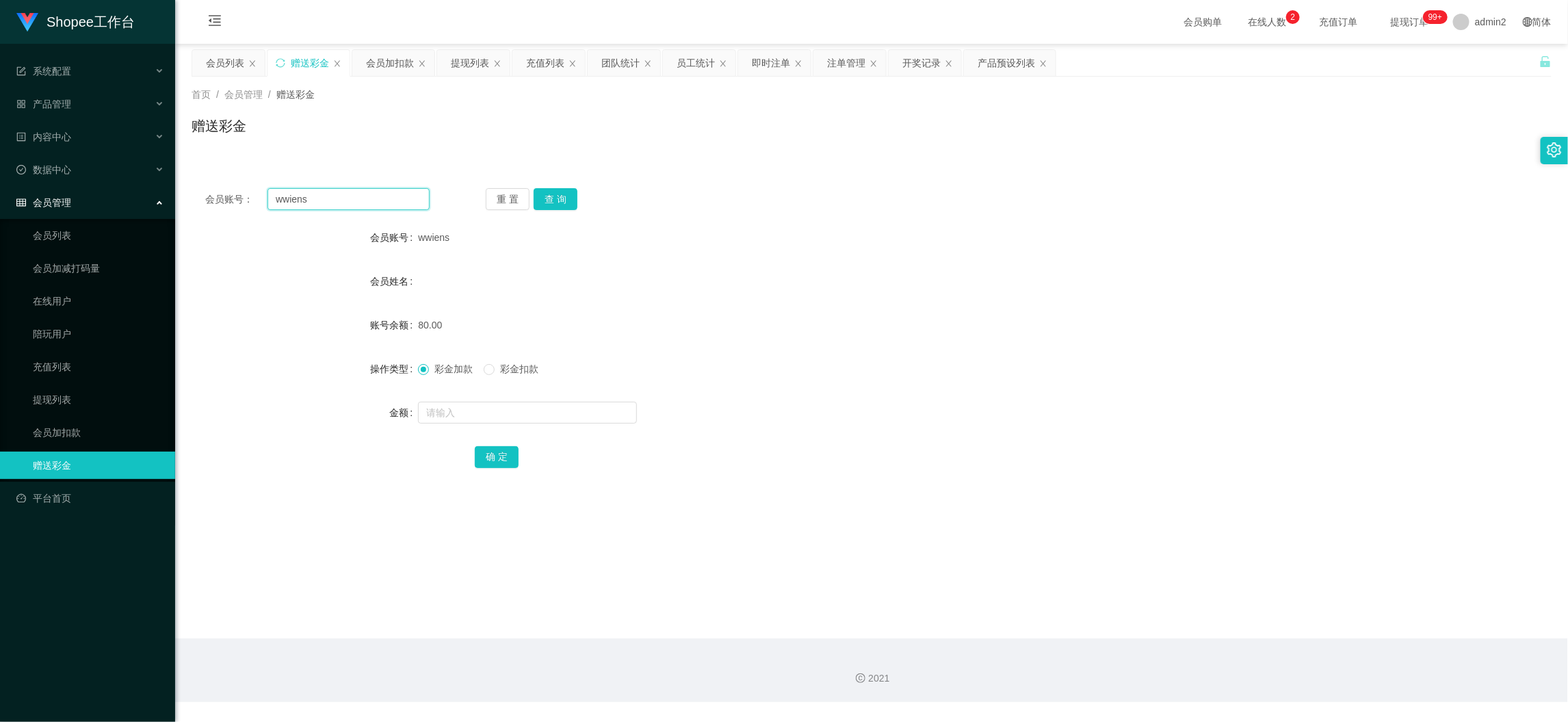
click at [373, 206] on input "wwiens" at bounding box center [348, 199] width 162 height 22
paste input "445100"
type input "445100"
click at [557, 199] on button "查 询" at bounding box center [555, 199] width 44 height 22
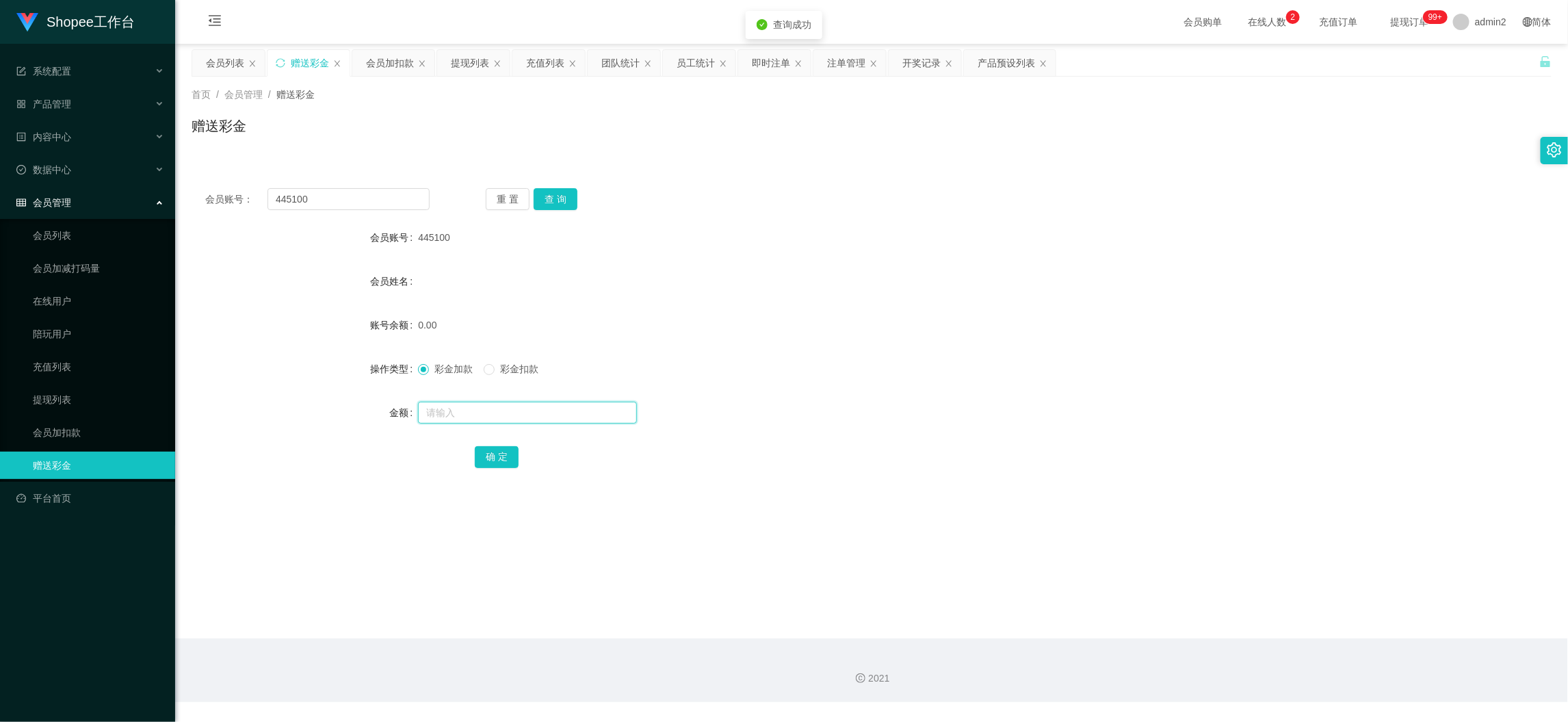
click at [555, 418] on input "text" at bounding box center [527, 413] width 219 height 22
click at [557, 419] on input "text" at bounding box center [527, 413] width 219 height 22
type input "80"
drag, startPoint x: 495, startPoint y: 456, endPoint x: 651, endPoint y: 418, distance: 160.6
click at [495, 456] on button "确 定" at bounding box center [496, 457] width 44 height 22
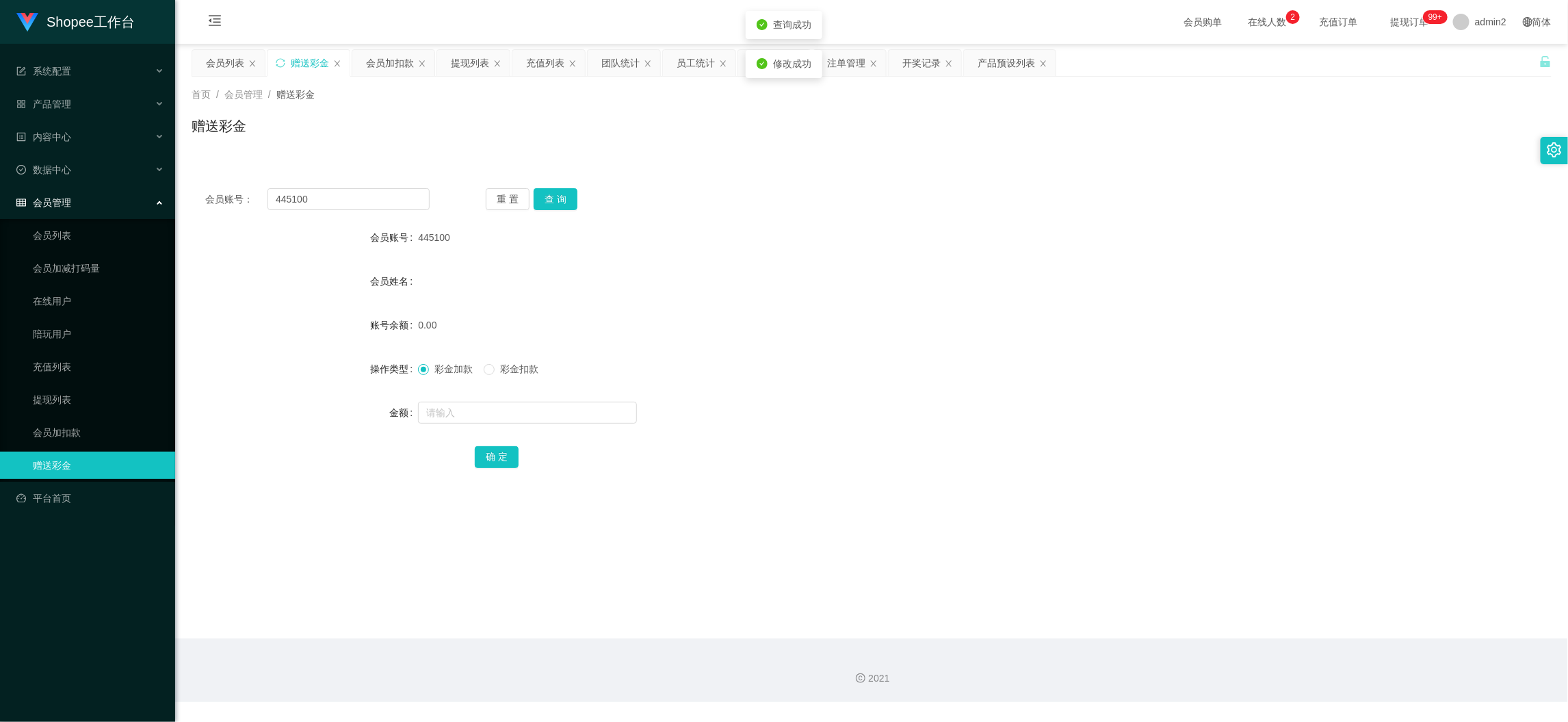
click at [852, 376] on div "彩金加款 彩金扣款" at bounding box center [814, 369] width 794 height 28
drag, startPoint x: 1244, startPoint y: 641, endPoint x: 975, endPoint y: 453, distance: 328.2
click at [1245, 641] on div "2021" at bounding box center [871, 670] width 1393 height 63
drag, startPoint x: 456, startPoint y: 61, endPoint x: 461, endPoint y: 87, distance: 26.5
click at [458, 61] on div "提现列表" at bounding box center [470, 63] width 39 height 26
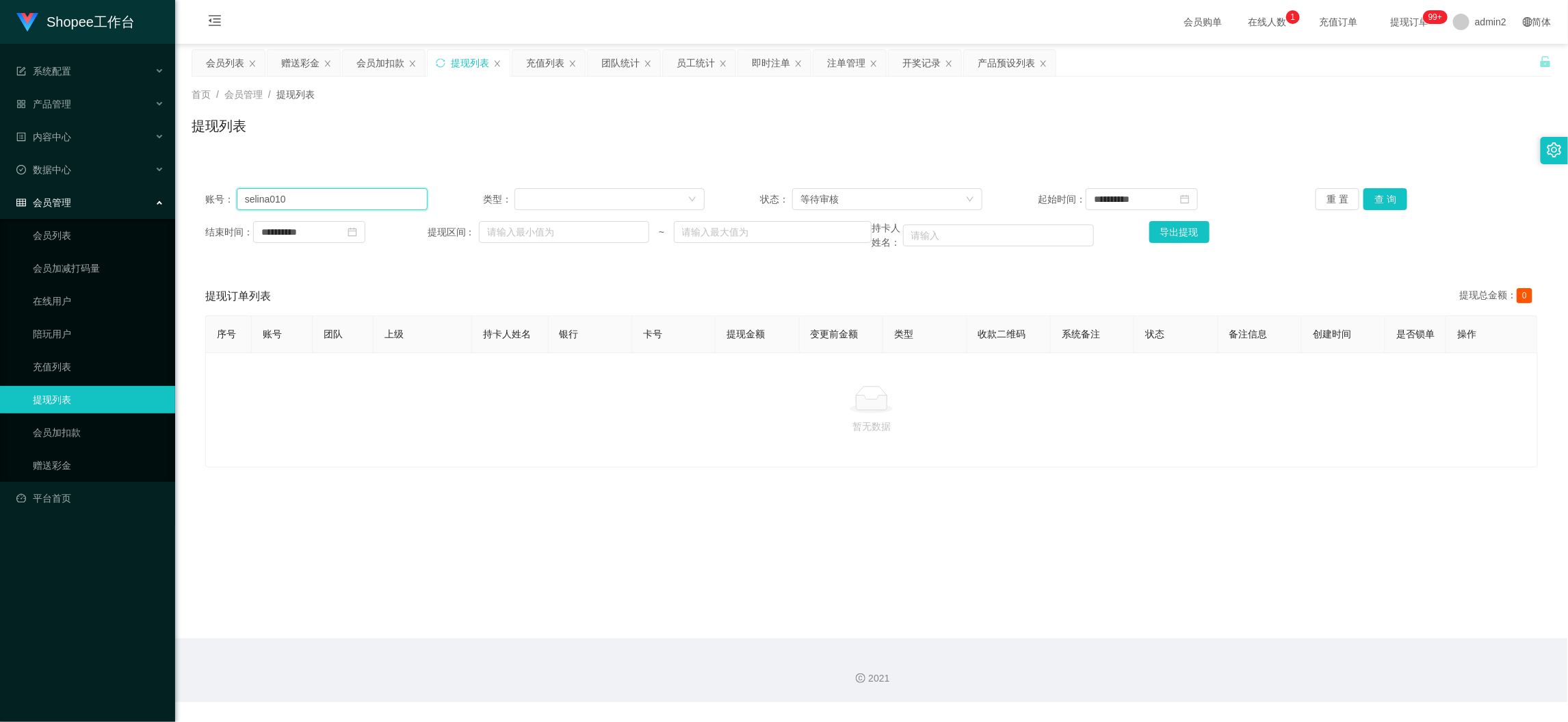
click at [355, 195] on input "selina010" at bounding box center [332, 199] width 191 height 22
paste input "wwiens"
type input "wwiens"
click at [1395, 190] on button "查 询" at bounding box center [1386, 199] width 44 height 22
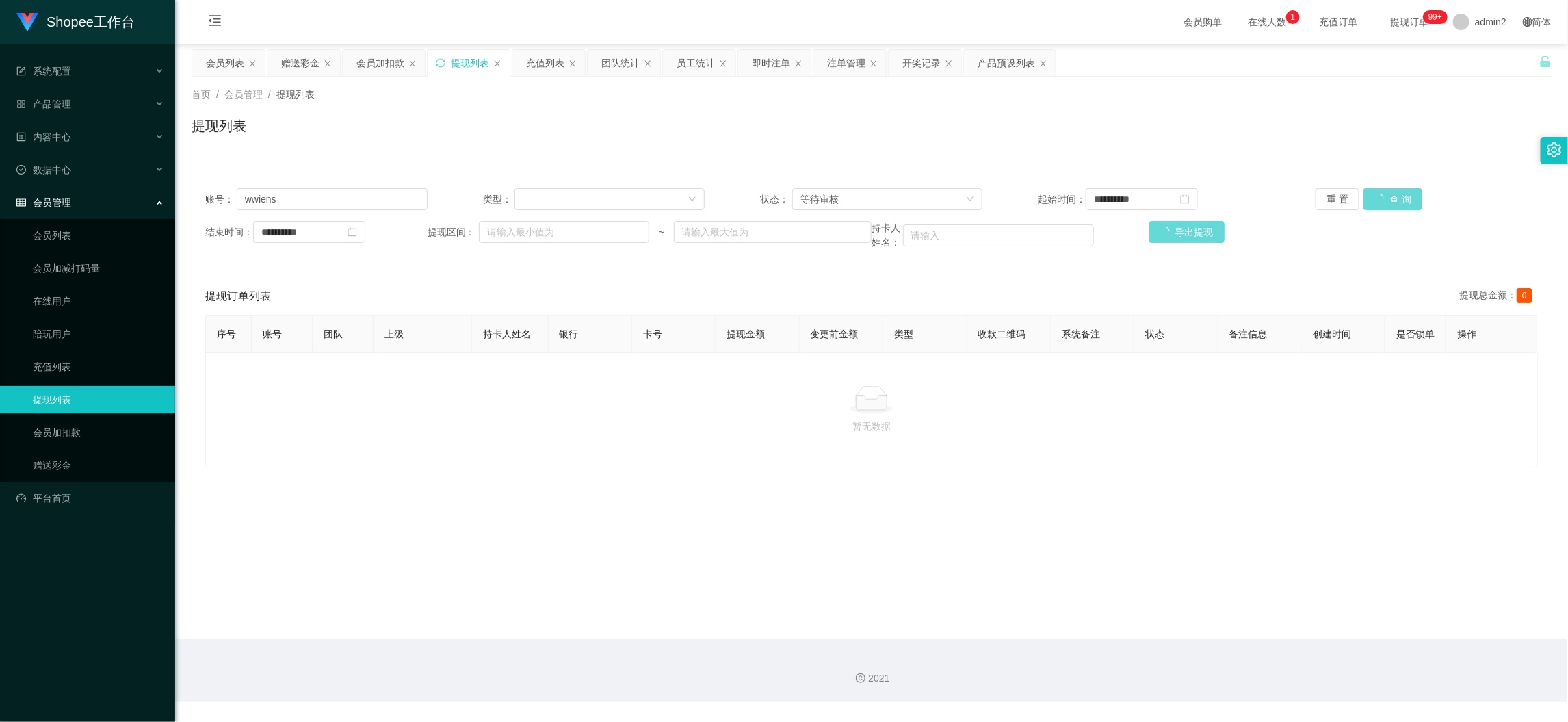
click at [1388, 198] on div "重 置 查 询" at bounding box center [1427, 199] width 222 height 22
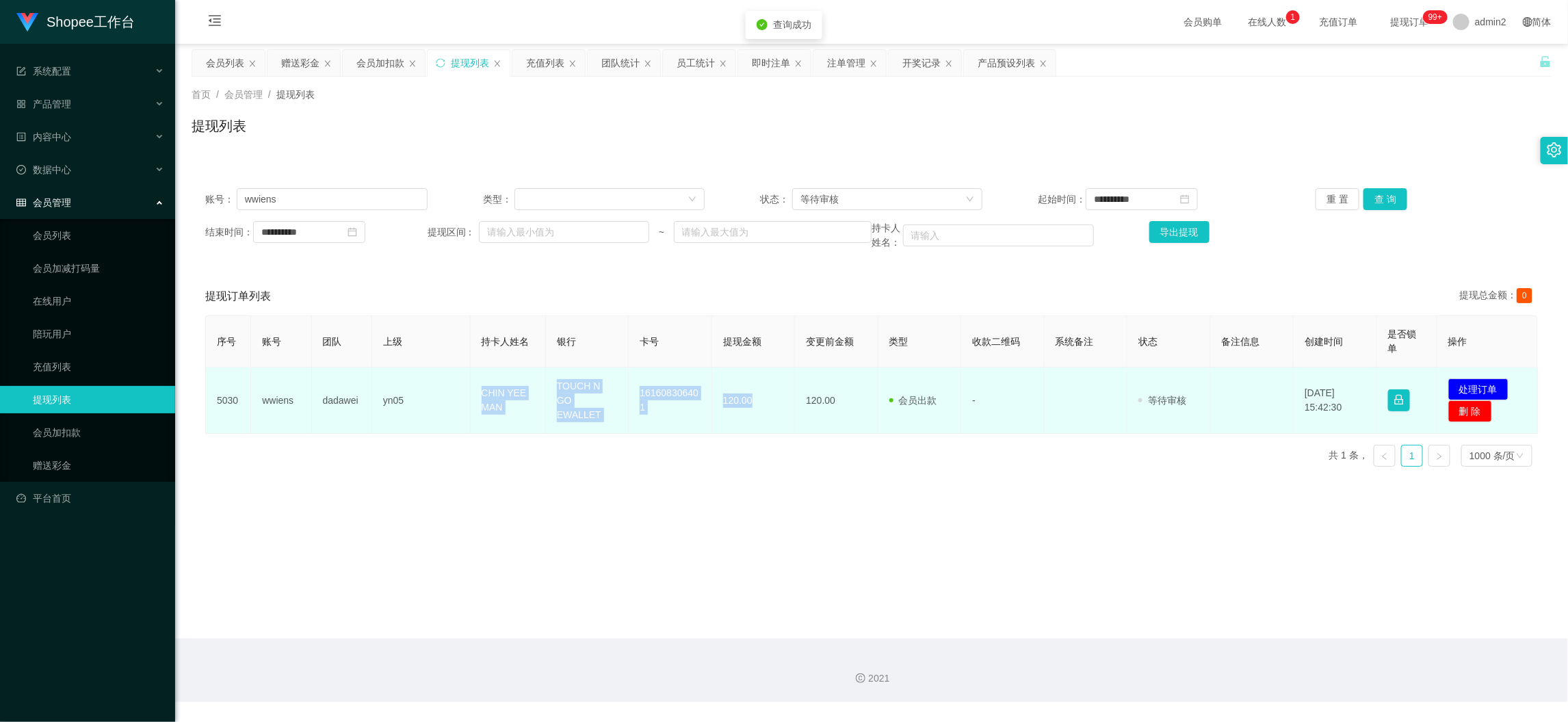
drag, startPoint x: 515, startPoint y: 398, endPoint x: 756, endPoint y: 408, distance: 241.2
click at [756, 408] on tr "5030 wwiens dadawei yn05 CHIN YEE MAN TOUCH N GO EWALLET 161608306401 120.00 12…" at bounding box center [872, 400] width 1332 height 66
copy tr "CHIN YEE MAN TOUCH N GO EWALLET 161608306401 120.00"
click at [1475, 387] on button "处理订单" at bounding box center [1478, 389] width 61 height 22
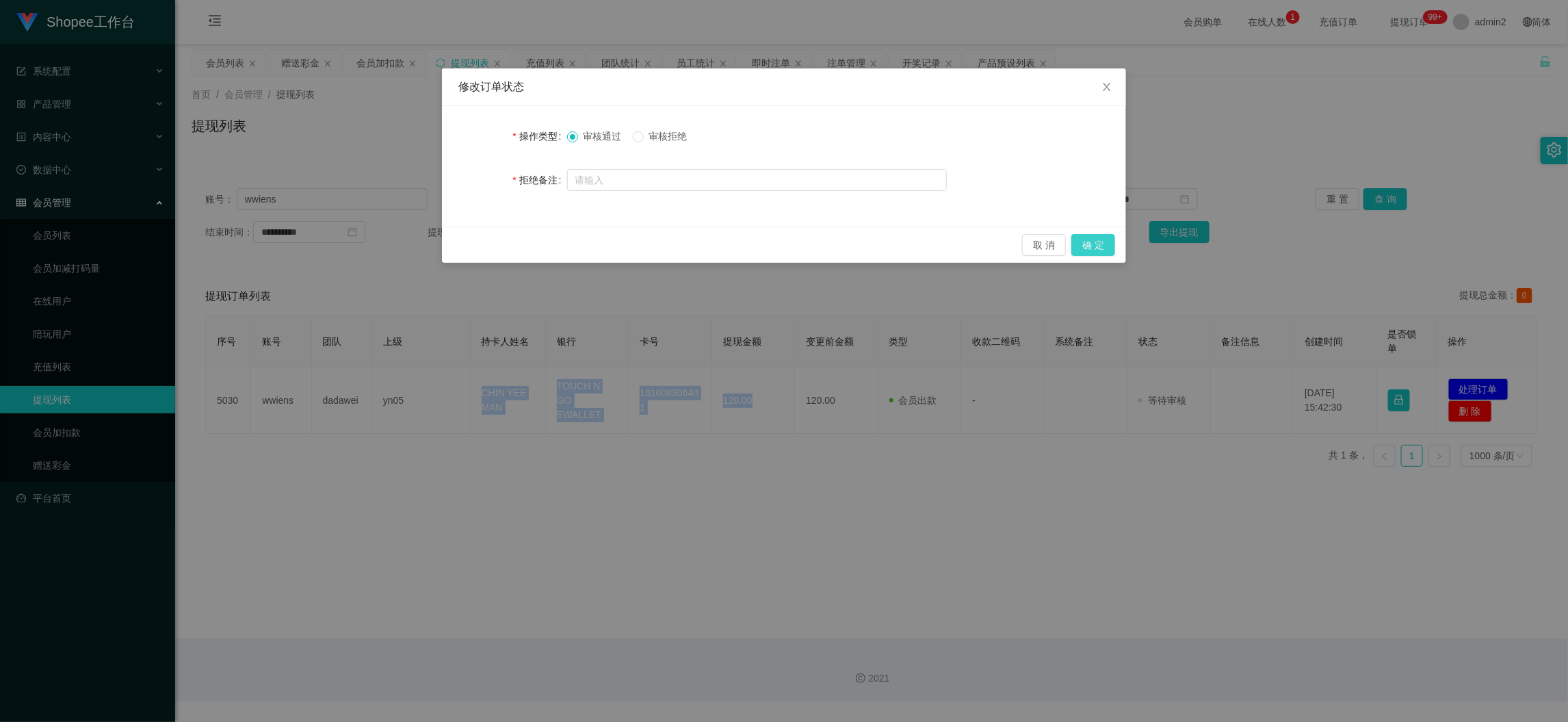
click at [1100, 244] on button "确 定" at bounding box center [1093, 245] width 44 height 22
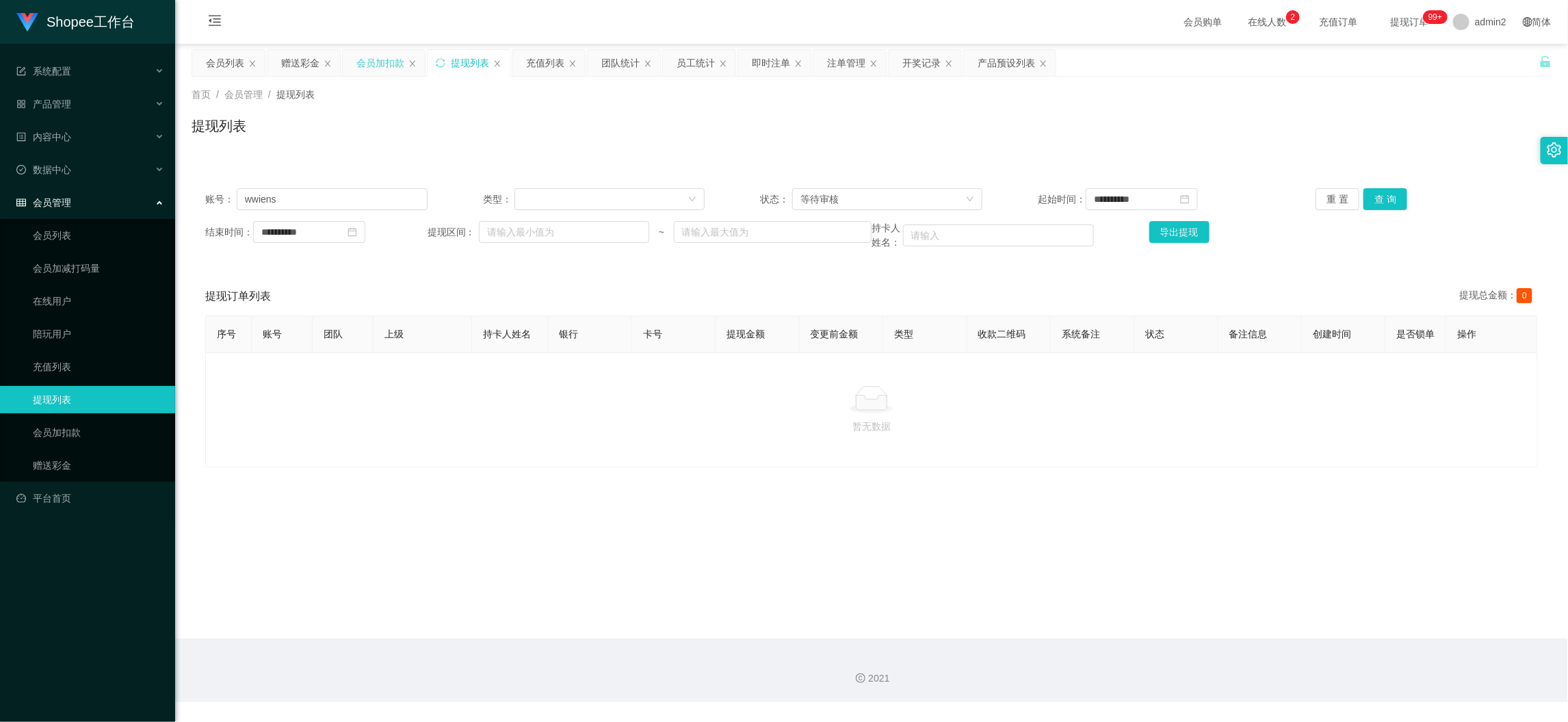
click at [385, 68] on div "会员加扣款" at bounding box center [381, 63] width 48 height 26
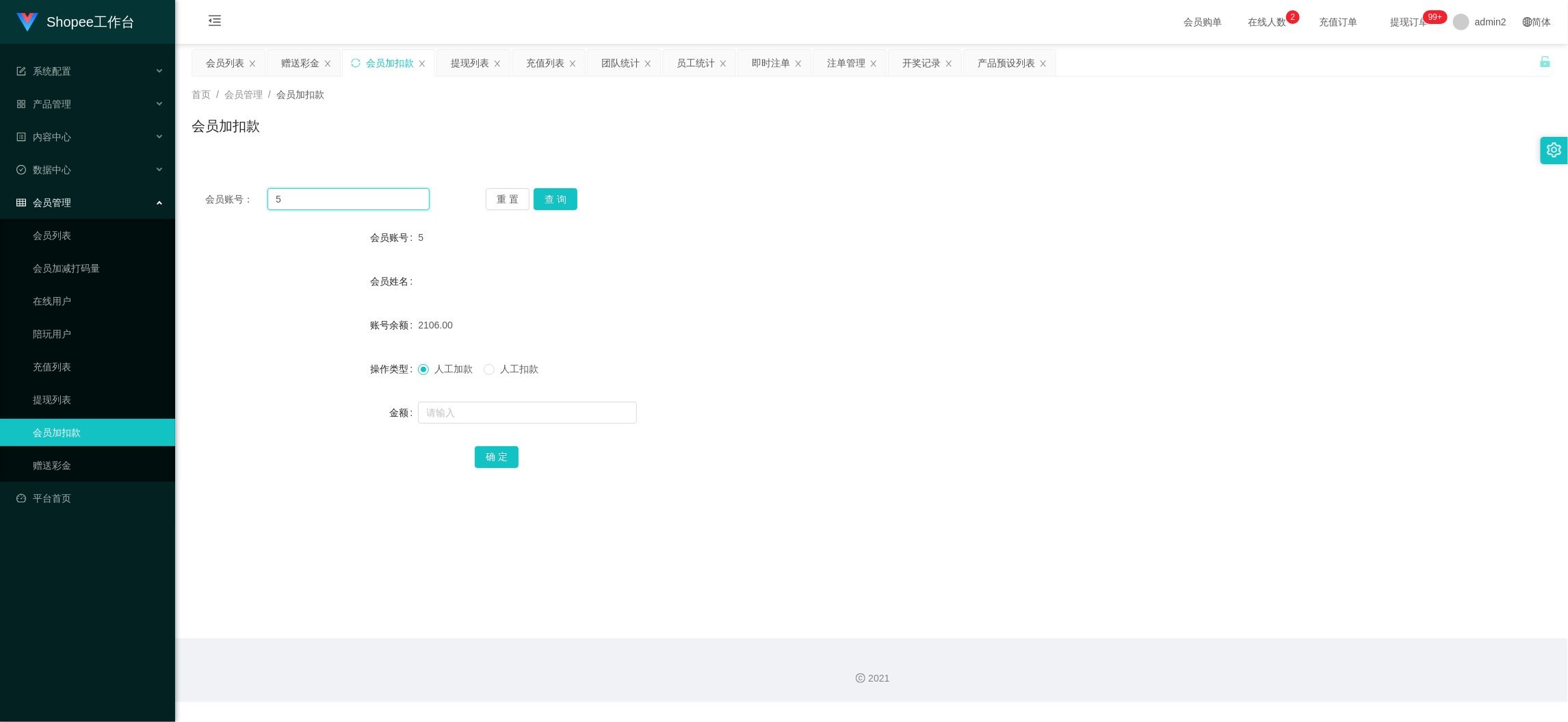
click at [359, 209] on input "5" at bounding box center [348, 199] width 162 height 22
click at [359, 206] on input "5" at bounding box center [348, 199] width 162 height 22
paste input "168"
type input "168"
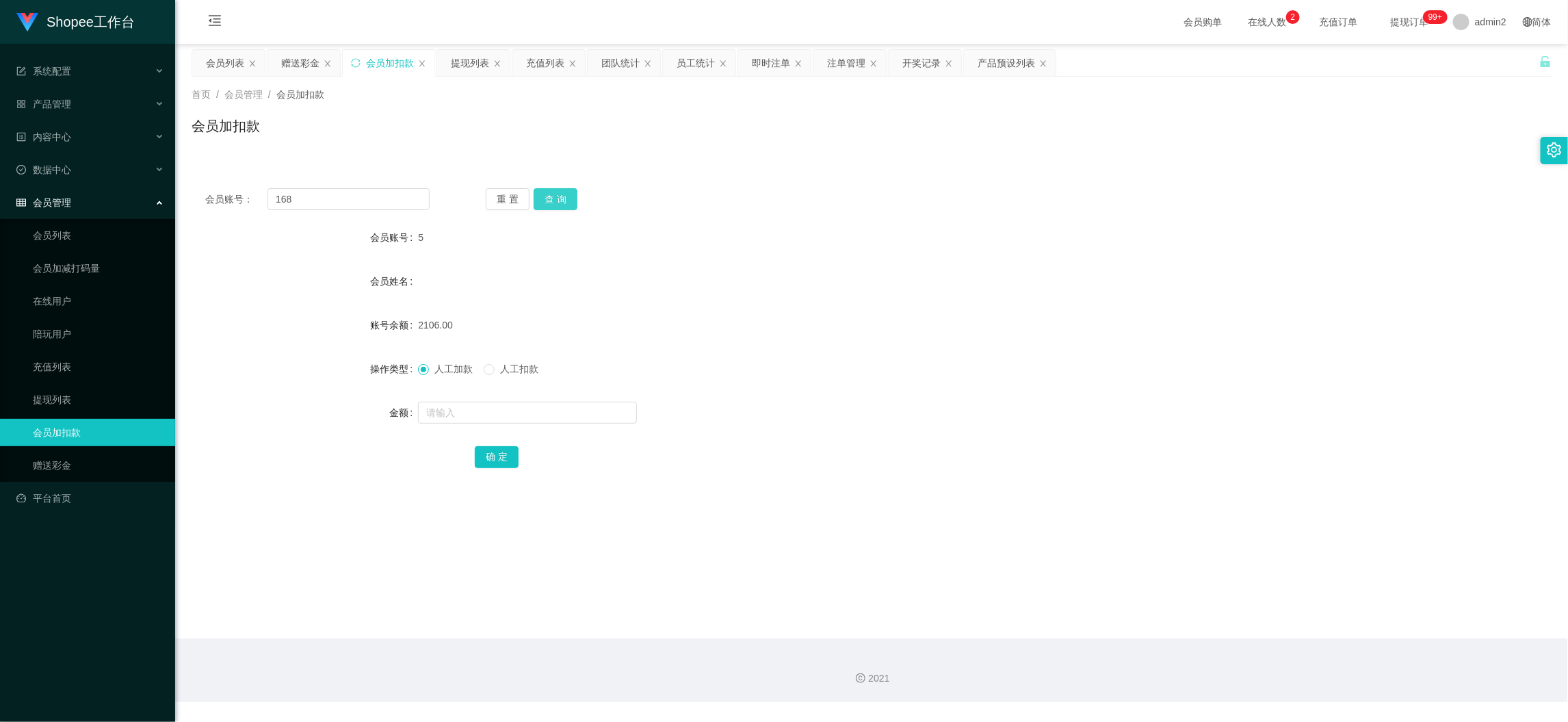
drag, startPoint x: 547, startPoint y: 197, endPoint x: 548, endPoint y: 209, distance: 12.0
click at [548, 197] on button "查 询" at bounding box center [555, 199] width 44 height 22
click at [594, 416] on input "text" at bounding box center [527, 413] width 219 height 22
type input "16"
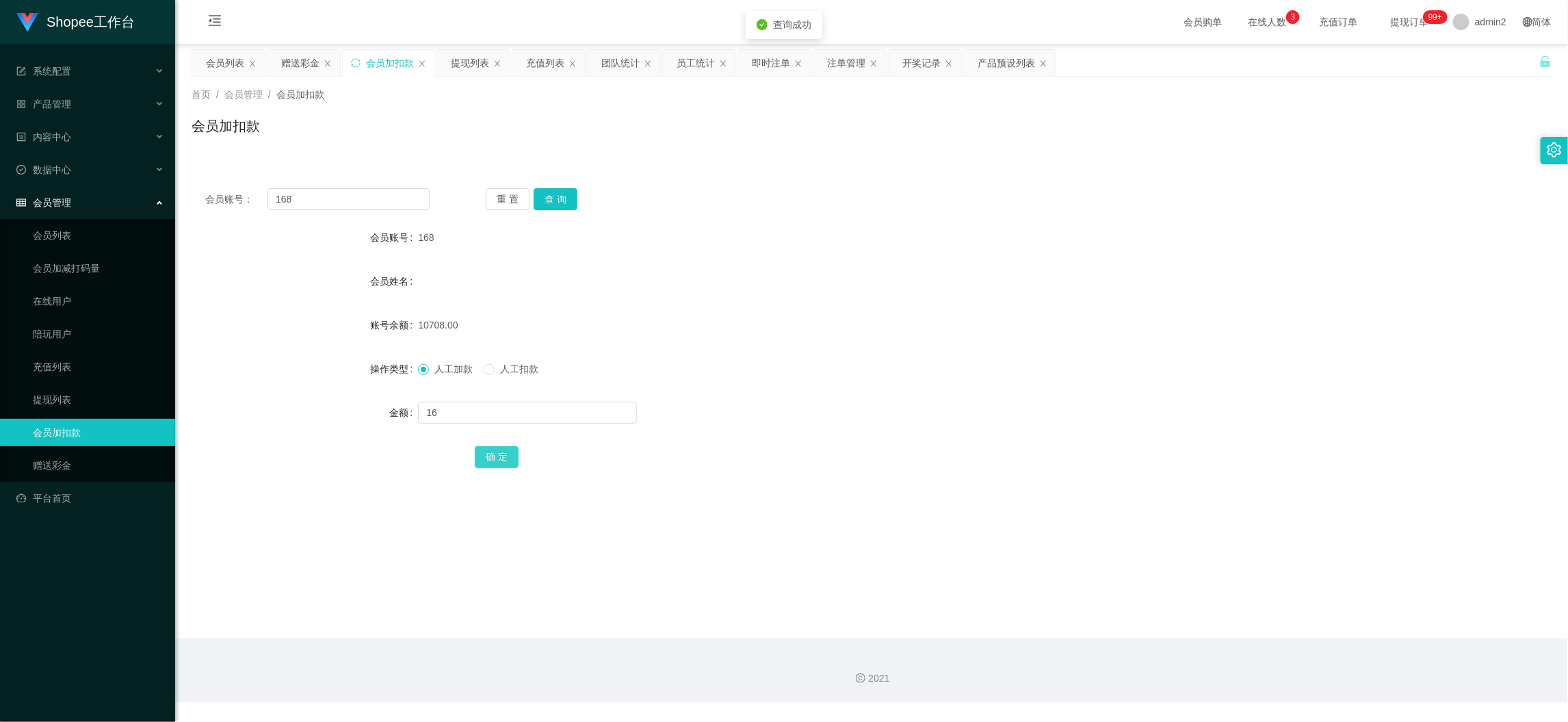
click at [510, 463] on button "确 定" at bounding box center [496, 457] width 44 height 22
click at [952, 395] on form "会员账号 168 会员姓名 账号余额 10708.00 操作类型 人工加款 人工扣款 金额 确 定" at bounding box center [872, 347] width 1360 height 247
click at [281, 61] on div "赠送彩金" at bounding box center [300, 63] width 39 height 26
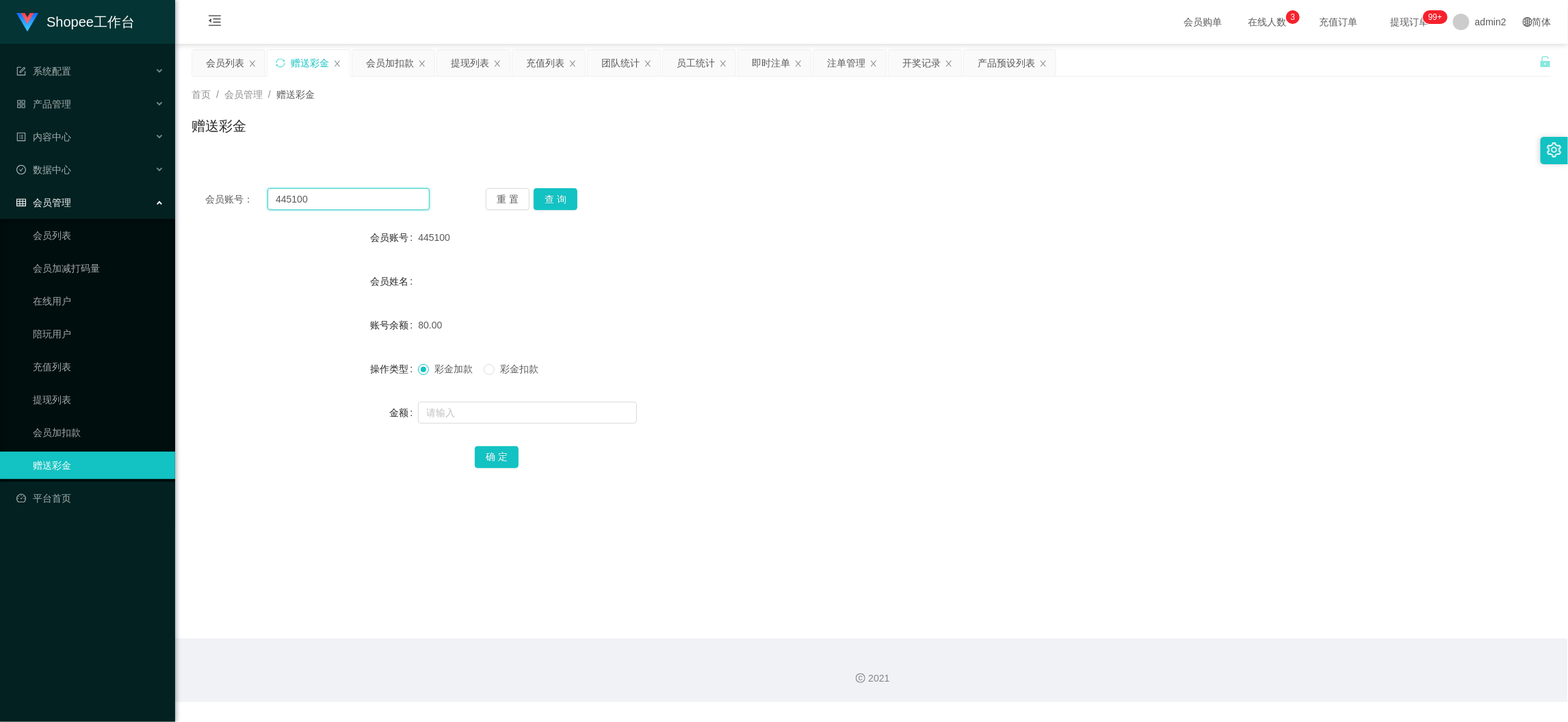
click at [364, 190] on input "445100" at bounding box center [348, 199] width 162 height 22
paste input "kiwi64"
type input "kiwi64"
click at [558, 193] on button "查 询" at bounding box center [555, 199] width 44 height 22
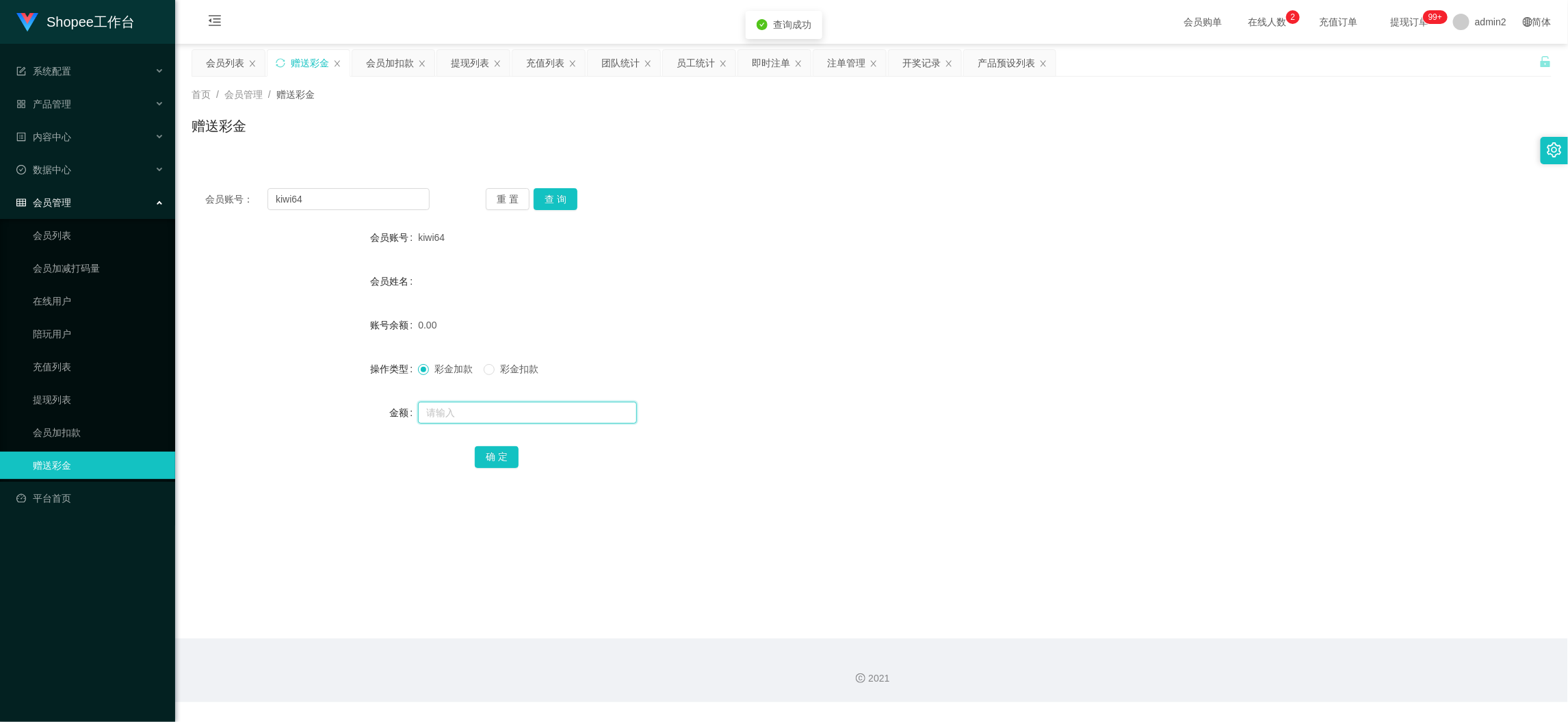
click at [574, 422] on input "text" at bounding box center [527, 413] width 219 height 22
click at [577, 414] on input "text" at bounding box center [527, 413] width 219 height 22
type input "80"
drag, startPoint x: 483, startPoint y: 452, endPoint x: 545, endPoint y: 440, distance: 63.2
click at [483, 452] on button "确 定" at bounding box center [496, 457] width 44 height 22
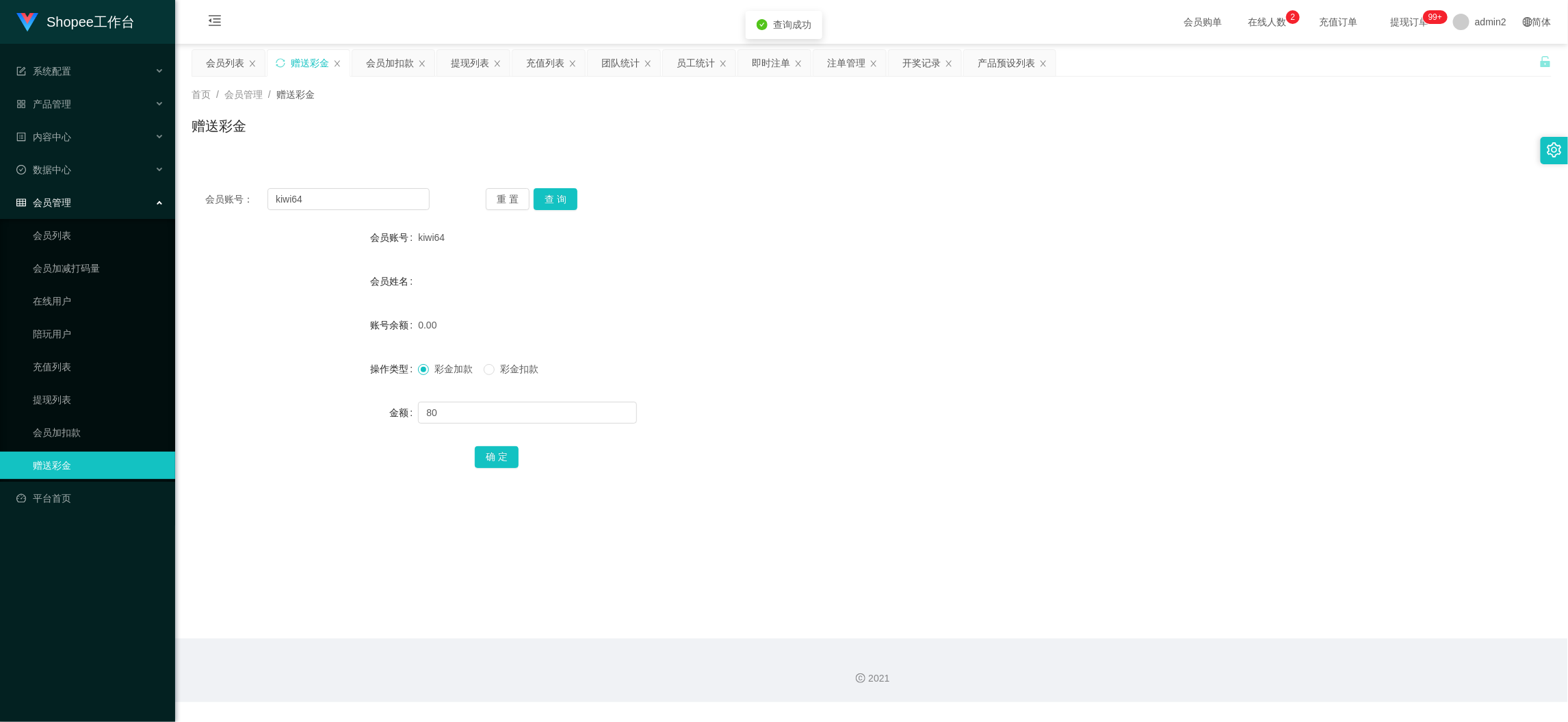
click at [874, 378] on div "彩金加款 彩金扣款" at bounding box center [814, 369] width 794 height 28
drag, startPoint x: 1228, startPoint y: 656, endPoint x: 1201, endPoint y: 633, distance: 35.5
click at [1227, 653] on div "2021" at bounding box center [871, 670] width 1393 height 63
click at [393, 56] on div "会员加扣款" at bounding box center [390, 63] width 48 height 26
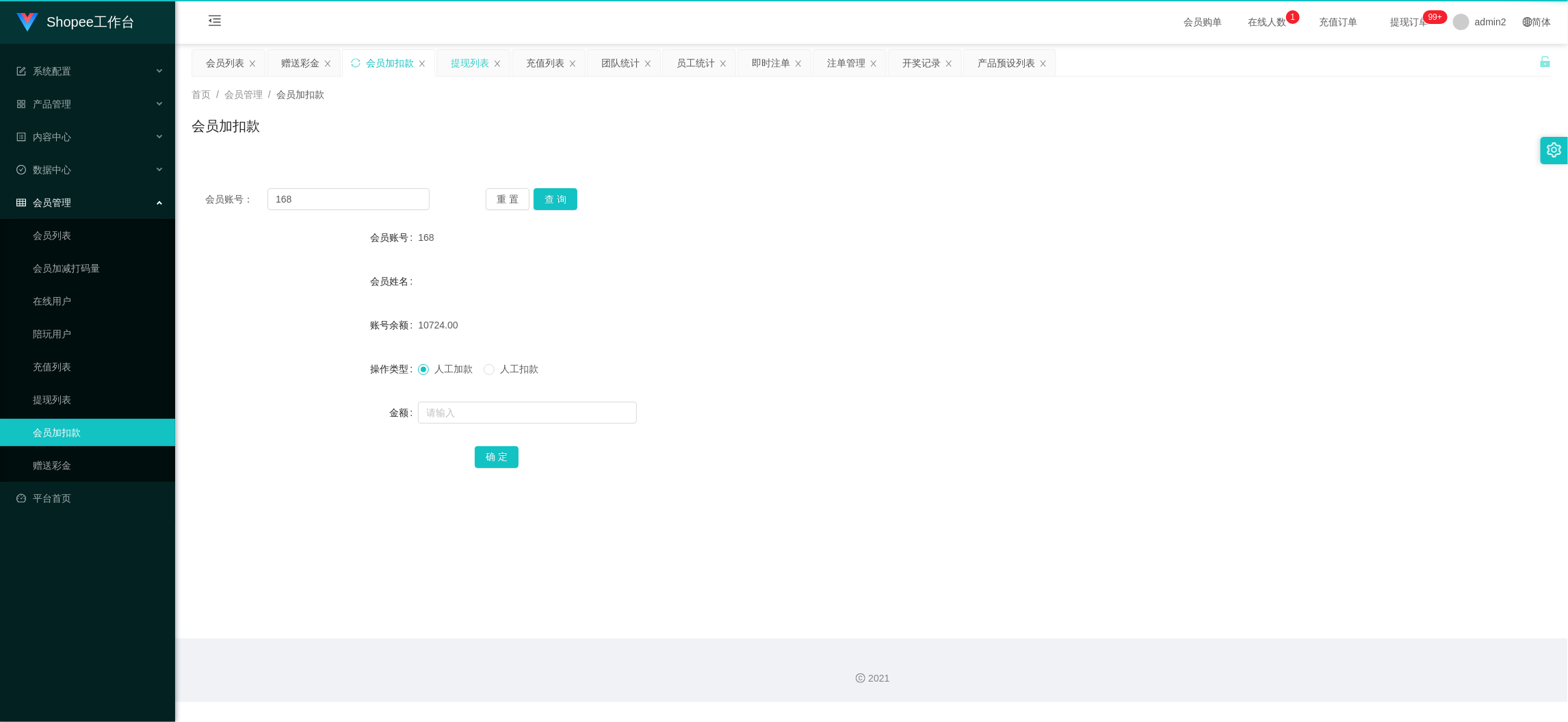
click at [476, 66] on div "提现列表" at bounding box center [470, 63] width 39 height 26
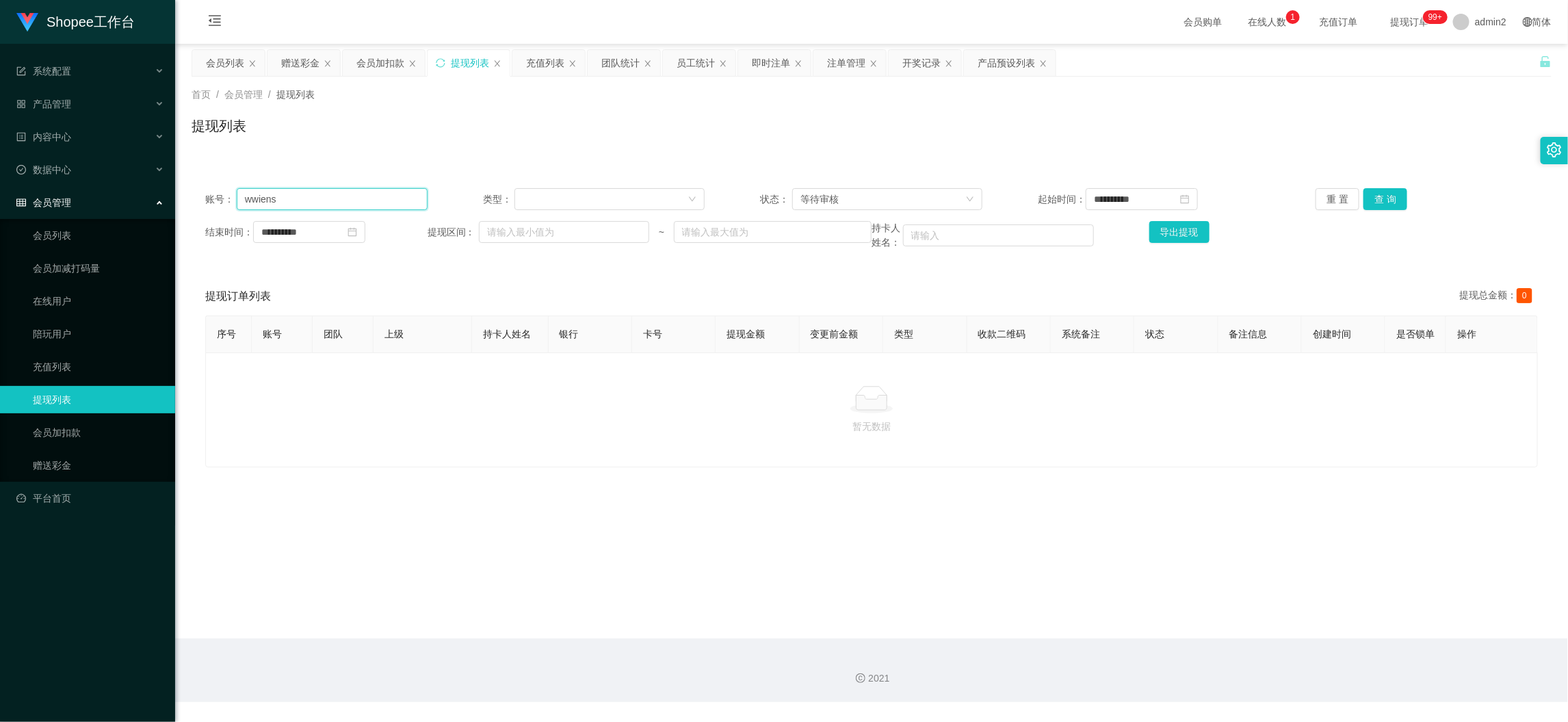
click at [378, 197] on input "wwiens" at bounding box center [332, 199] width 191 height 22
paste input "Kgchia5984"
type input "Kgchia5984"
click at [1384, 195] on button "查 询" at bounding box center [1386, 199] width 44 height 22
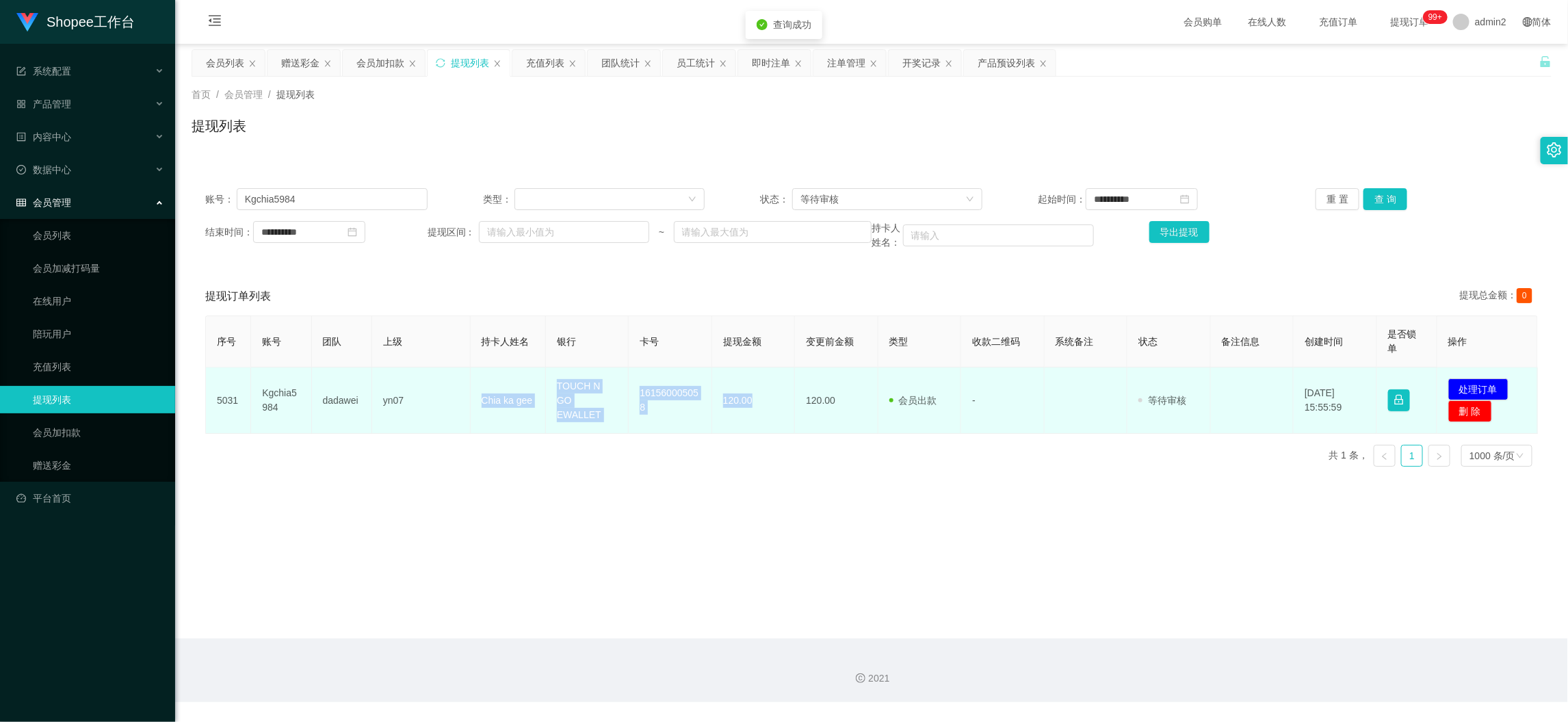
drag, startPoint x: 473, startPoint y: 397, endPoint x: 761, endPoint y: 402, distance: 288.0
click at [761, 402] on tr "5031 Kgchia5984 dadawei yn07 Chia ka gee TOUCH N GO EWALLET 161560005058 120.00…" at bounding box center [872, 400] width 1332 height 66
copy tr "Chia ka gee TOUCH N GO EWALLET 161560005058 120.00"
click at [1471, 385] on button "处理订单" at bounding box center [1478, 389] width 61 height 22
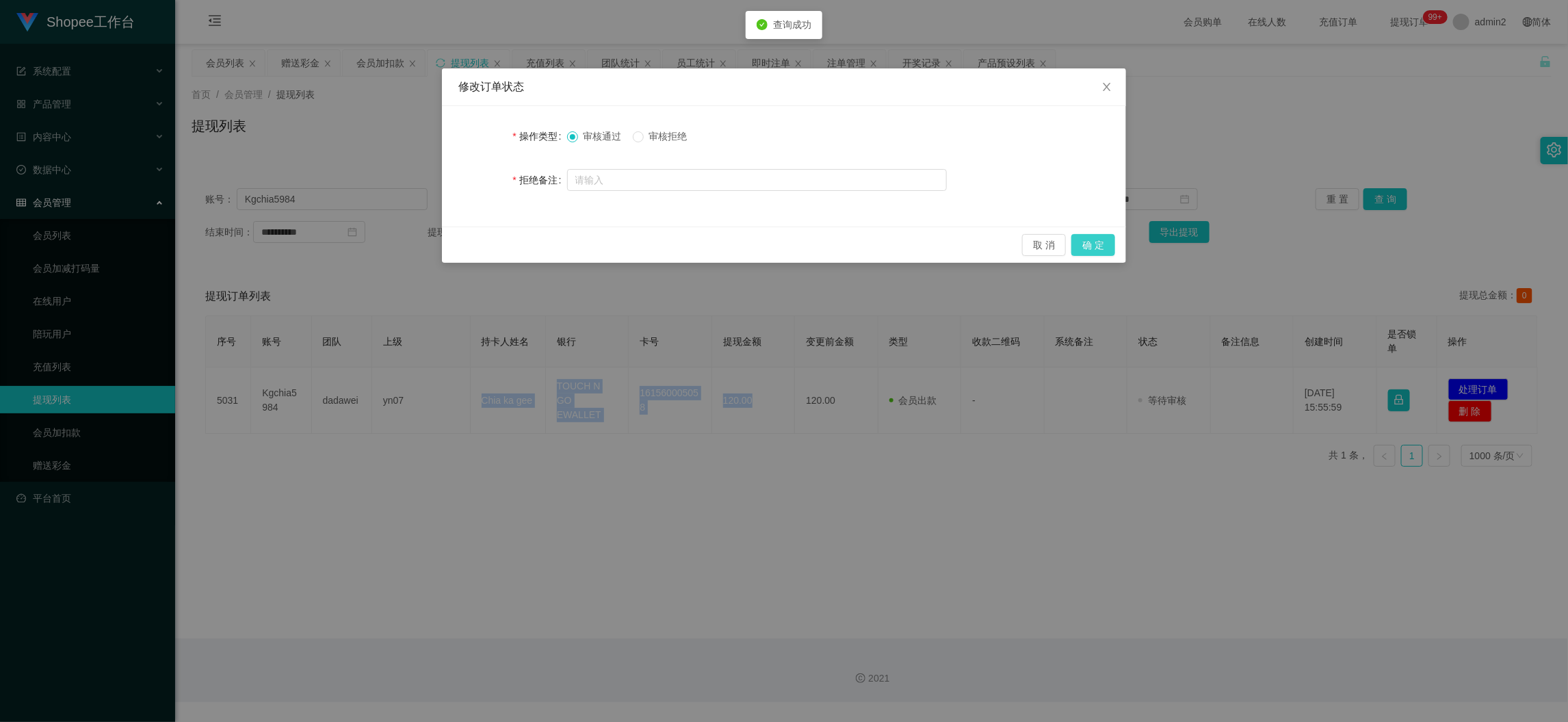
click at [1092, 243] on button "确 定" at bounding box center [1093, 245] width 44 height 22
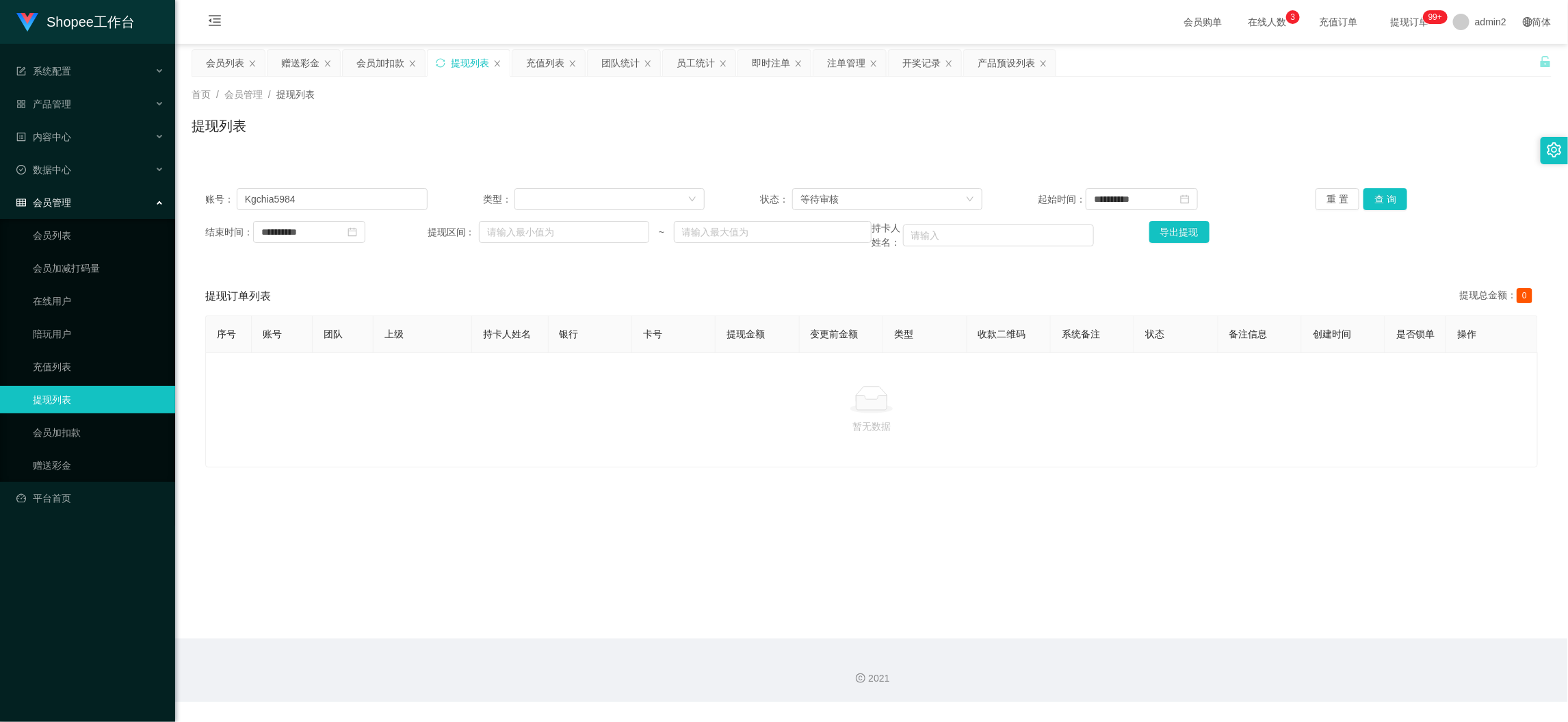
drag, startPoint x: 1152, startPoint y: 674, endPoint x: 1016, endPoint y: 575, distance: 168.2
click at [1148, 670] on div "2021" at bounding box center [871, 670] width 1393 height 63
click at [226, 56] on div "会员列表" at bounding box center [225, 63] width 39 height 26
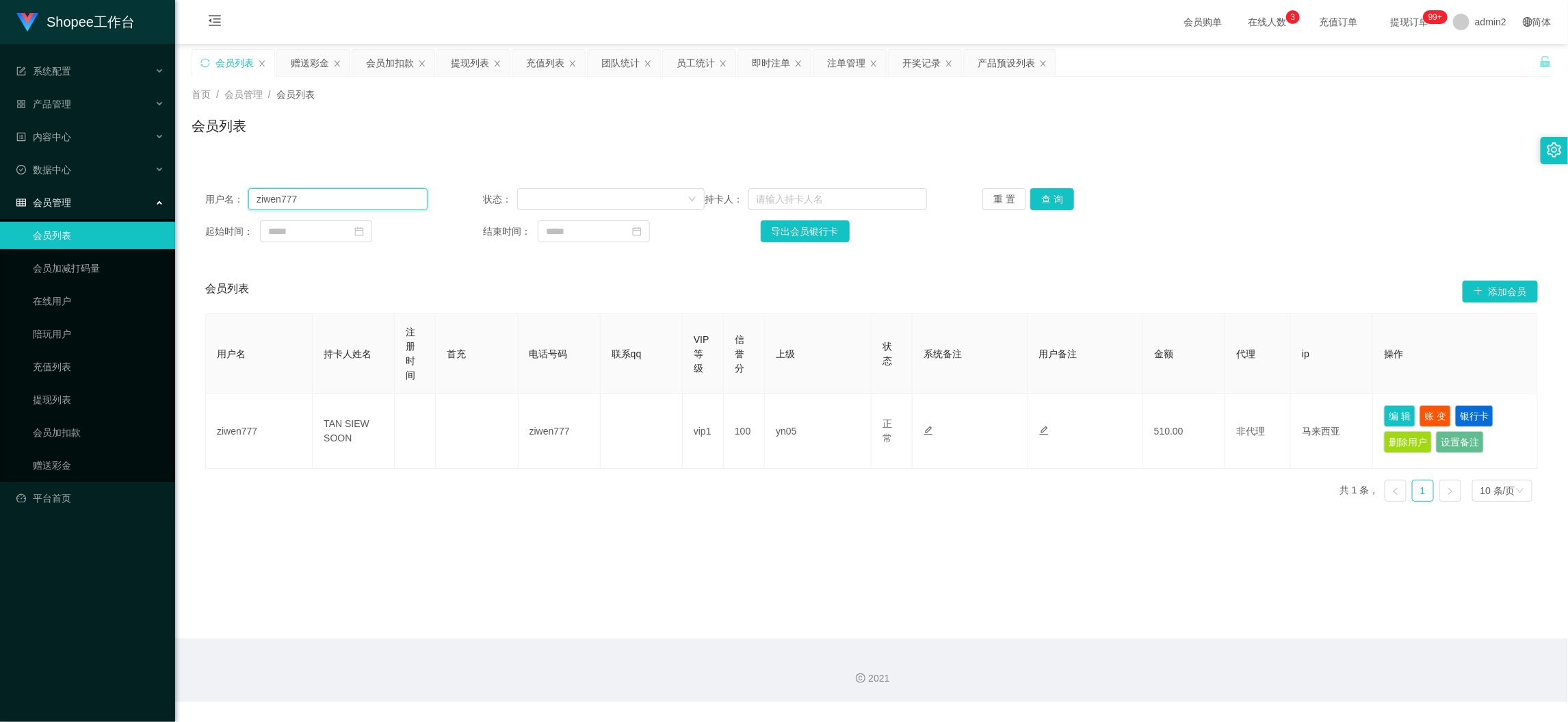
click at [352, 190] on input "ziwen777" at bounding box center [338, 199] width 179 height 22
paste input "Kgchia5984"
type input "Kgchia5984"
drag, startPoint x: 1053, startPoint y: 195, endPoint x: 1072, endPoint y: 206, distance: 22.0
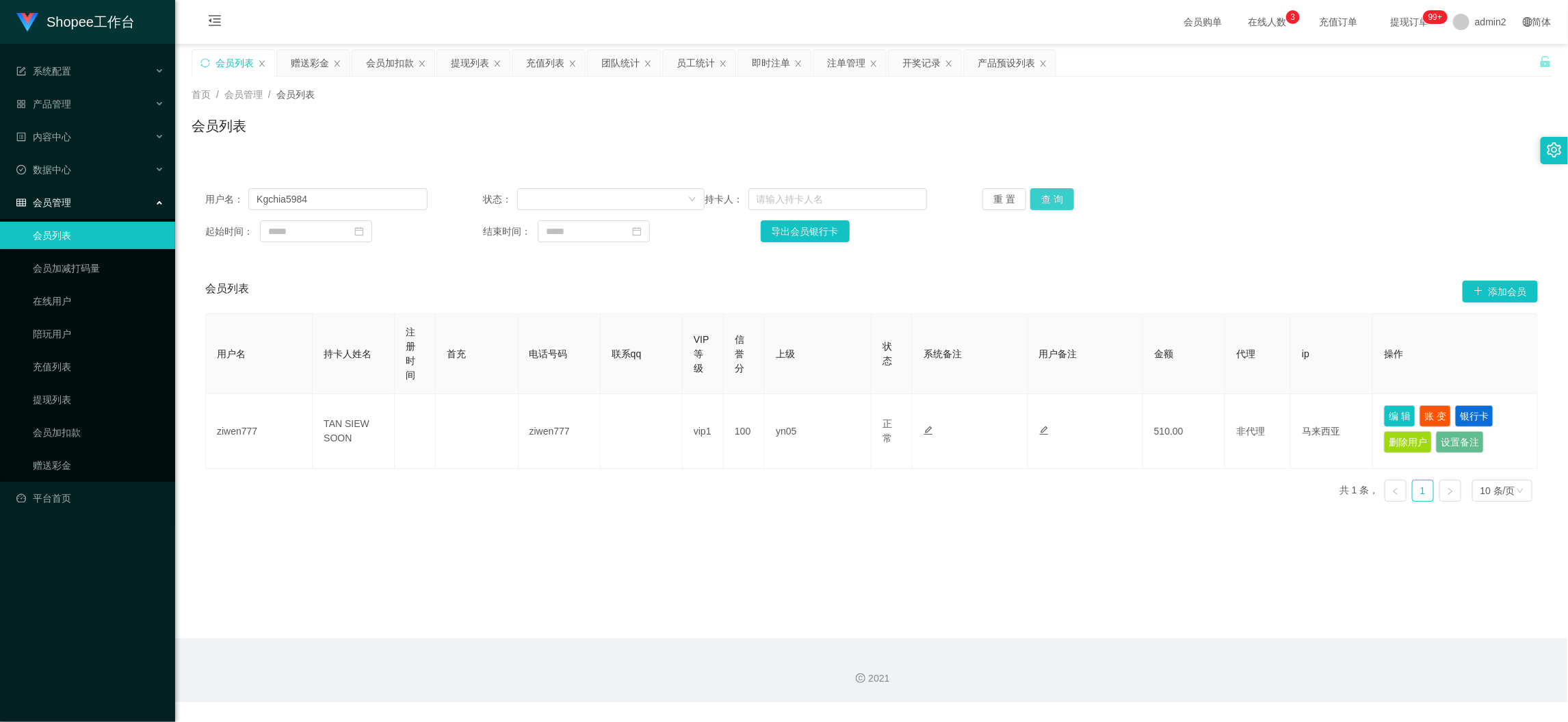
click at [1053, 195] on button "查 询" at bounding box center [1052, 199] width 44 height 22
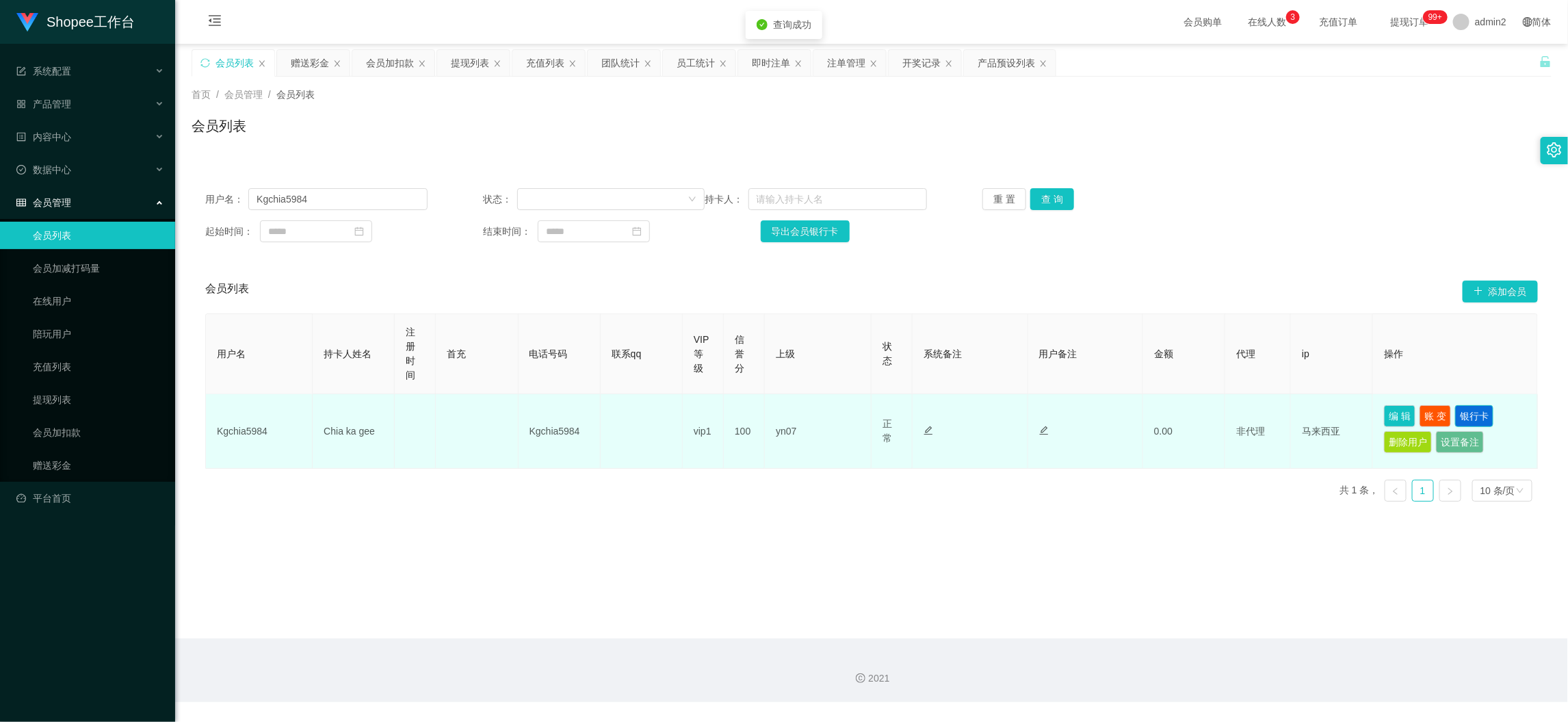
click at [1470, 414] on button "银行卡" at bounding box center [1474, 416] width 39 height 22
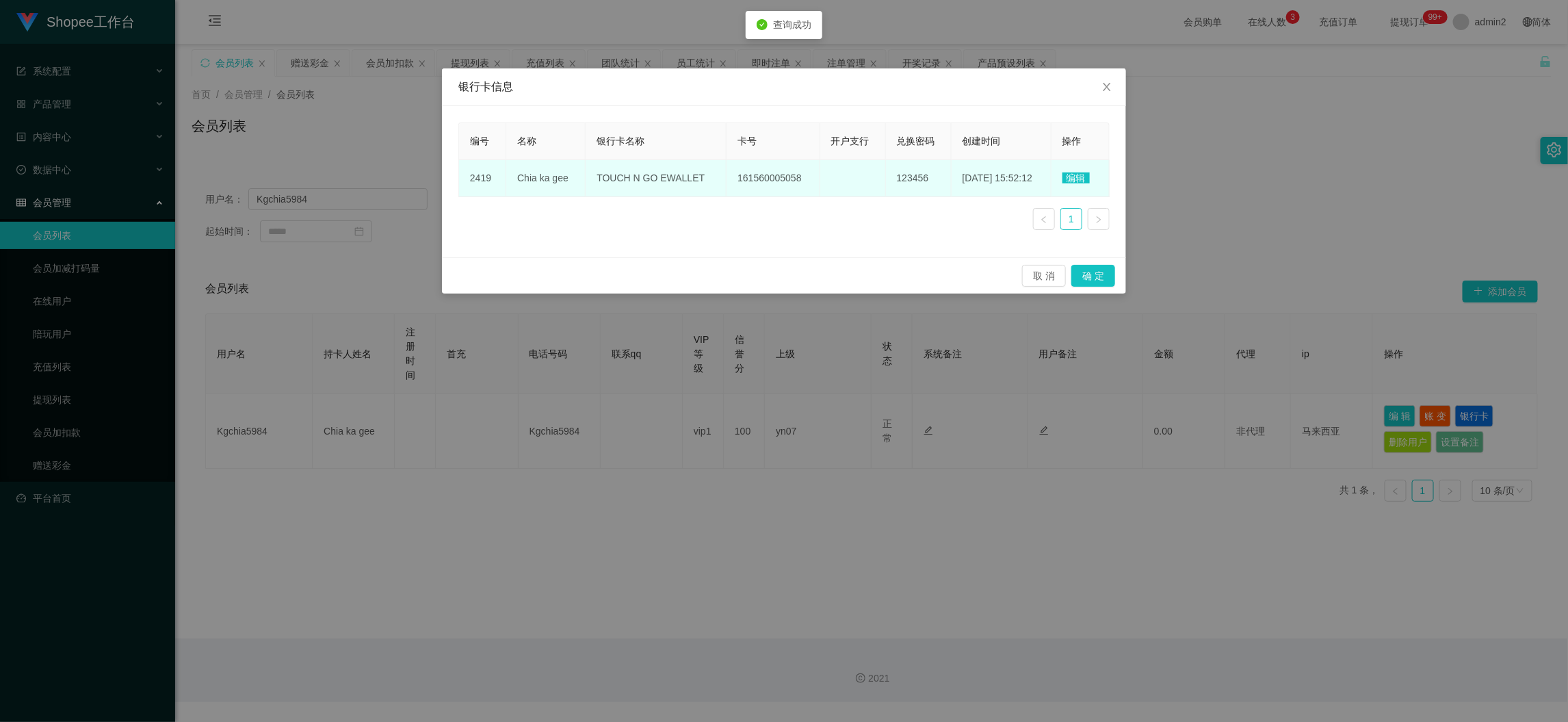
click at [1075, 175] on span "编辑" at bounding box center [1077, 178] width 28 height 11
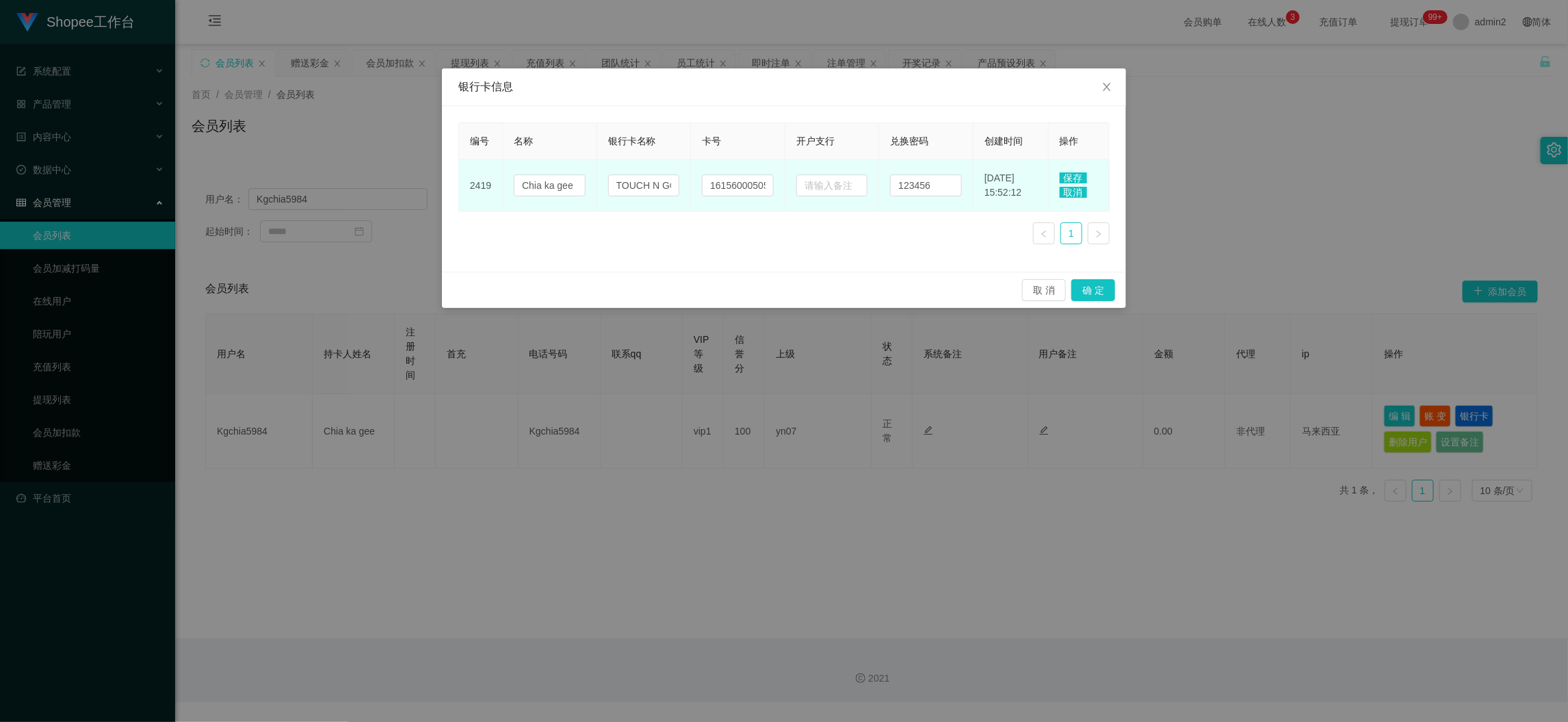
drag, startPoint x: 687, startPoint y: 250, endPoint x: 737, endPoint y: 206, distance: 66.6
click at [691, 250] on div "编号 名称 银行卡名称 卡号 开户支行 兑换密码 创建时间 操作 [STREET_ADDRESS] EWALLET 161560005058 123456 […" at bounding box center [784, 189] width 652 height 133
click at [738, 185] on input "161560005058" at bounding box center [738, 185] width 72 height 22
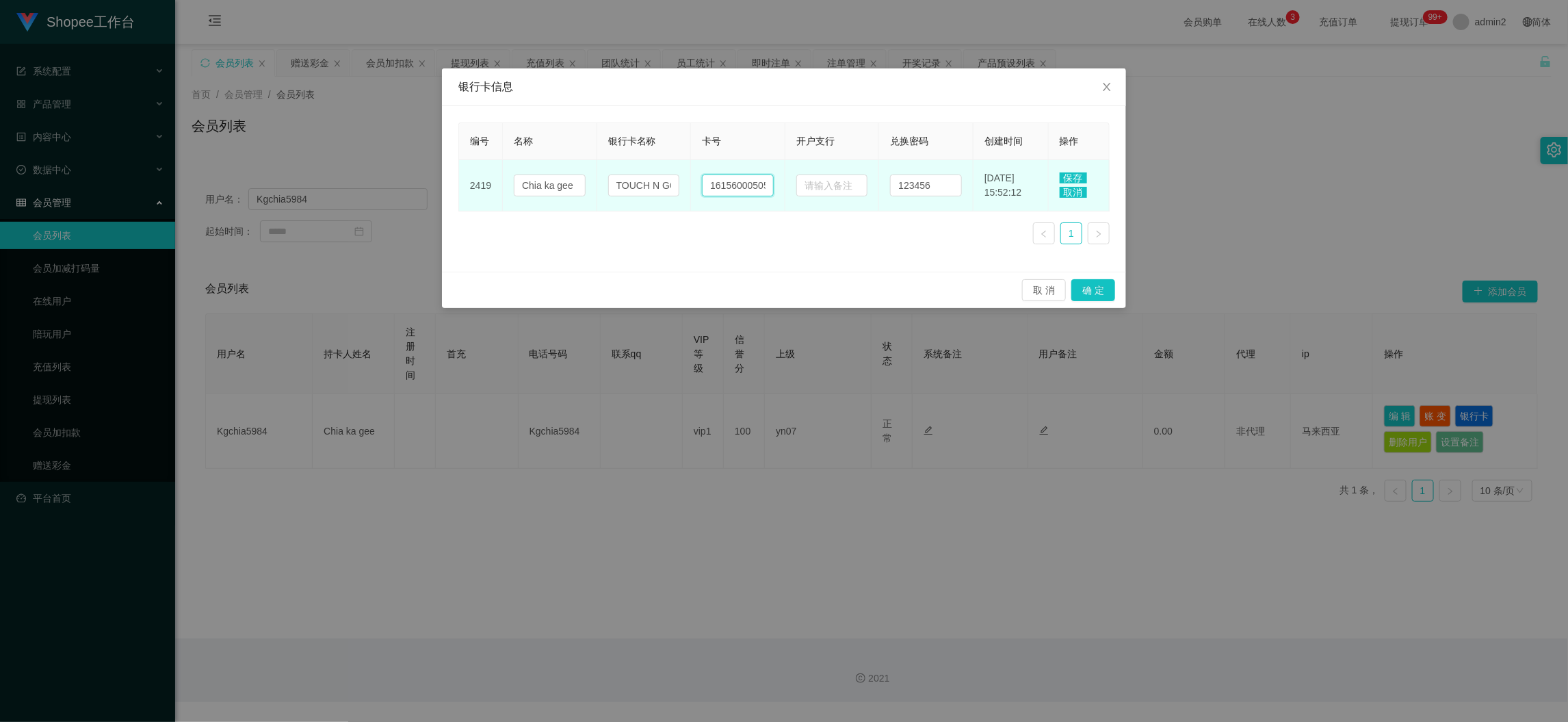
paste input "66"
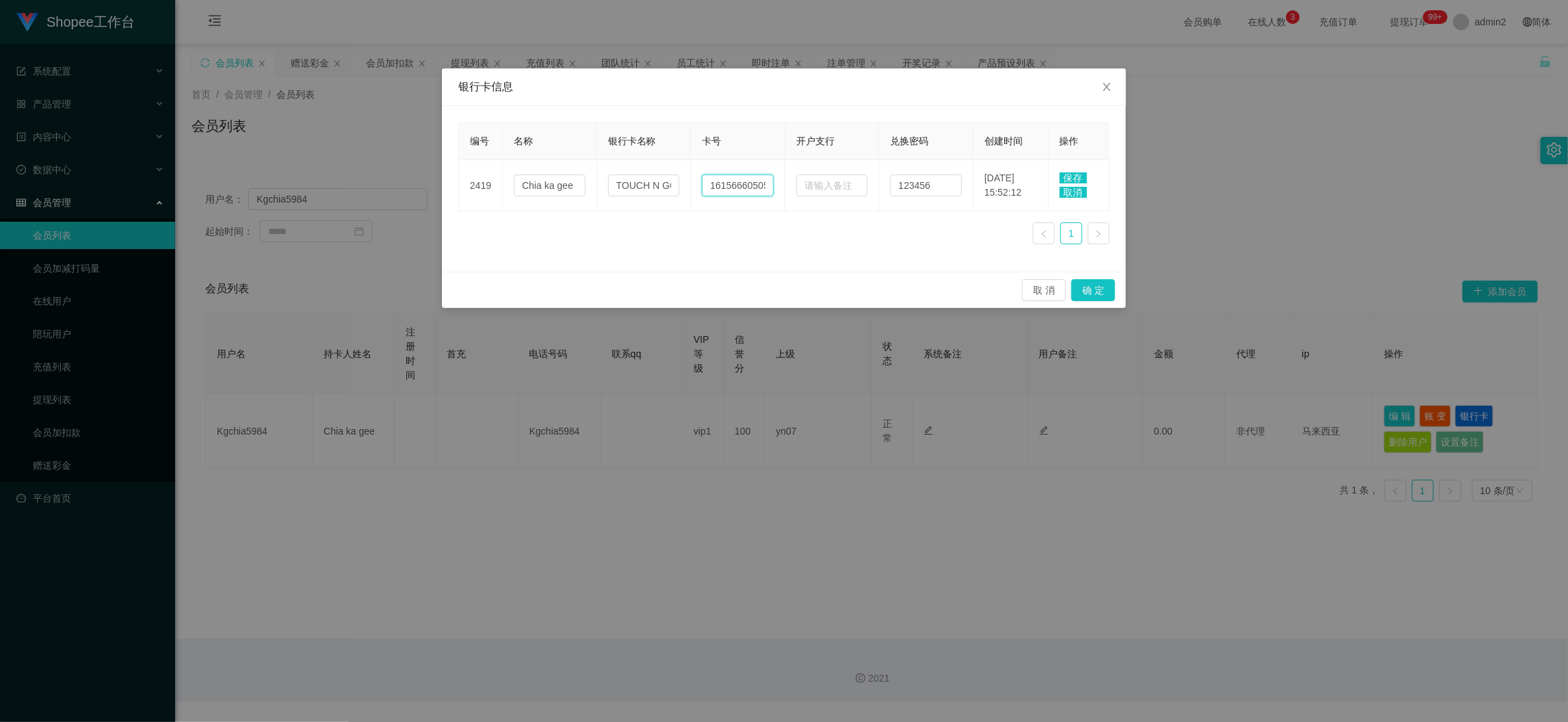
scroll to position [0, 9]
type input "161566605058"
click at [1072, 174] on span "保存" at bounding box center [1074, 178] width 28 height 11
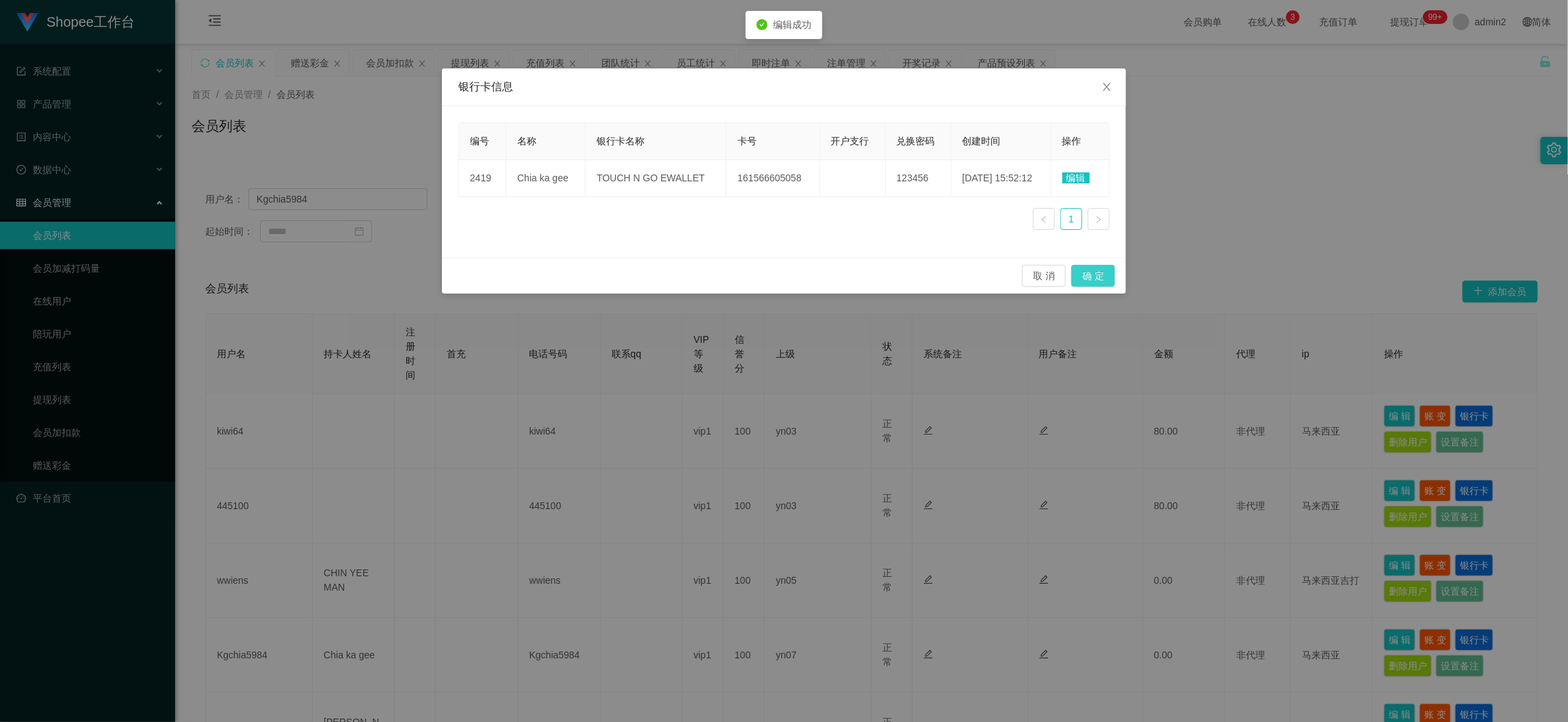
click at [1101, 275] on button "确 定" at bounding box center [1093, 276] width 44 height 22
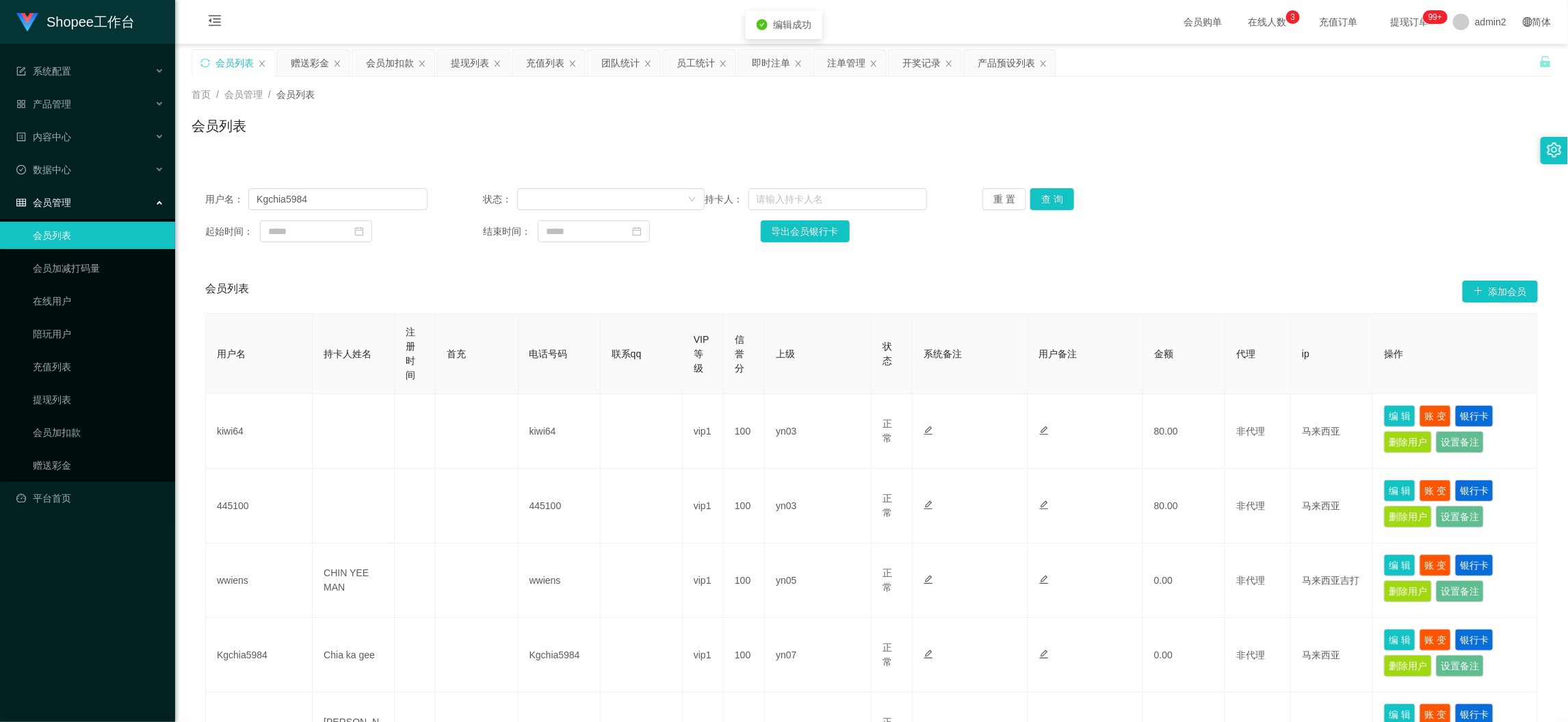
drag, startPoint x: 1295, startPoint y: 242, endPoint x: 1303, endPoint y: 243, distance: 8.1
click at [1295, 242] on div "Shopee工作台 系统配置 产品管理 产品列表 产品预设列表 开奖记录 注单管理 即时注单 内容中心 数据中心 员工统计 团队统计 会员管理 会员列表 会员…" at bounding box center [784, 361] width 1568 height 722
drag, startPoint x: 1184, startPoint y: 624, endPoint x: 788, endPoint y: 283, distance: 522.6
click at [1182, 624] on td "0.00" at bounding box center [1184, 656] width 82 height 74
click at [757, 61] on div "即时注单" at bounding box center [771, 63] width 39 height 26
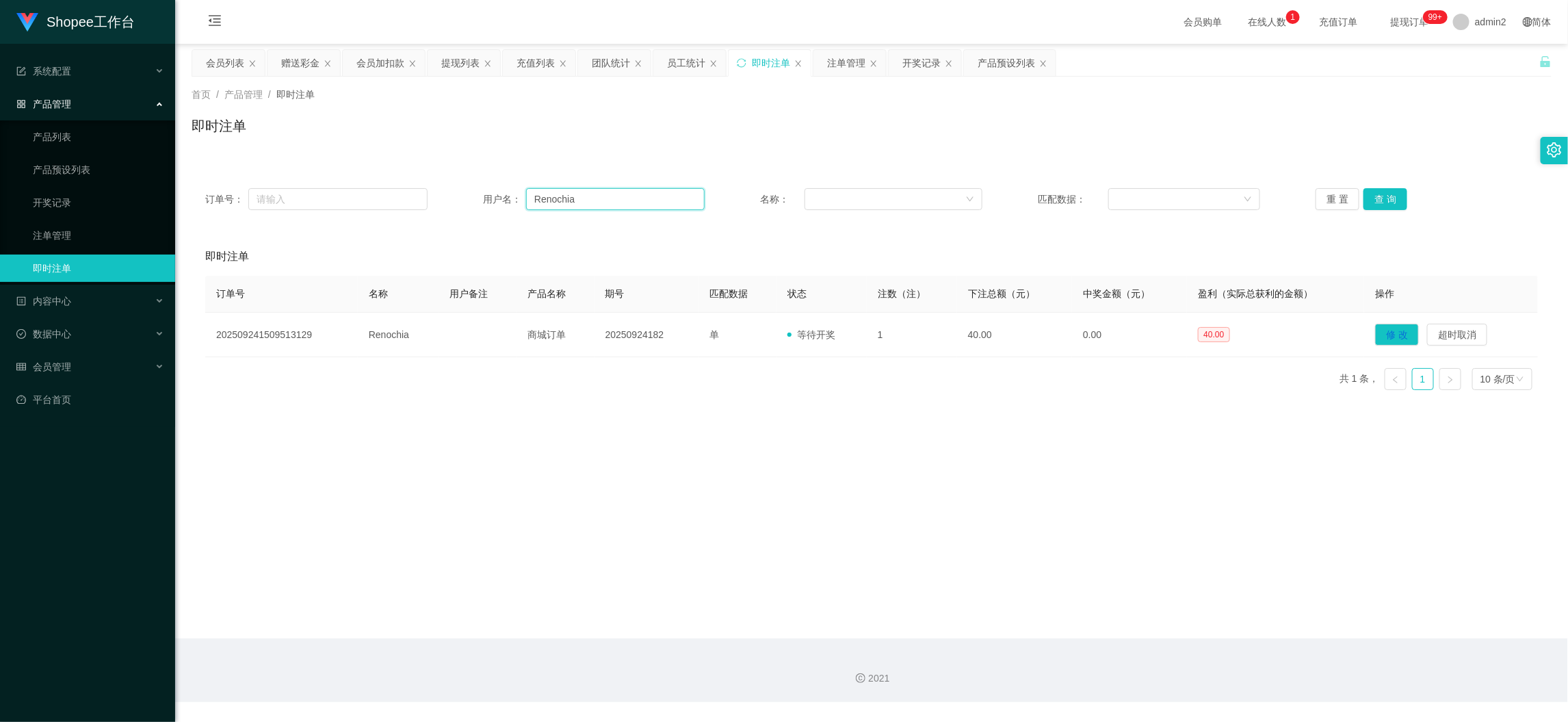
click at [558, 195] on input "Renochia" at bounding box center [615, 199] width 179 height 22
paste input "445100"
type input "445100"
click at [1365, 195] on button "查 询" at bounding box center [1386, 199] width 44 height 22
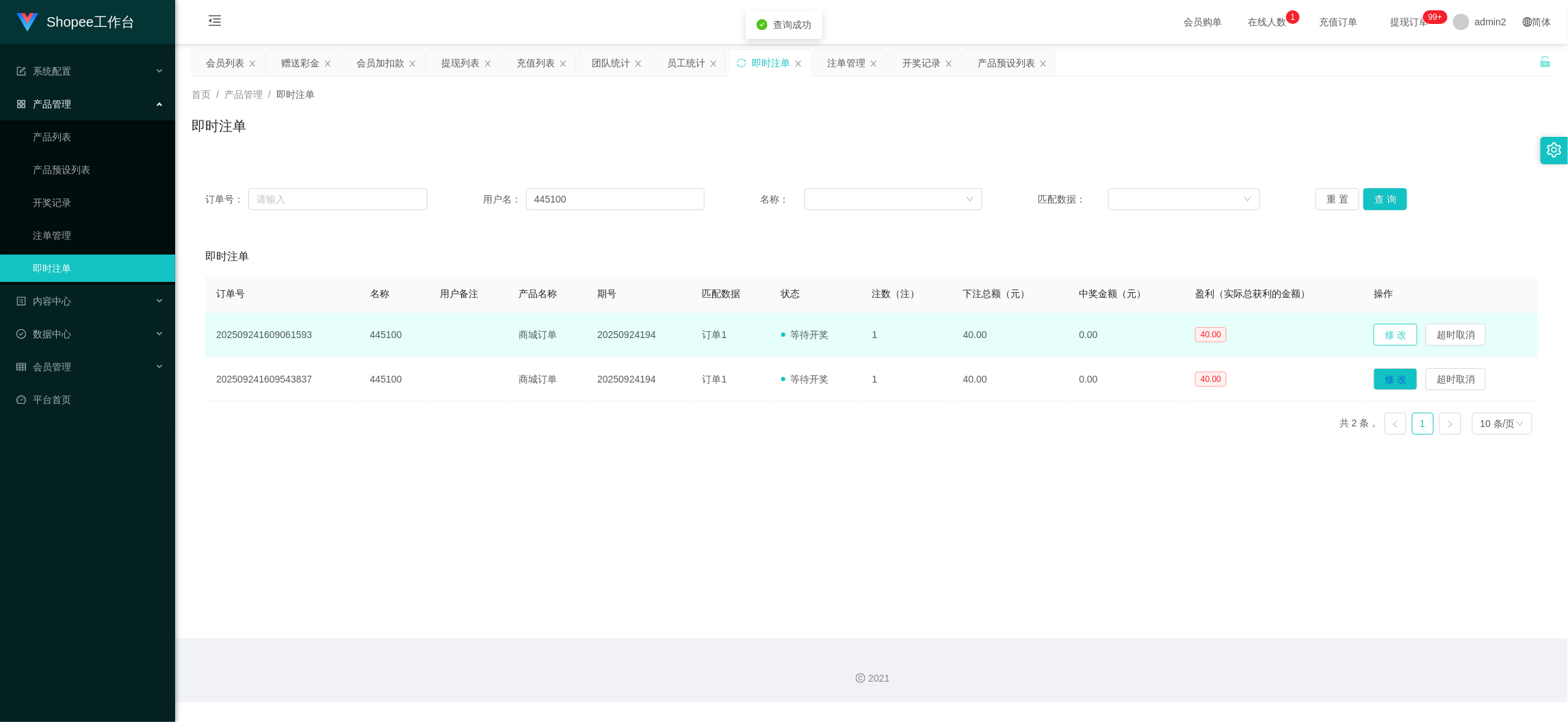
click at [1388, 327] on button "修 改" at bounding box center [1396, 335] width 44 height 22
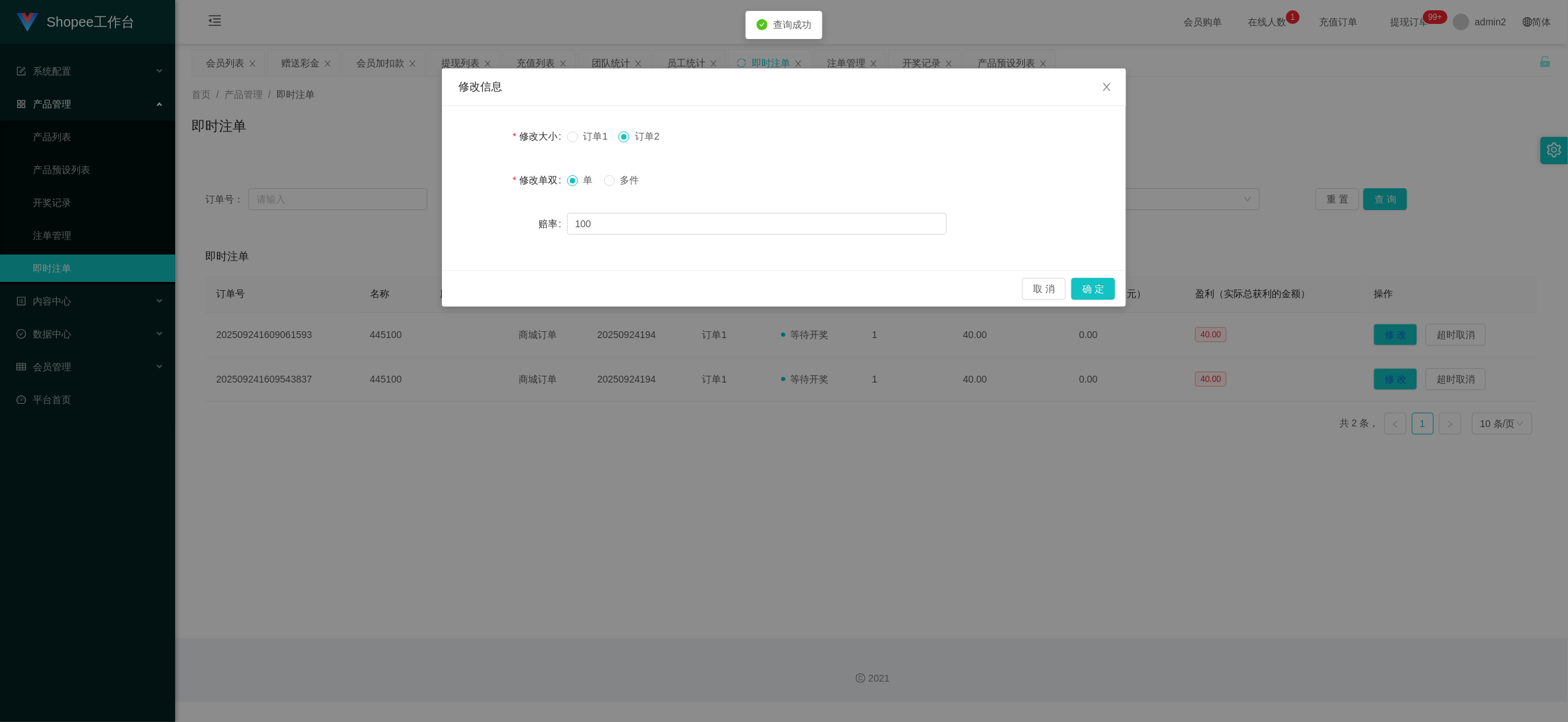
click at [1434, 243] on div "修改信息 修改大小 订单1 订单2 修改单双 单 多件 赔率 100 取 消 确 定" at bounding box center [784, 361] width 1568 height 722
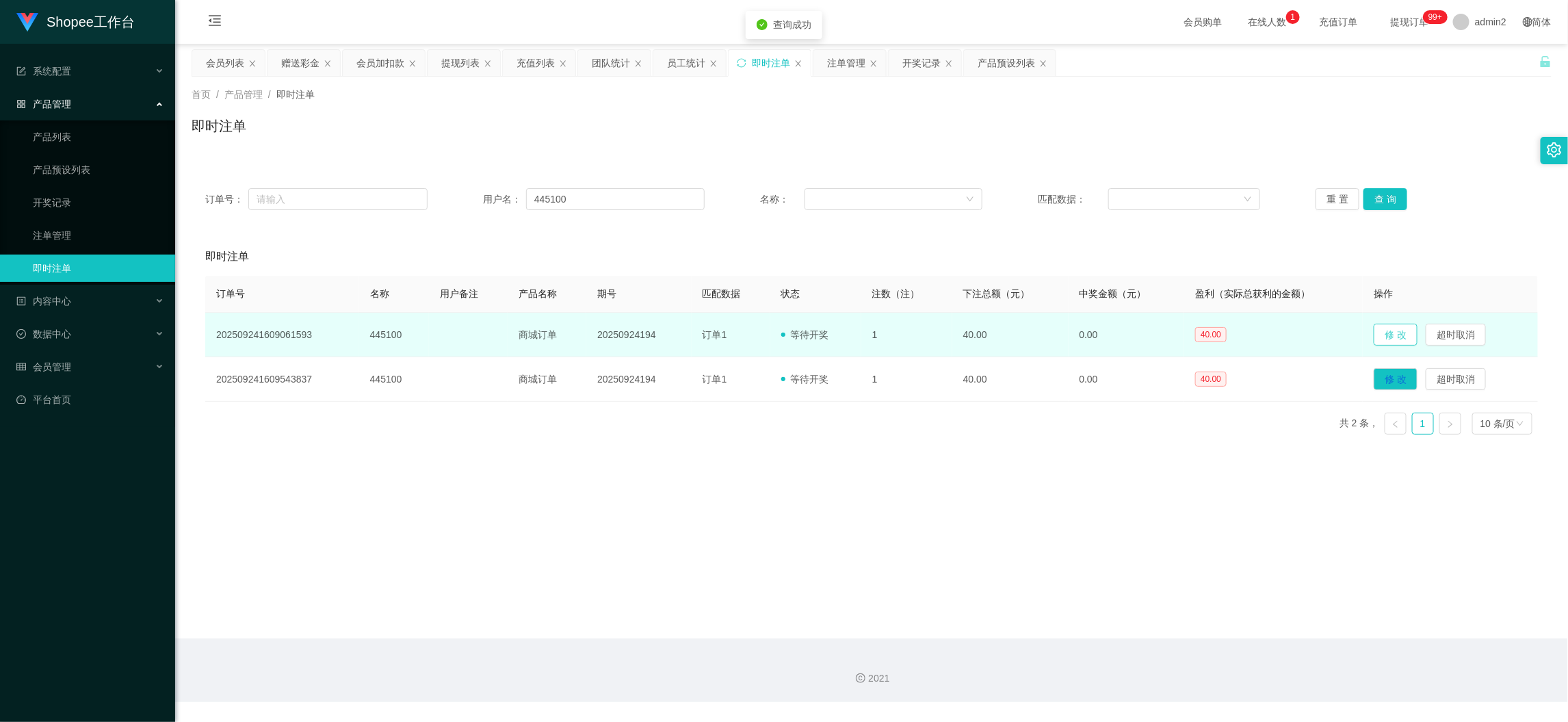
click at [1386, 334] on button "修 改" at bounding box center [1396, 335] width 44 height 22
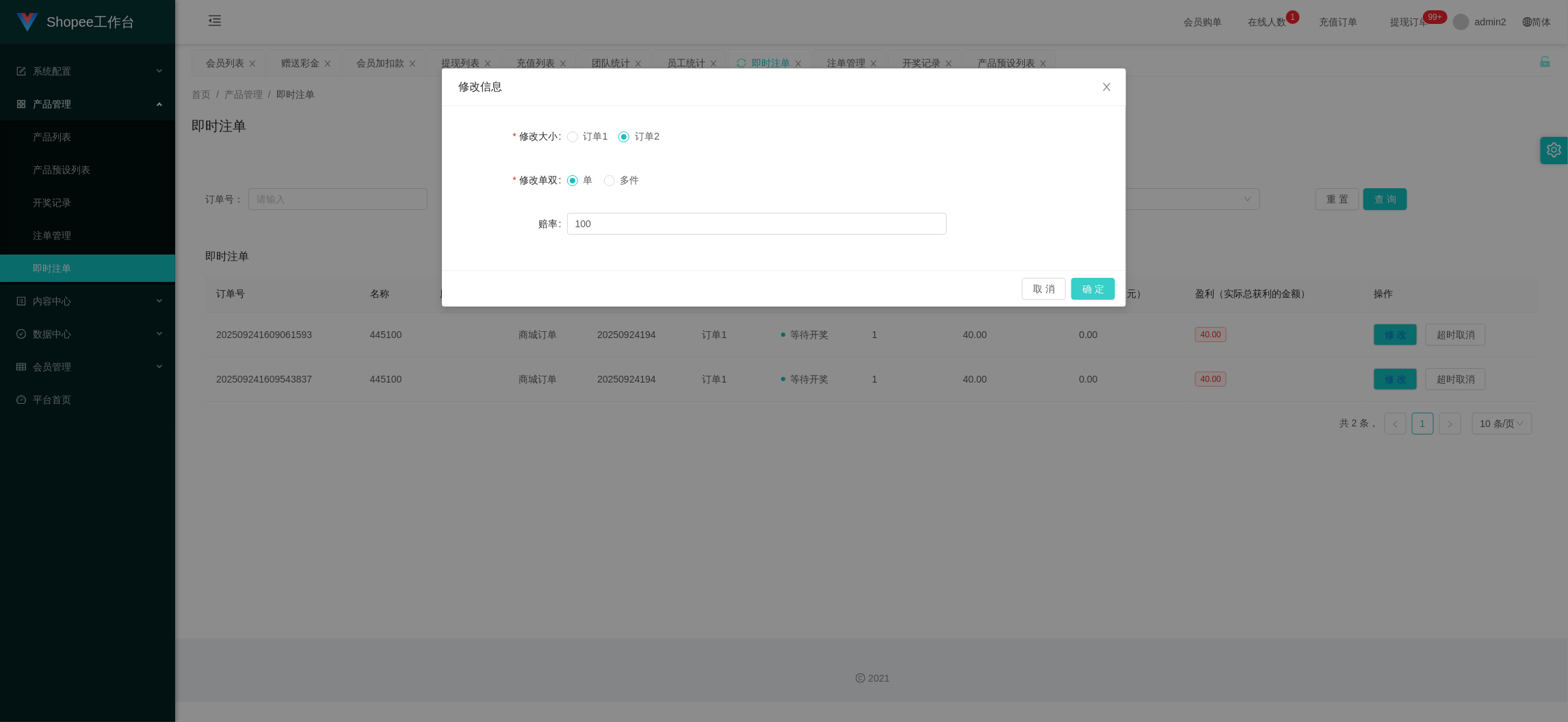
click at [1096, 282] on button "确 定" at bounding box center [1093, 289] width 44 height 22
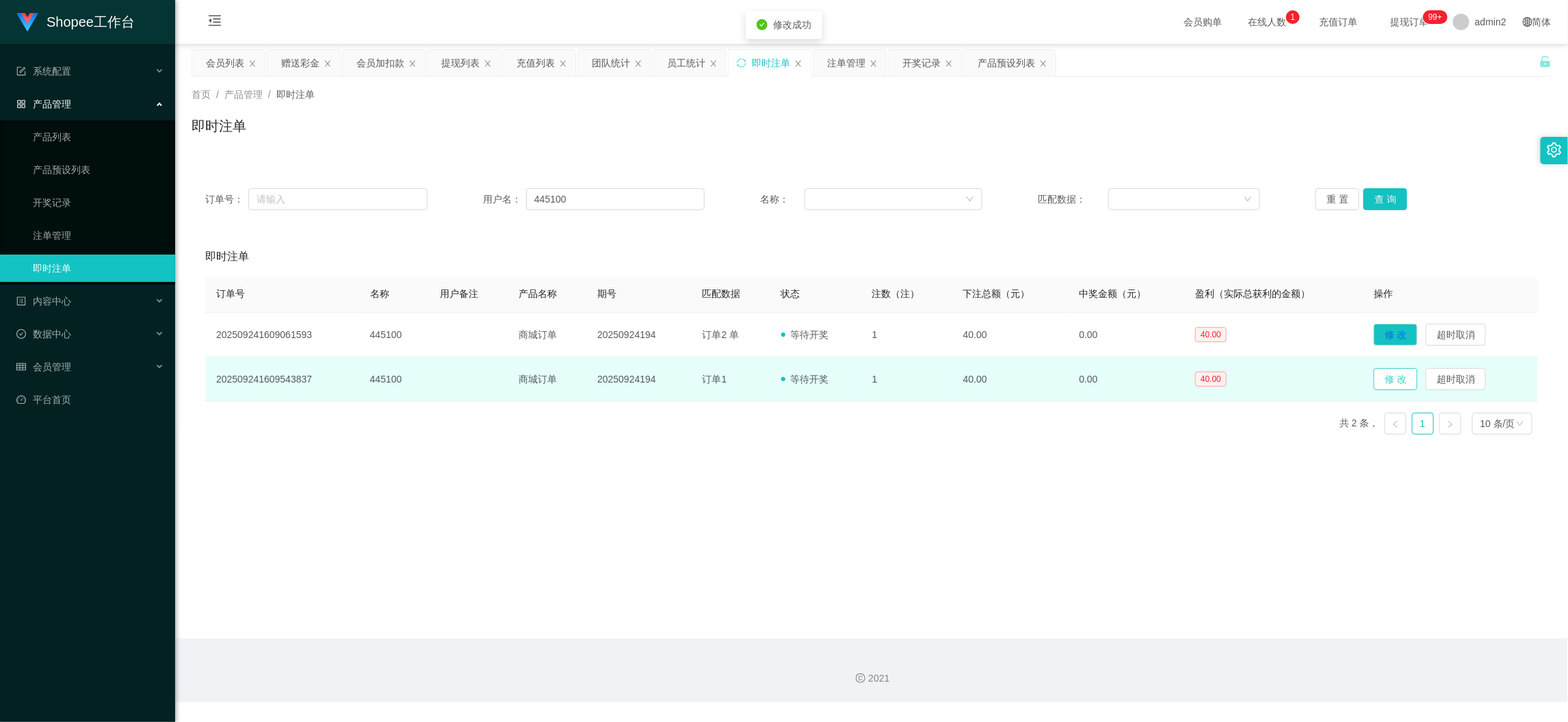
click at [1386, 379] on button "修 改" at bounding box center [1396, 379] width 44 height 22
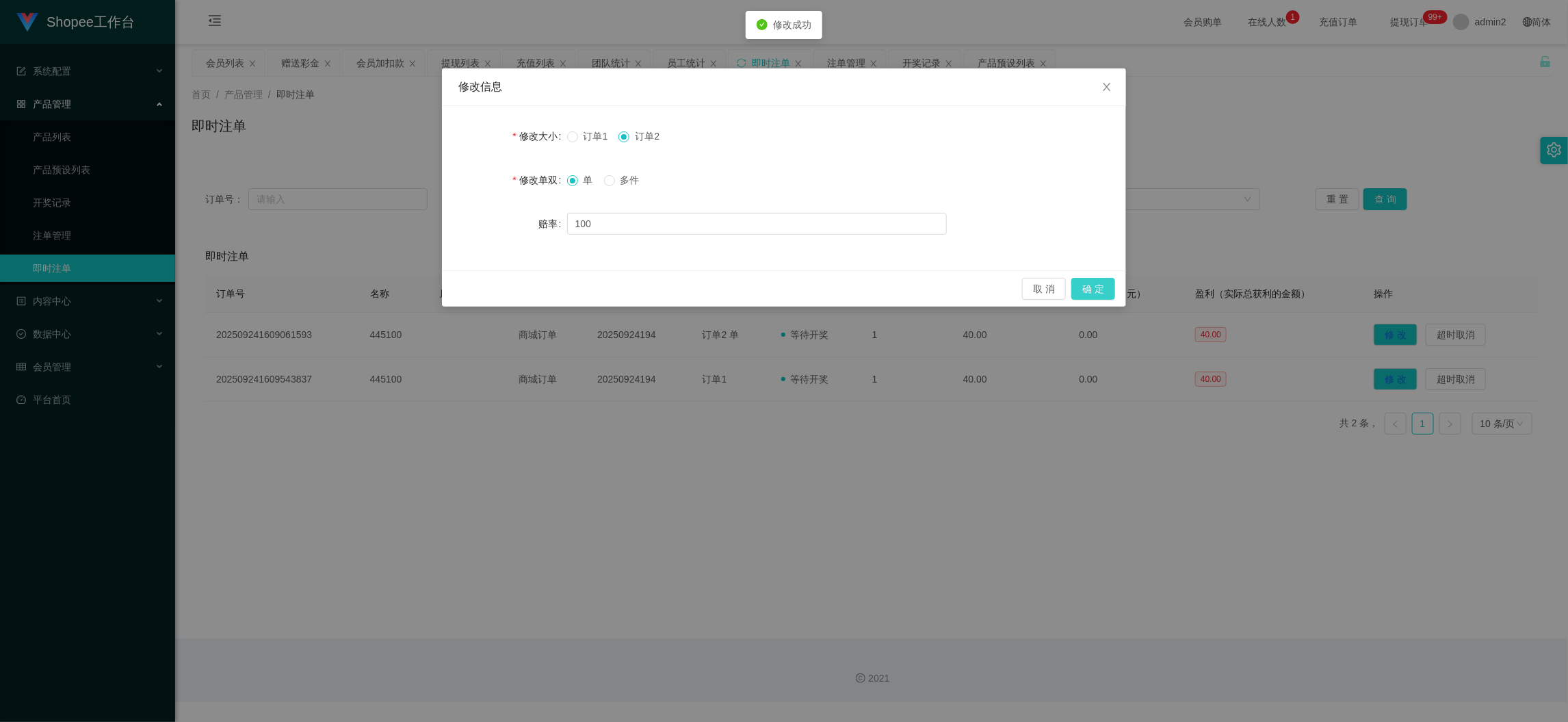
click at [1102, 289] on button "确 定" at bounding box center [1093, 289] width 44 height 22
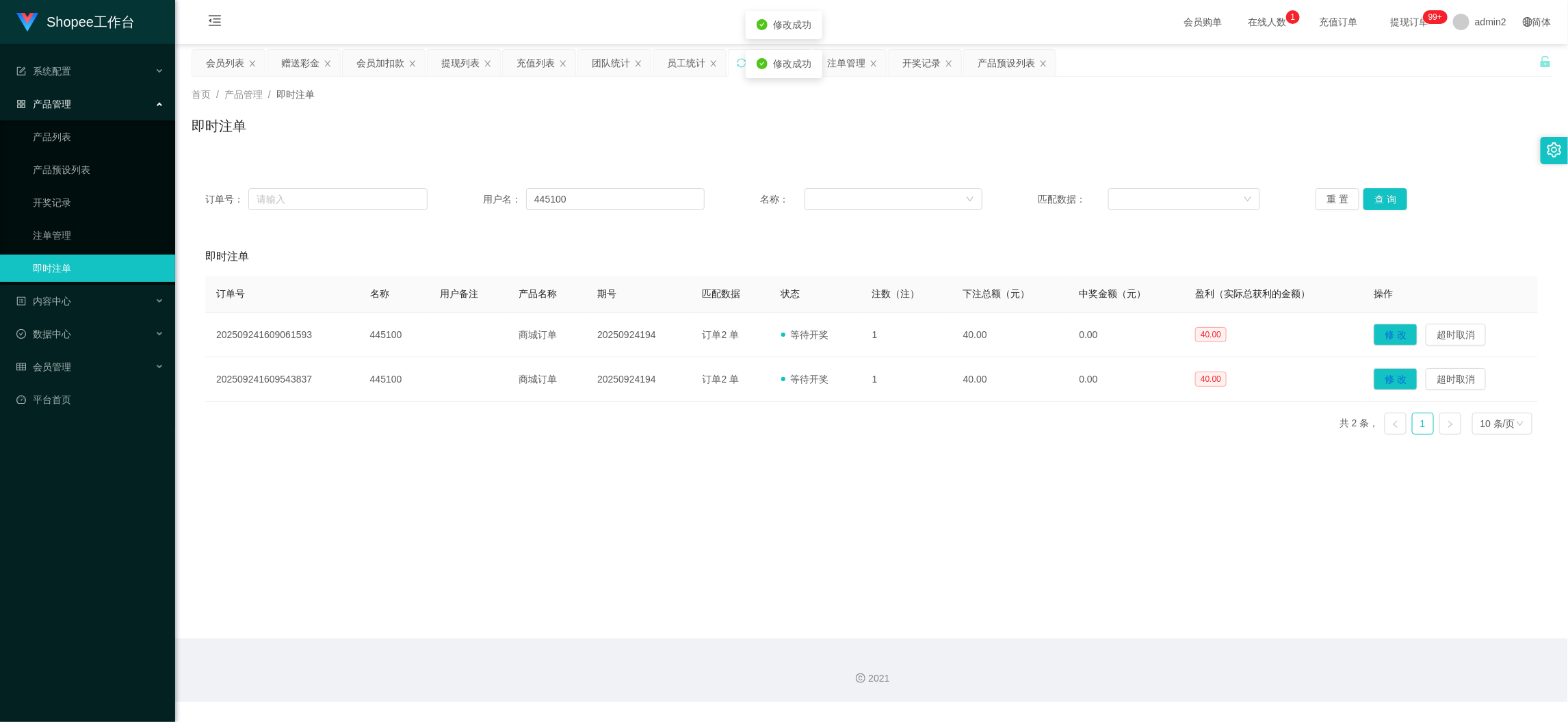
click at [981, 473] on div "Shopee工作台 系统配置 产品管理 产品列表 产品预设列表 开奖记录 注单管理 即时注单 内容中心 数据中心 员工统计 团队统计 会员管理 会员列表 会员…" at bounding box center [784, 361] width 1568 height 722
drag, startPoint x: 1214, startPoint y: 653, endPoint x: 798, endPoint y: 414, distance: 479.8
click at [1214, 653] on div "2021" at bounding box center [871, 670] width 1393 height 63
click at [296, 62] on div "赠送彩金" at bounding box center [300, 63] width 39 height 26
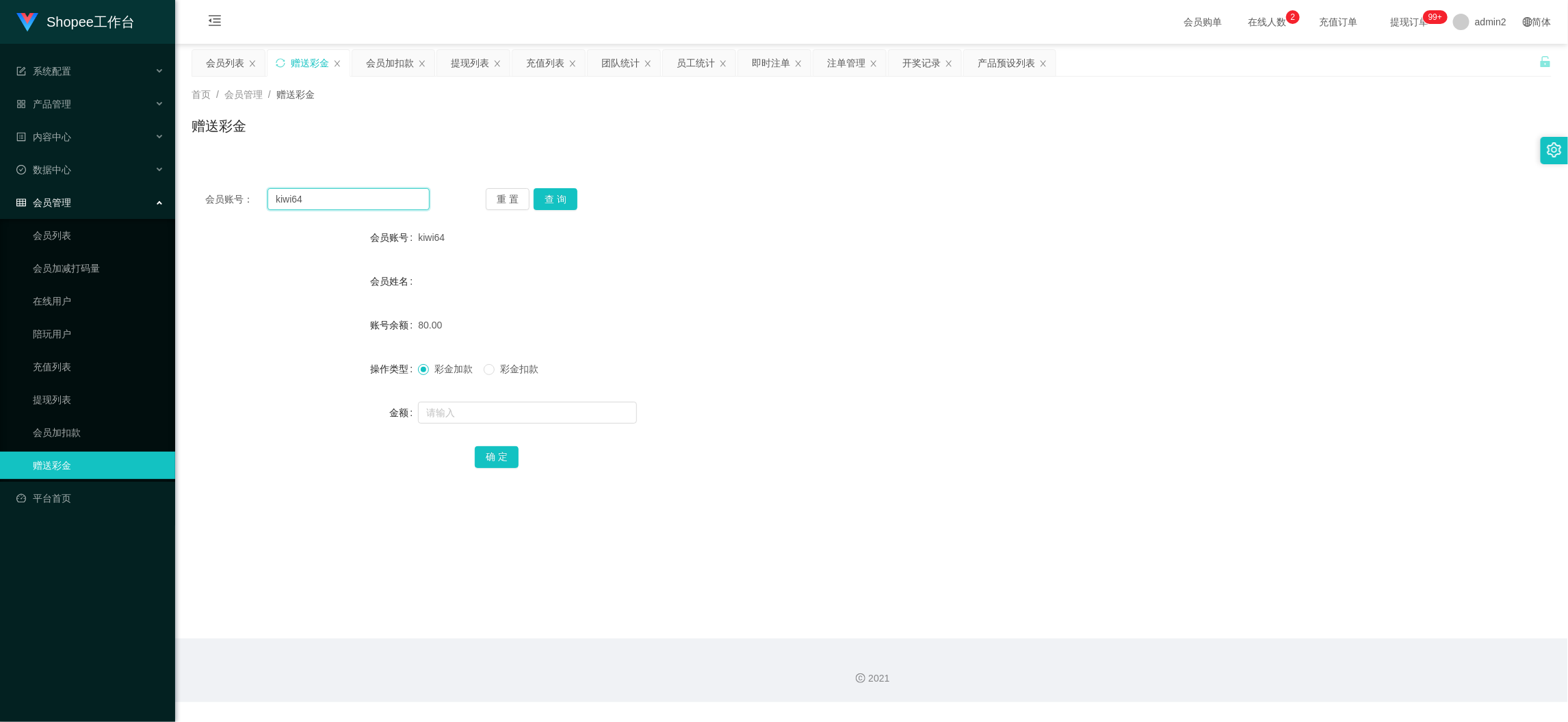
click at [381, 195] on input "kiwi64" at bounding box center [348, 199] width 162 height 22
paste input "445100"
type input "445100"
click at [550, 197] on button "查 询" at bounding box center [555, 199] width 44 height 22
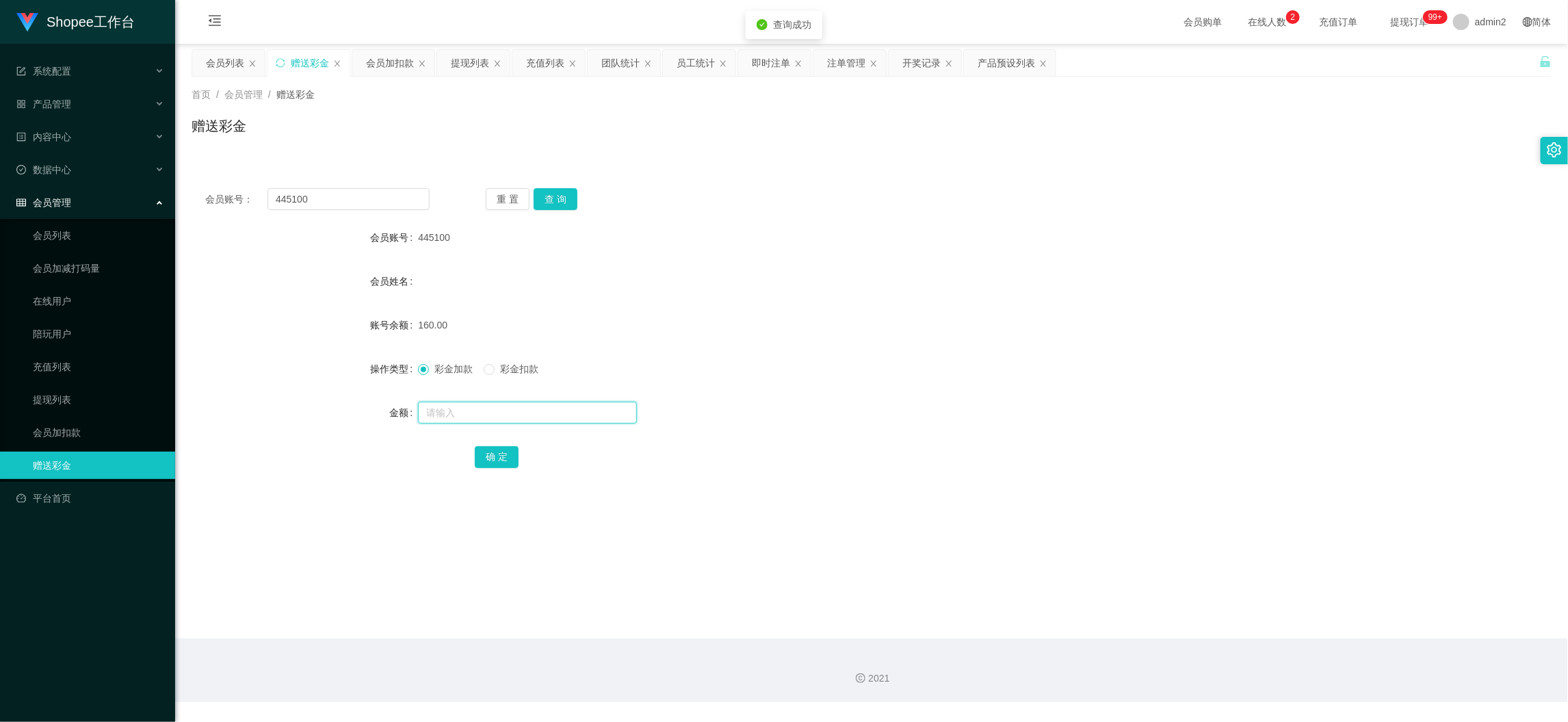
click at [570, 418] on input "text" at bounding box center [527, 413] width 219 height 22
type input "40"
click at [499, 452] on button "确 定" at bounding box center [496, 457] width 44 height 22
drag, startPoint x: 743, startPoint y: 407, endPoint x: 772, endPoint y: 408, distance: 29.0
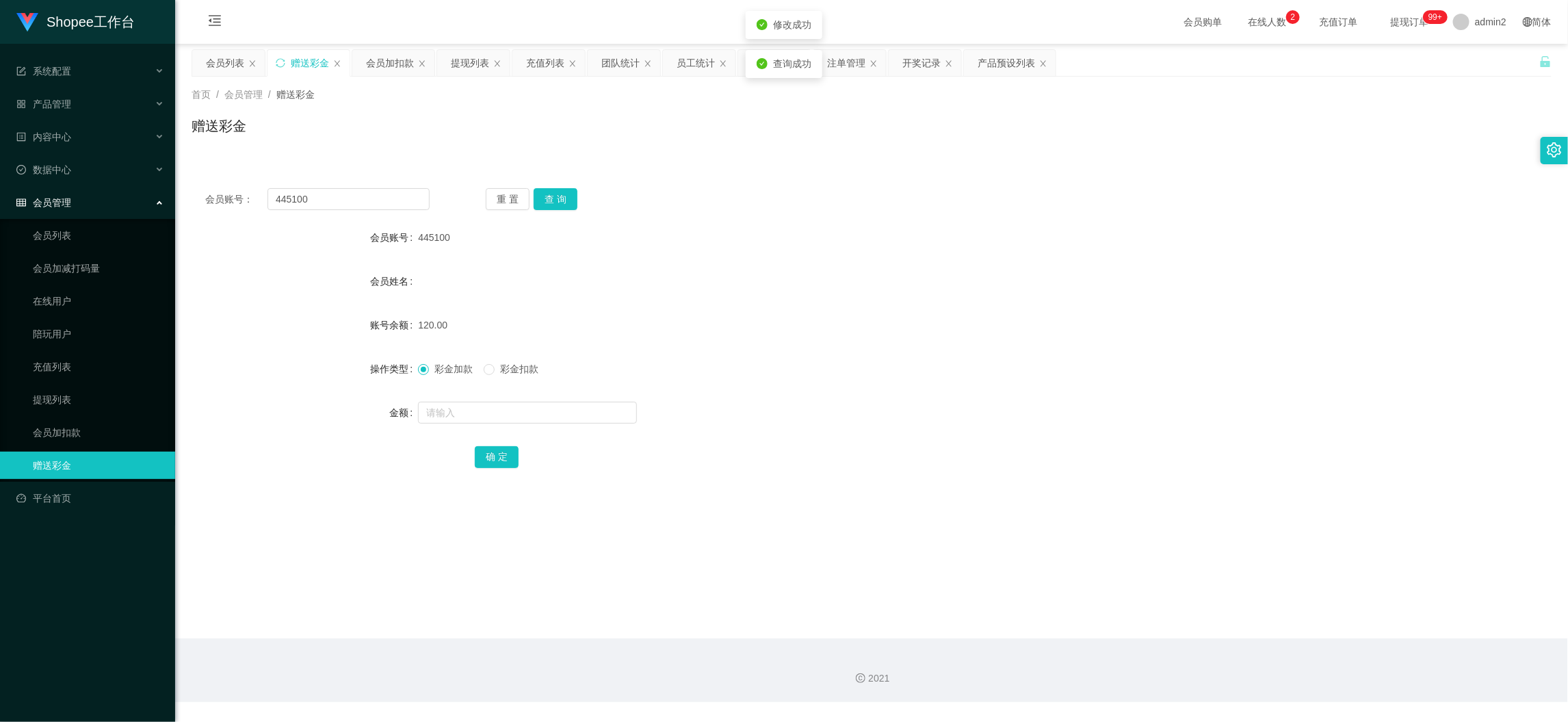
click at [769, 408] on div at bounding box center [814, 413] width 794 height 28
drag, startPoint x: 1268, startPoint y: 632, endPoint x: 877, endPoint y: 429, distance: 440.6
click at [1268, 632] on main "关闭左侧 关闭右侧 关闭其它 刷新页面 会员列表 赠送彩金 会员加扣款 提现列表 充值列表 团队统计 员工统计 即时注单 注单管理 开奖记录 产品预设列表 首…" at bounding box center [871, 341] width 1393 height 595
click at [376, 188] on input "445100" at bounding box center [348, 199] width 162 height 22
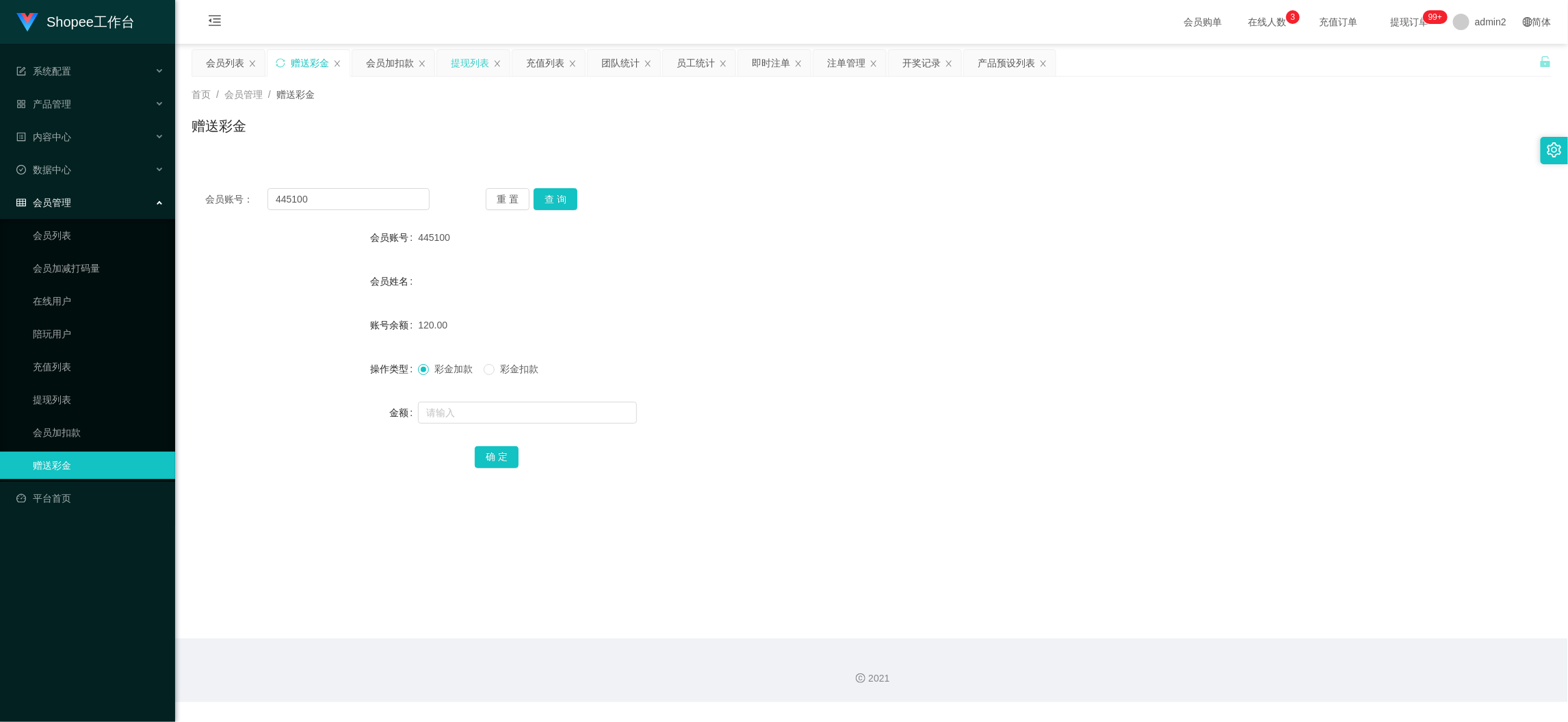
click at [475, 72] on div "提现列表" at bounding box center [470, 63] width 39 height 26
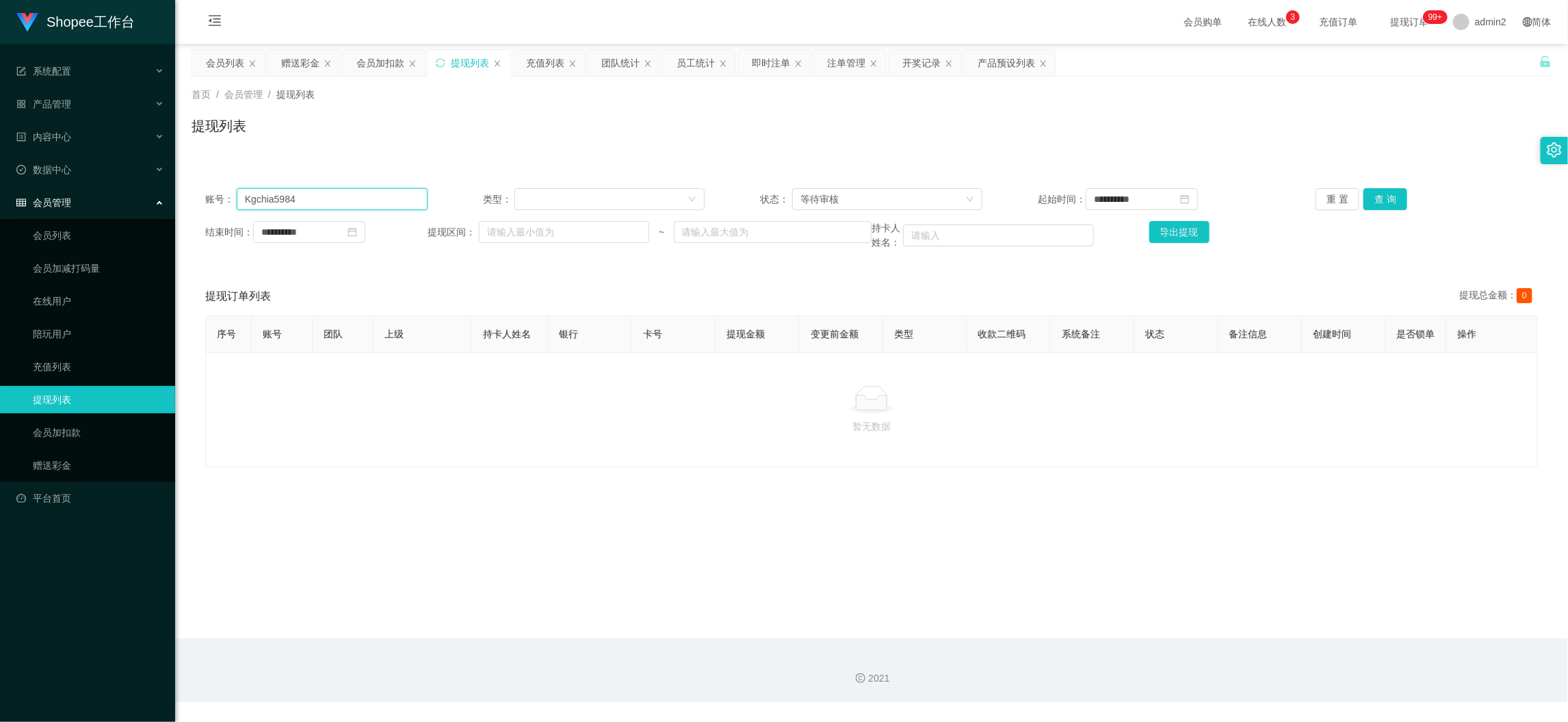
click at [373, 206] on input "Kgchia5984" at bounding box center [332, 199] width 191 height 22
paste input "kiwi6"
type input "kiwi64"
click at [1379, 198] on button "查 询" at bounding box center [1386, 199] width 44 height 22
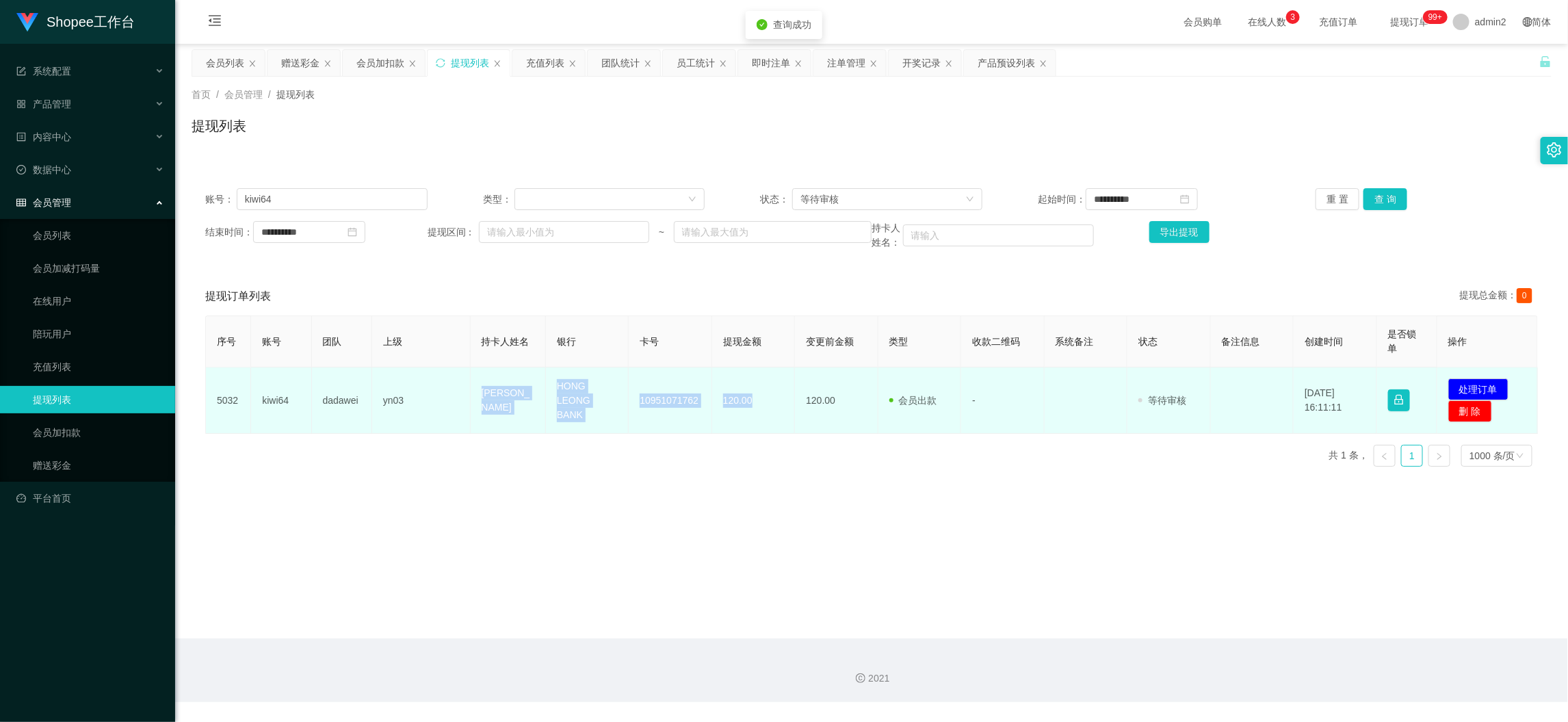
drag, startPoint x: 463, startPoint y: 390, endPoint x: 766, endPoint y: 410, distance: 303.7
click at [766, 410] on tr "5032 kiwi64 dadawei yn03 wong siew [PERSON_NAME] LEONG BANK 10951071762 120.00 …" at bounding box center [872, 400] width 1332 height 66
click at [1460, 387] on button "处理订单" at bounding box center [1478, 389] width 61 height 22
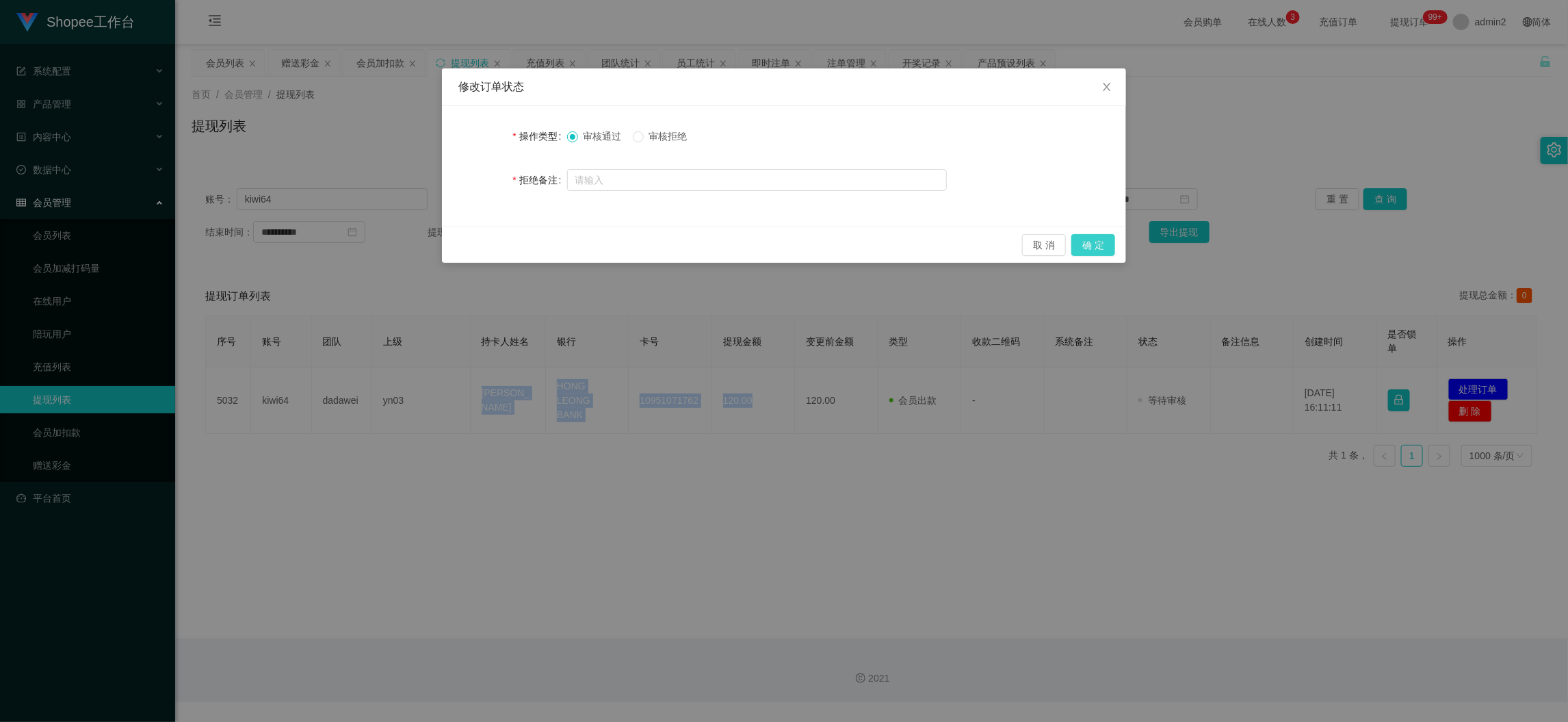
click at [1093, 244] on button "确 定" at bounding box center [1093, 245] width 44 height 22
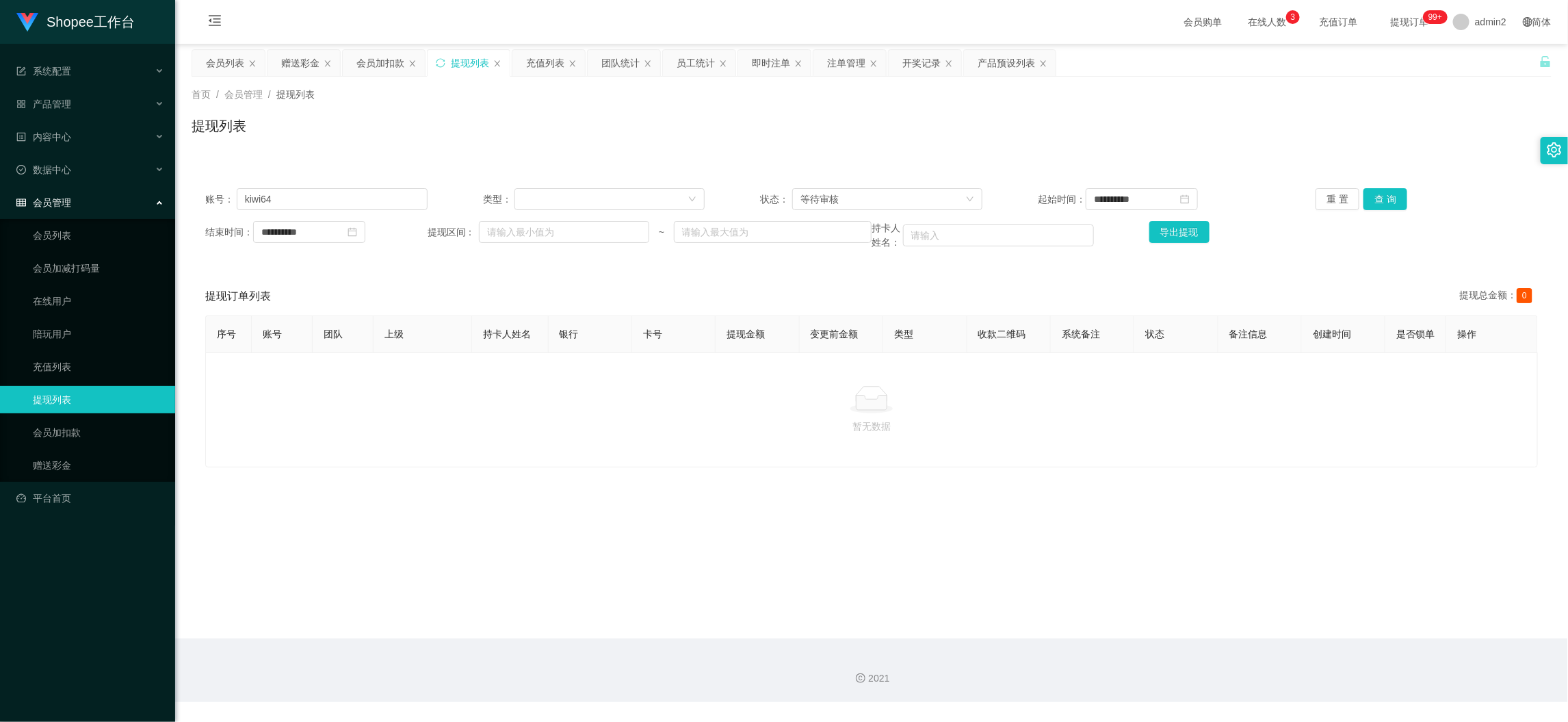
drag, startPoint x: 1221, startPoint y: 629, endPoint x: 919, endPoint y: 430, distance: 361.7
click at [1220, 631] on main "**********" at bounding box center [871, 341] width 1393 height 595
click at [362, 199] on input "kiwi64" at bounding box center [332, 199] width 191 height 22
click at [362, 198] on input "kiwi64" at bounding box center [332, 199] width 191 height 22
paste input "445100"
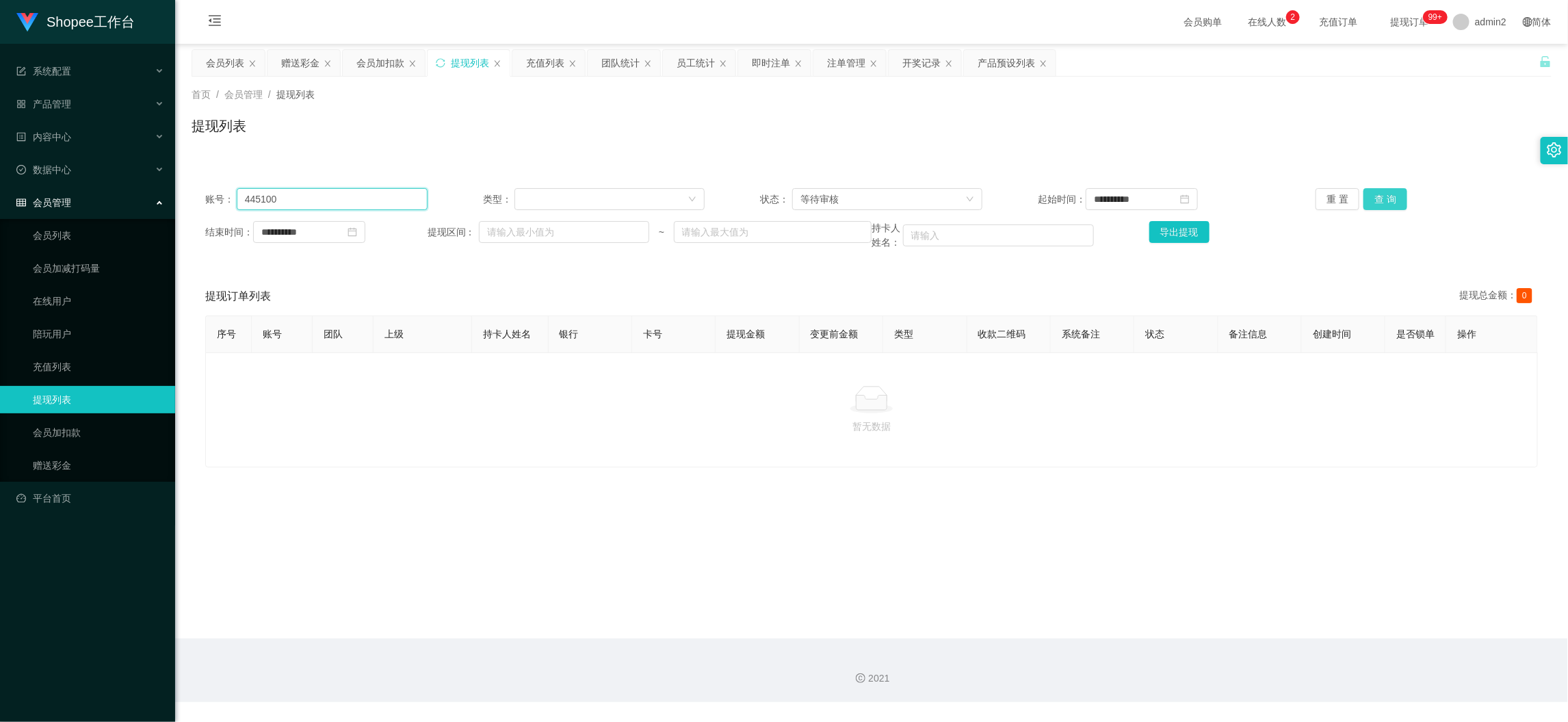
type input "445100"
click at [1380, 195] on button "查 询" at bounding box center [1386, 199] width 44 height 22
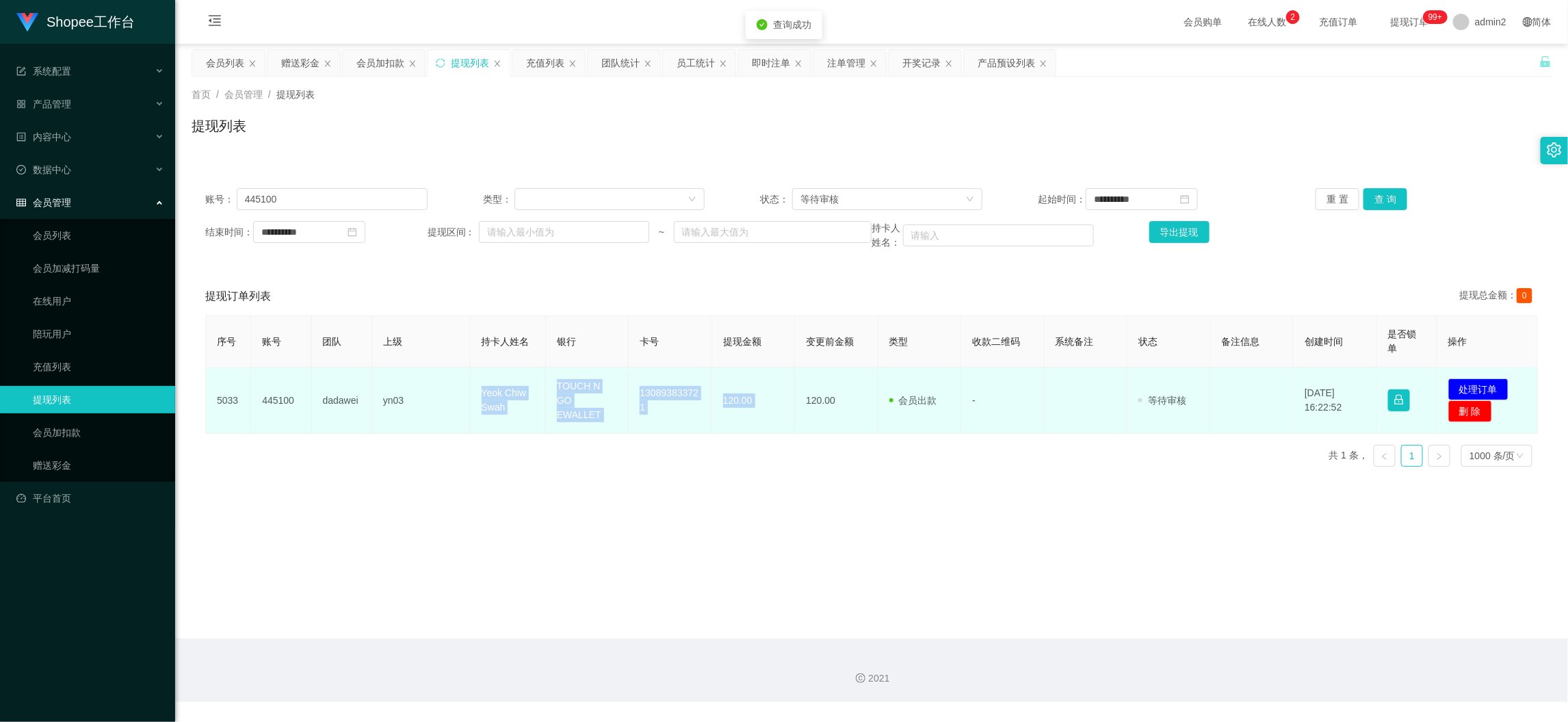
drag, startPoint x: 470, startPoint y: 389, endPoint x: 795, endPoint y: 409, distance: 325.6
click at [795, 409] on tr "5033 445100 dadawei yn03 Yeok Chiw Swah TOUCH N GO EWALLET 130893833721 120.00 …" at bounding box center [872, 400] width 1332 height 66
click at [1475, 384] on button "处理订单" at bounding box center [1478, 389] width 61 height 22
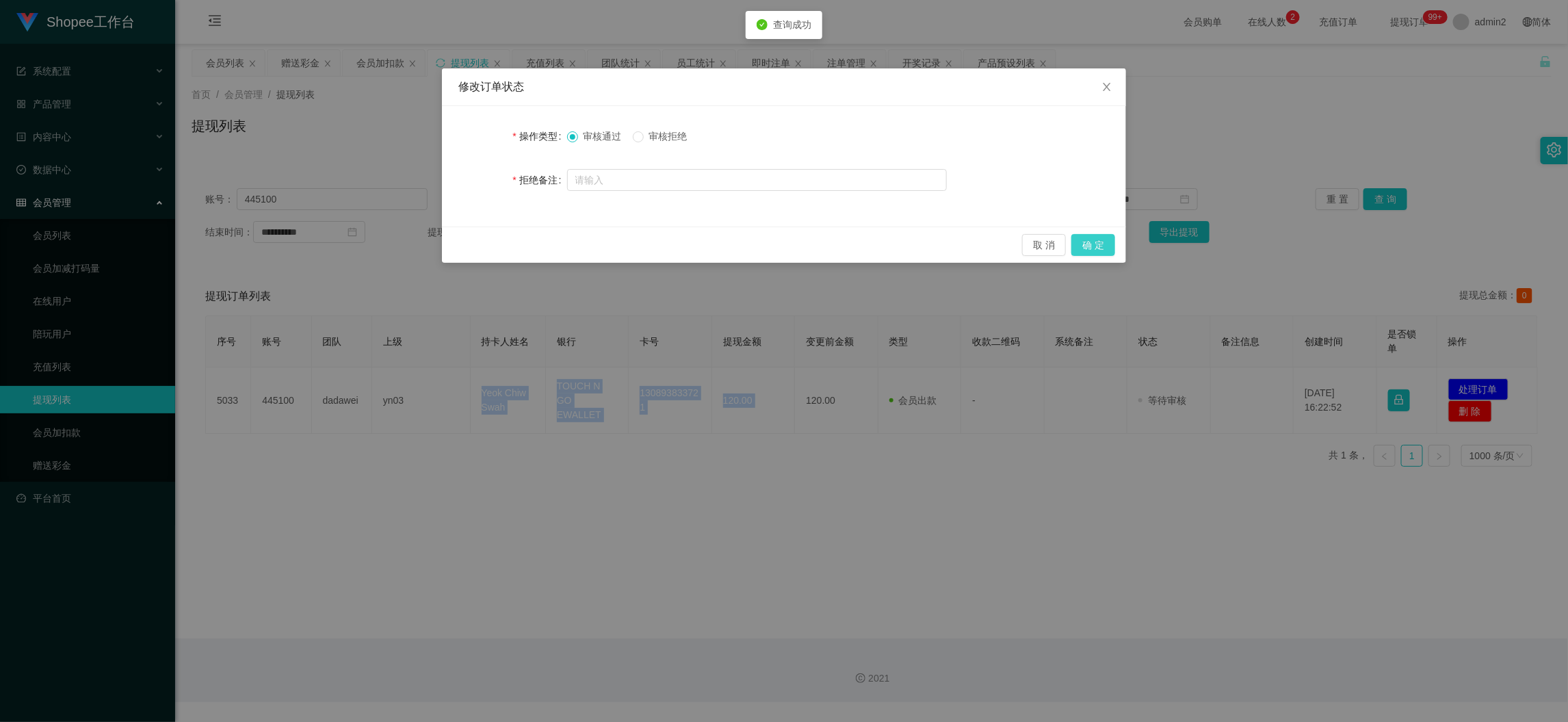
drag, startPoint x: 1087, startPoint y: 243, endPoint x: 1101, endPoint y: 243, distance: 14.0
click at [1087, 242] on button "确 定" at bounding box center [1093, 245] width 44 height 22
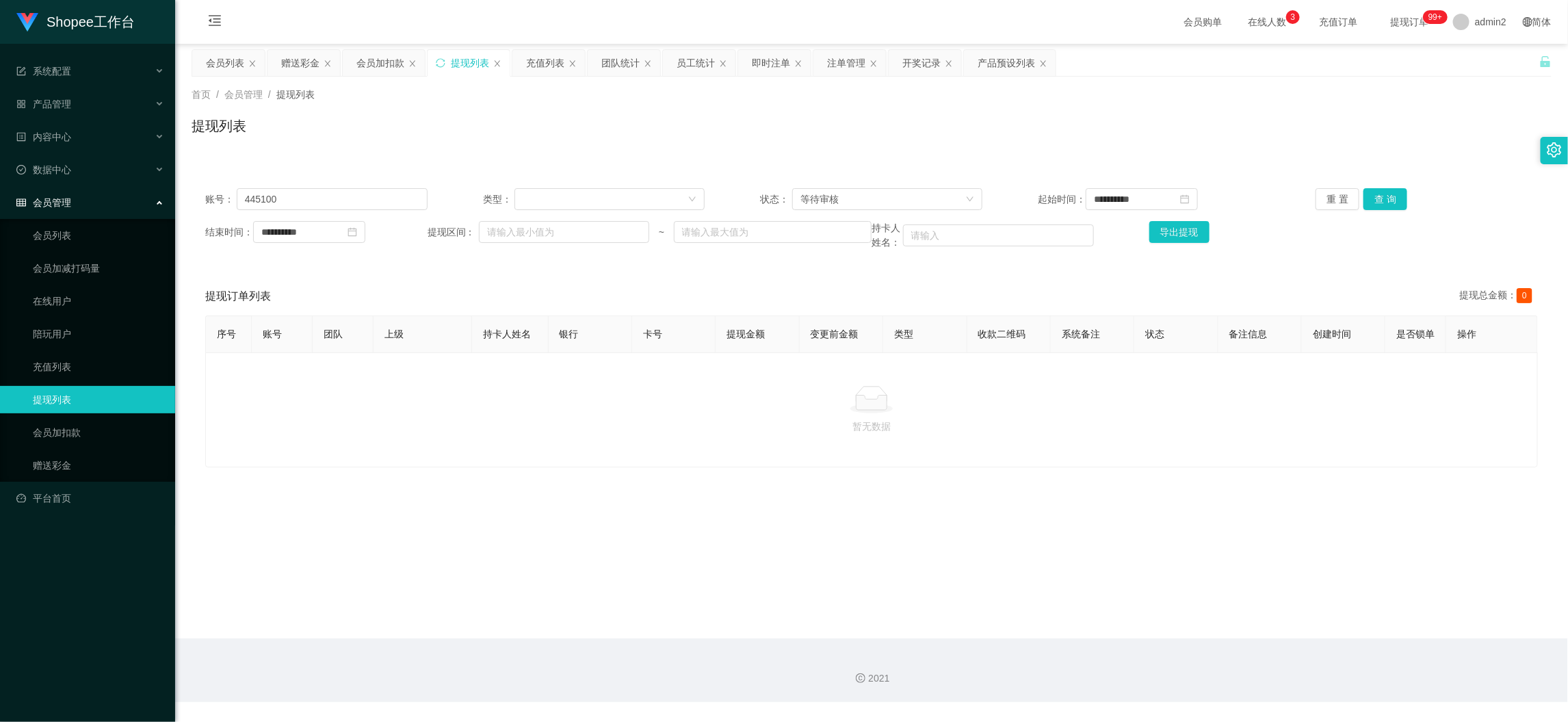
drag, startPoint x: 1205, startPoint y: 633, endPoint x: 970, endPoint y: 489, distance: 275.6
click at [1204, 634] on main "**********" at bounding box center [871, 341] width 1393 height 595
click at [305, 61] on div "赠送彩金" at bounding box center [300, 63] width 39 height 26
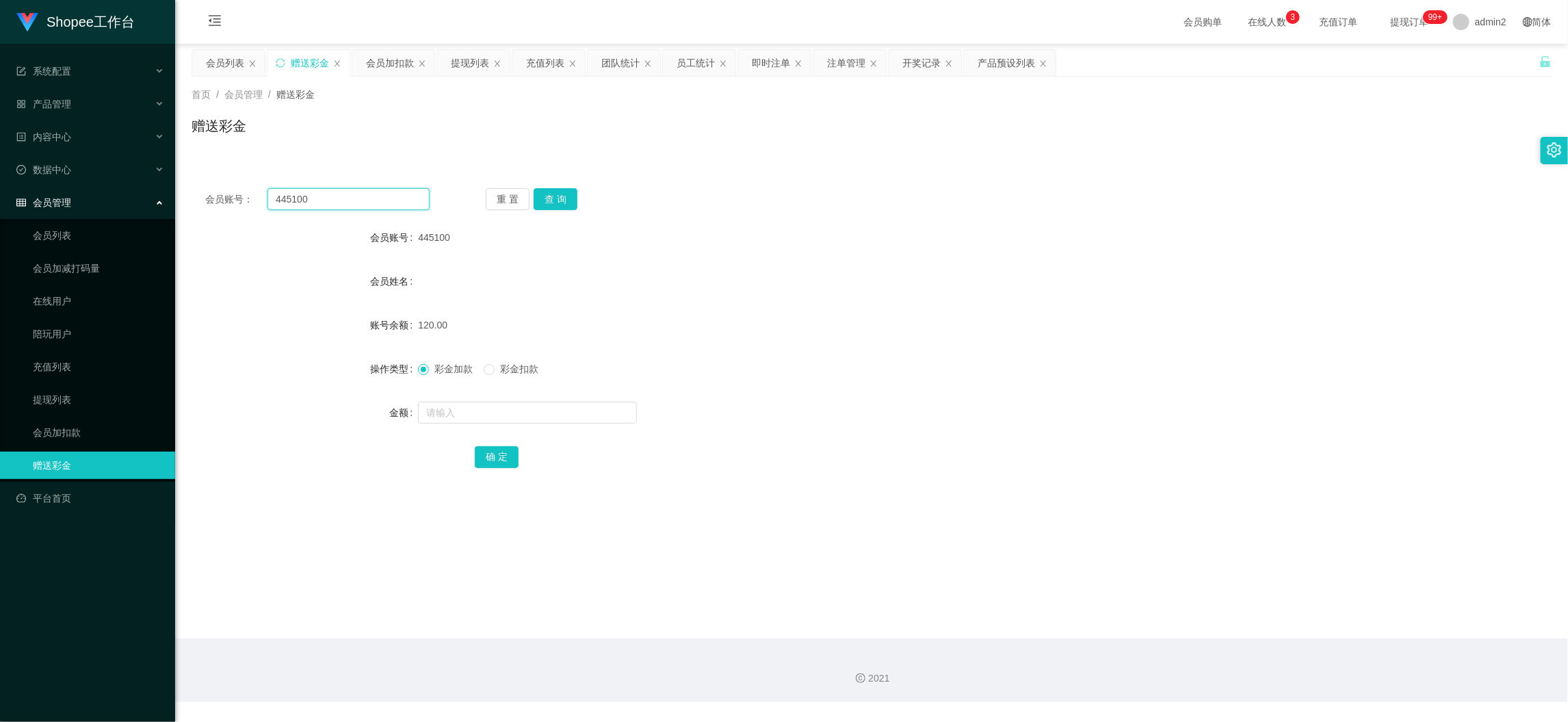
click at [360, 208] on input "445100" at bounding box center [348, 199] width 162 height 22
paste input "sseong"
type input "sseong"
click at [554, 201] on button "查 询" at bounding box center [555, 199] width 44 height 22
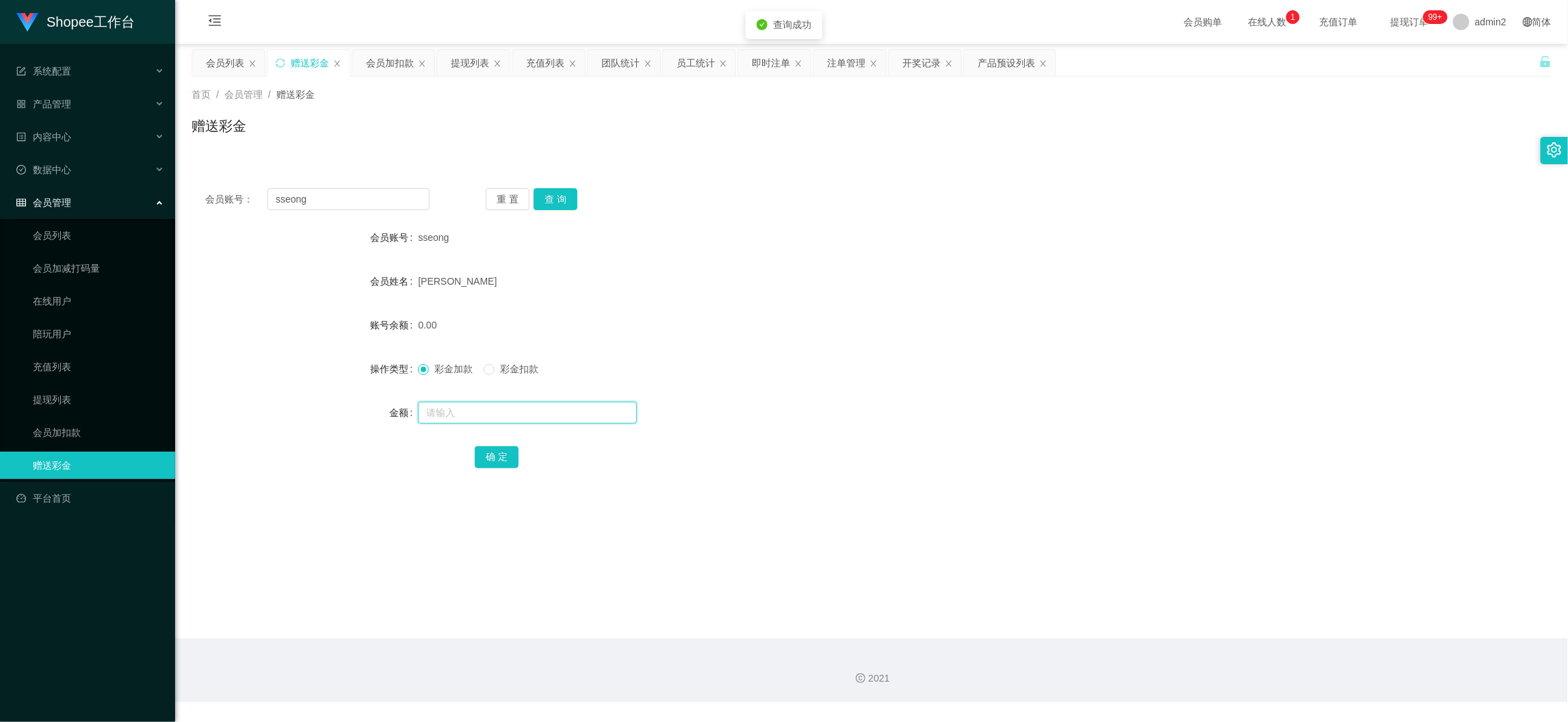
click at [569, 414] on input "text" at bounding box center [527, 413] width 219 height 22
type input "80"
click at [485, 462] on button "确 定" at bounding box center [496, 457] width 44 height 22
click at [865, 409] on div at bounding box center [814, 413] width 794 height 28
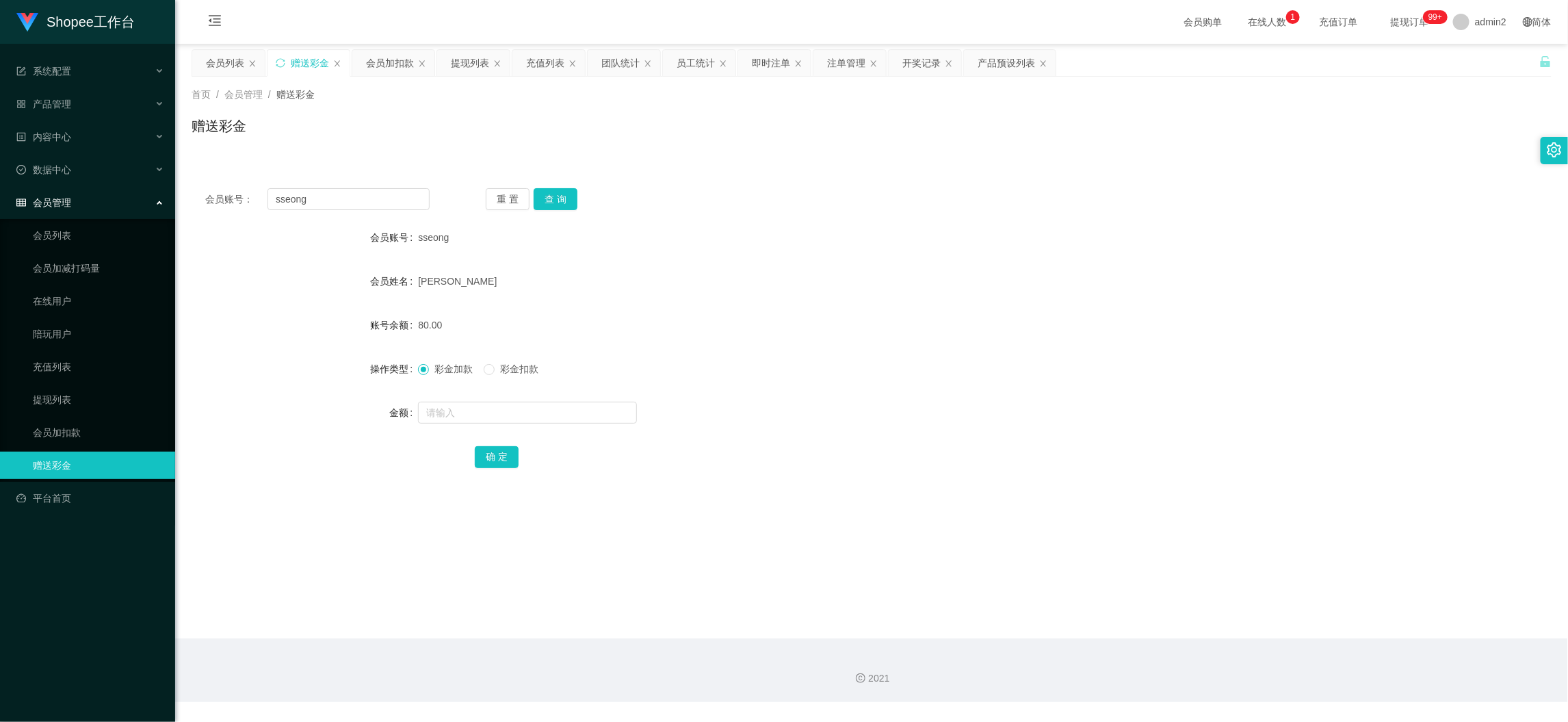
drag, startPoint x: 1216, startPoint y: 631, endPoint x: 1196, endPoint y: 624, distance: 21.2
click at [1216, 631] on main "关闭左侧 关闭右侧 关闭其它 刷新页面 会员列表 赠送彩金 会员加扣款 提现列表 充值列表 团队统计 员工统计 即时注单 注单管理 开奖记录 产品预设列表 首…" at bounding box center [871, 341] width 1393 height 595
click at [585, 407] on input "text" at bounding box center [527, 413] width 219 height 22
type input "240"
drag, startPoint x: 499, startPoint y: 455, endPoint x: 580, endPoint y: 441, distance: 82.2
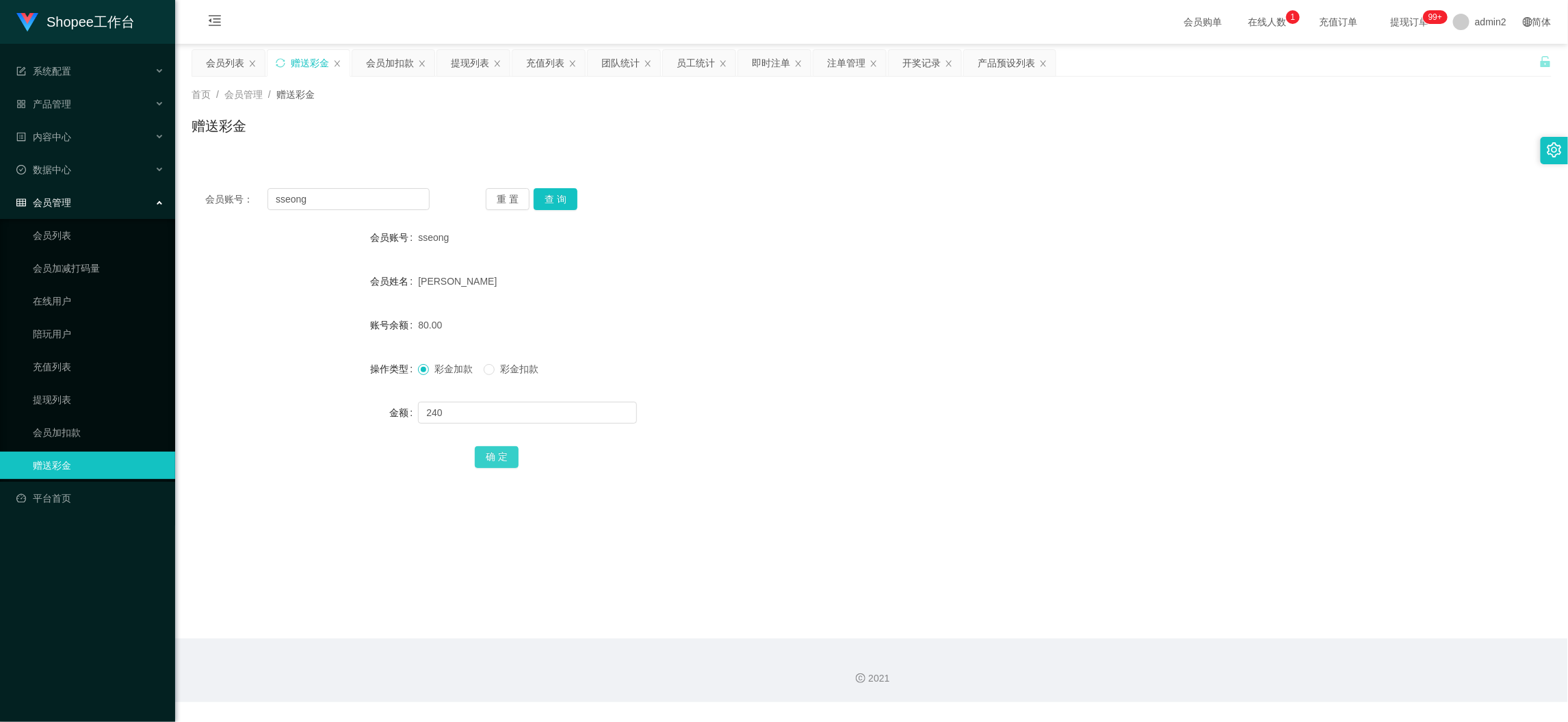
click at [499, 455] on button "确 定" at bounding box center [496, 457] width 44 height 22
click at [578, 410] on input "text" at bounding box center [527, 413] width 219 height 22
type input "20"
drag, startPoint x: 495, startPoint y: 365, endPoint x: 496, endPoint y: 373, distance: 8.1
click at [494, 365] on span at bounding box center [489, 369] width 11 height 11
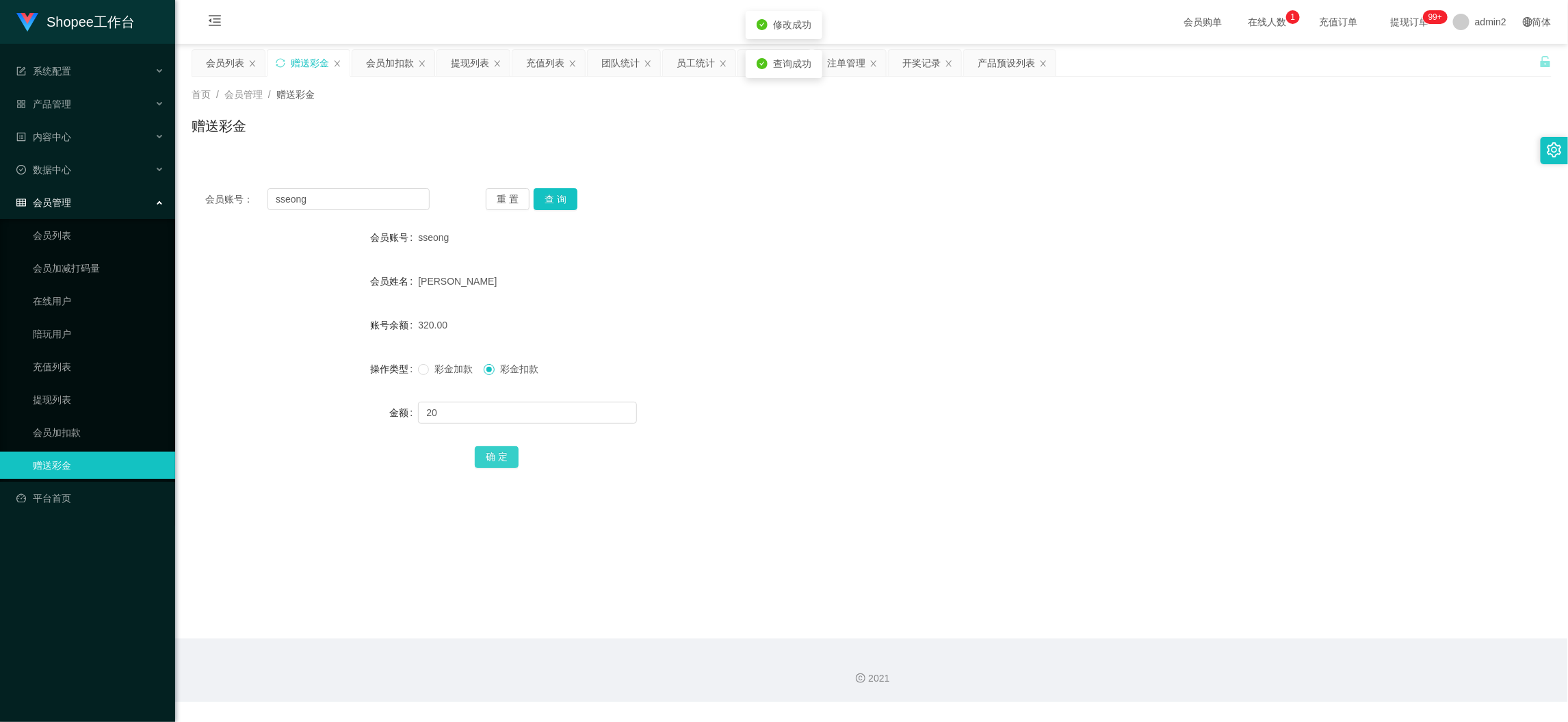
click at [494, 457] on button "确 定" at bounding box center [496, 457] width 44 height 22
click at [866, 389] on form "会员账号 sseong 会员姓名 [PERSON_NAME] 账号余额 300.00 操作类型 彩金加款 彩金扣款 金额 确 定" at bounding box center [872, 347] width 1360 height 247
click at [1116, 624] on main "关闭左侧 关闭右侧 关闭其它 刷新页面 会员列表 赠送彩金 会员加扣款 提现列表 充值列表 团队统计 员工统计 即时注单 注单管理 开奖记录 产品预设列表 首…" at bounding box center [871, 341] width 1393 height 595
drag, startPoint x: 378, startPoint y: 58, endPoint x: 391, endPoint y: 77, distance: 23.0
click at [378, 60] on div "会员加扣款" at bounding box center [390, 63] width 48 height 26
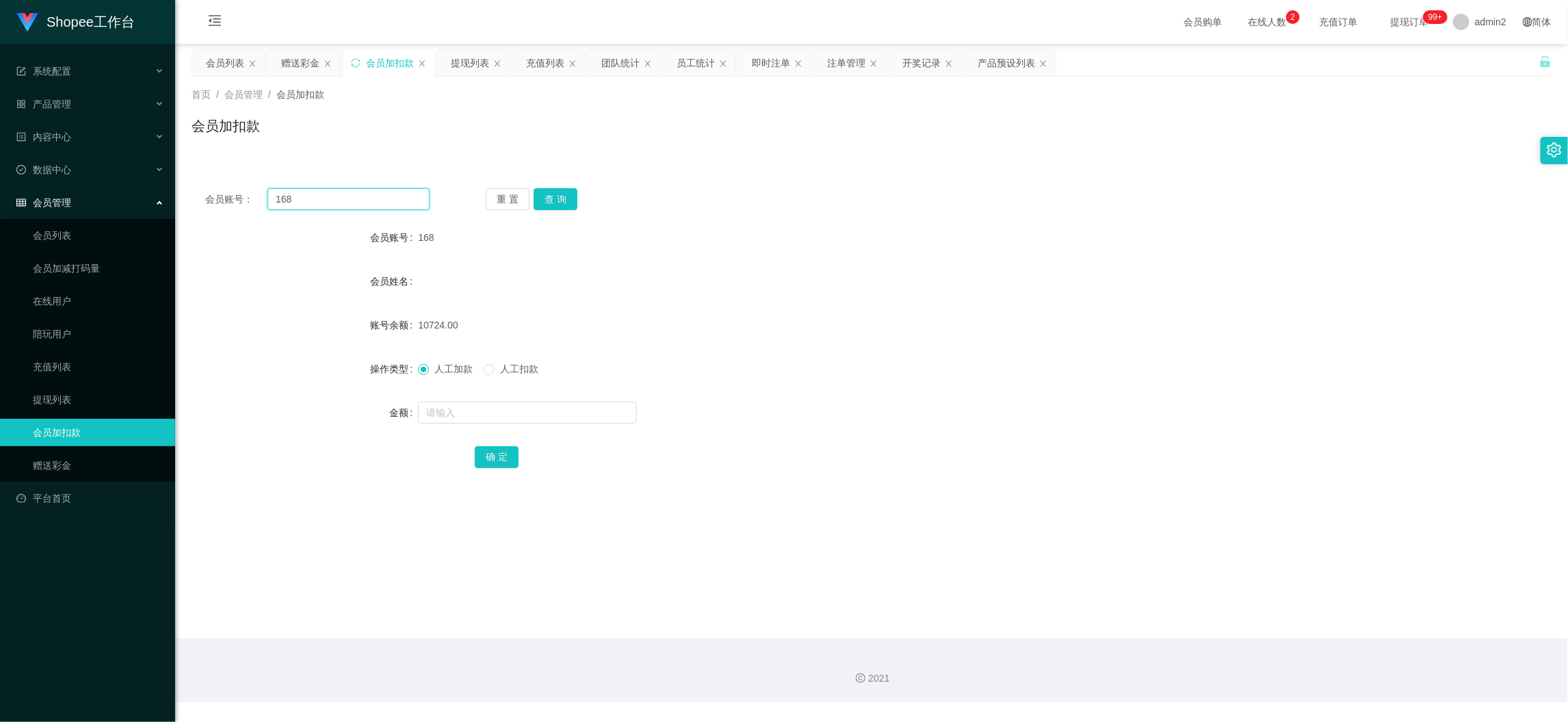
click at [368, 206] on input "168" at bounding box center [348, 199] width 162 height 22
paste input "060"
type input "060"
drag, startPoint x: 538, startPoint y: 201, endPoint x: 540, endPoint y: 217, distance: 16.1
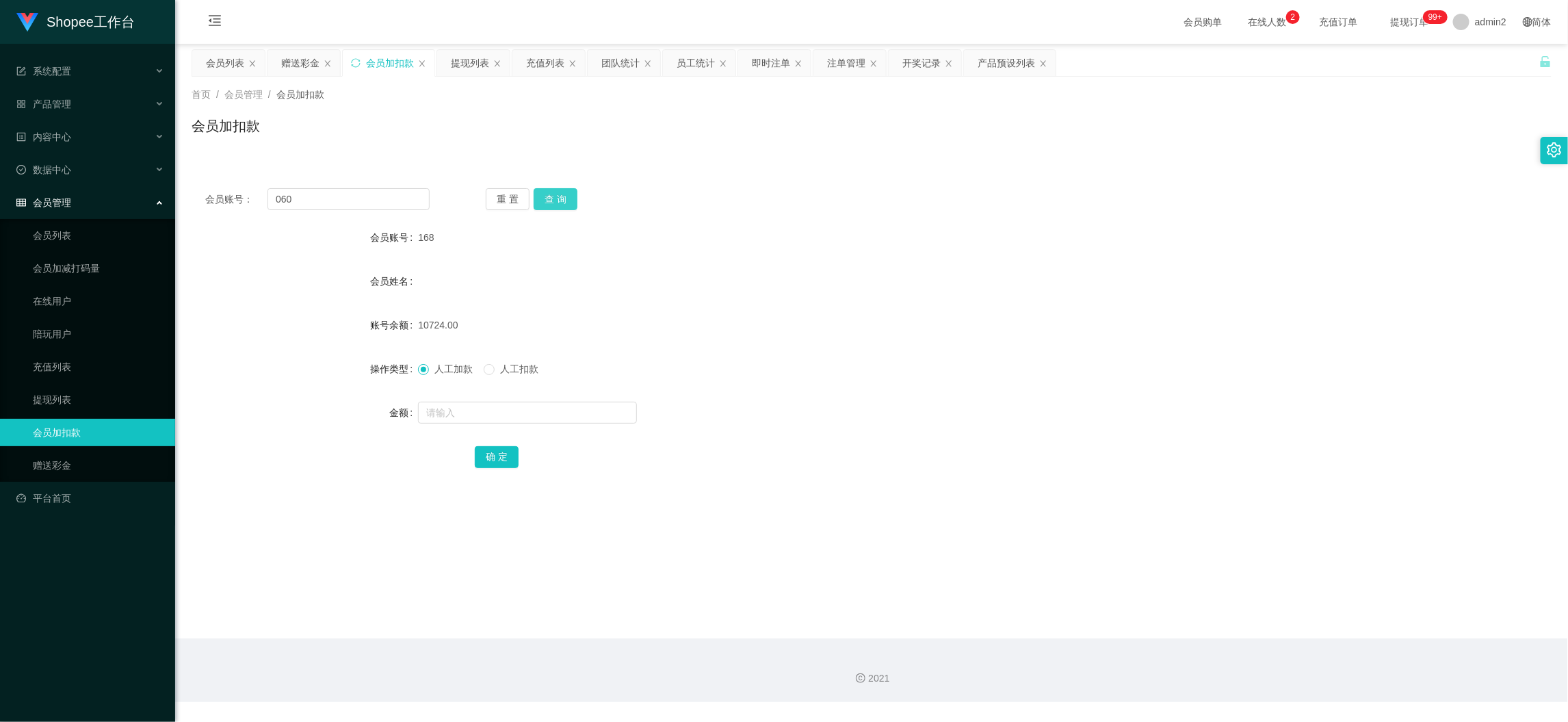
click at [538, 201] on button "查 询" at bounding box center [555, 199] width 44 height 22
click at [541, 405] on input "text" at bounding box center [527, 413] width 219 height 22
type input "60"
click at [496, 454] on button "确 定" at bounding box center [496, 457] width 44 height 22
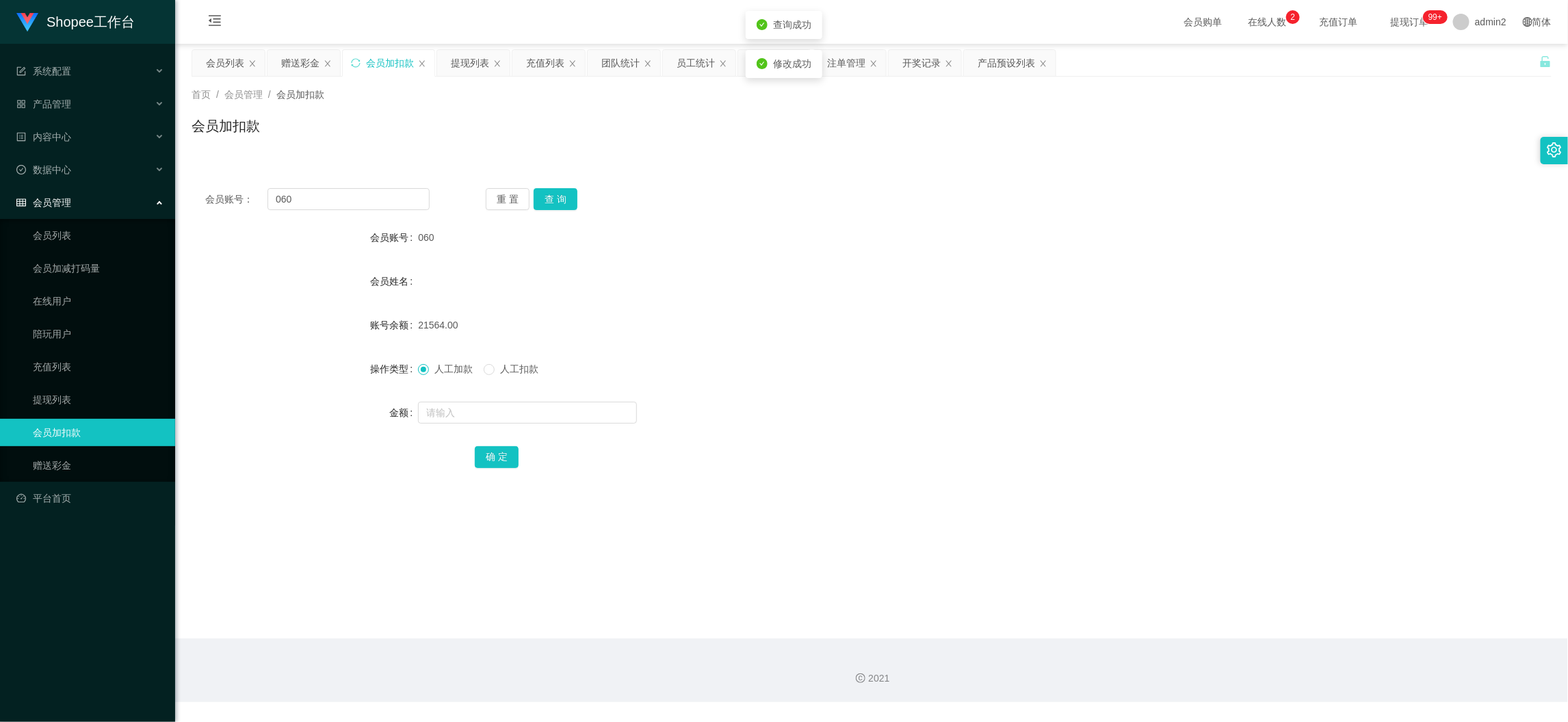
click at [869, 400] on div at bounding box center [814, 413] width 794 height 28
